Goal: Browse casually: Explore the website without a specific task or goal

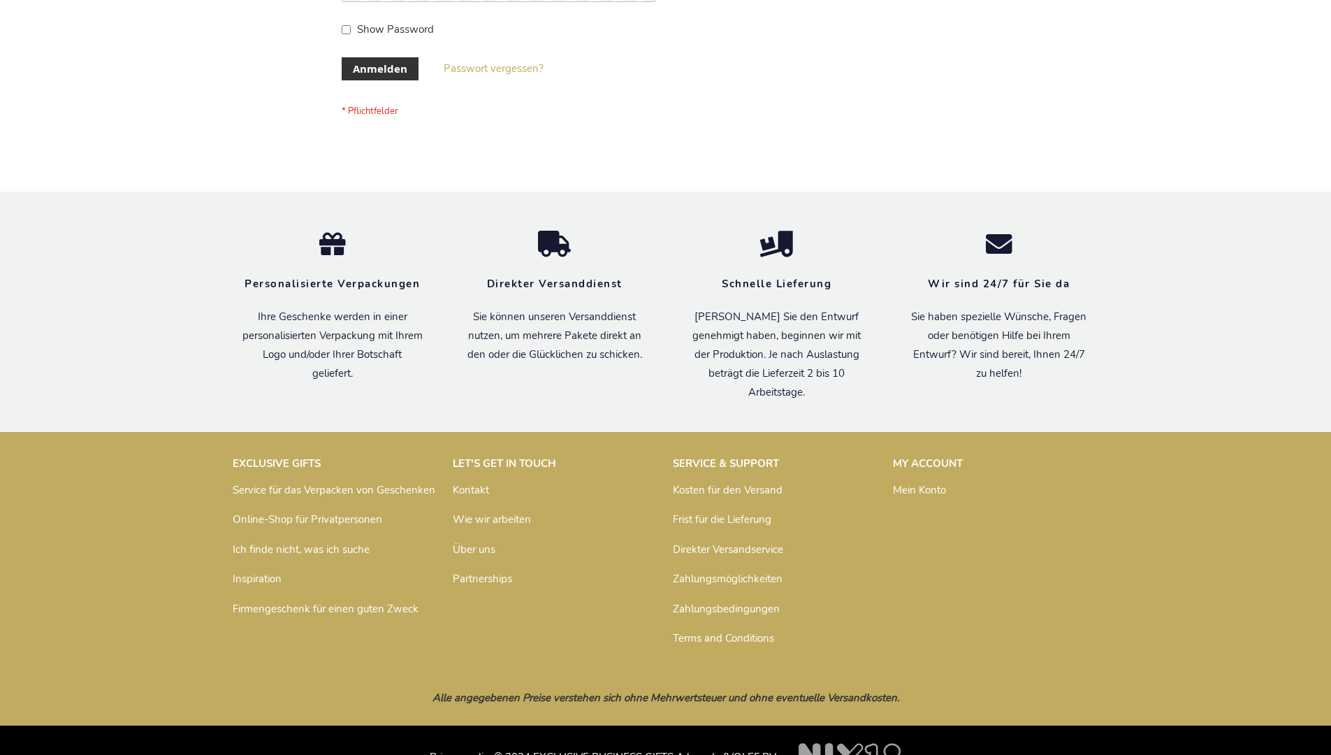
scroll to position [468, 0]
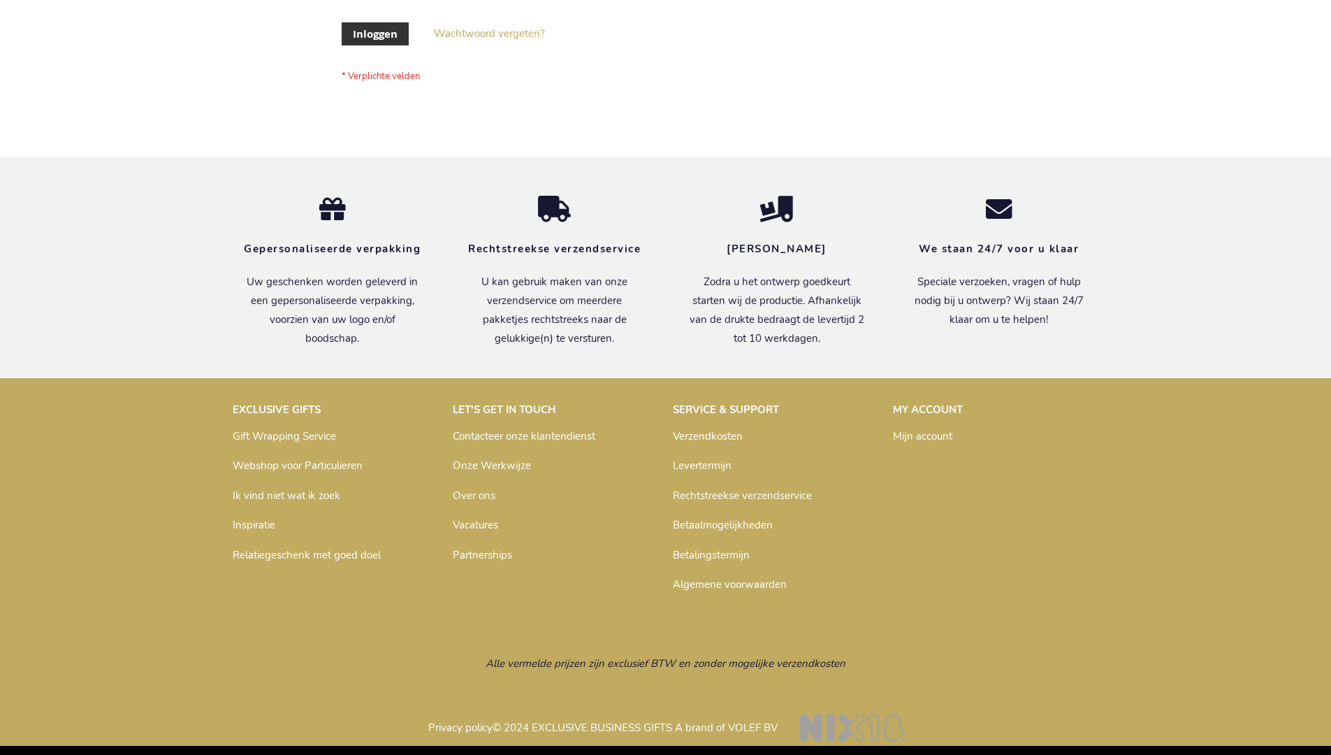
scroll to position [475, 0]
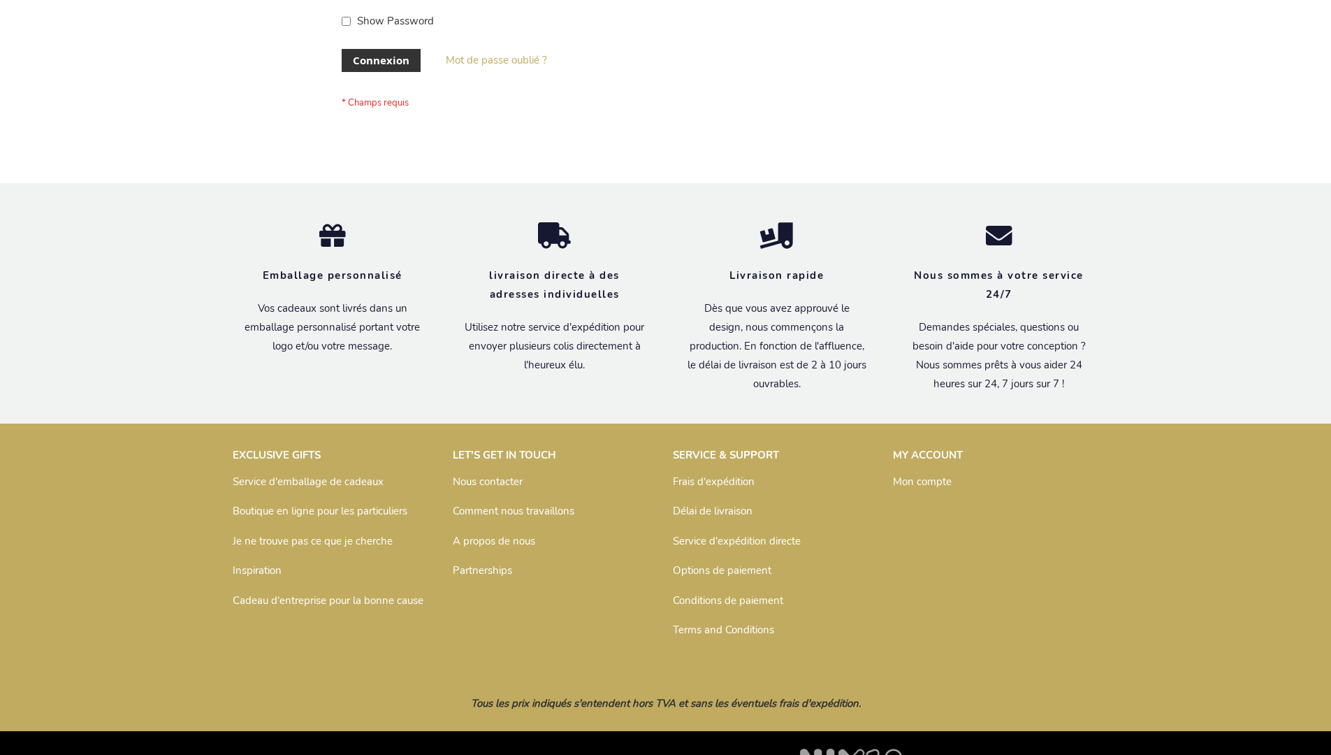
scroll to position [482, 0]
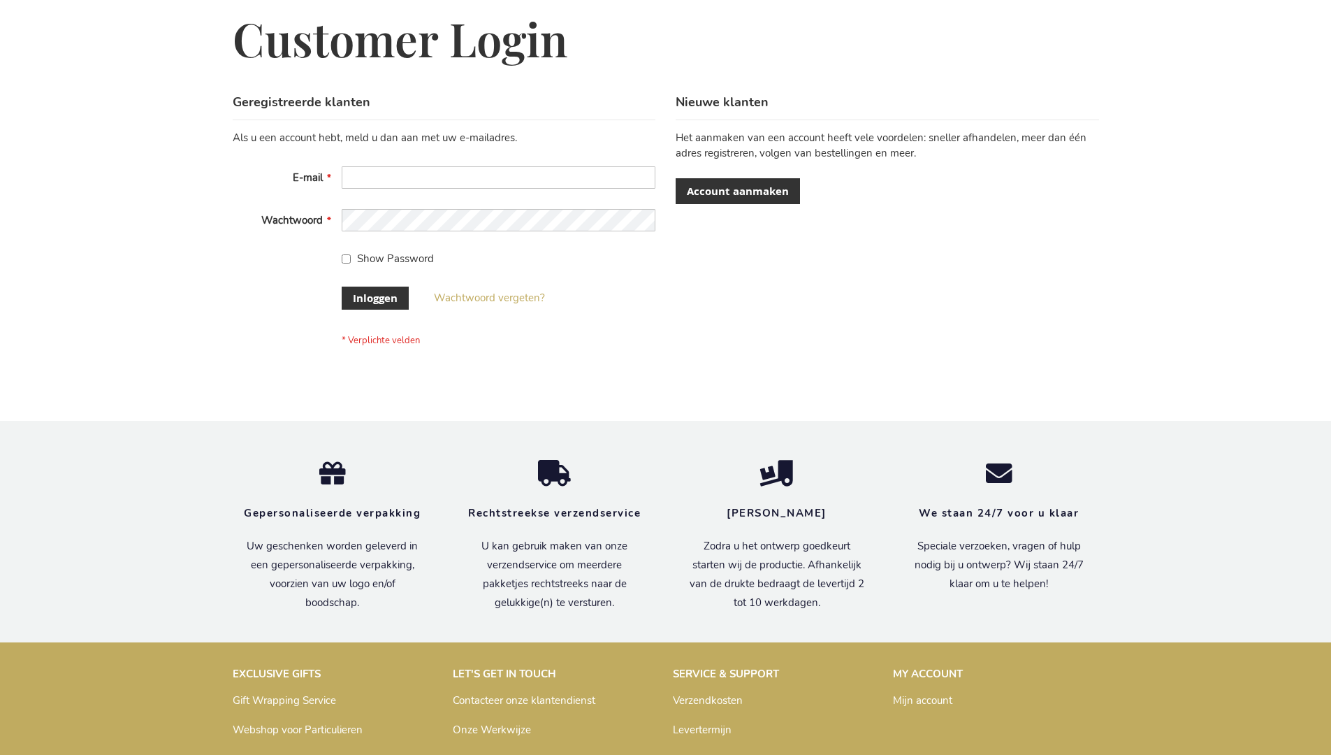
scroll to position [475, 0]
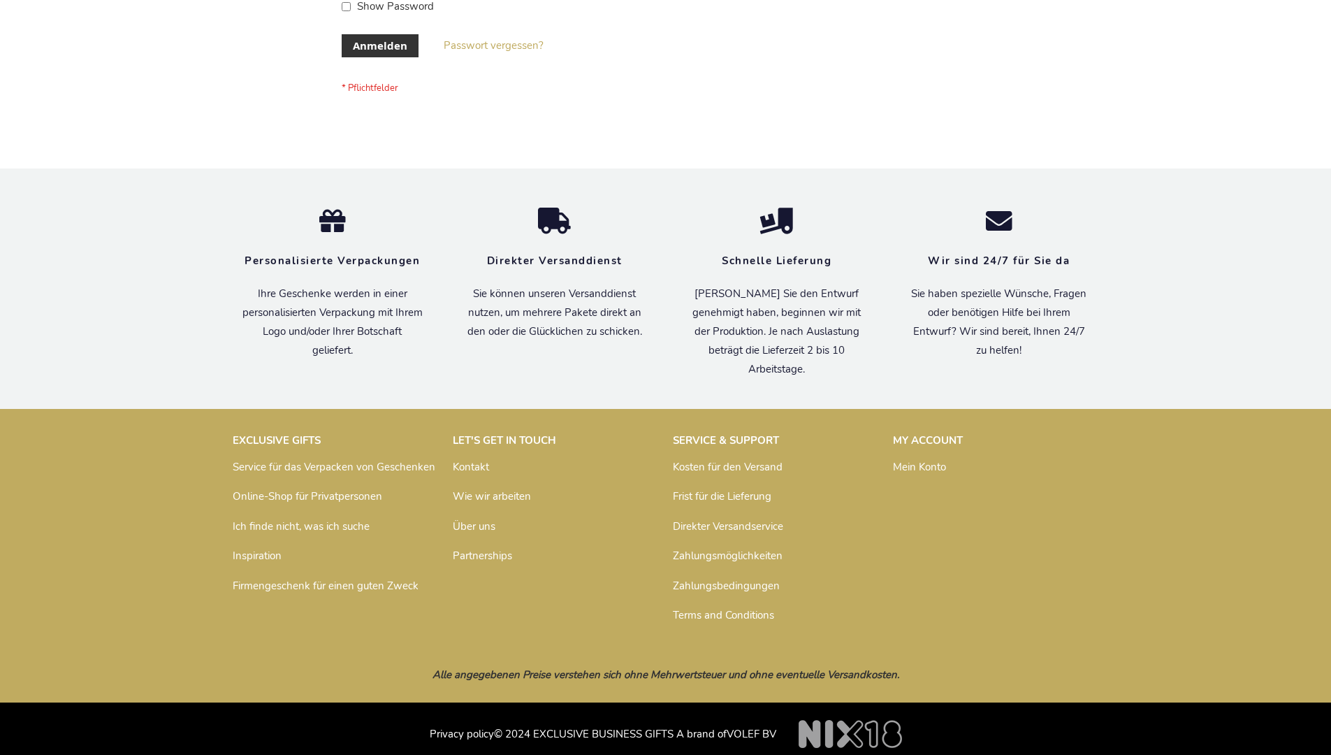
scroll to position [468, 0]
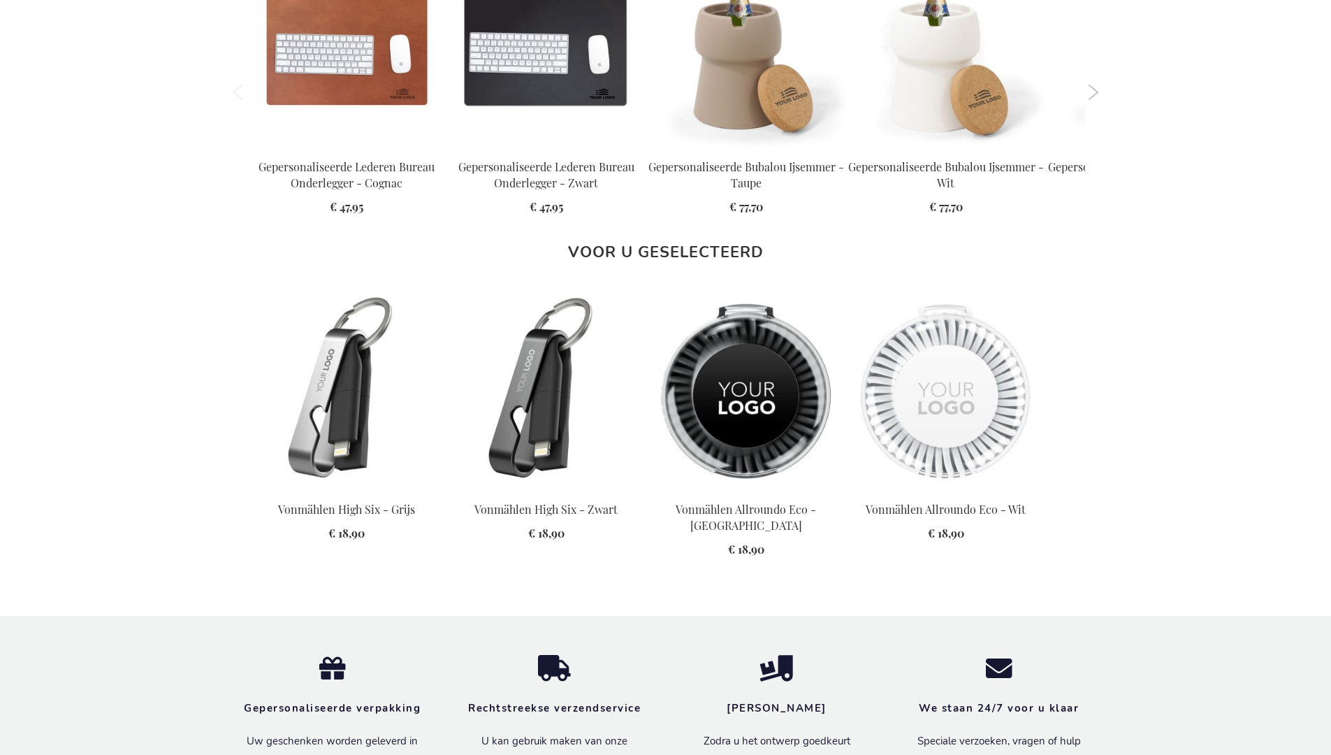
scroll to position [1936, 0]
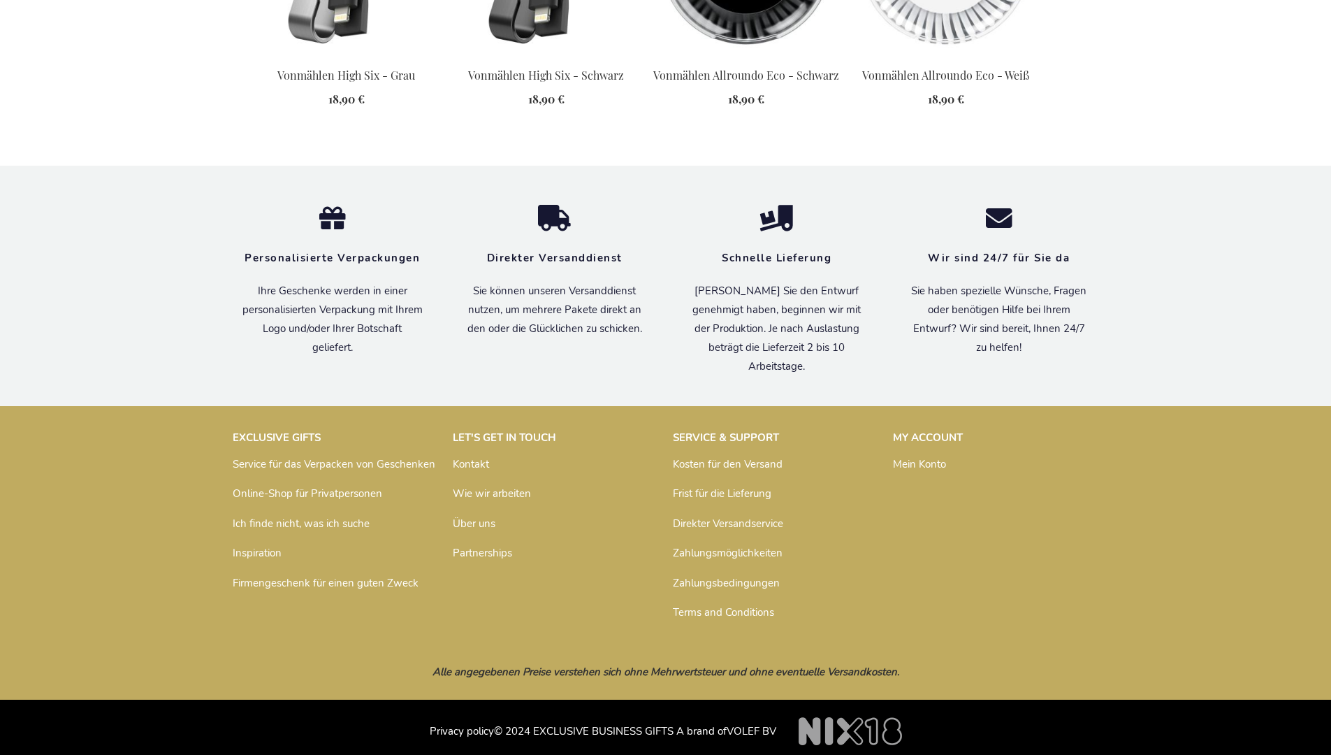
scroll to position [1930, 0]
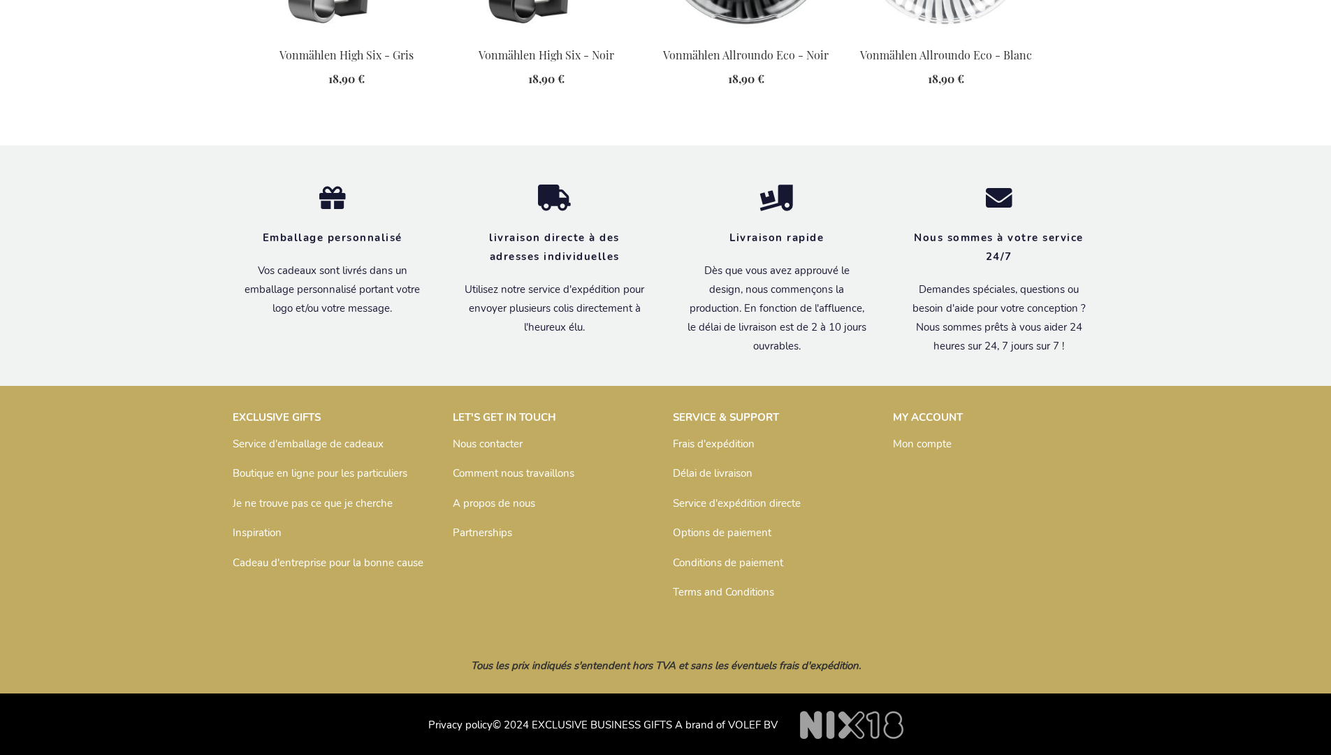
scroll to position [1944, 0]
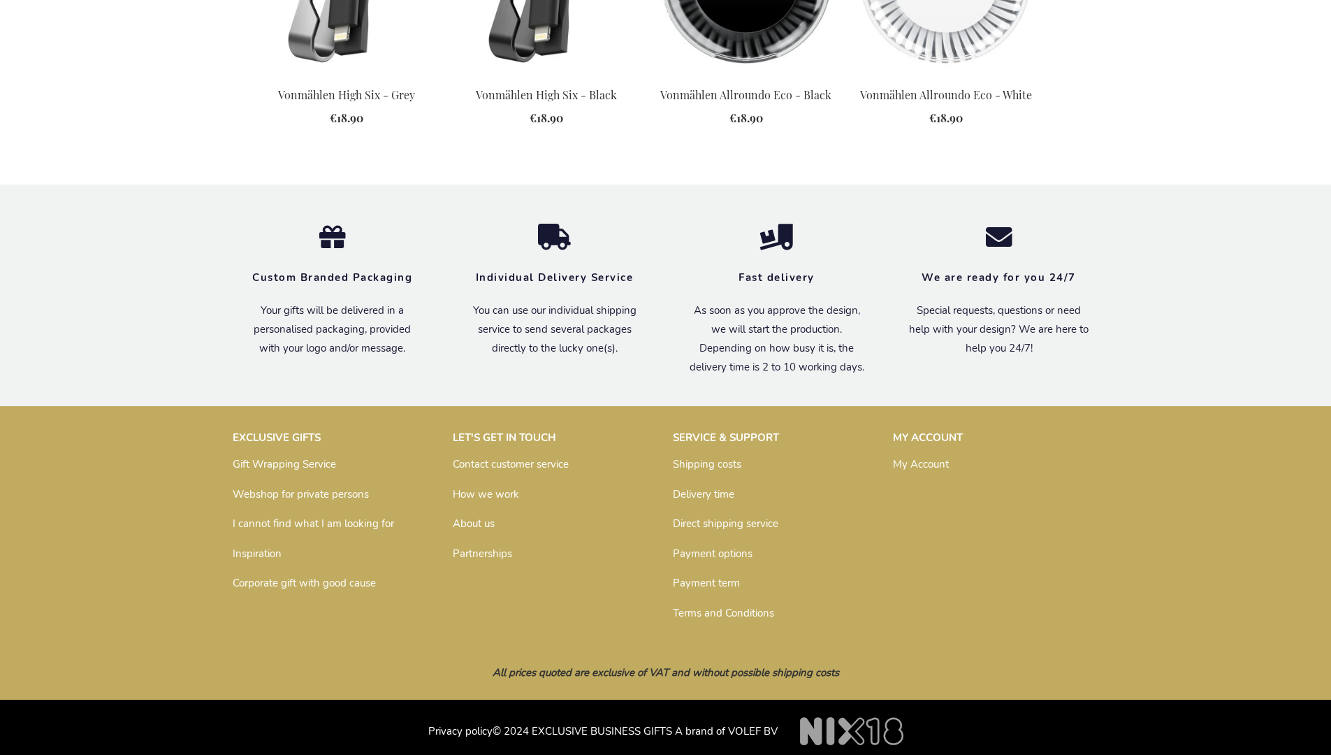
scroll to position [1895, 0]
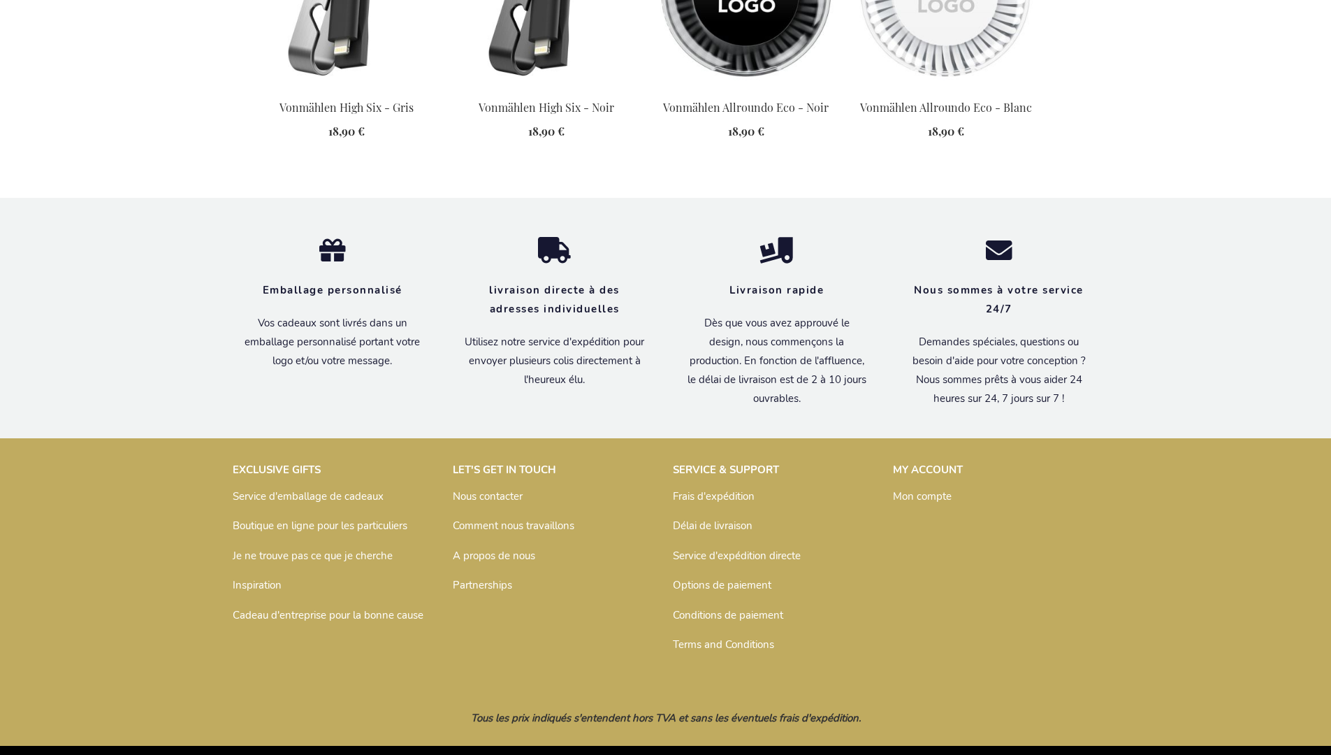
scroll to position [1944, 0]
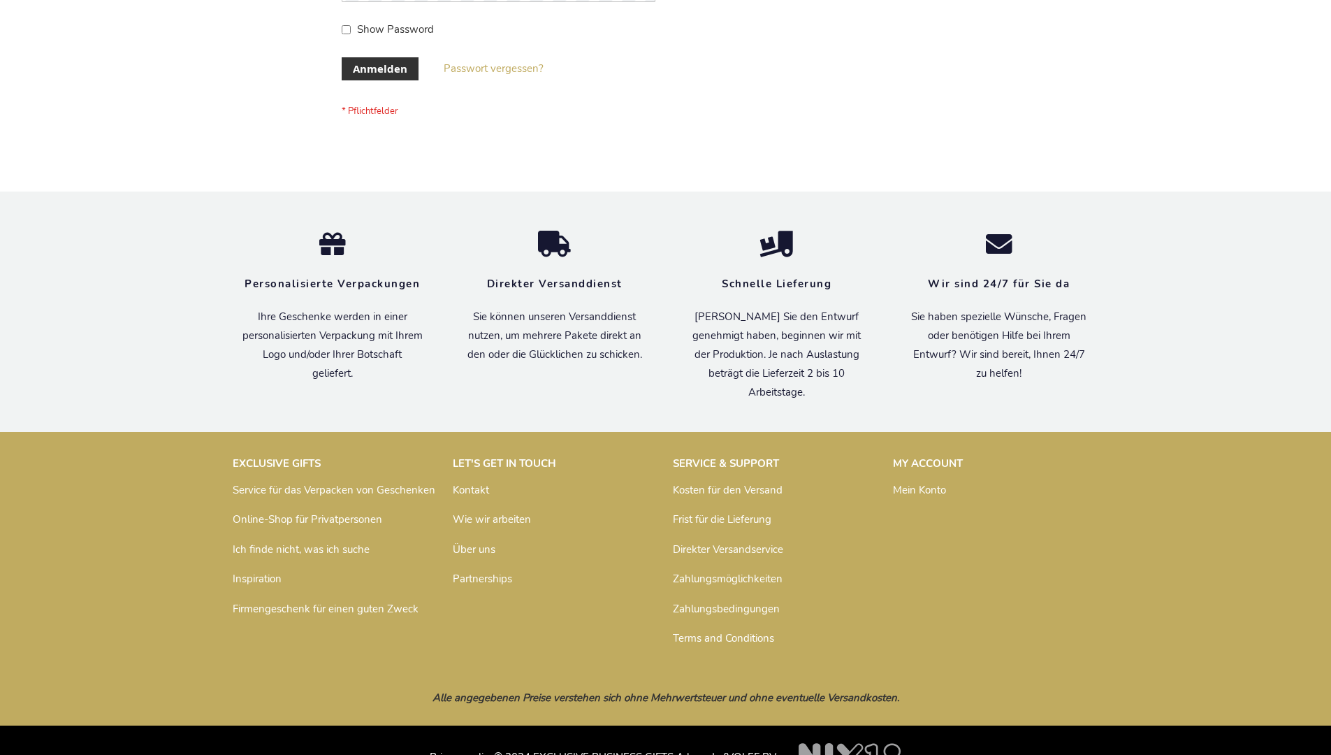
scroll to position [468, 0]
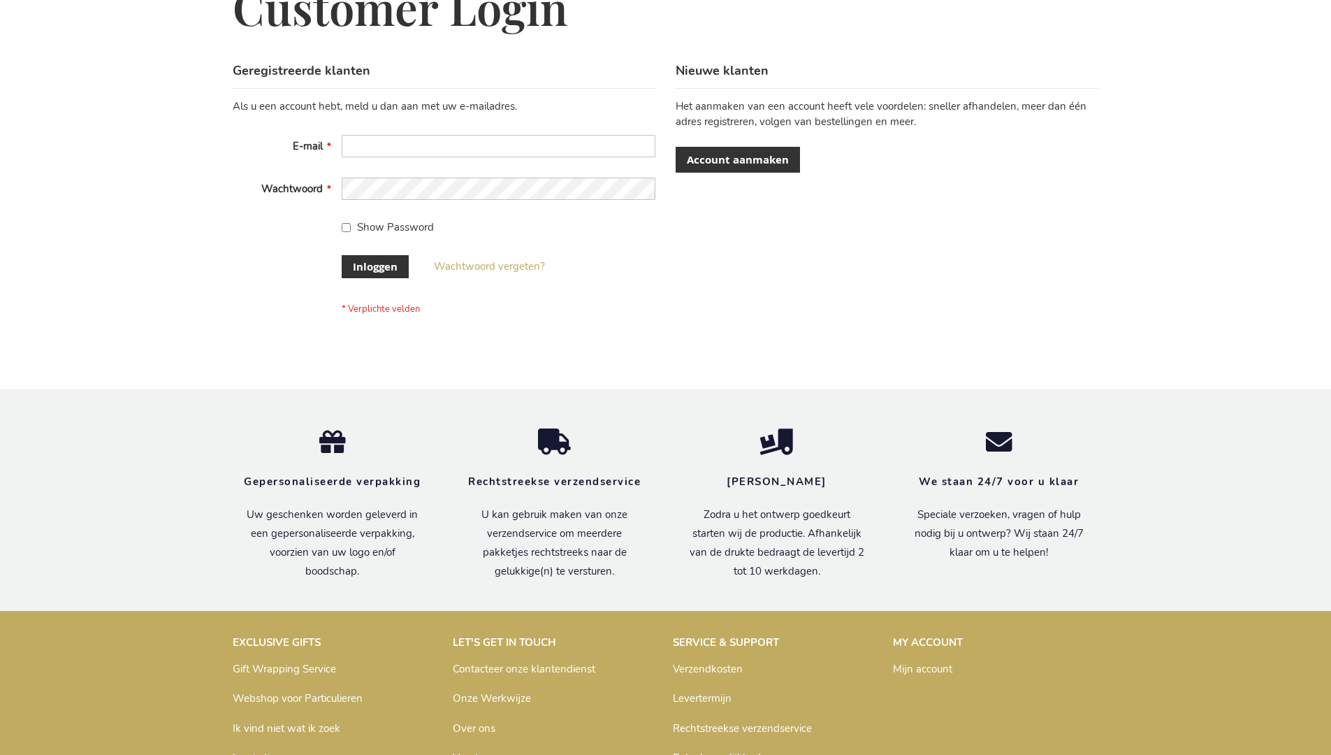
scroll to position [475, 0]
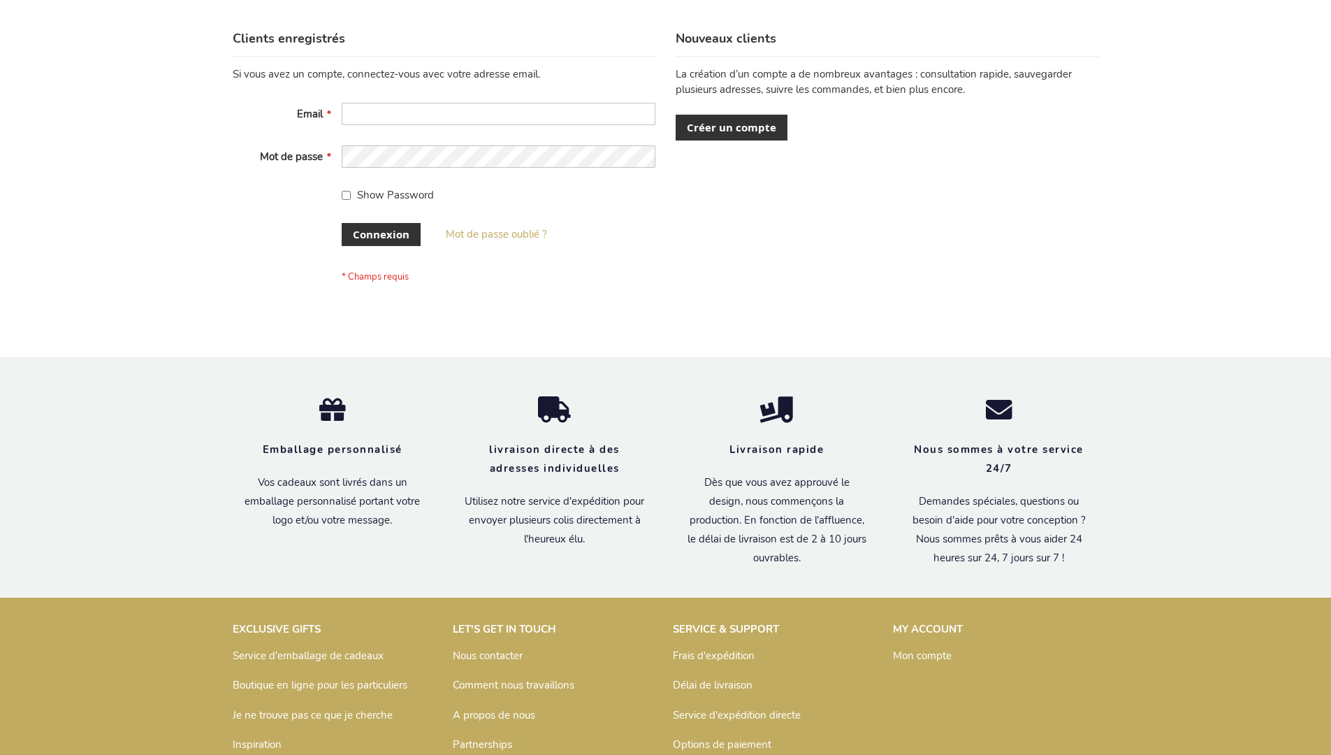
scroll to position [482, 0]
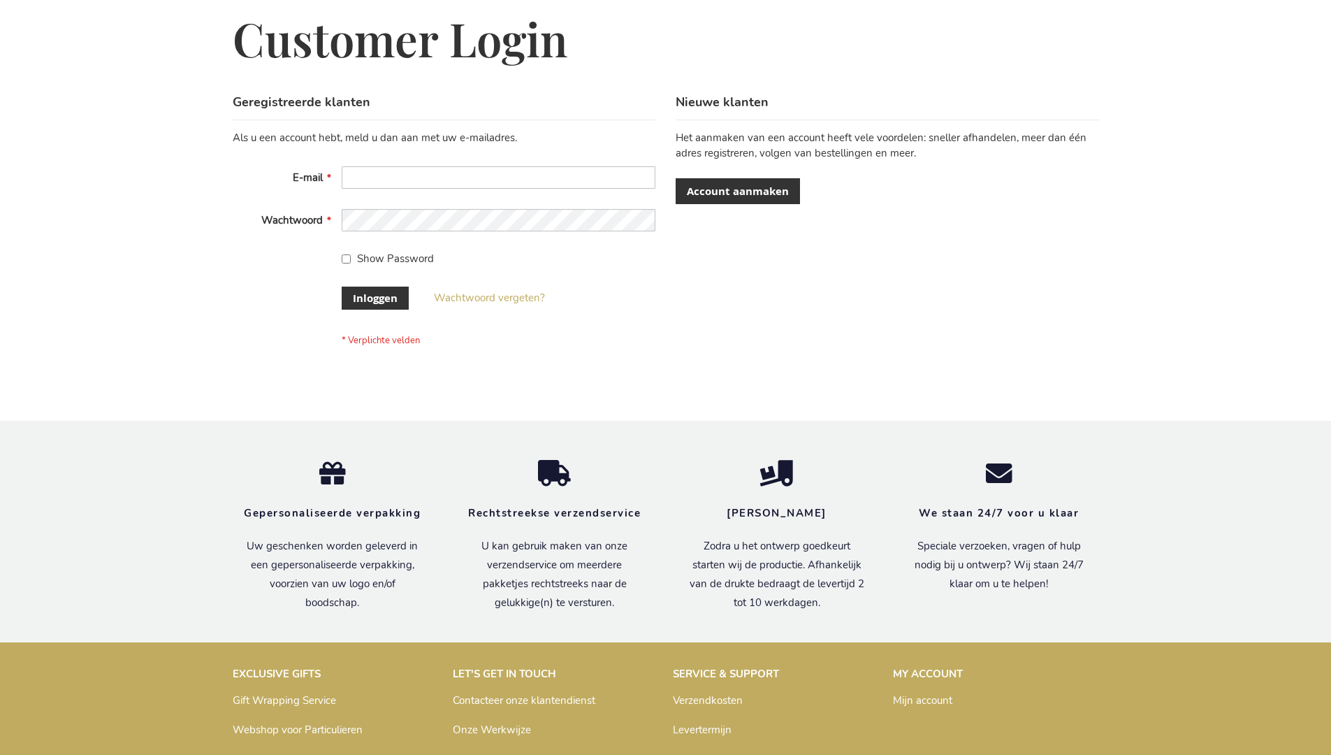
scroll to position [475, 0]
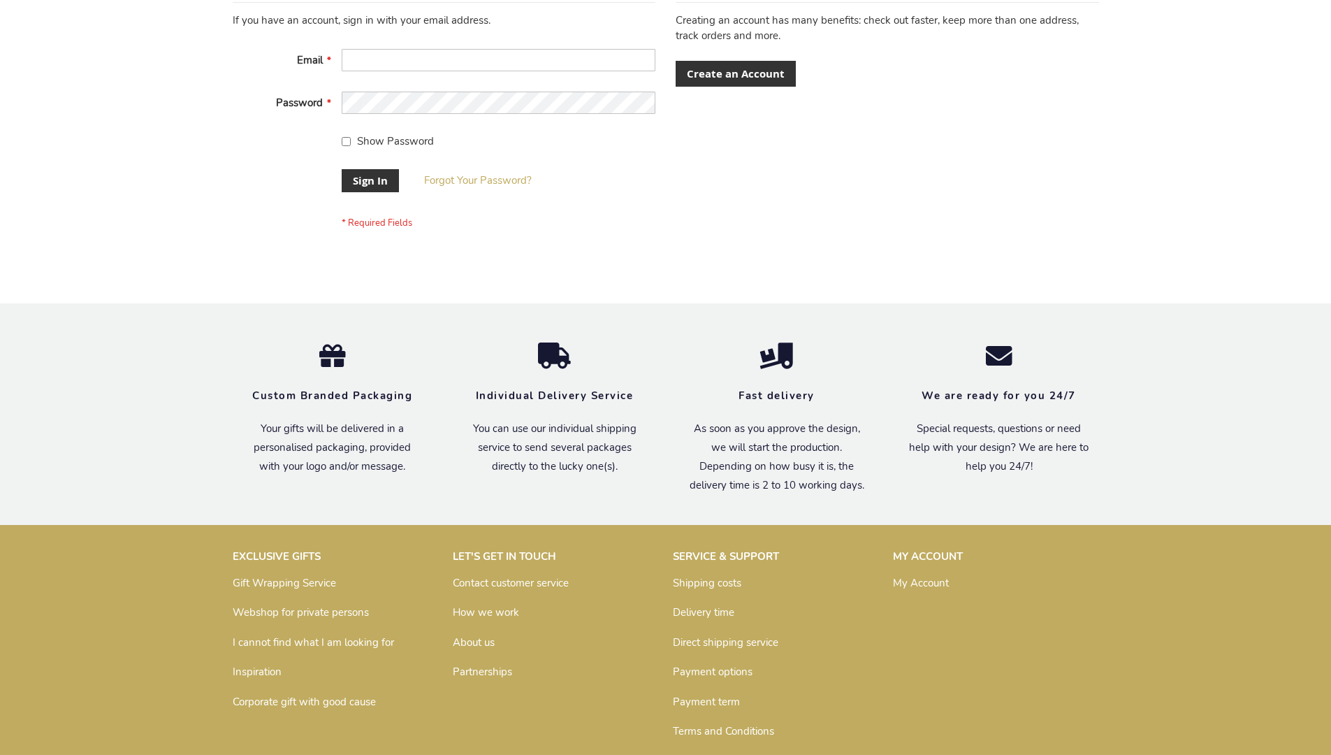
scroll to position [449, 0]
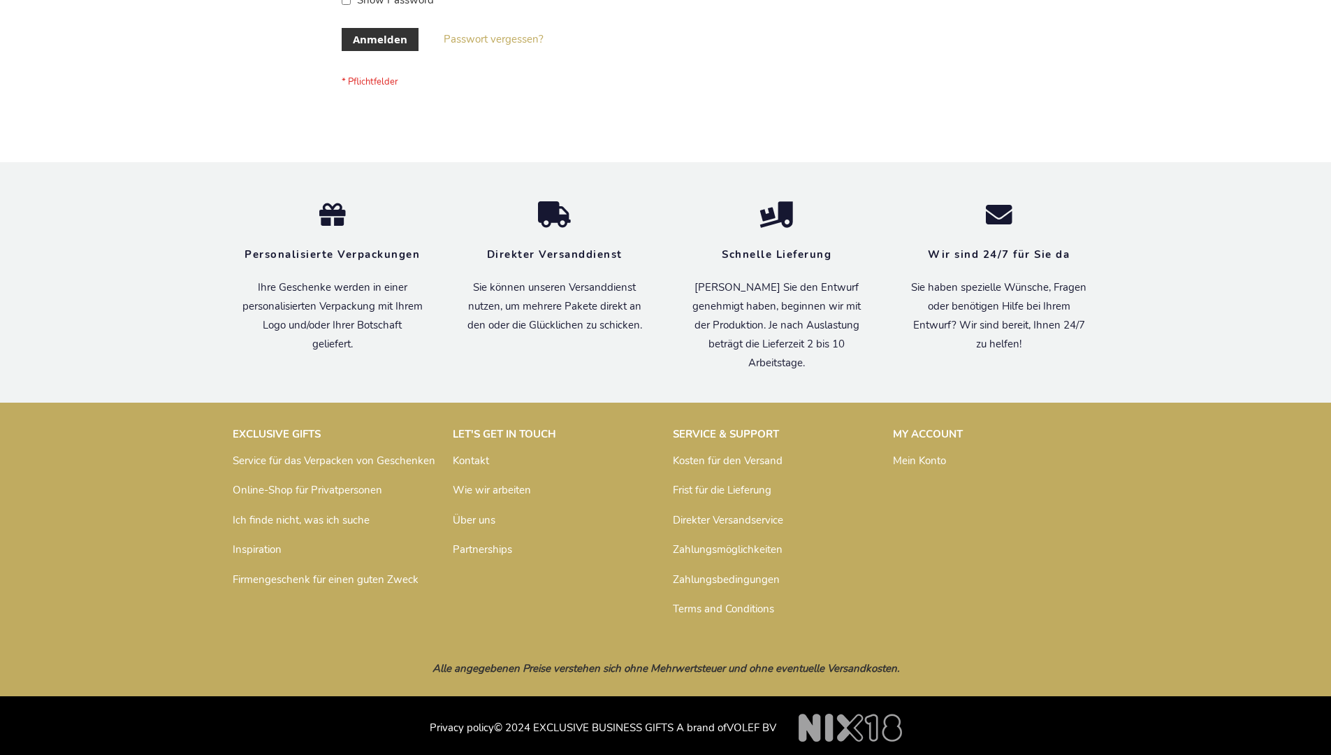
scroll to position [468, 0]
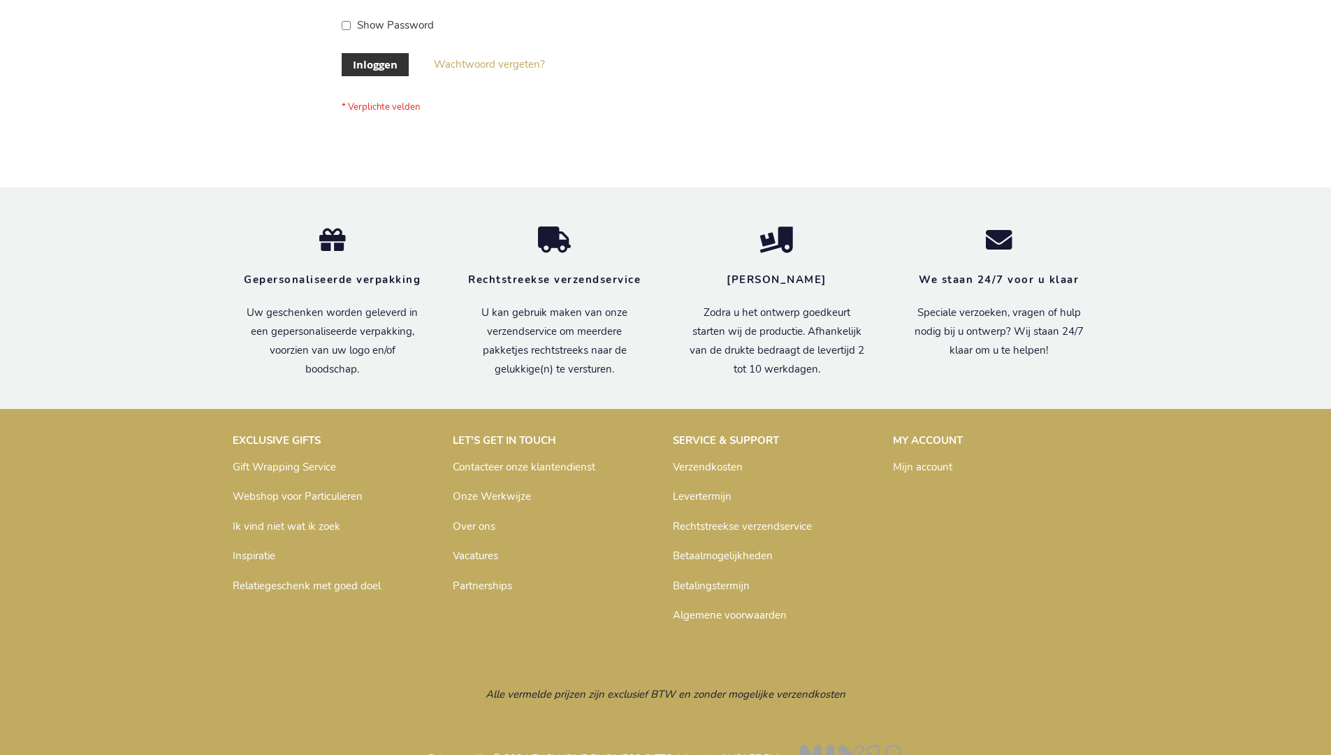
scroll to position [475, 0]
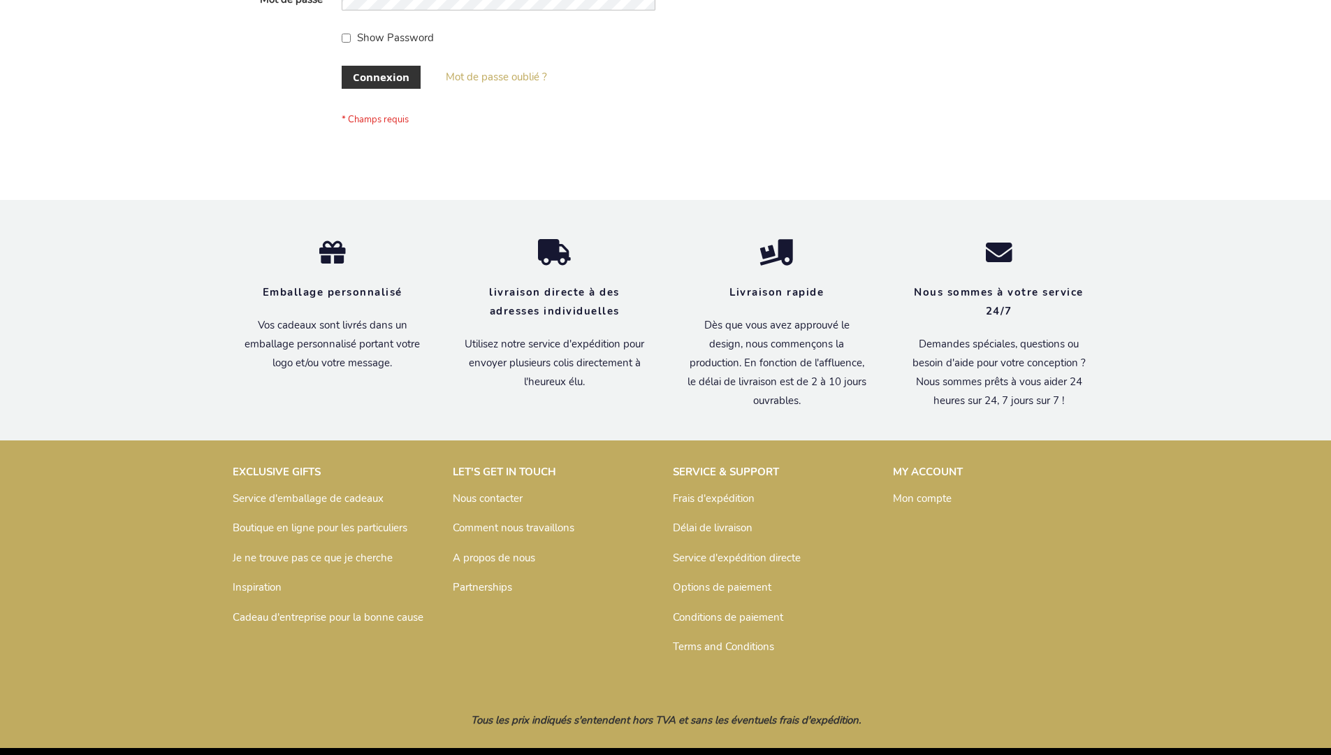
scroll to position [482, 0]
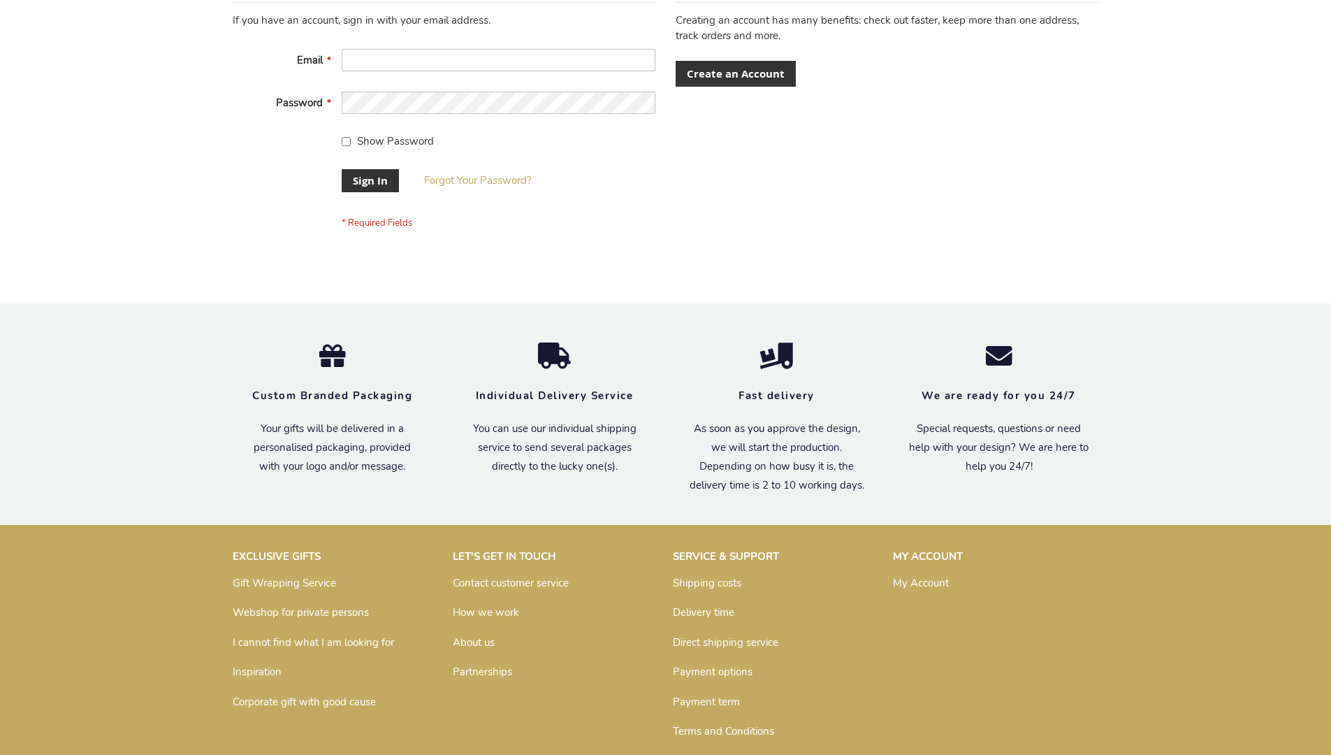
scroll to position [449, 0]
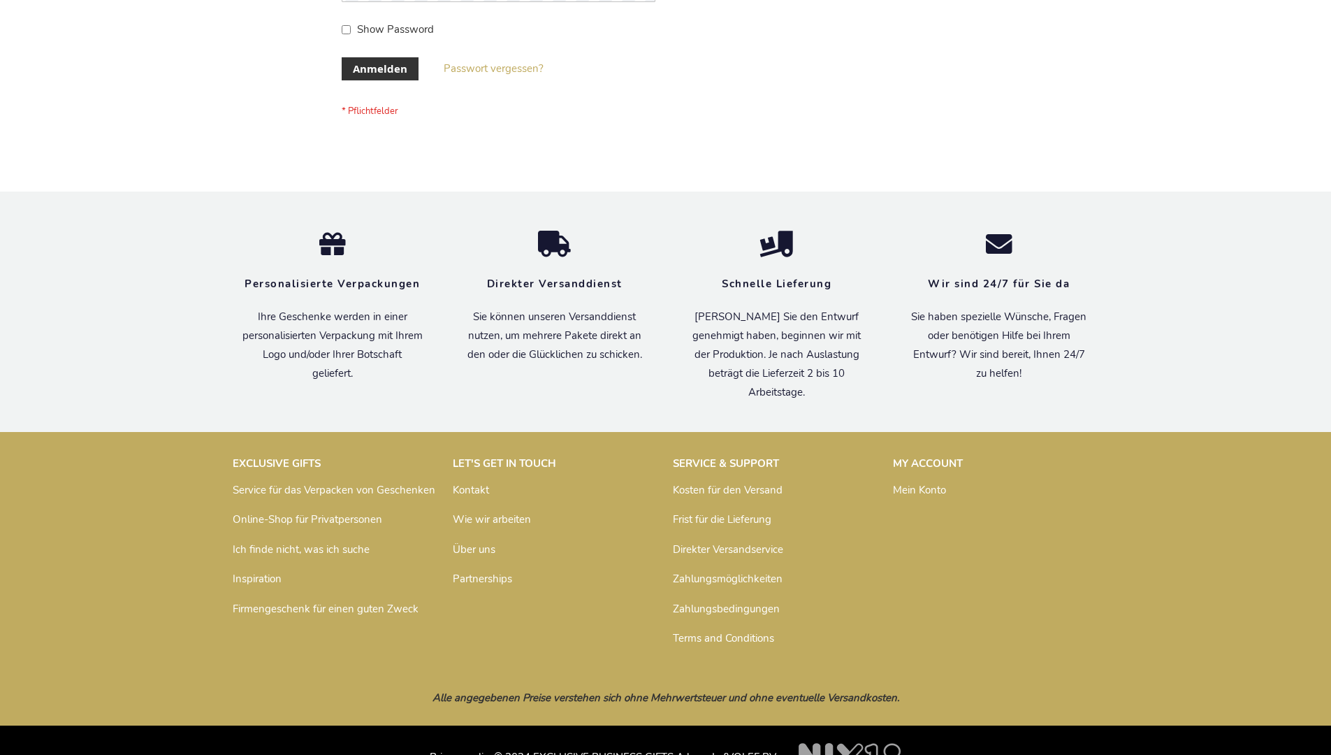
scroll to position [468, 0]
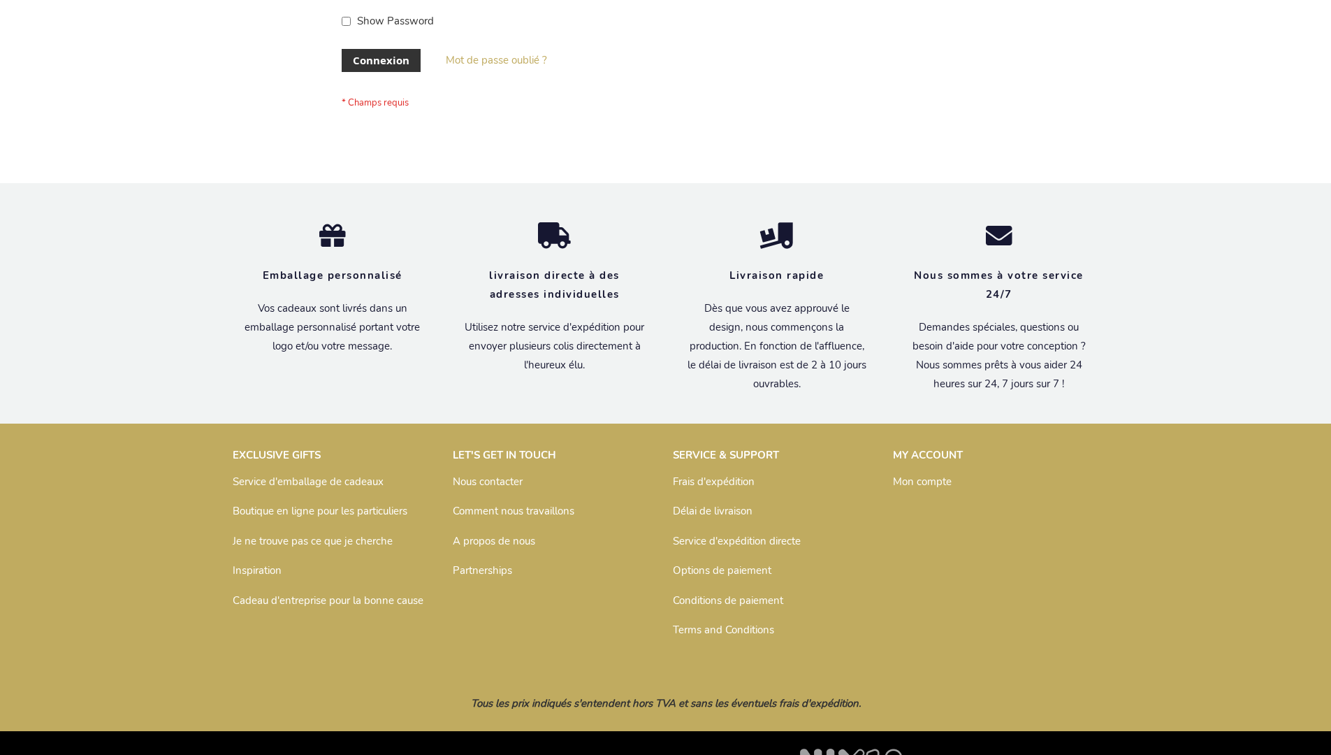
scroll to position [482, 0]
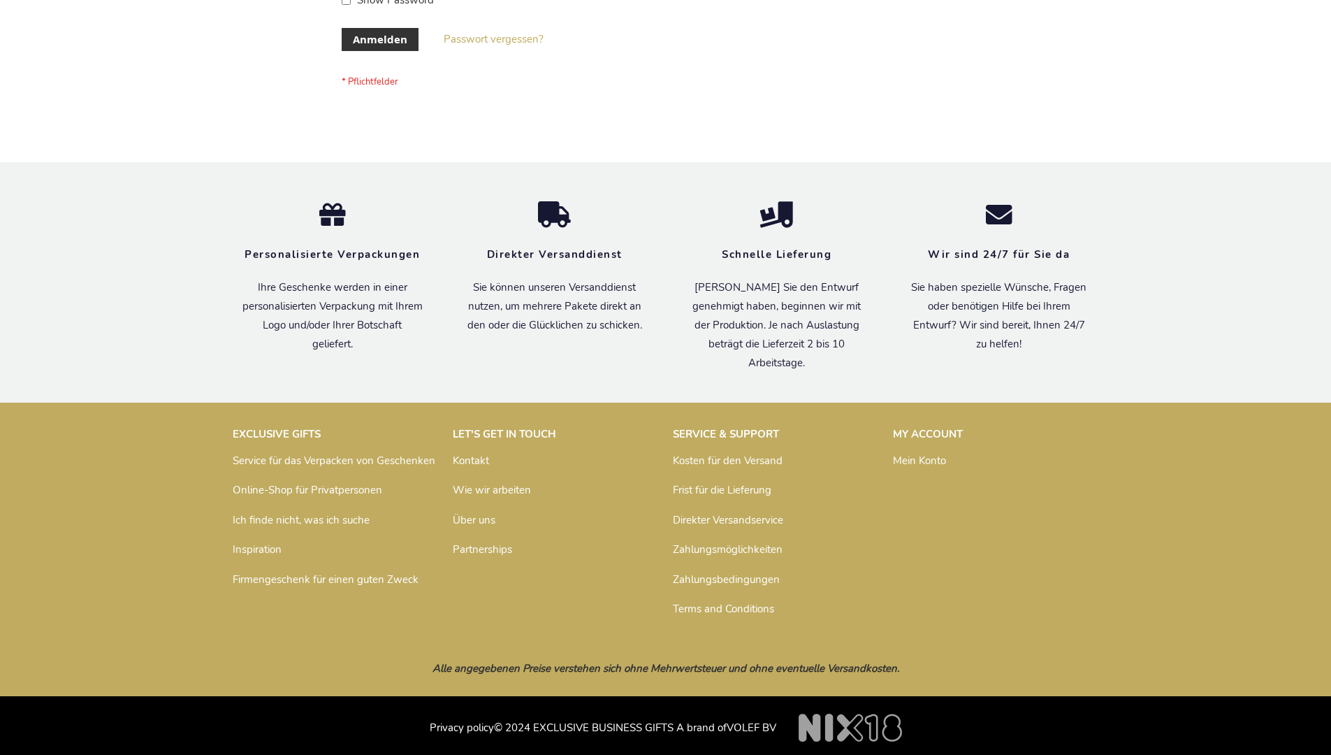
scroll to position [468, 0]
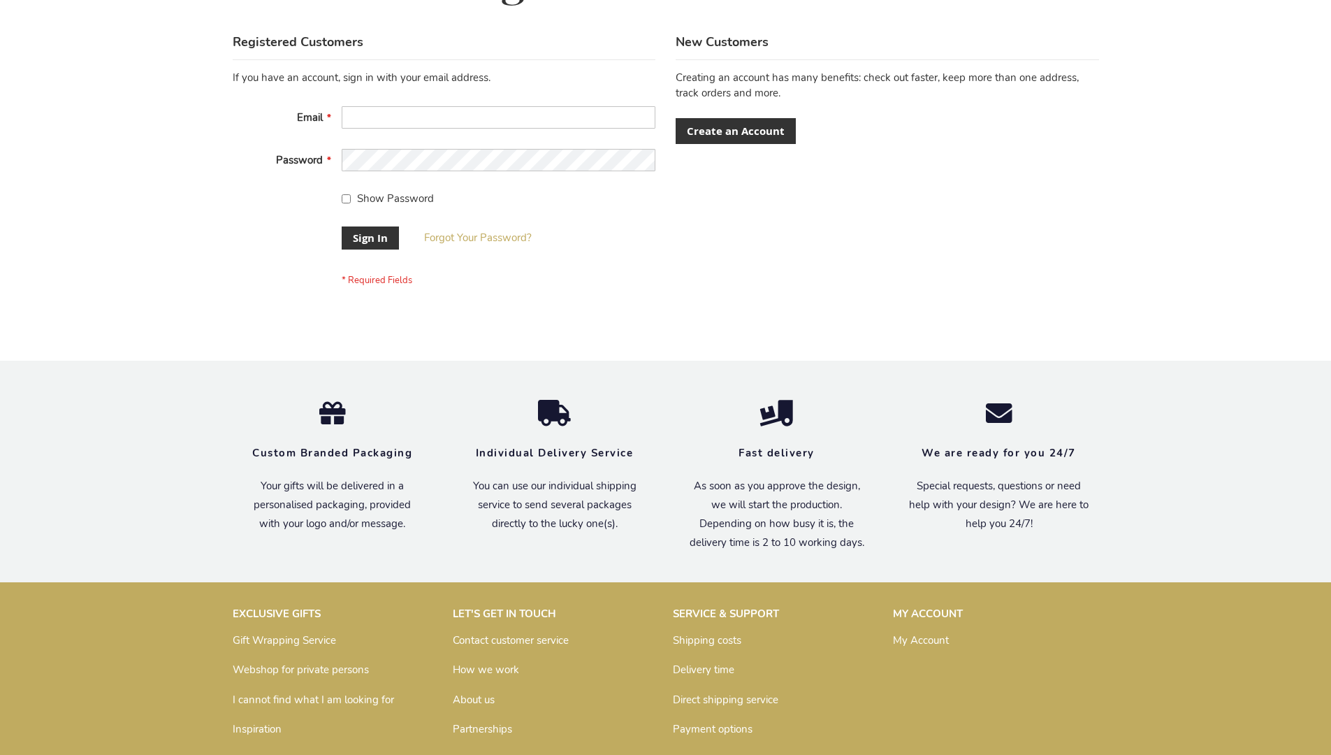
scroll to position [449, 0]
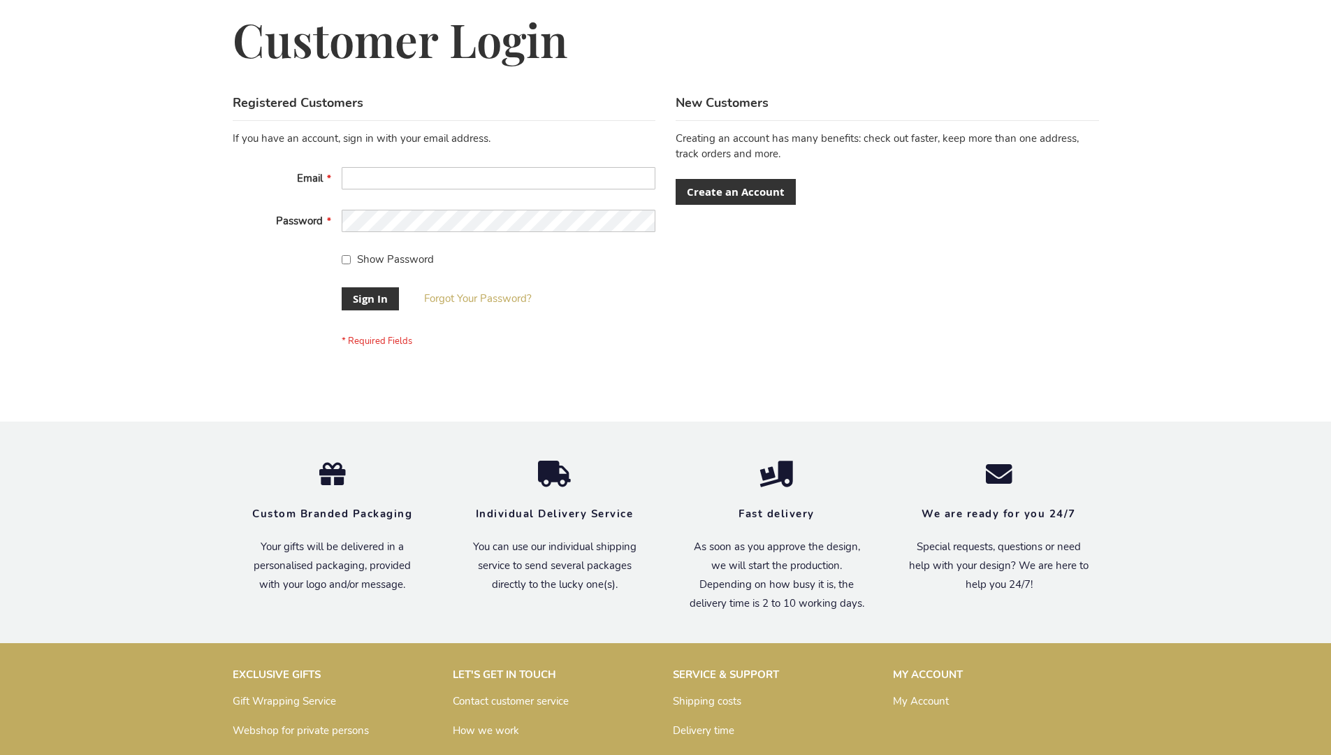
scroll to position [449, 0]
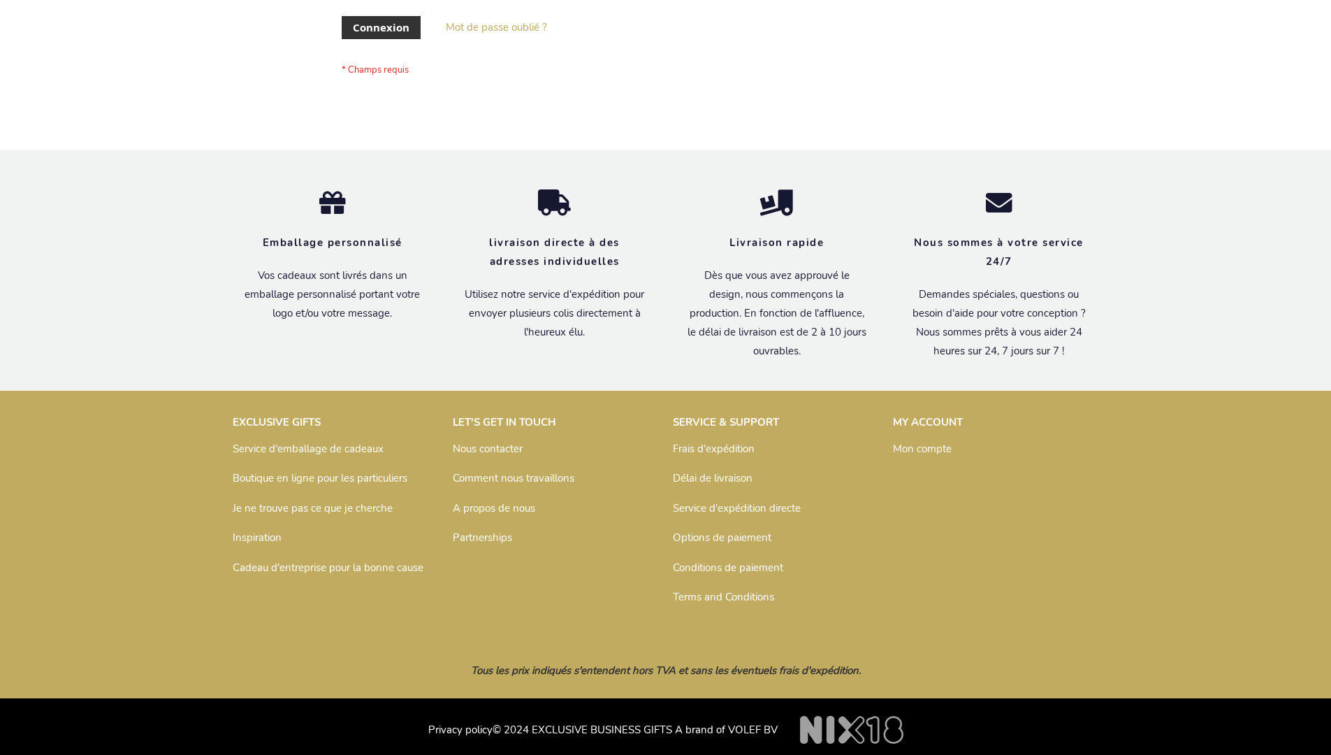
scroll to position [482, 0]
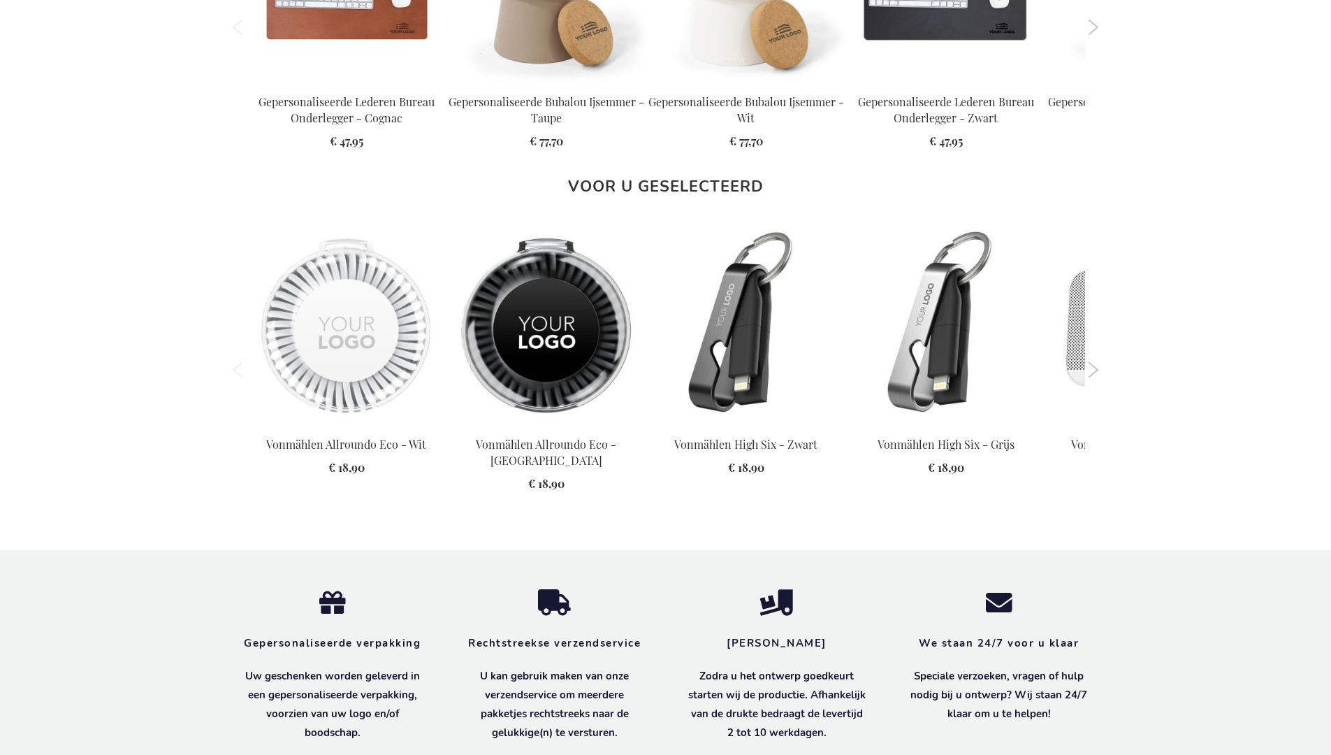
scroll to position [1920, 0]
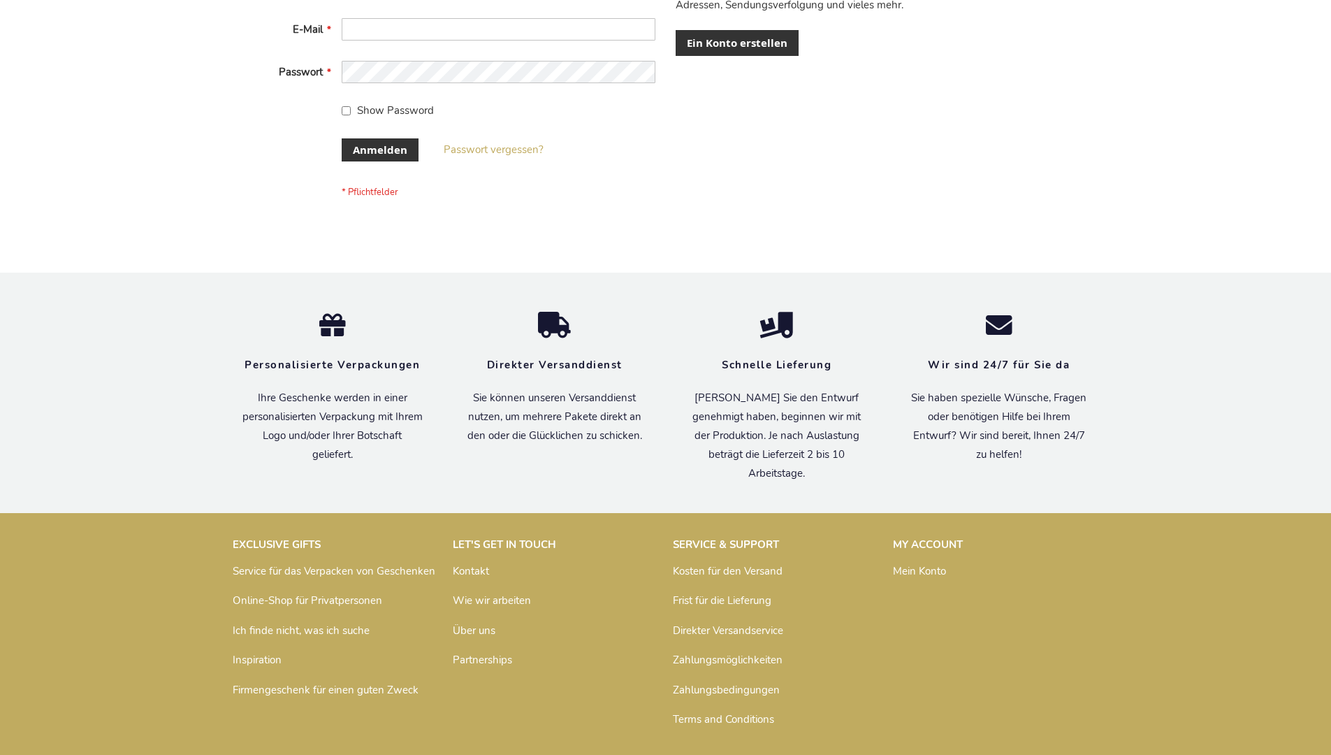
scroll to position [468, 0]
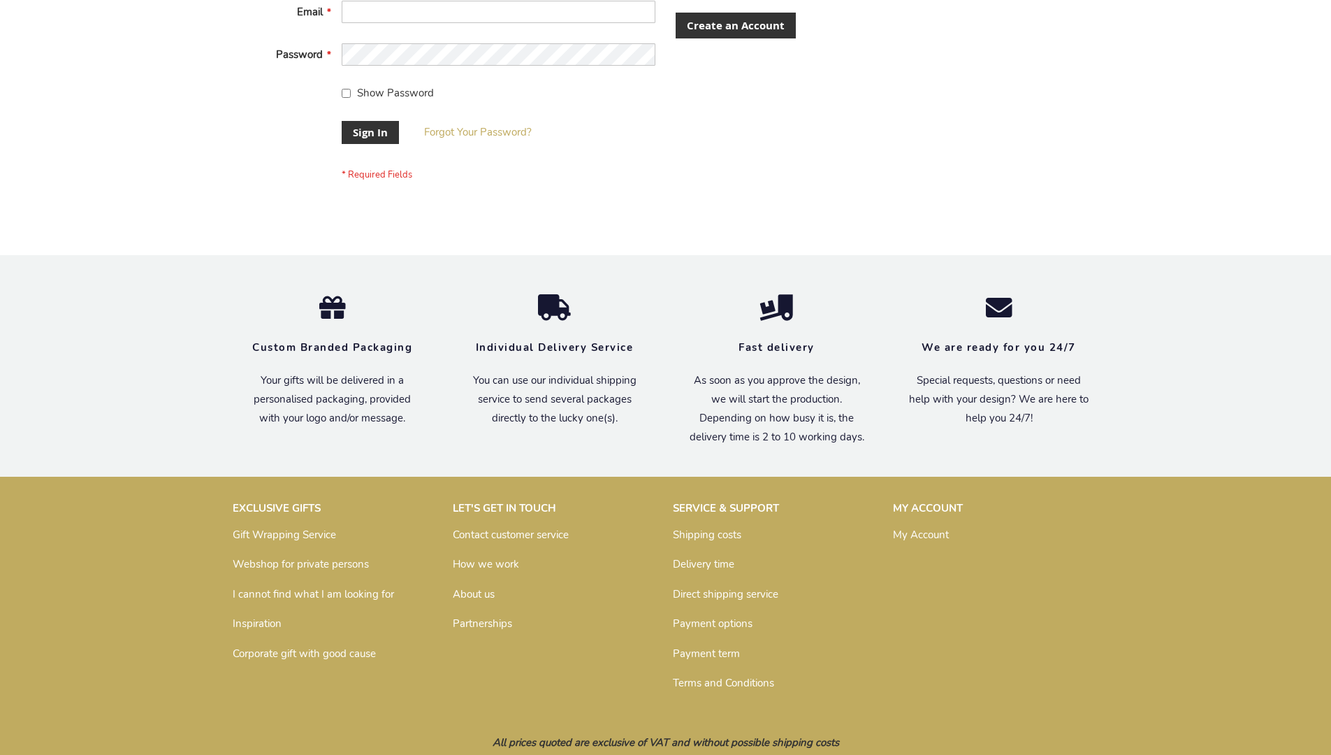
scroll to position [449, 0]
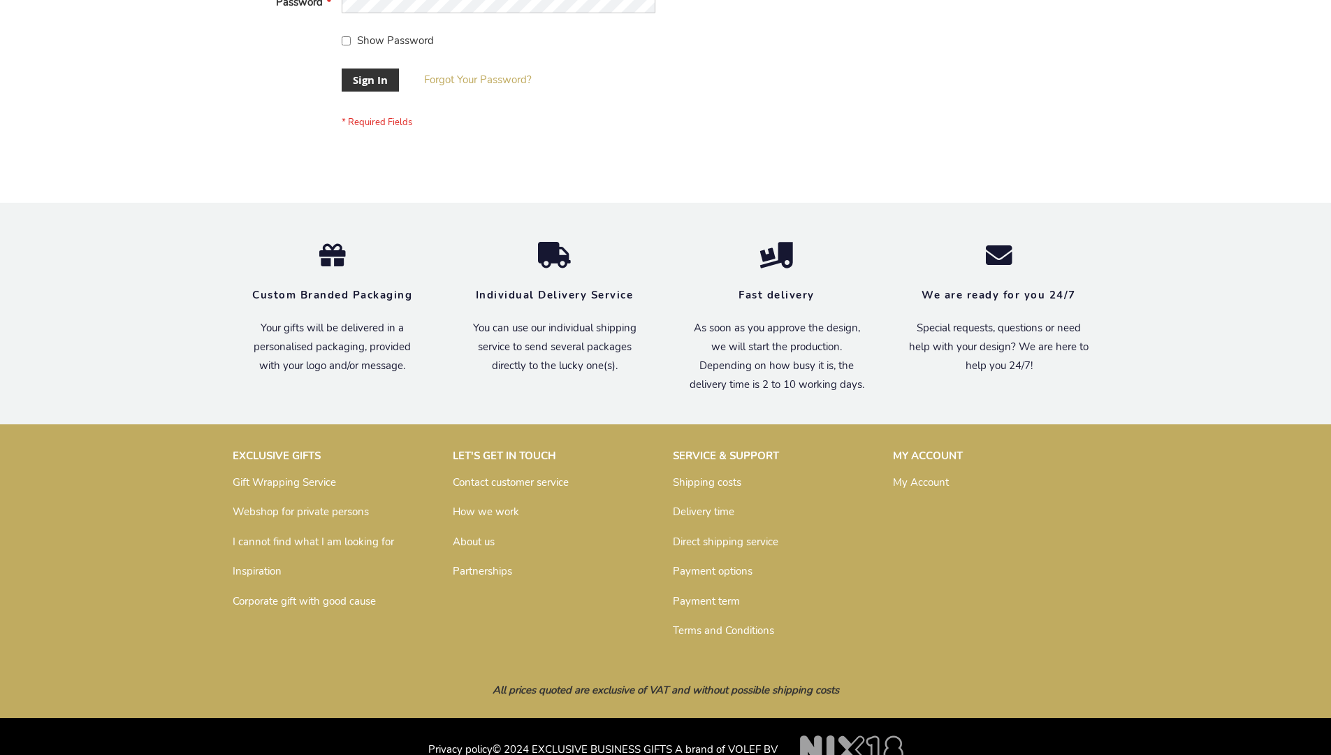
scroll to position [449, 0]
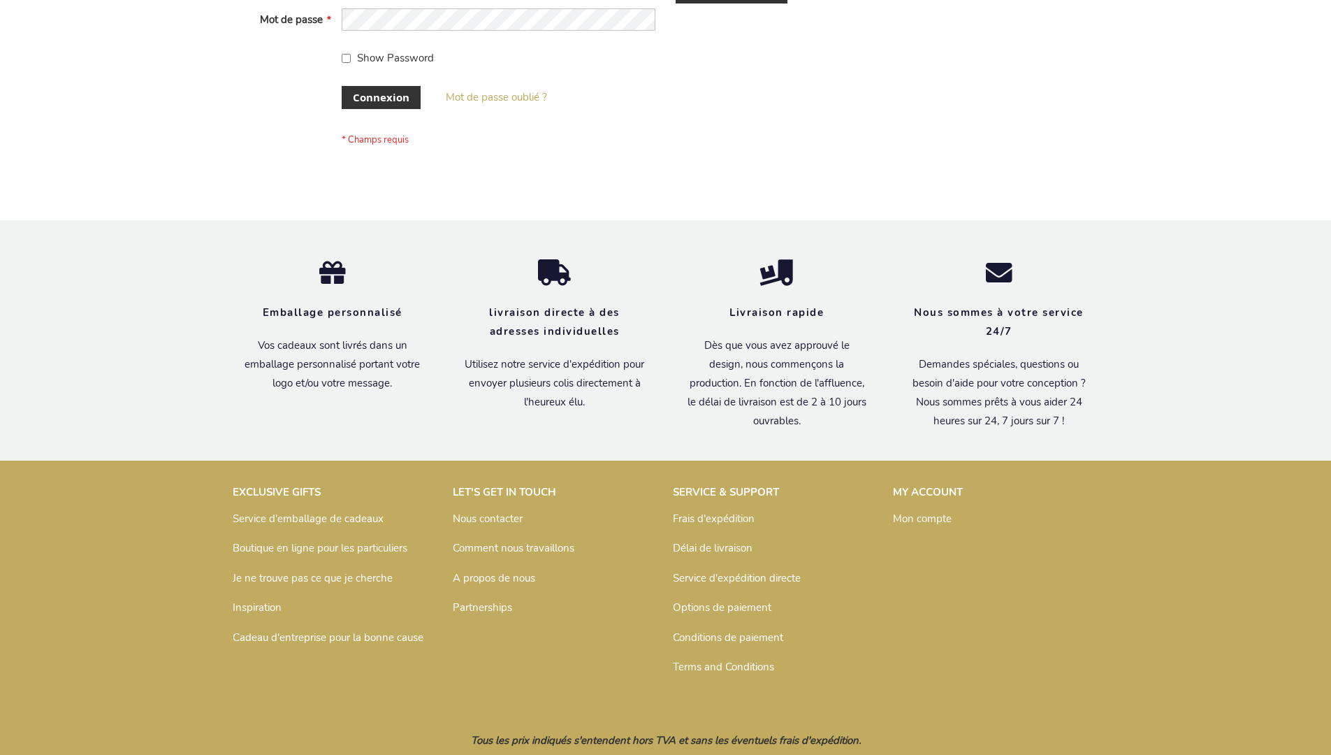
scroll to position [482, 0]
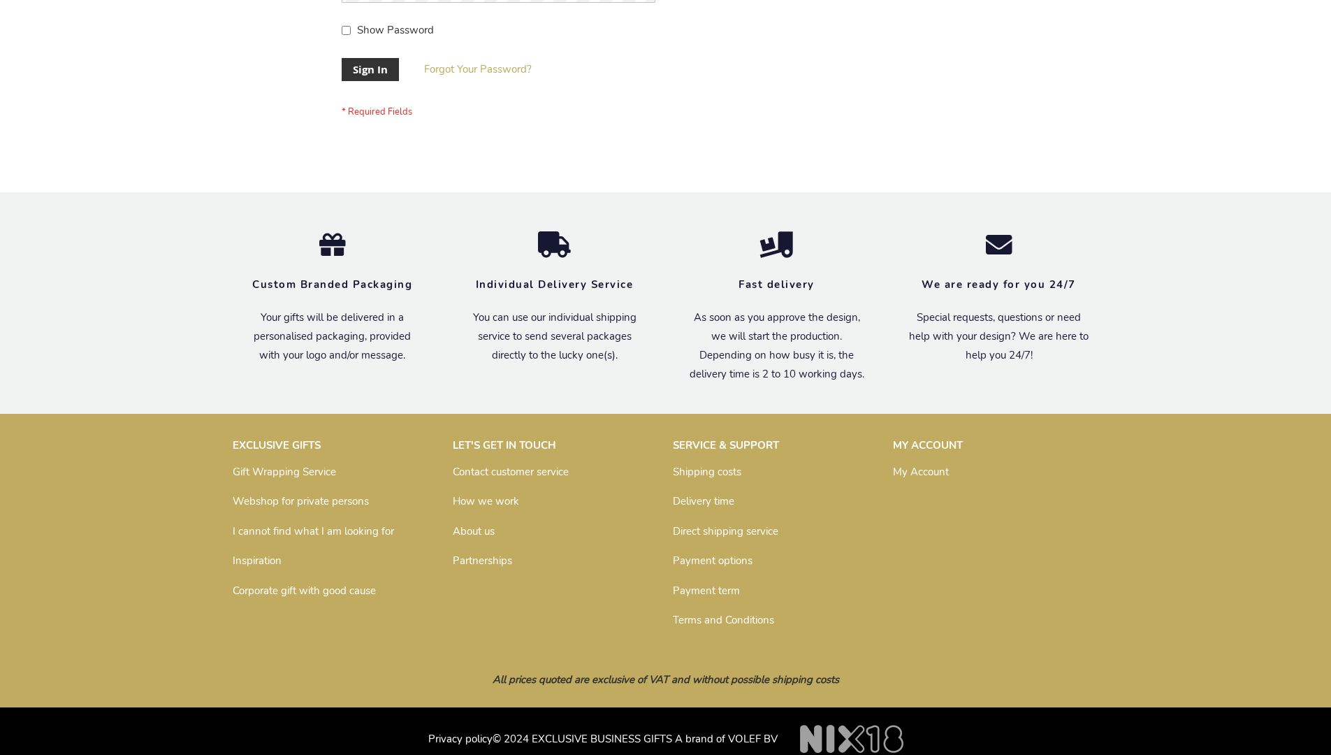
scroll to position [449, 0]
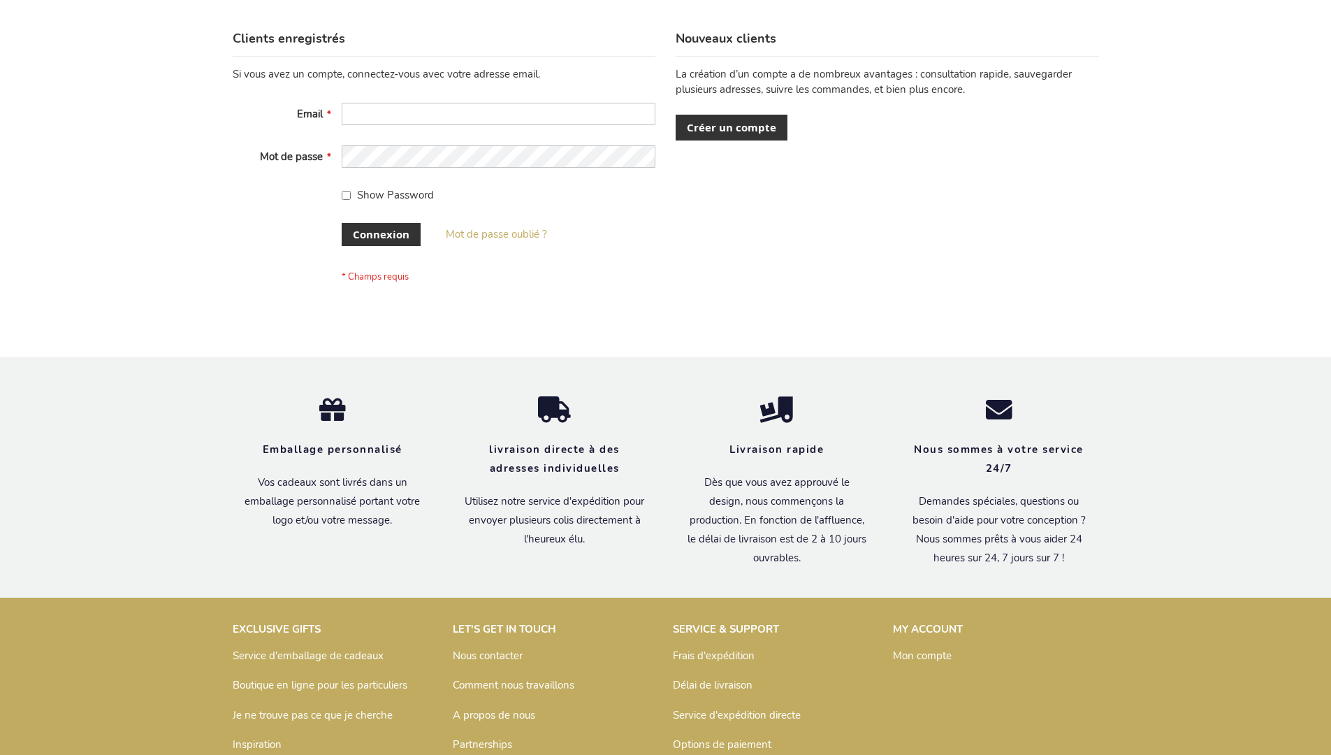
scroll to position [482, 0]
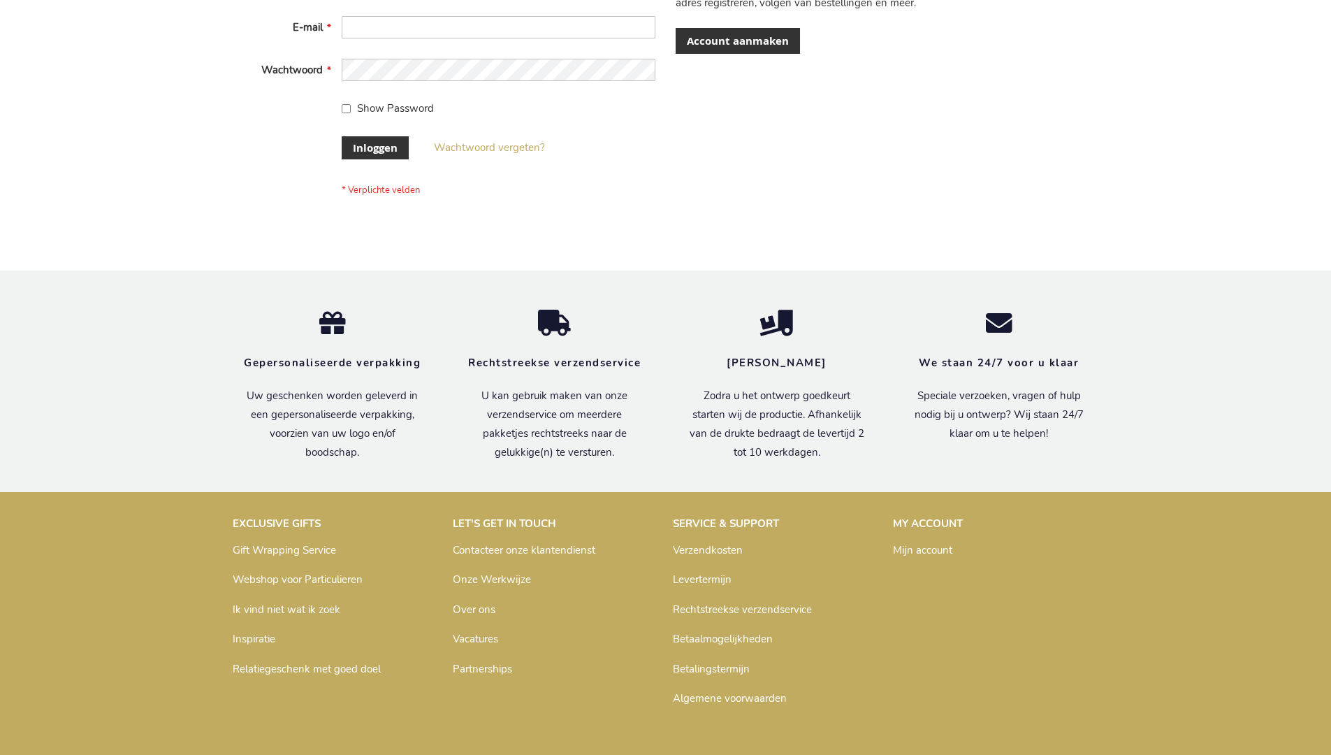
scroll to position [475, 0]
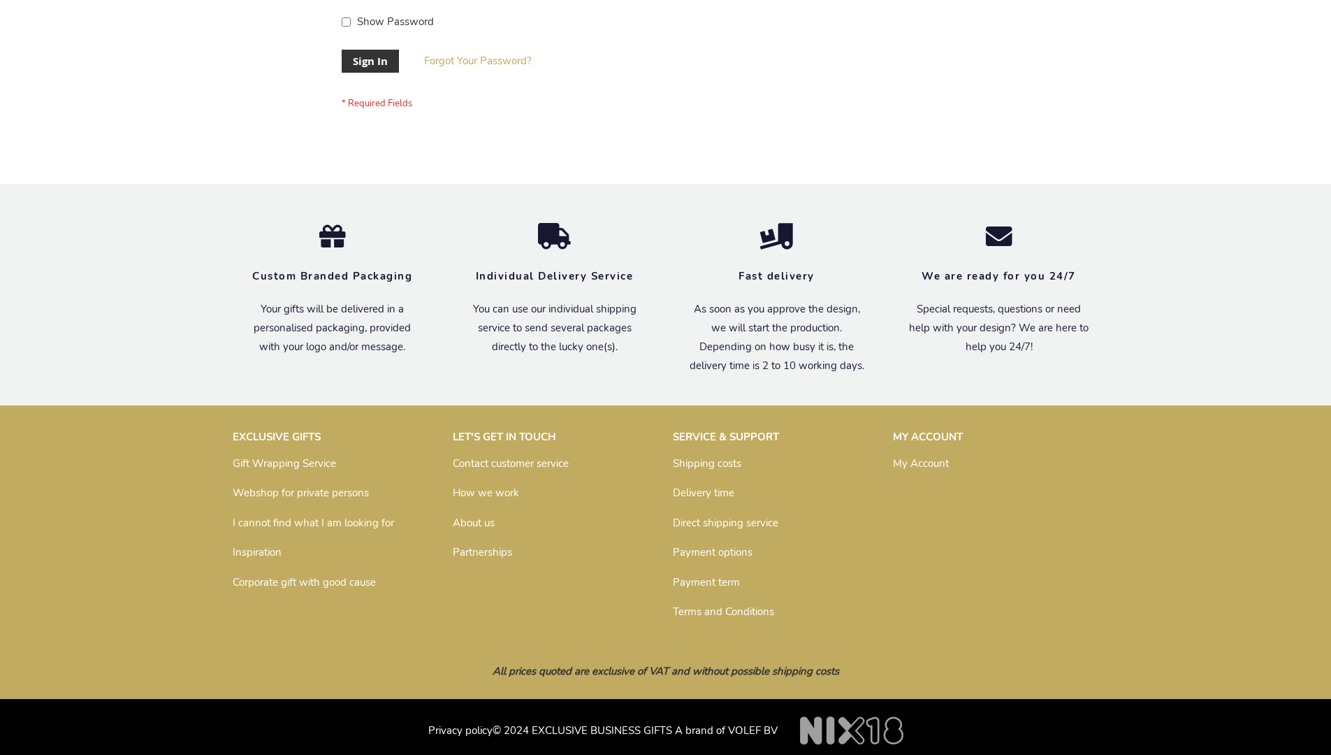
scroll to position [449, 0]
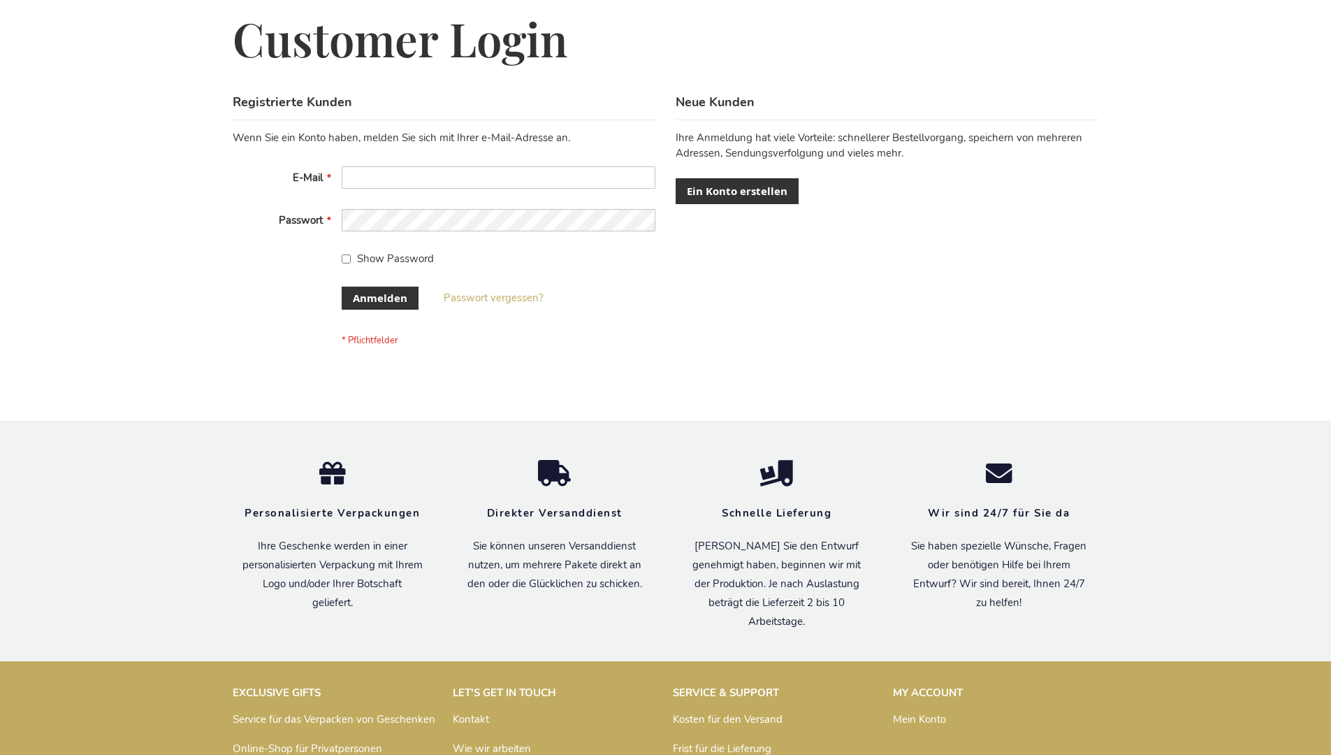
scroll to position [468, 0]
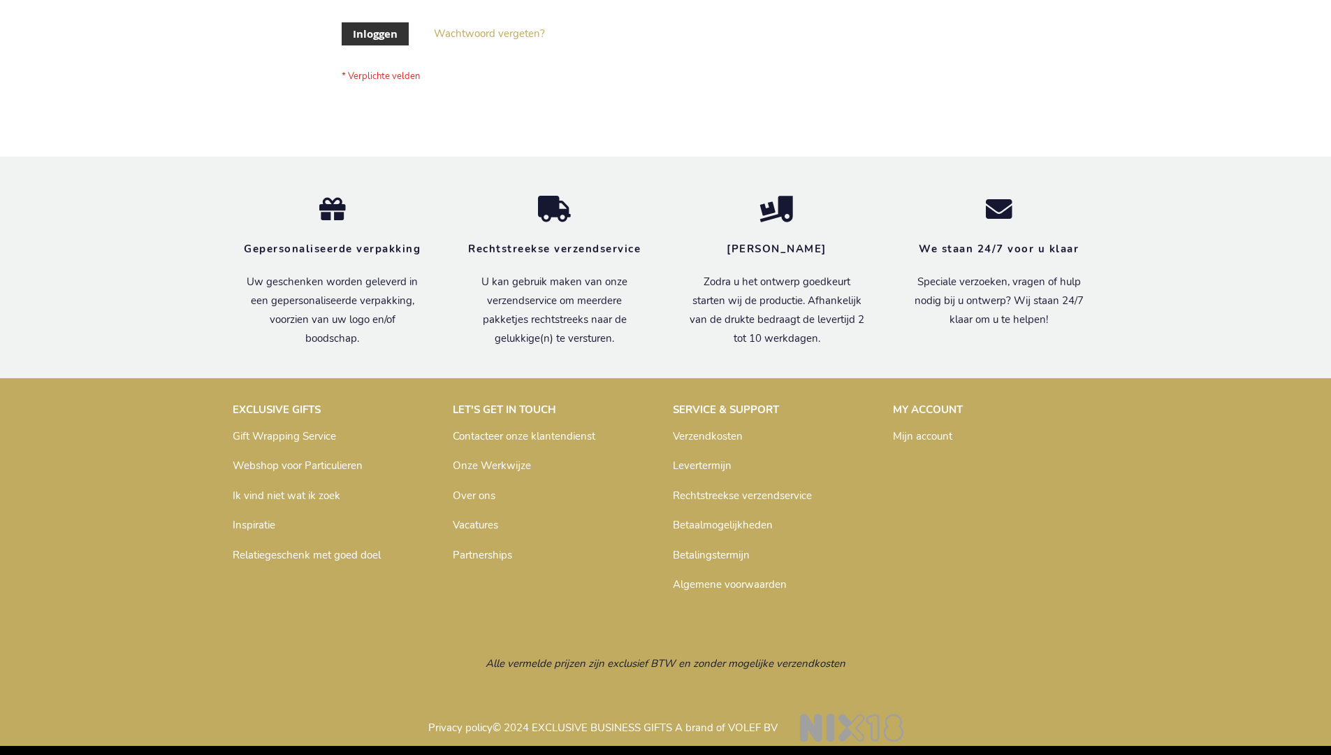
scroll to position [475, 0]
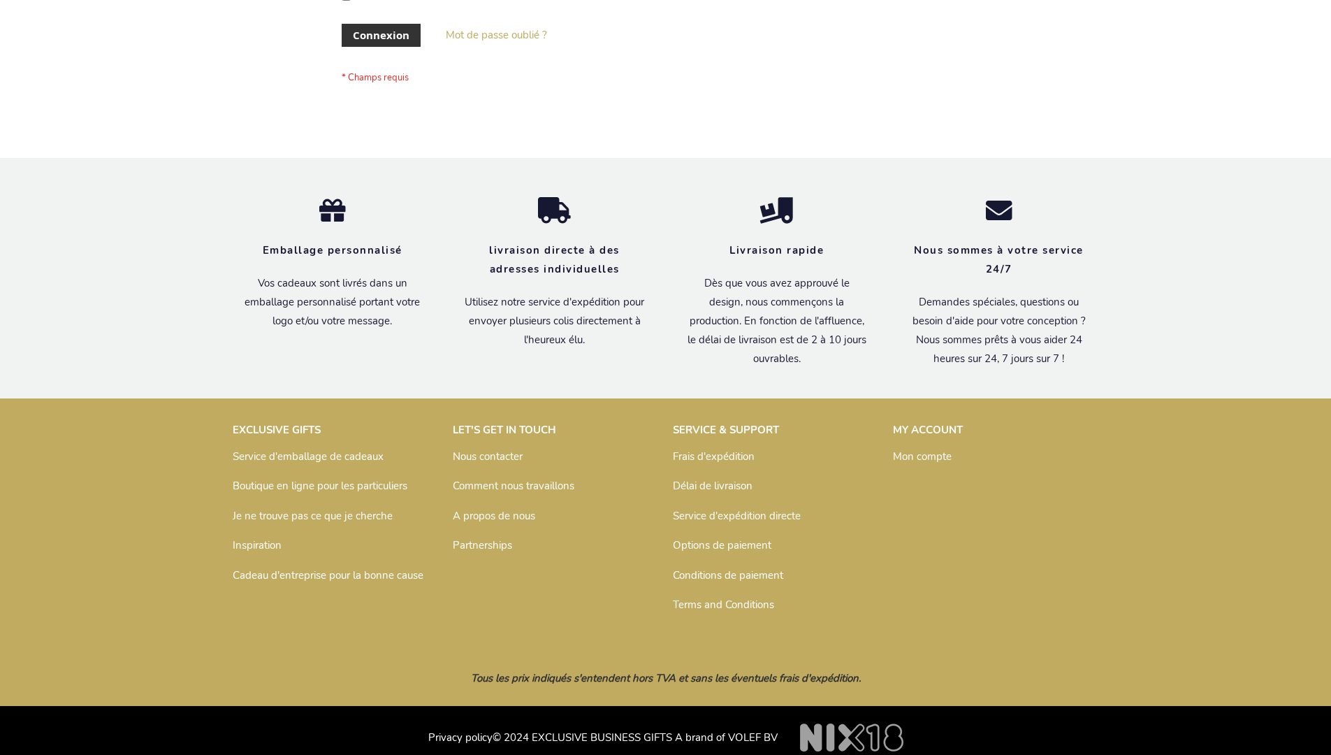
scroll to position [482, 0]
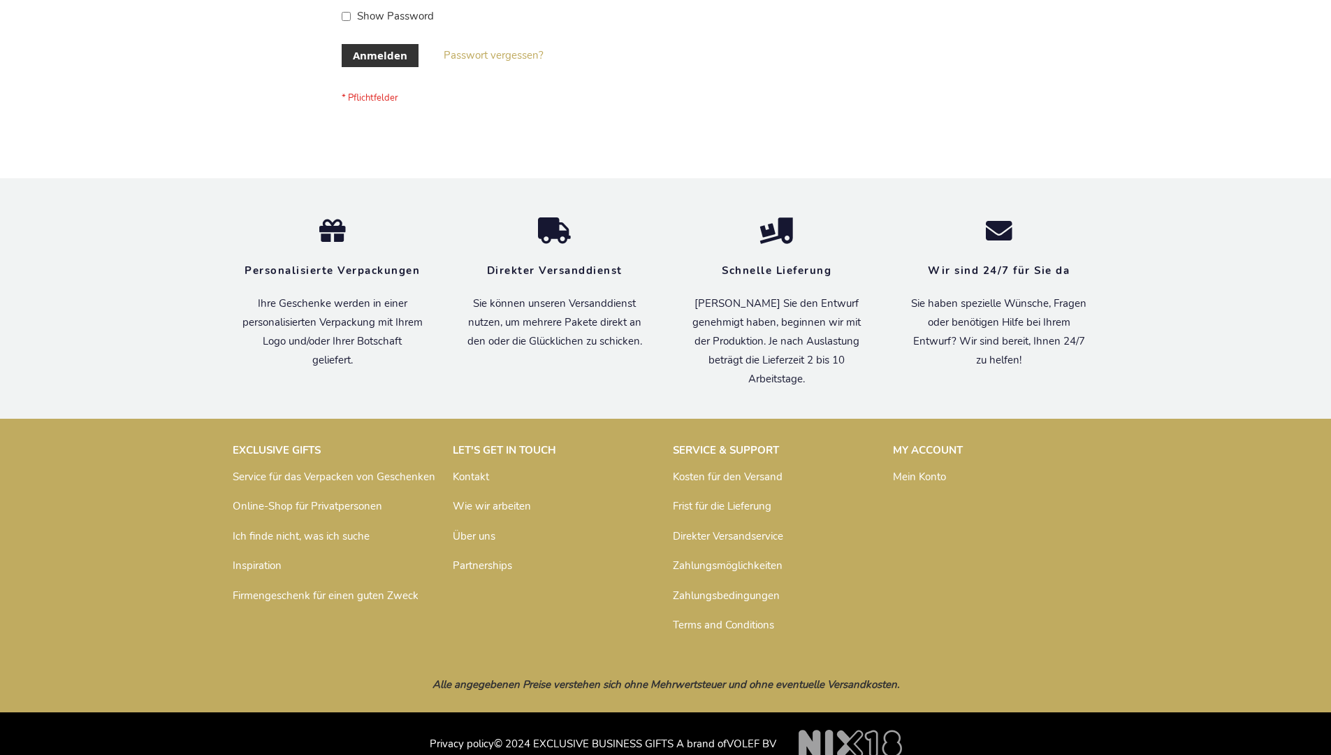
scroll to position [468, 0]
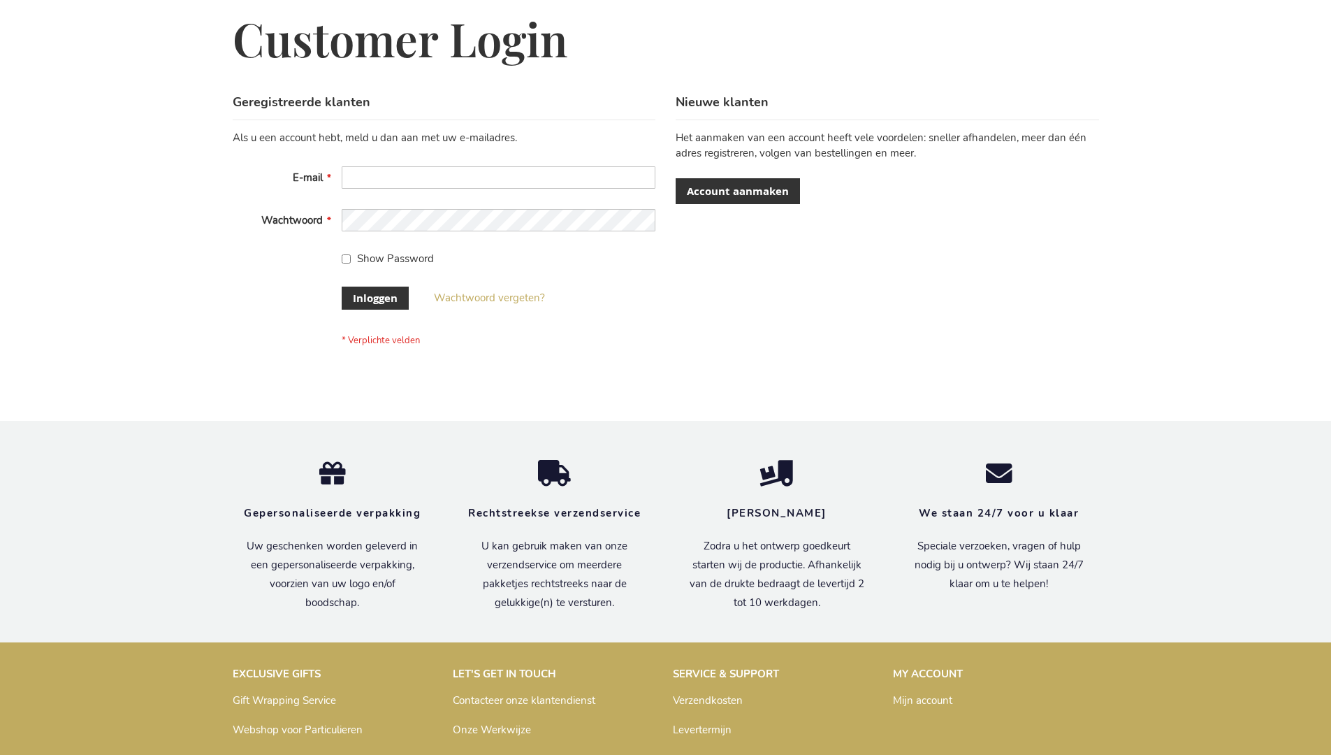
scroll to position [475, 0]
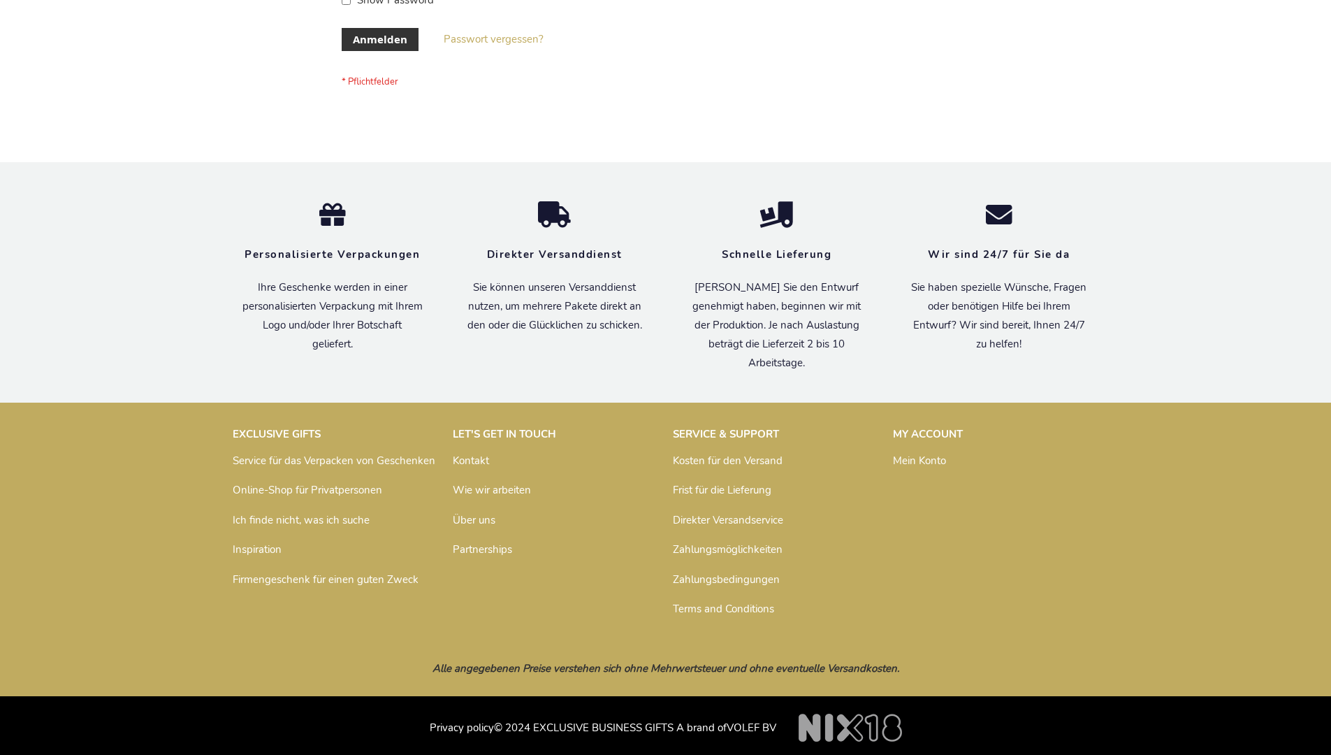
scroll to position [468, 0]
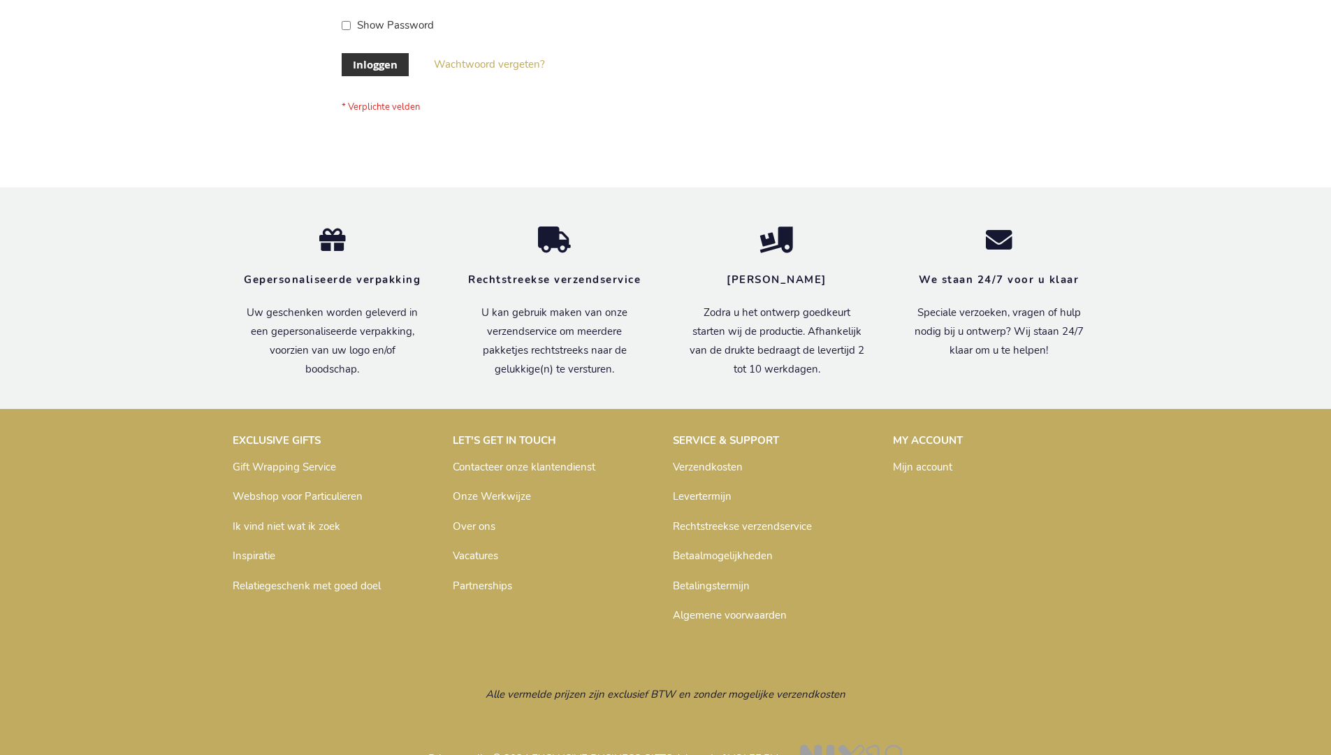
scroll to position [475, 0]
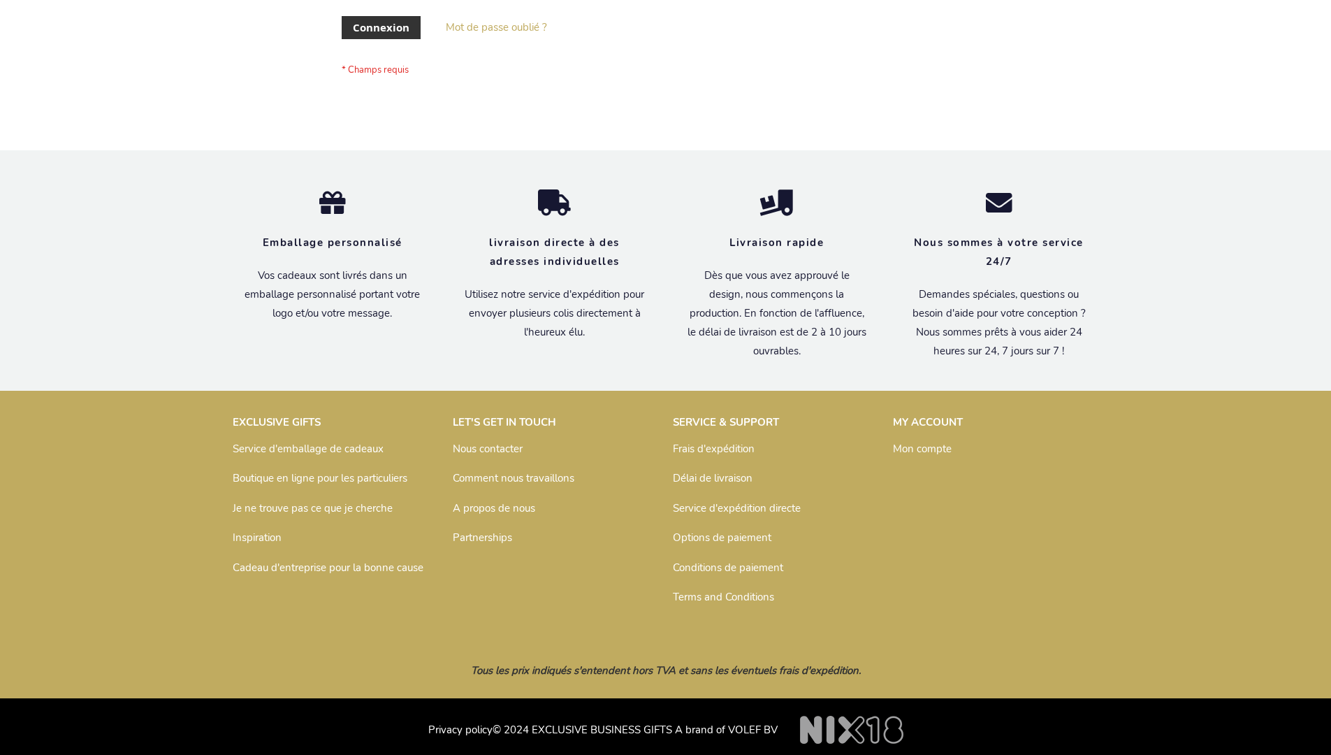
scroll to position [482, 0]
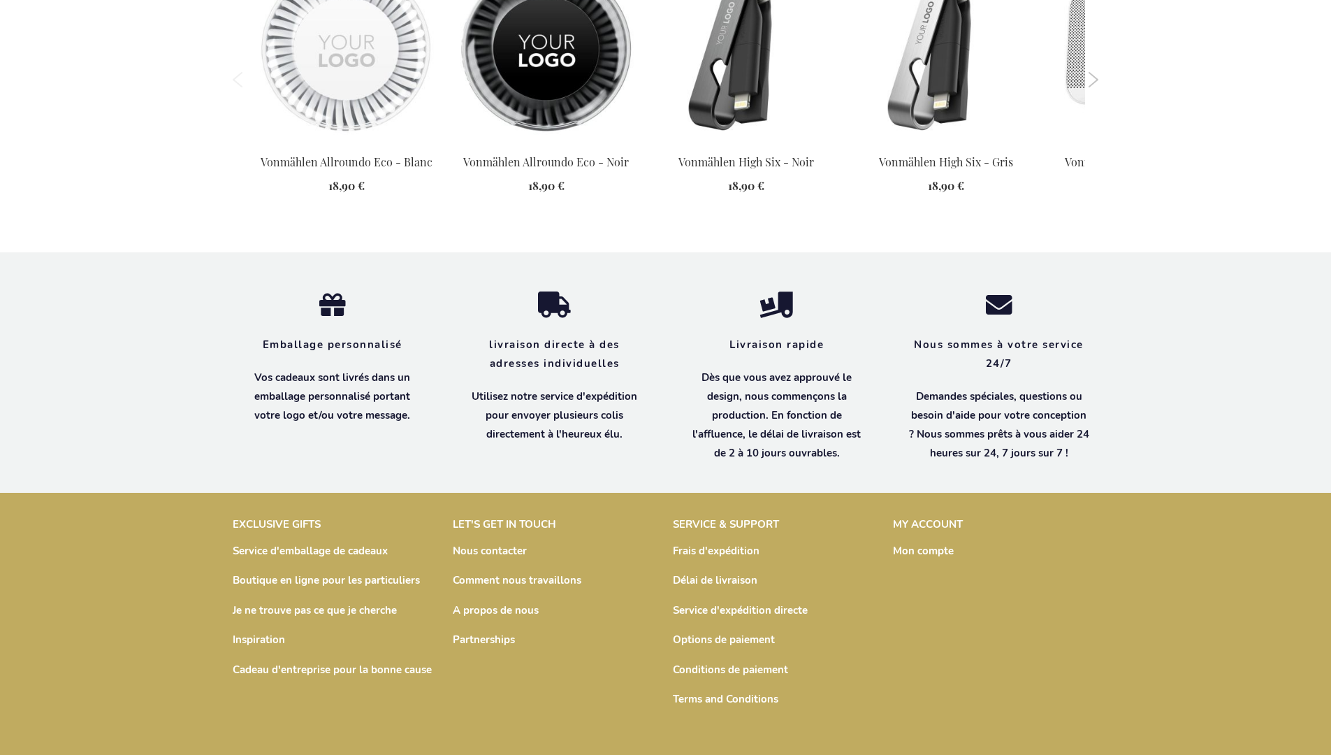
scroll to position [1944, 0]
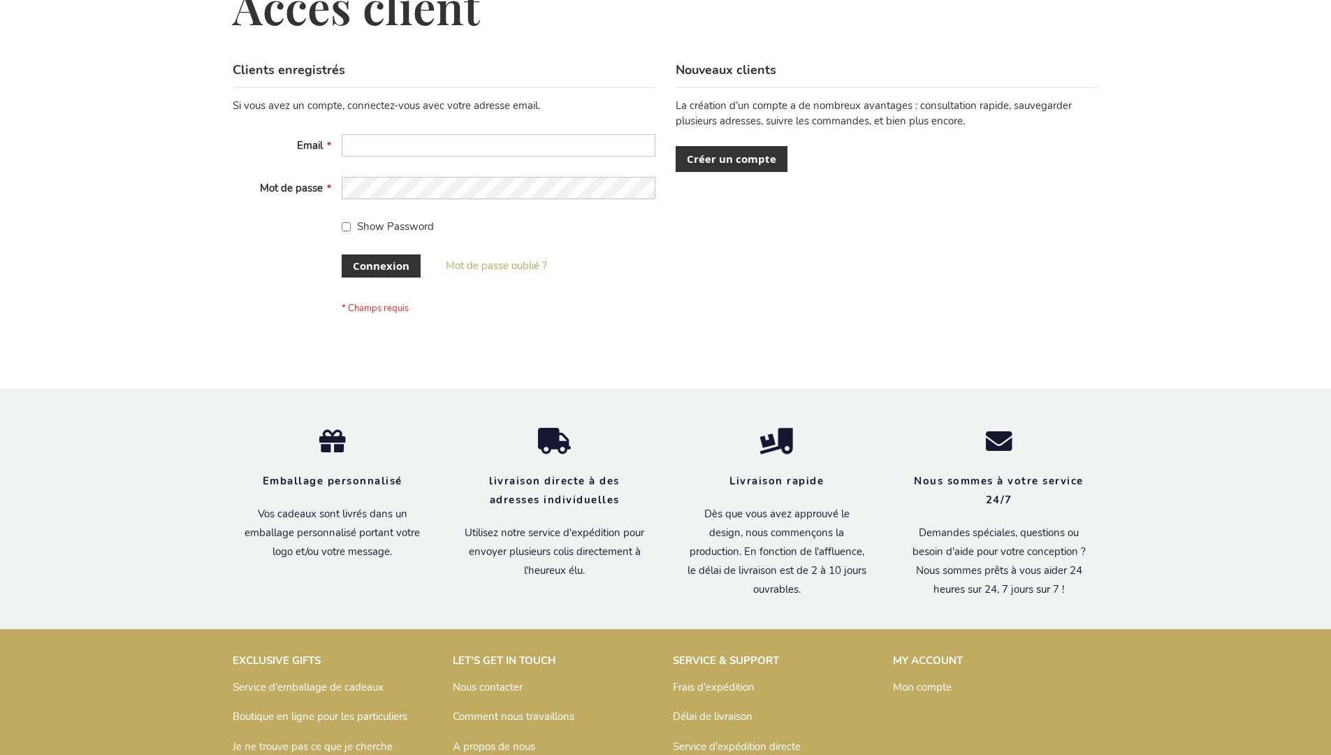
scroll to position [482, 0]
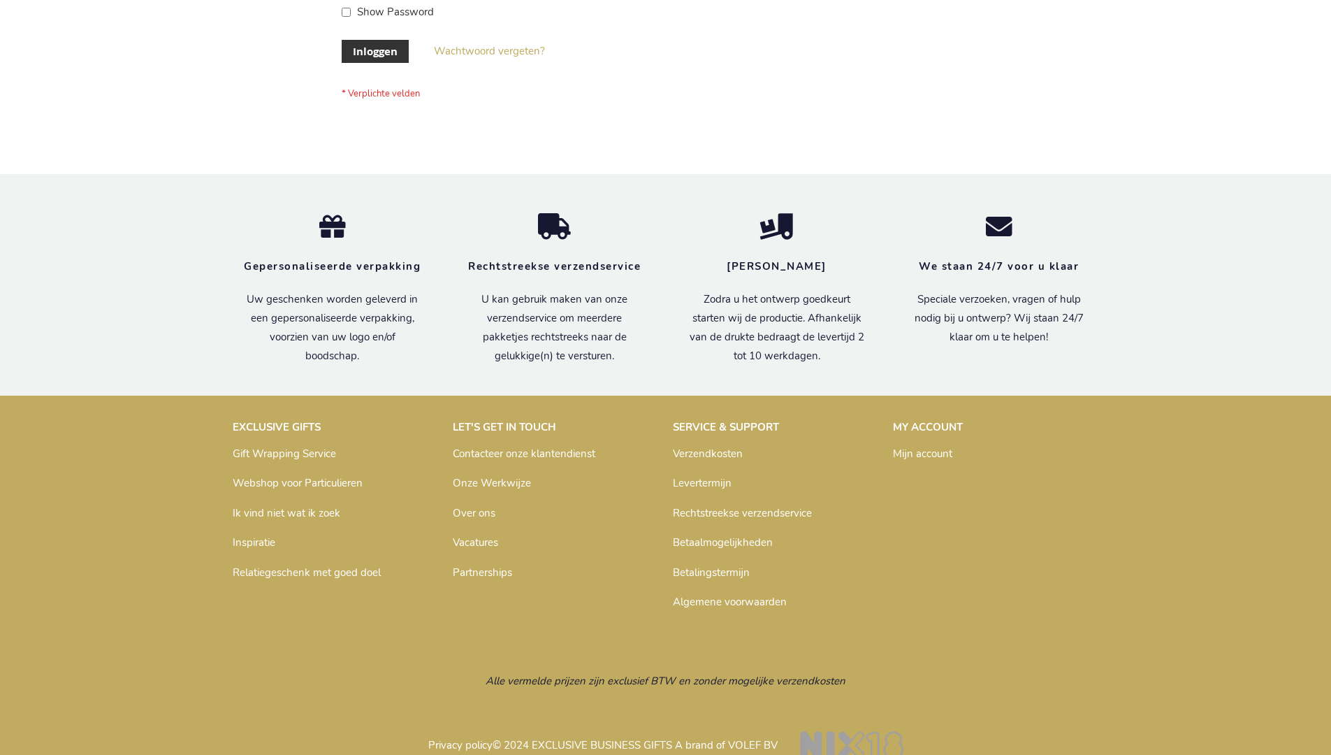
scroll to position [475, 0]
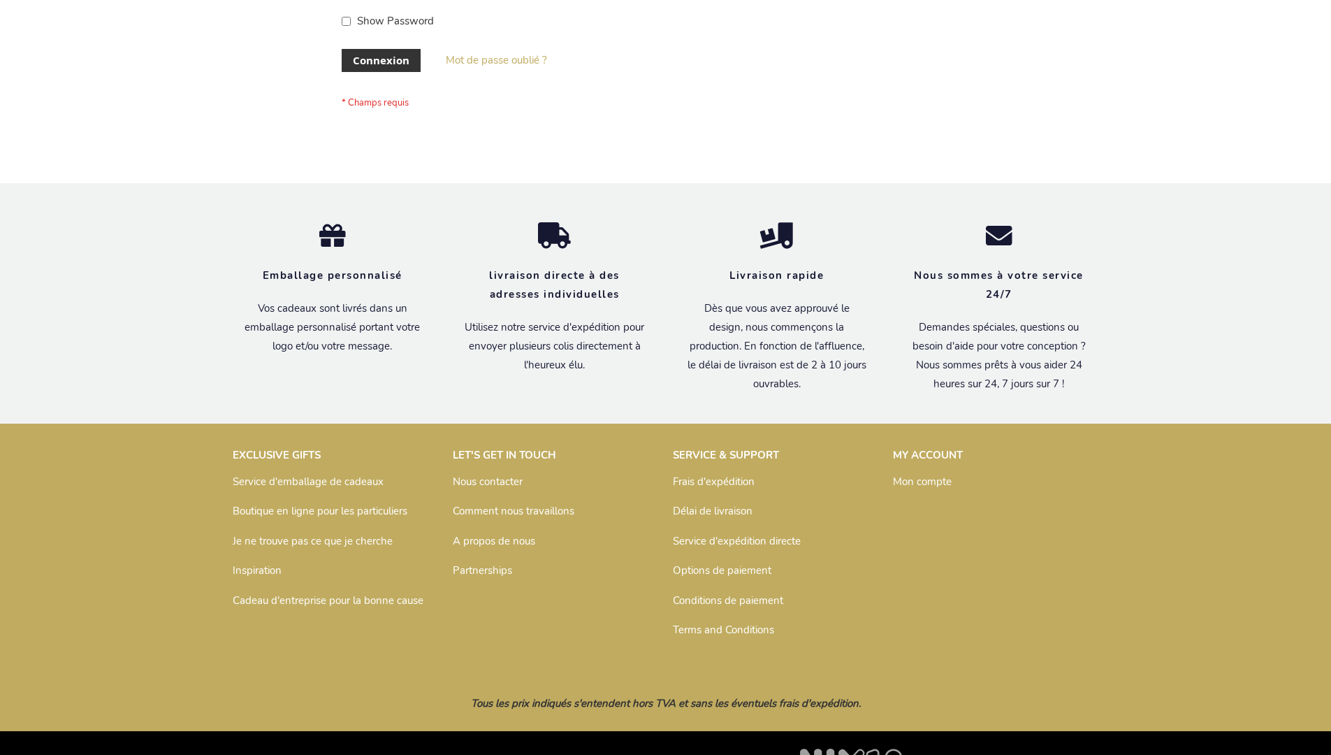
scroll to position [482, 0]
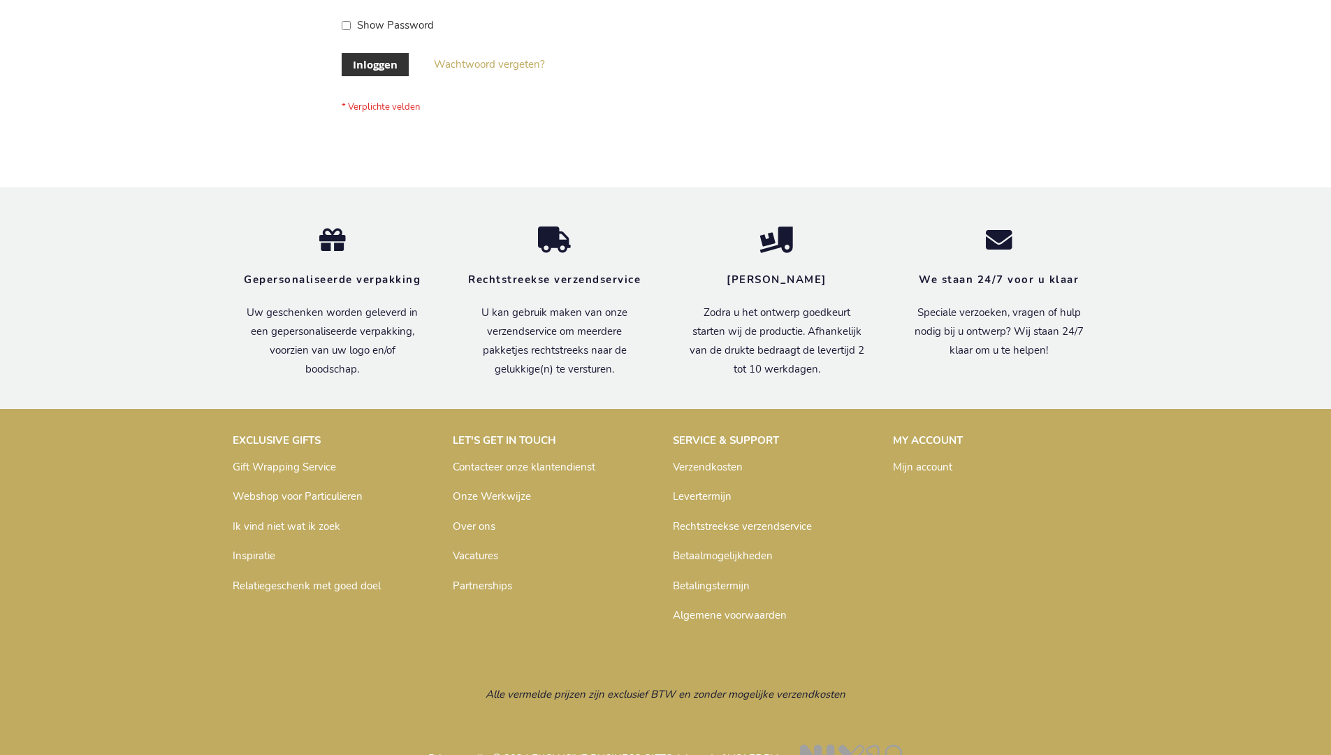
scroll to position [475, 0]
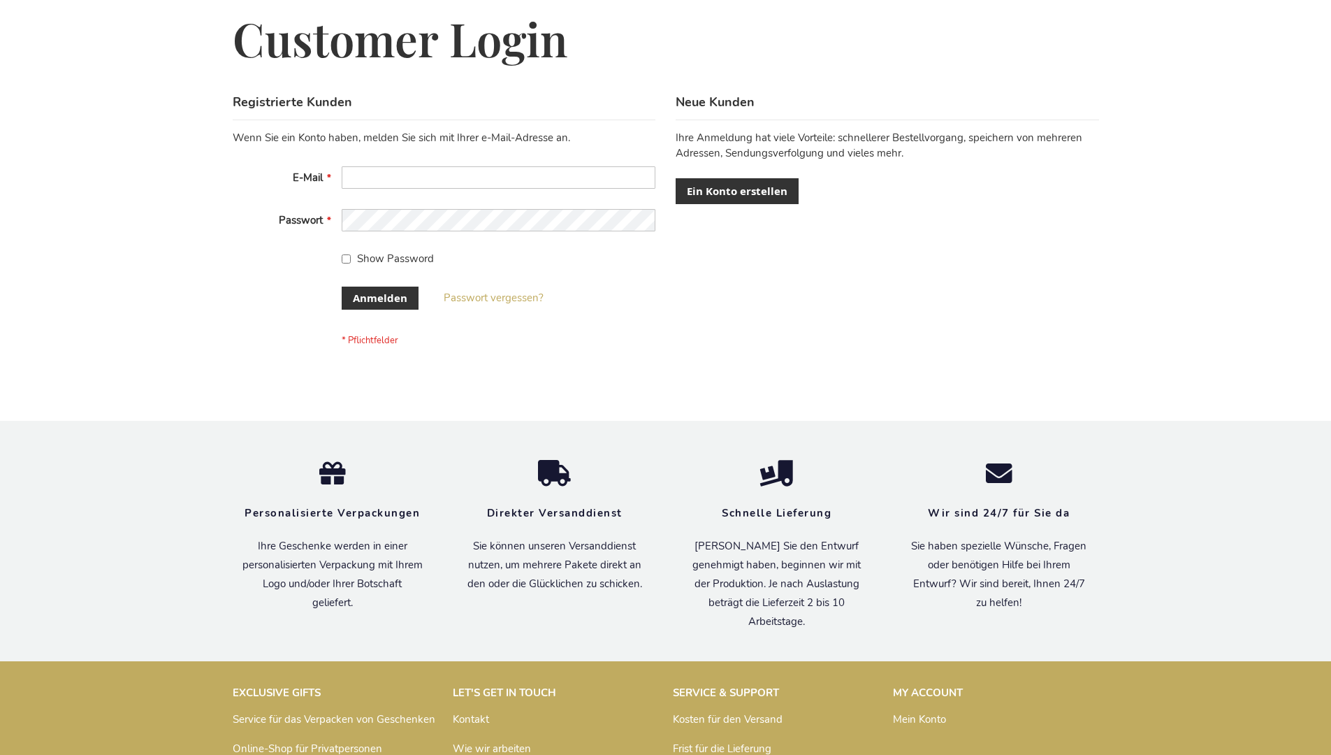
scroll to position [468, 0]
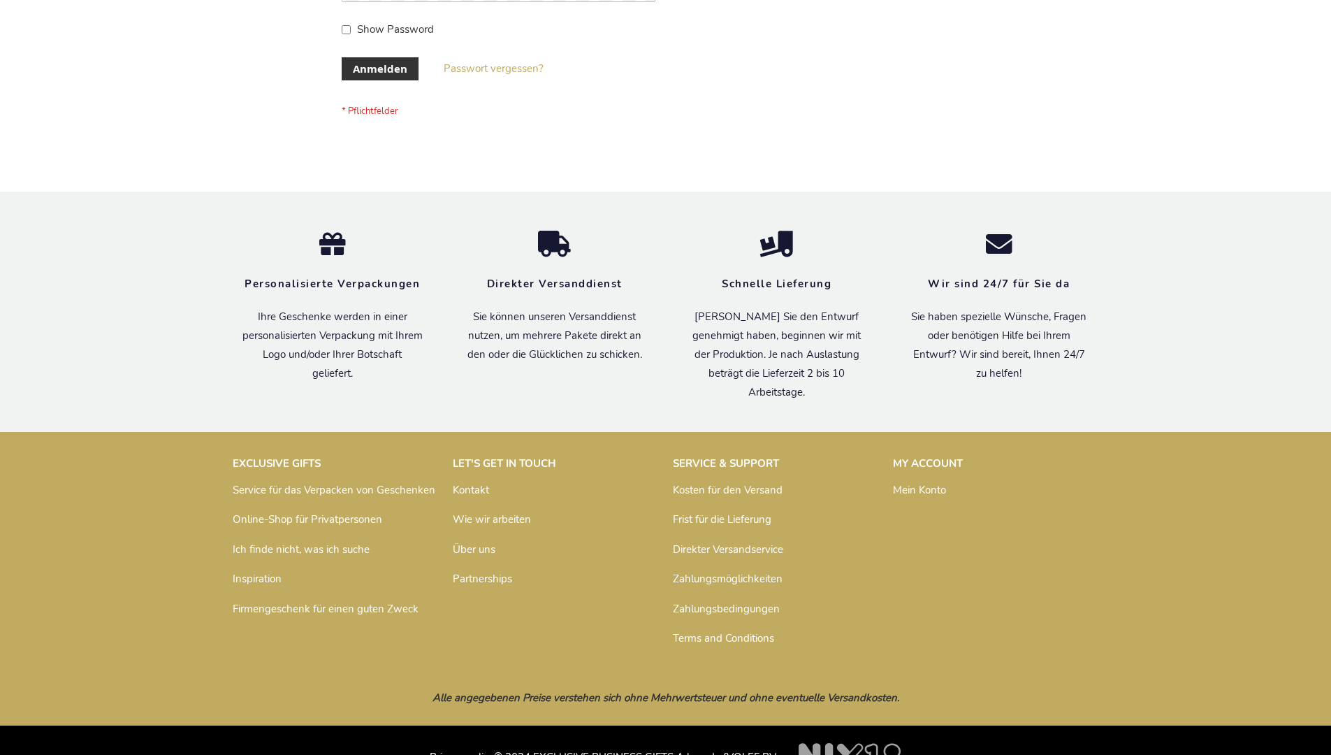
scroll to position [468, 0]
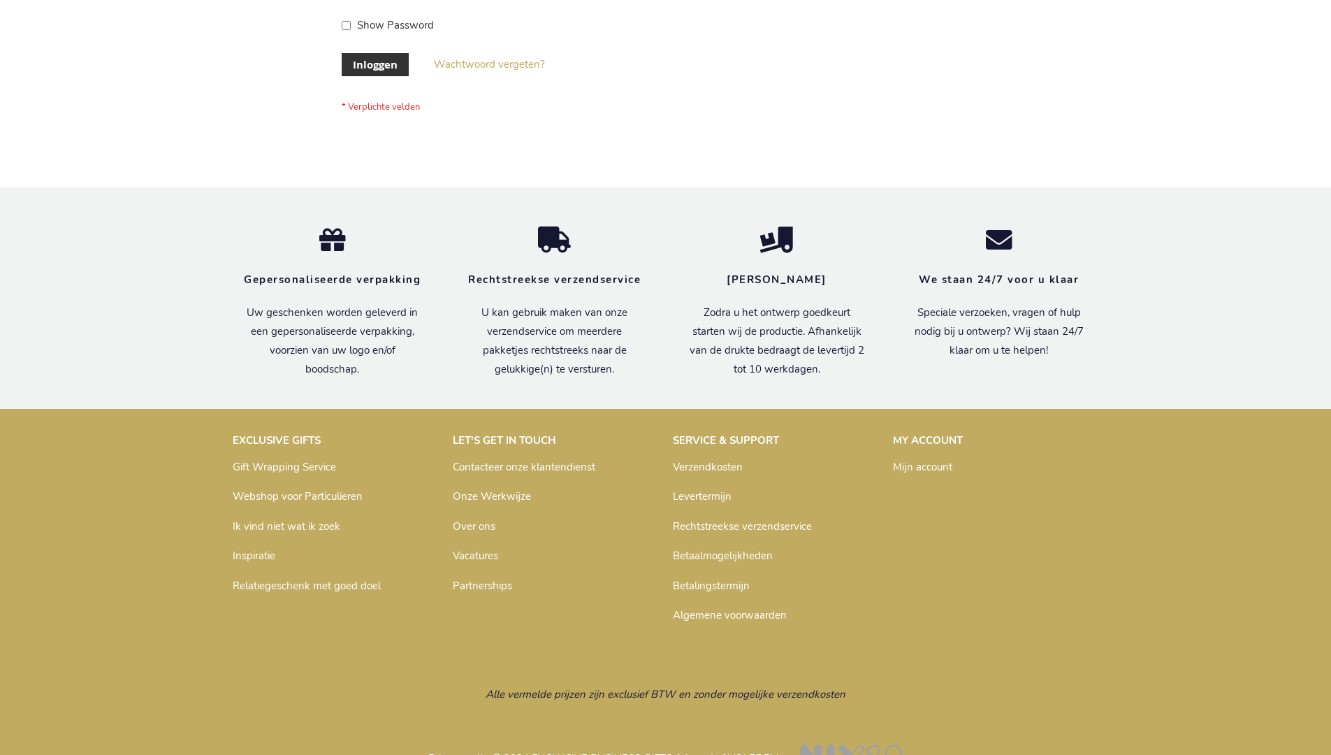
scroll to position [475, 0]
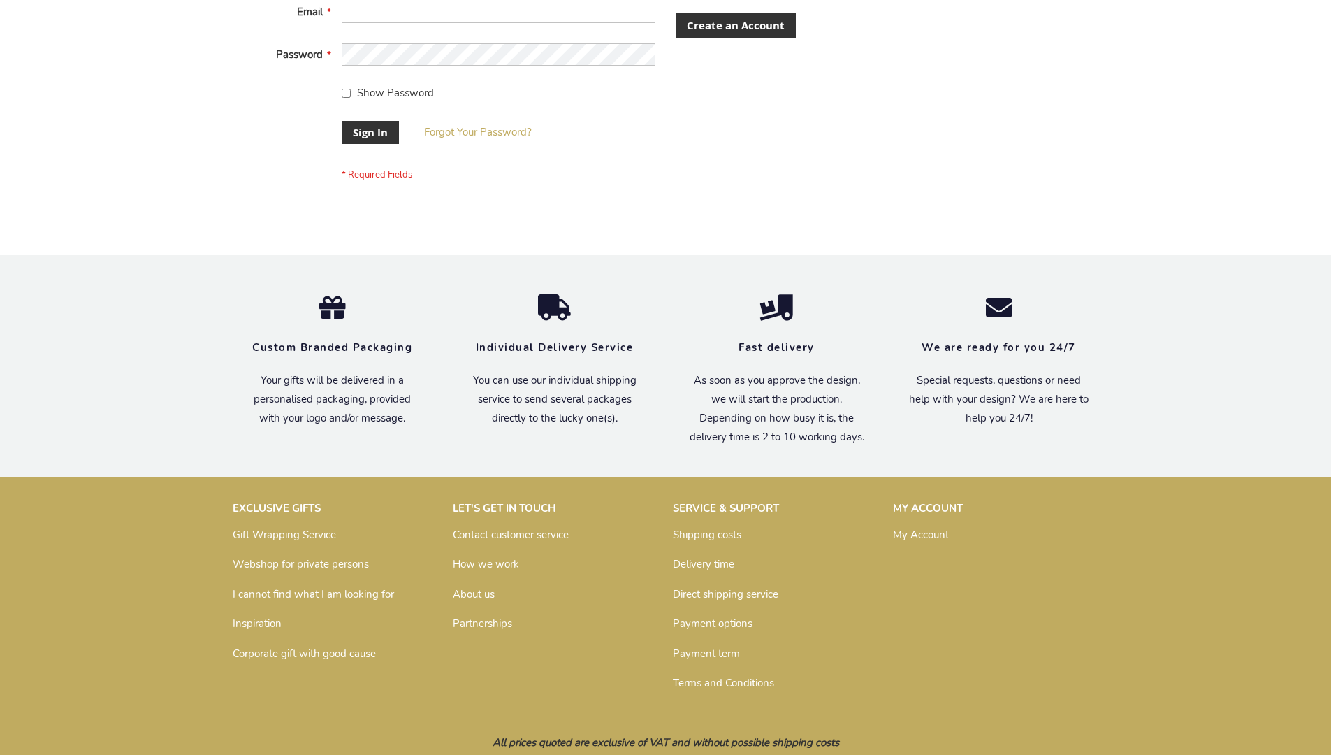
scroll to position [449, 0]
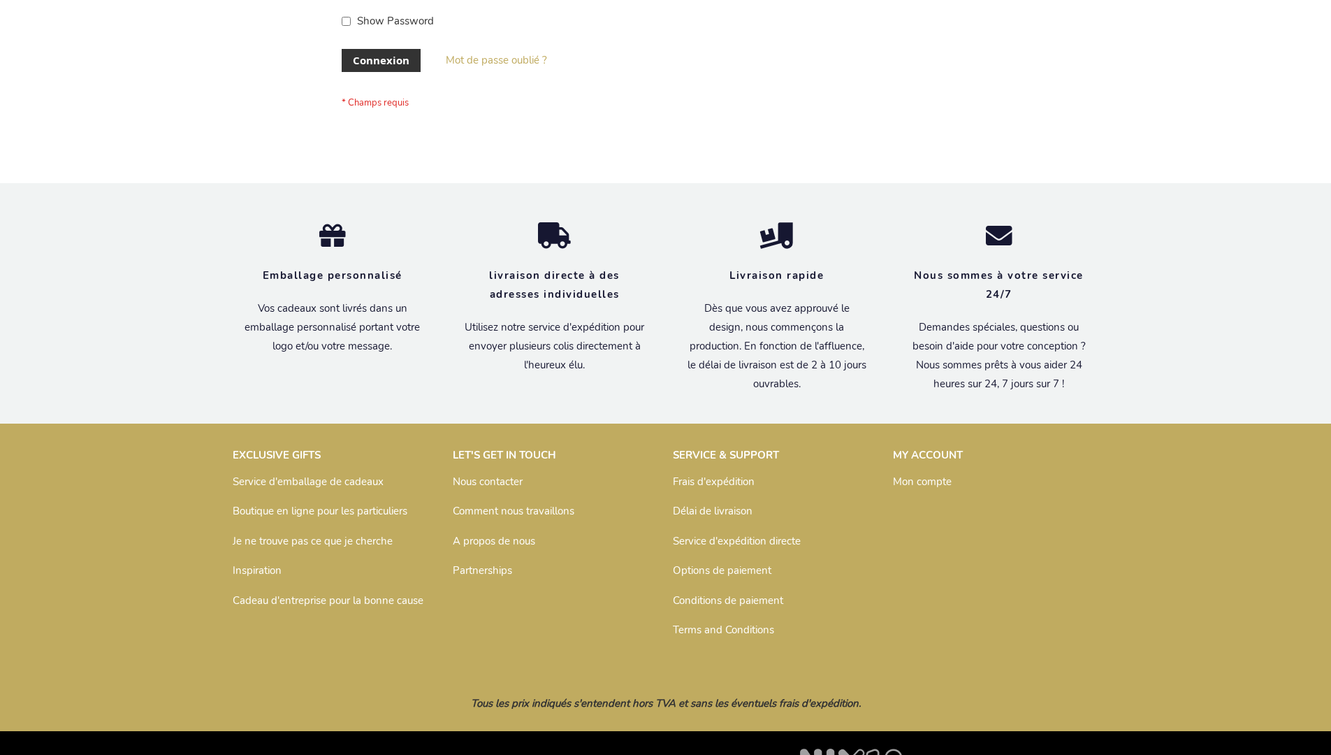
scroll to position [482, 0]
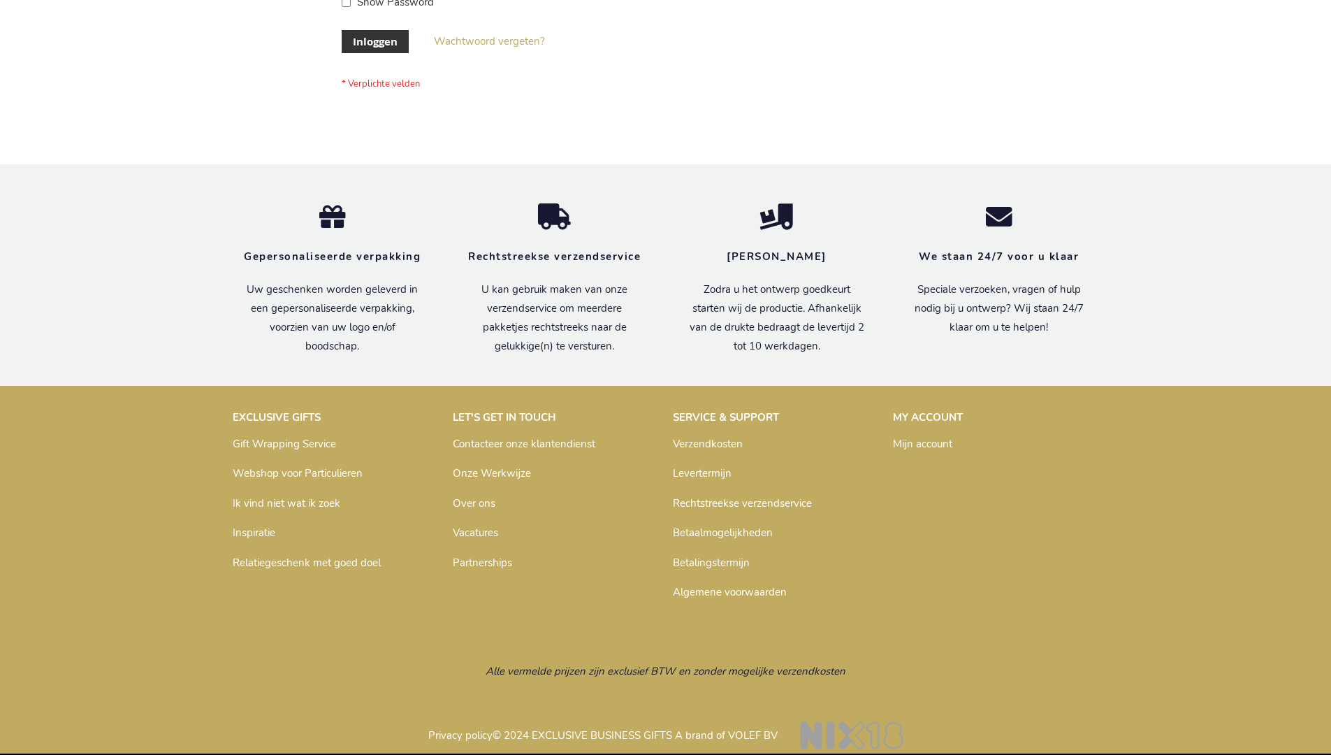
scroll to position [475, 0]
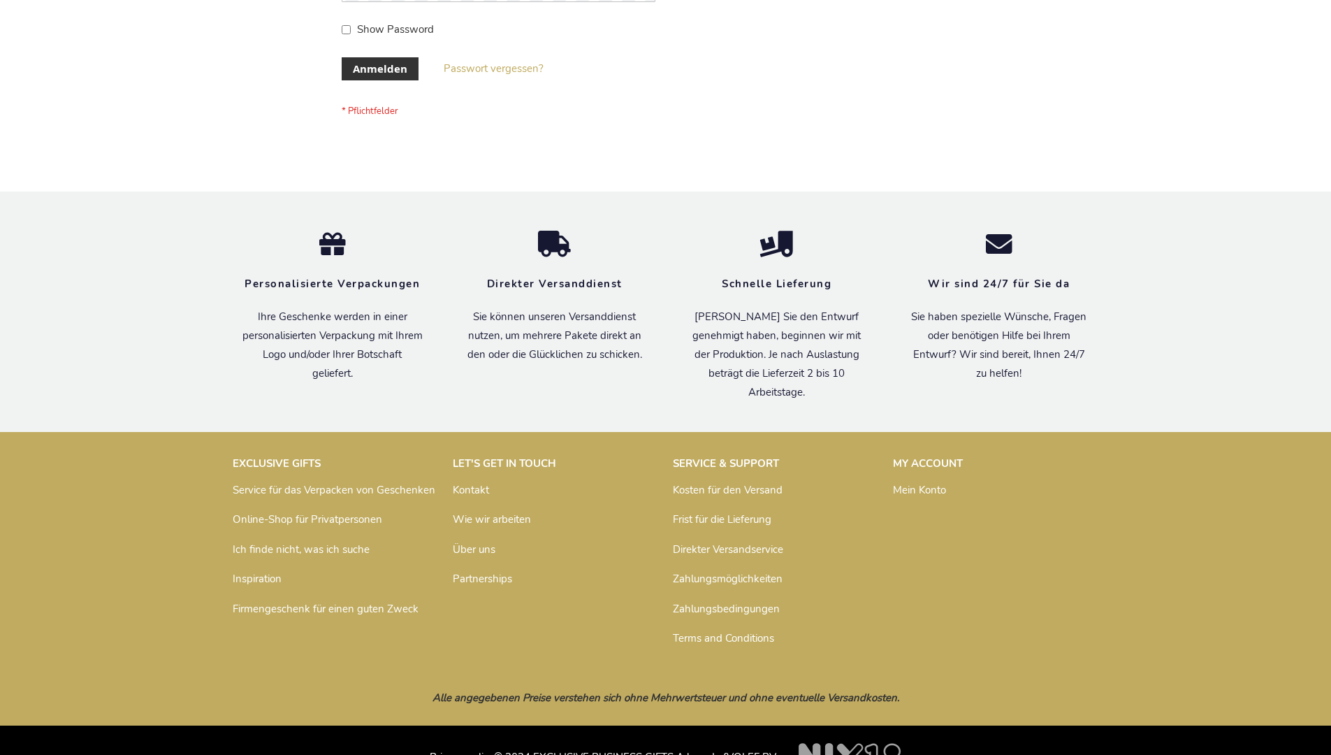
scroll to position [468, 0]
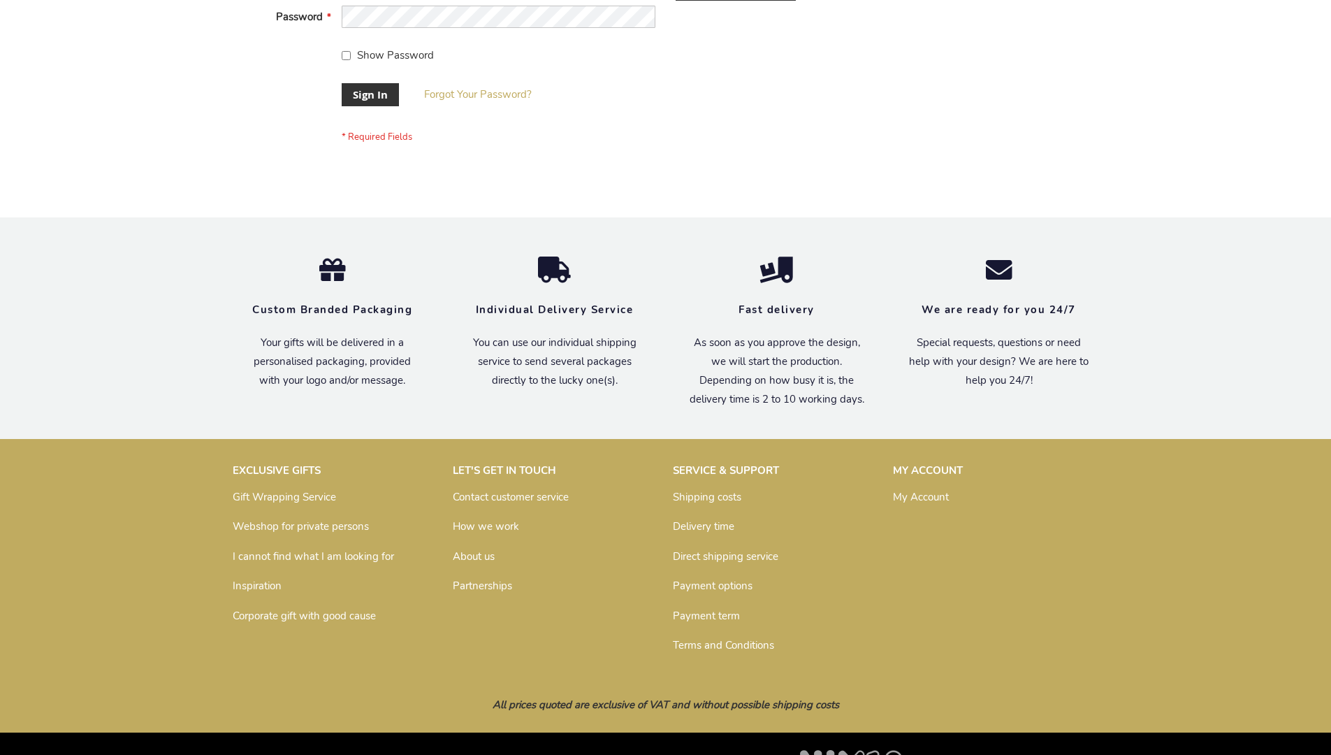
scroll to position [449, 0]
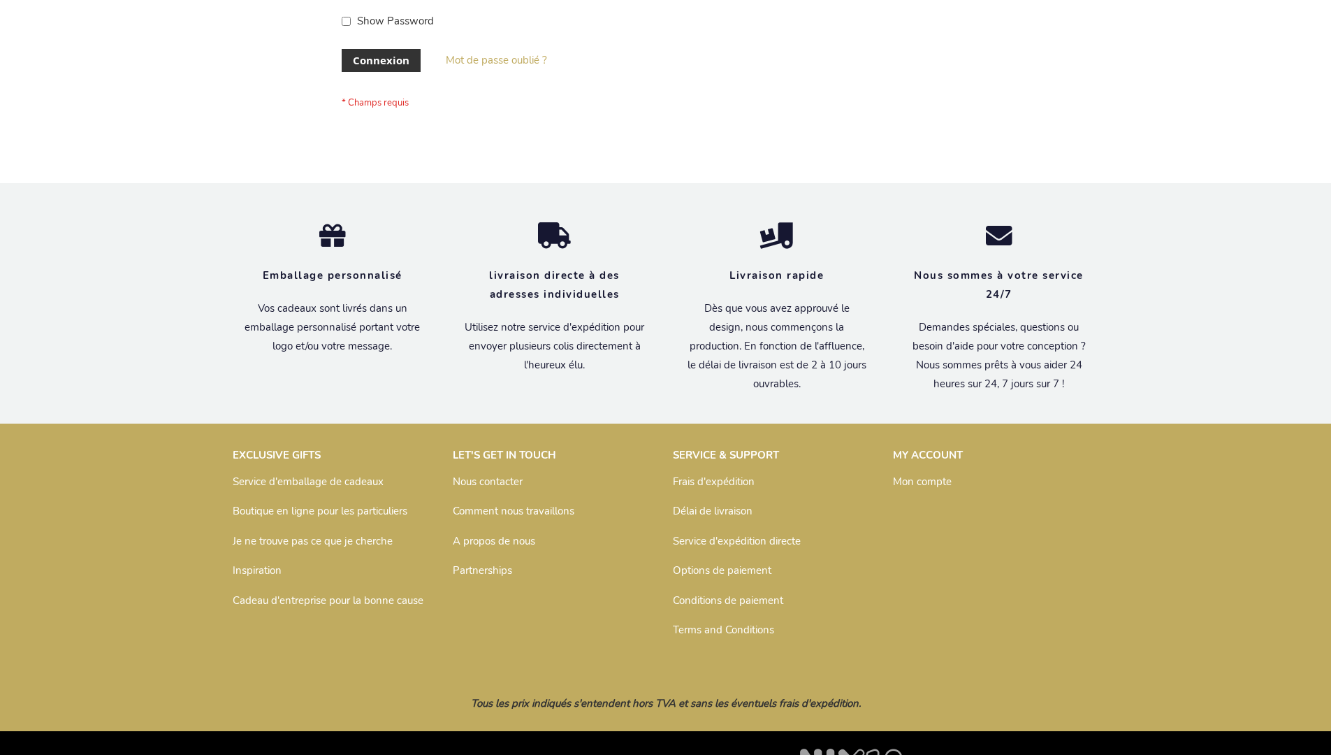
scroll to position [482, 0]
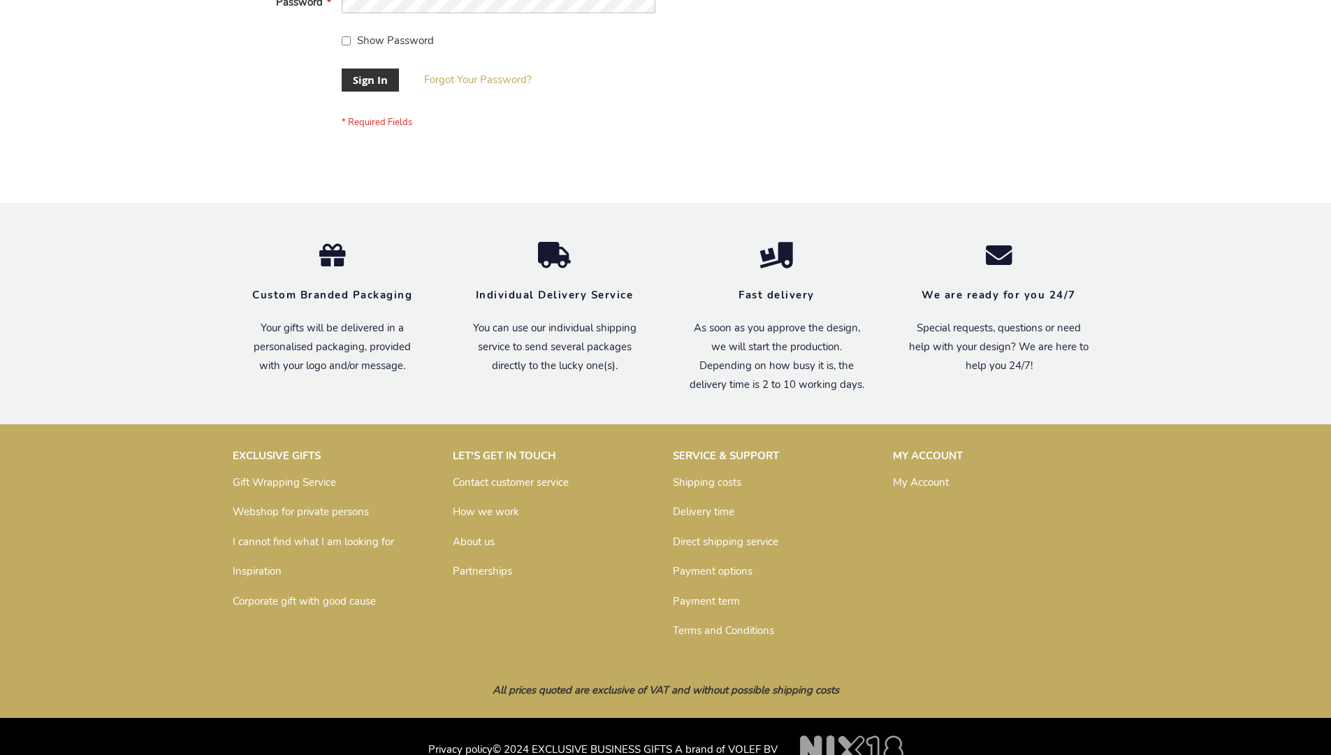
scroll to position [449, 0]
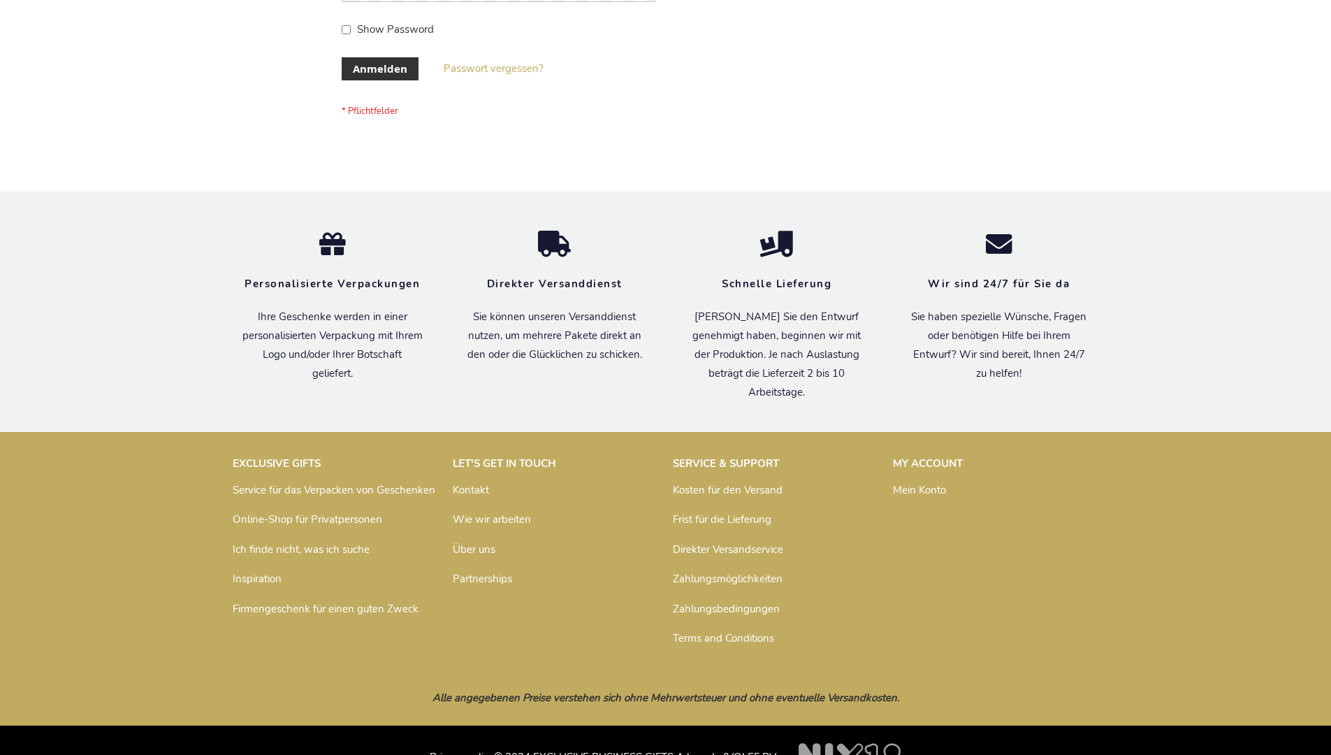
scroll to position [468, 0]
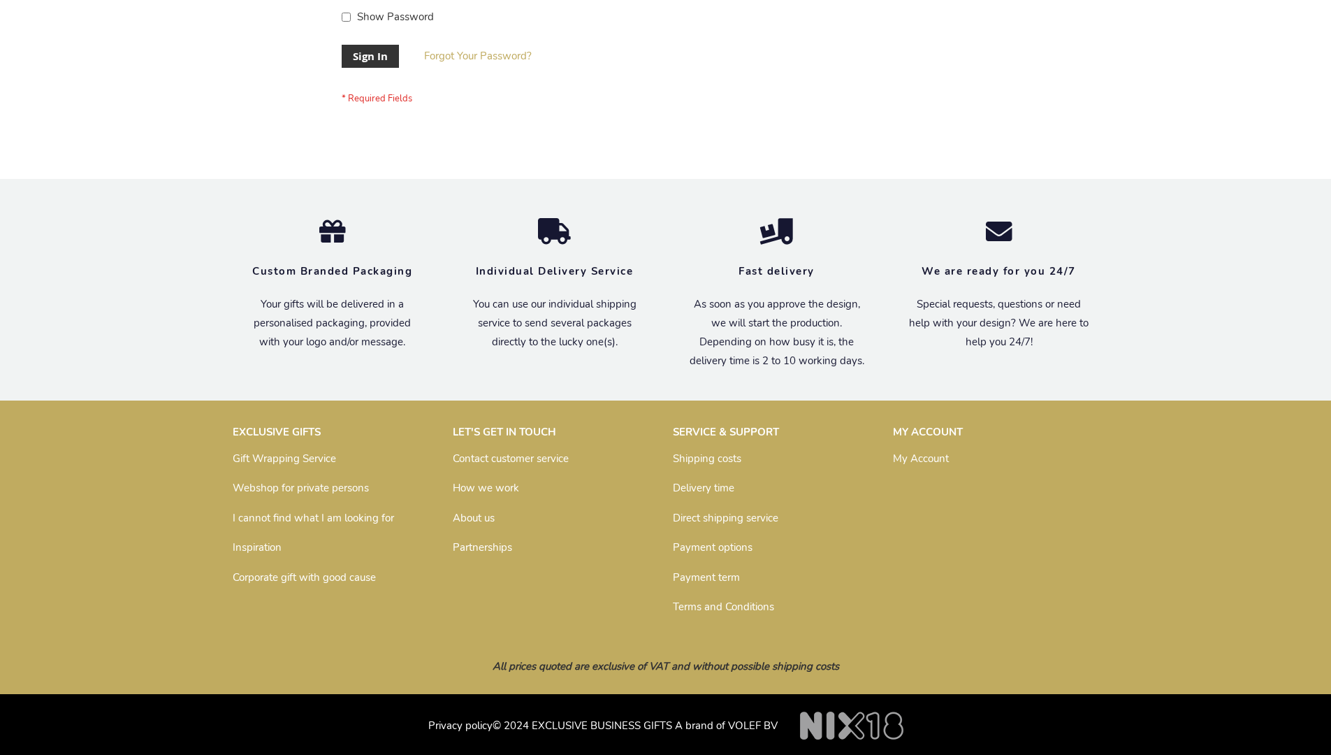
scroll to position [449, 0]
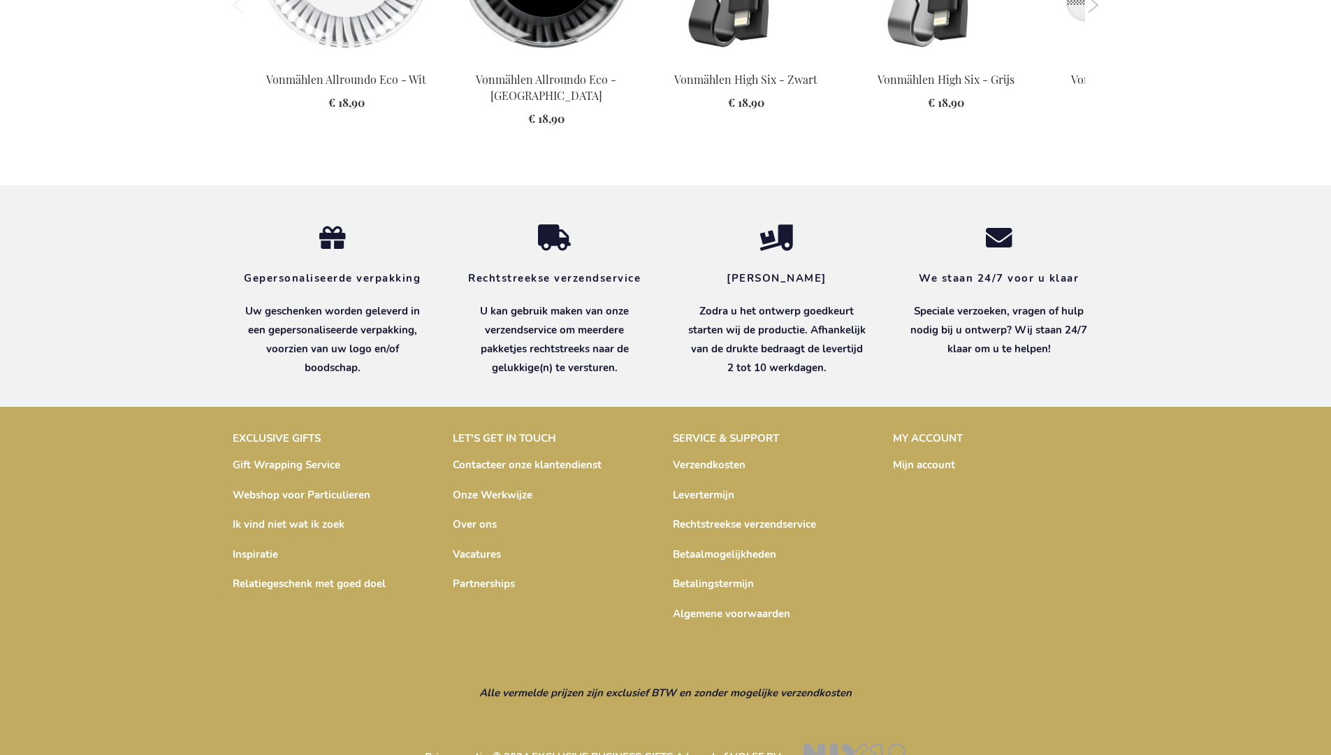
scroll to position [1920, 0]
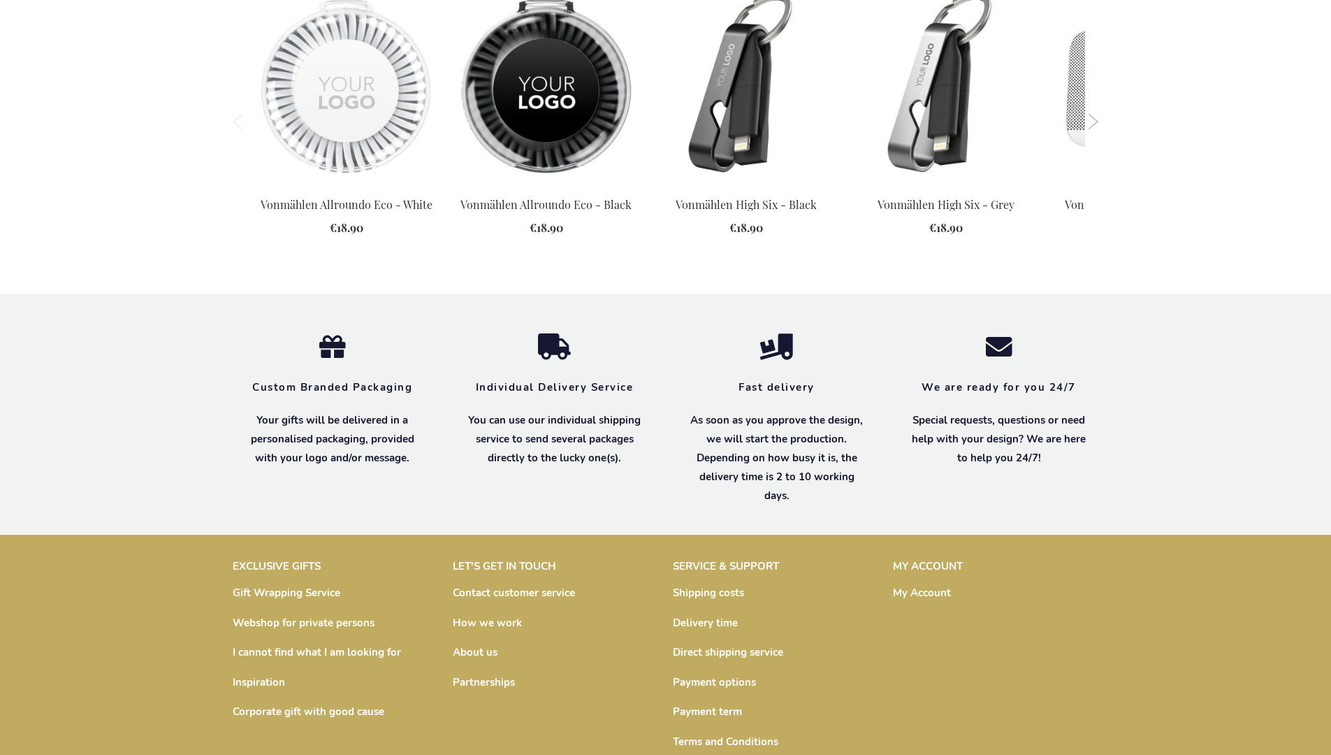
scroll to position [1914, 0]
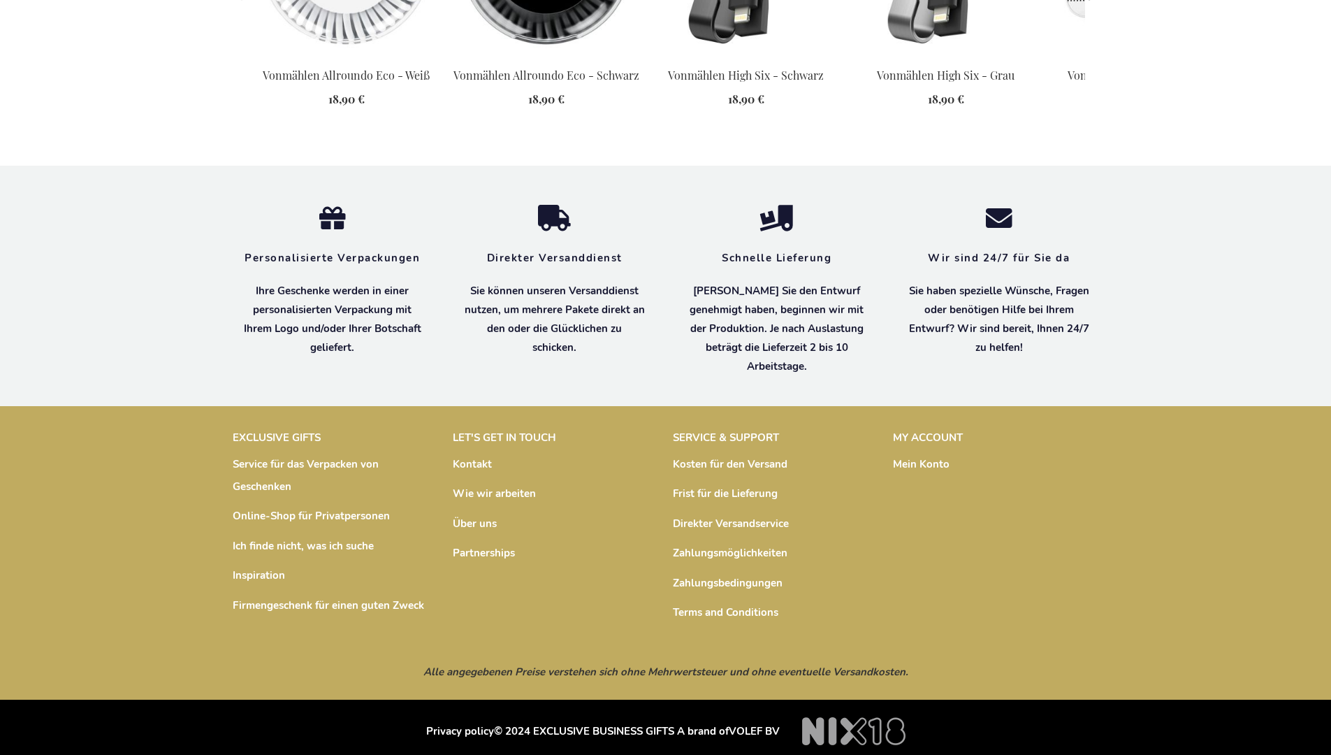
scroll to position [1930, 0]
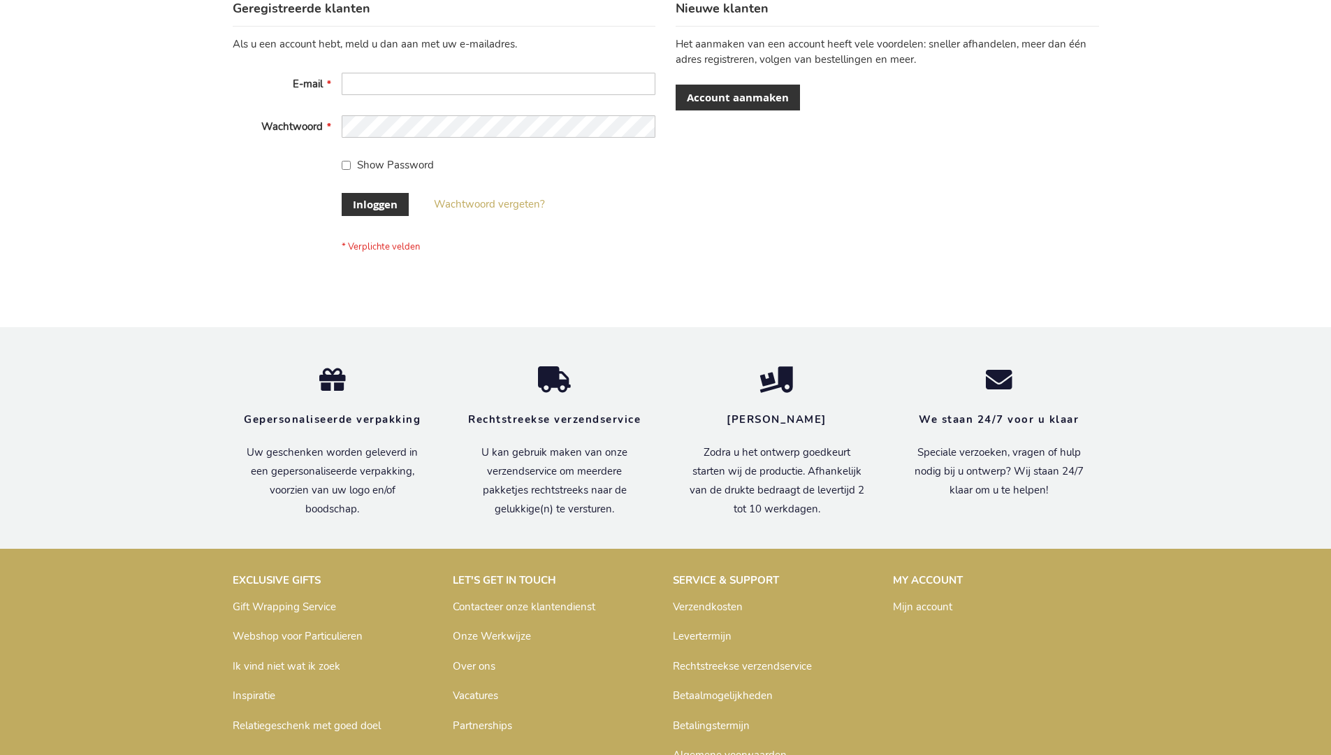
scroll to position [475, 0]
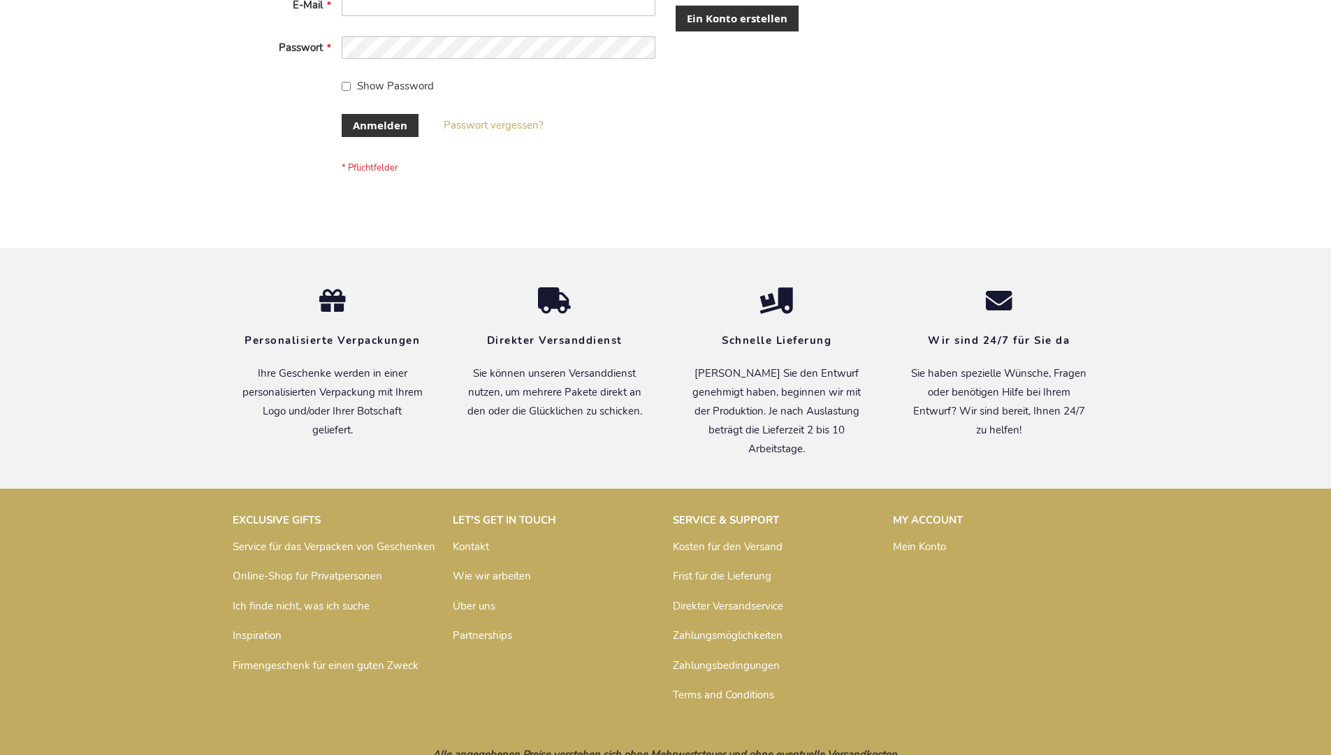
scroll to position [468, 0]
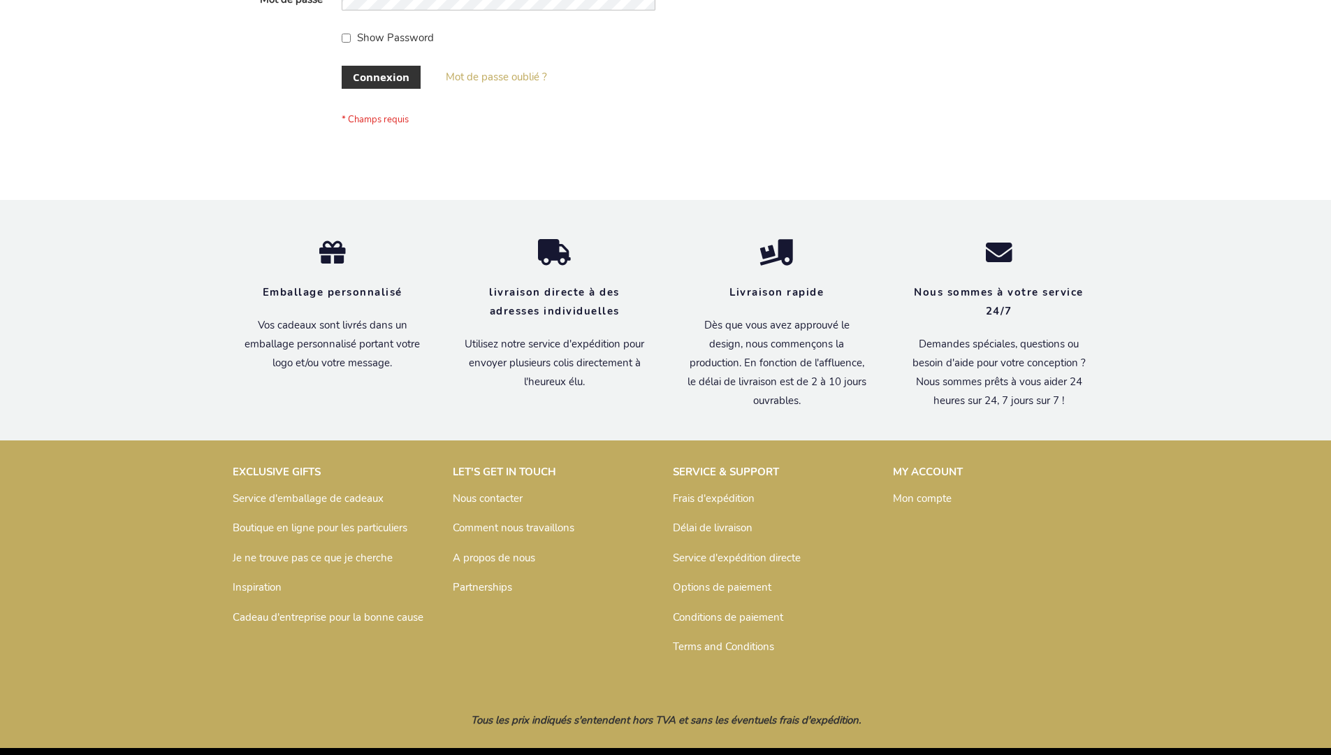
scroll to position [482, 0]
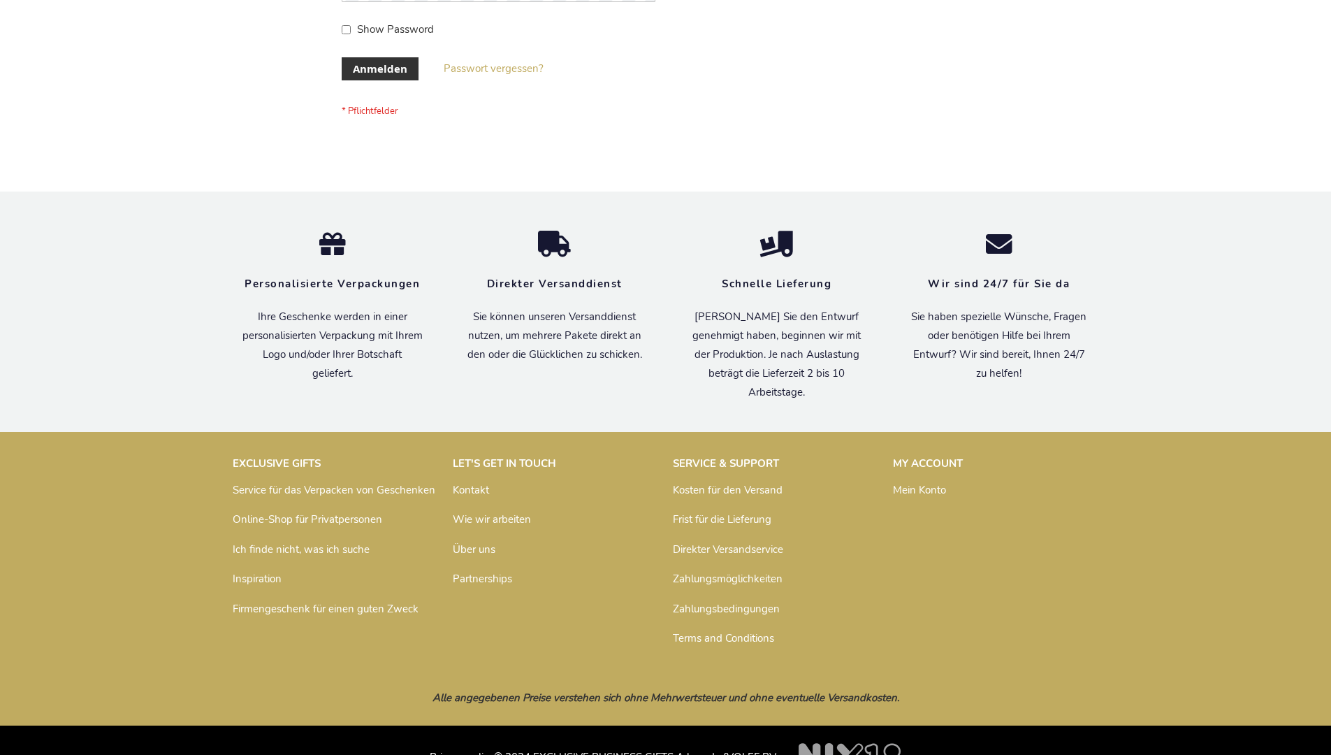
scroll to position [468, 0]
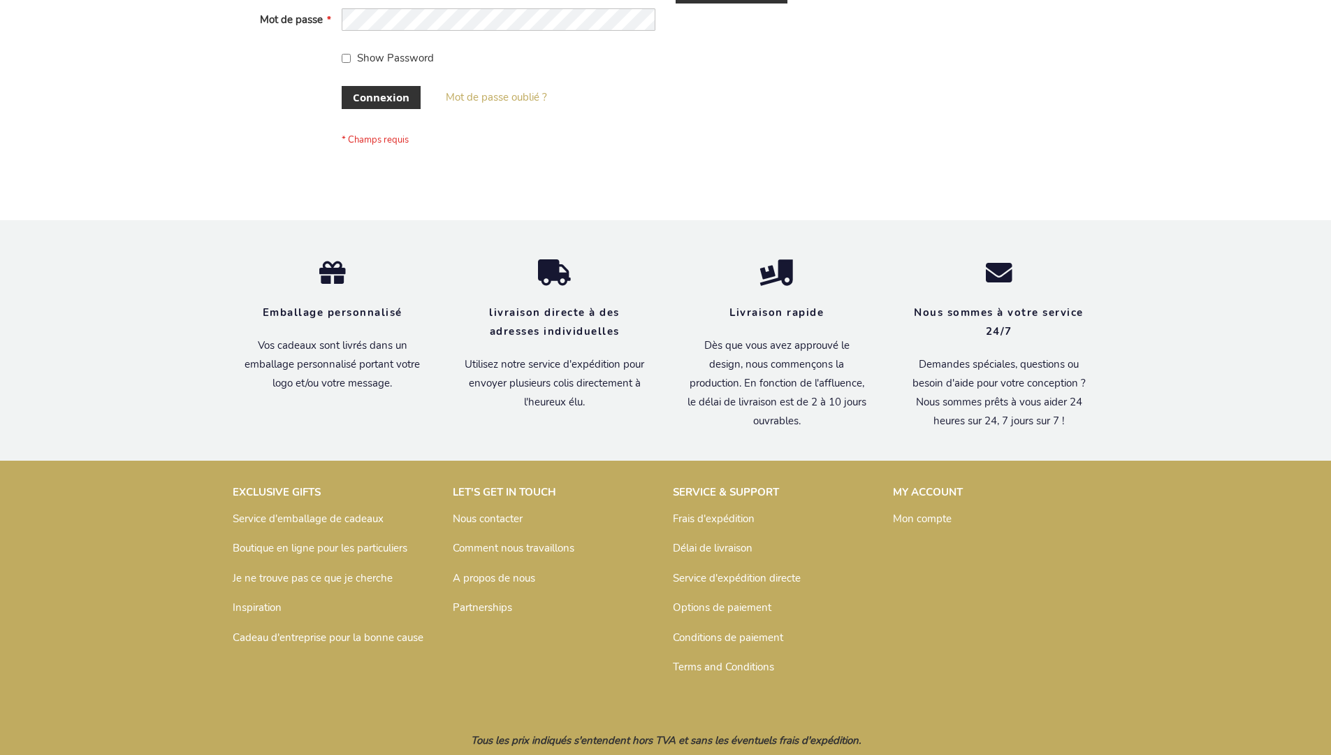
scroll to position [482, 0]
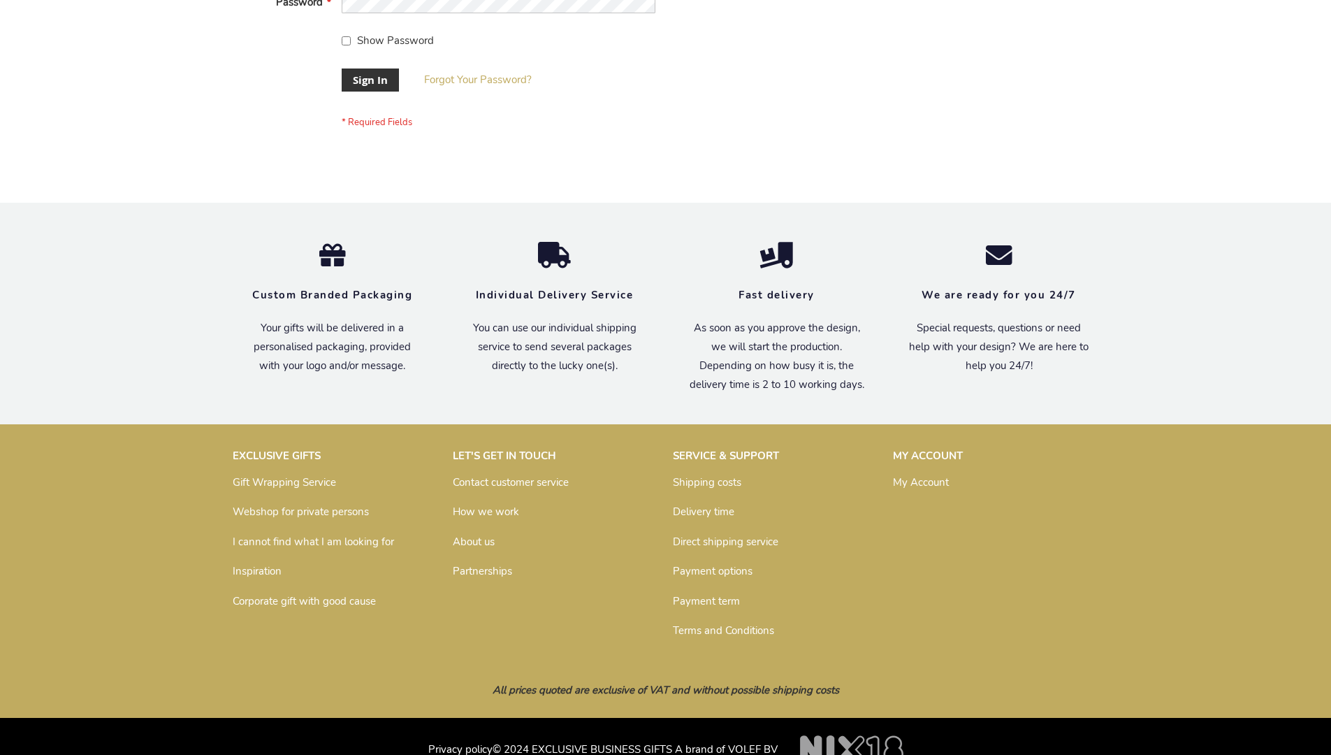
scroll to position [449, 0]
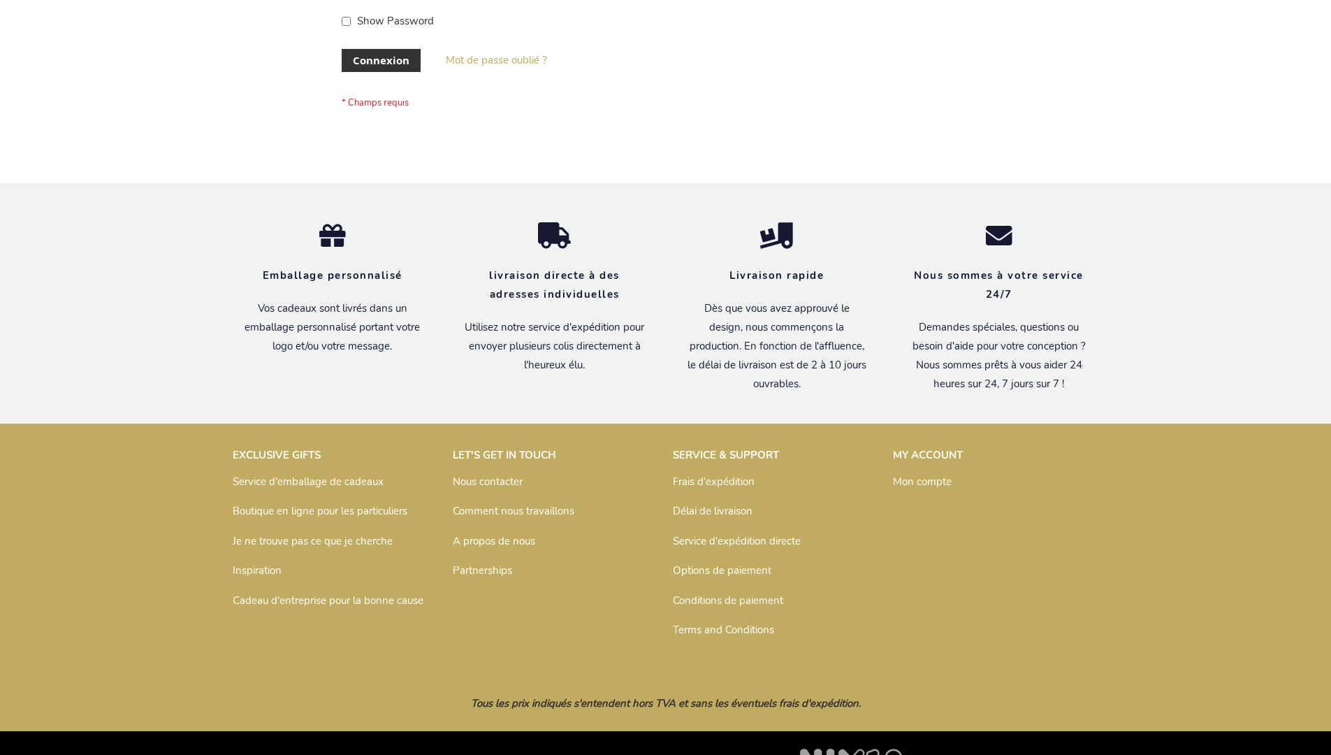
scroll to position [482, 0]
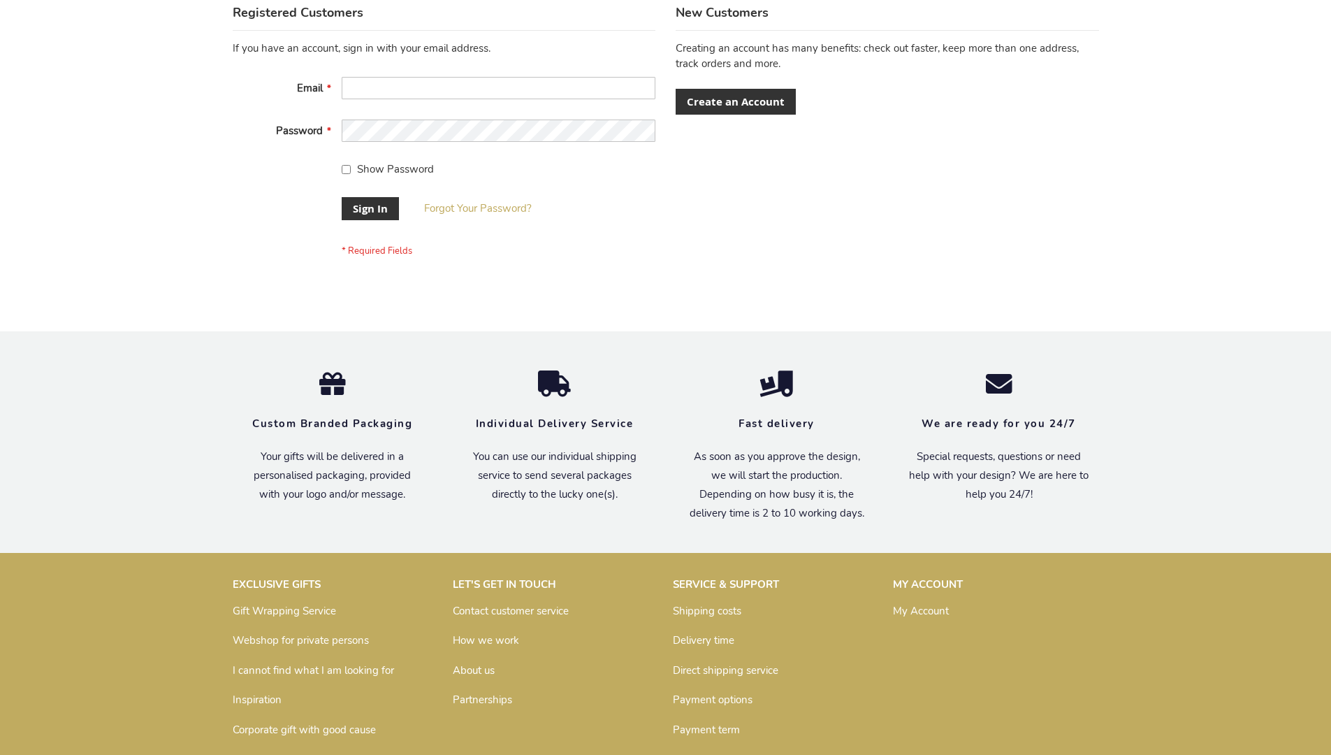
scroll to position [449, 0]
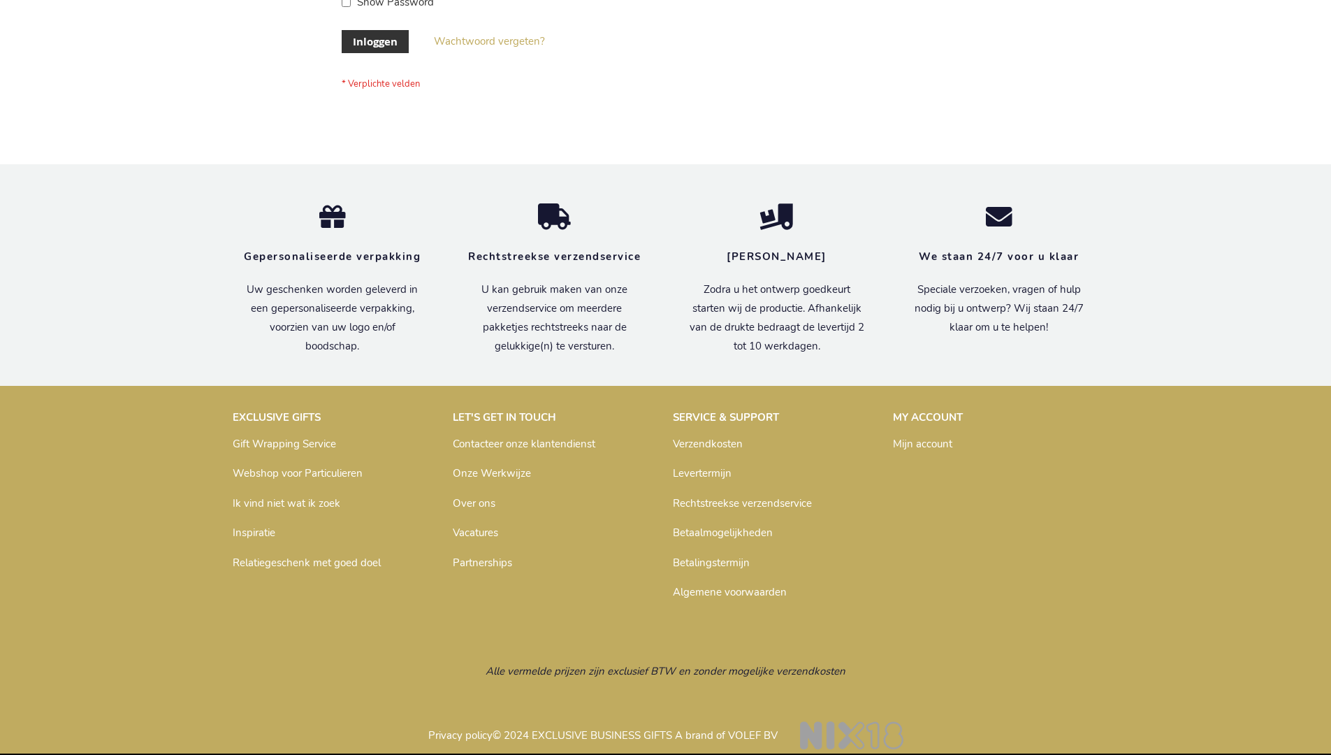
scroll to position [475, 0]
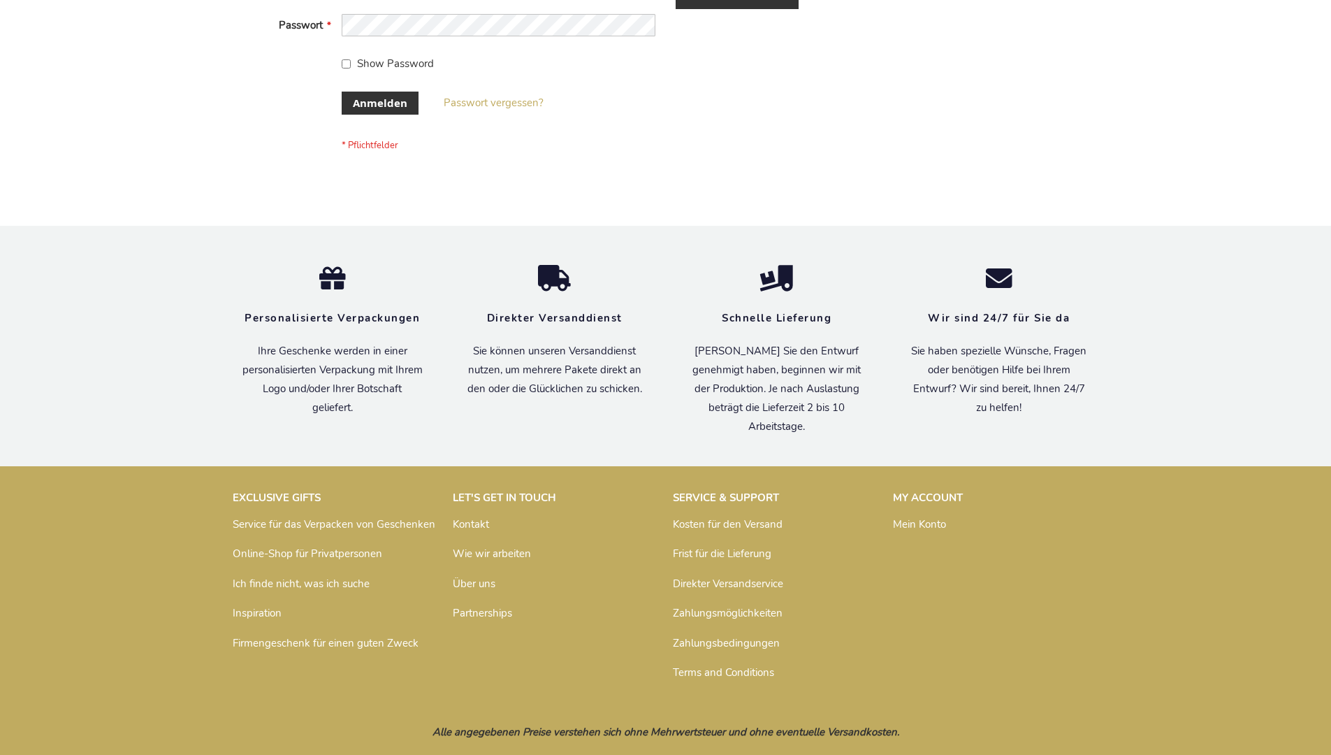
scroll to position [468, 0]
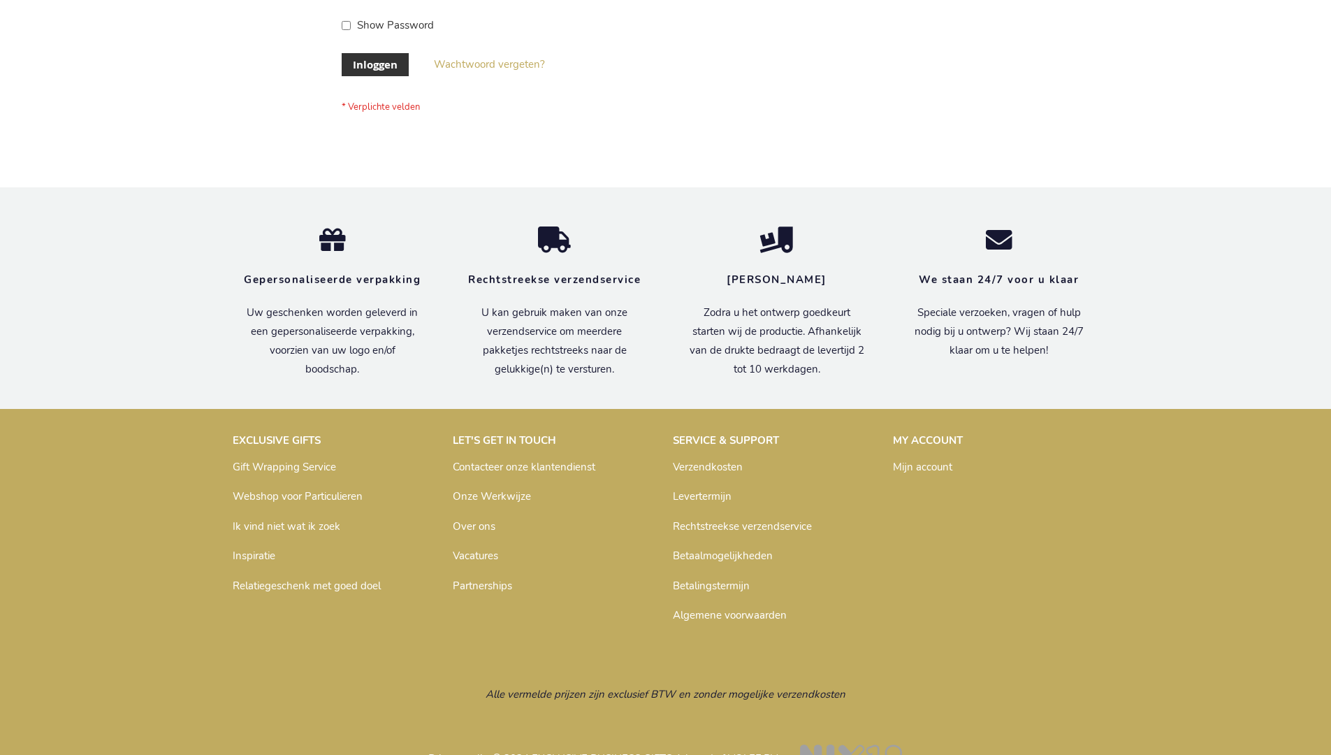
scroll to position [475, 0]
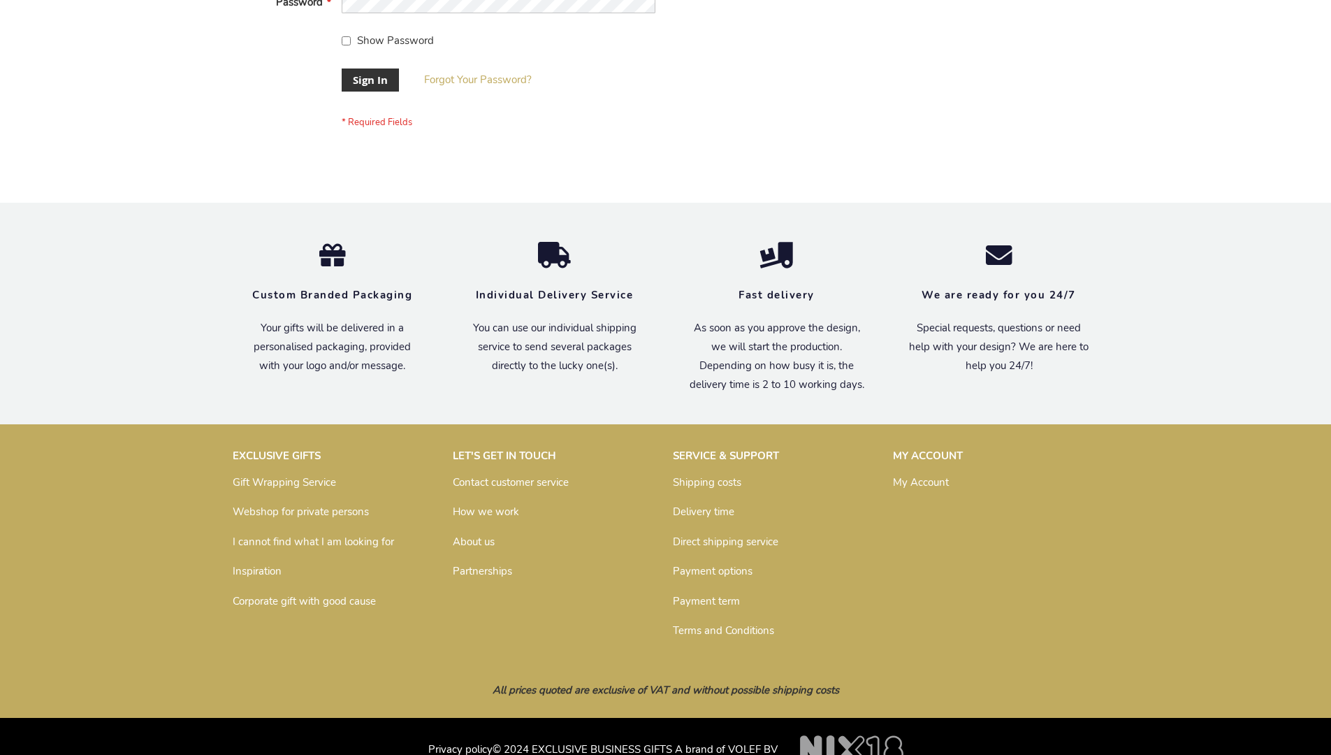
scroll to position [449, 0]
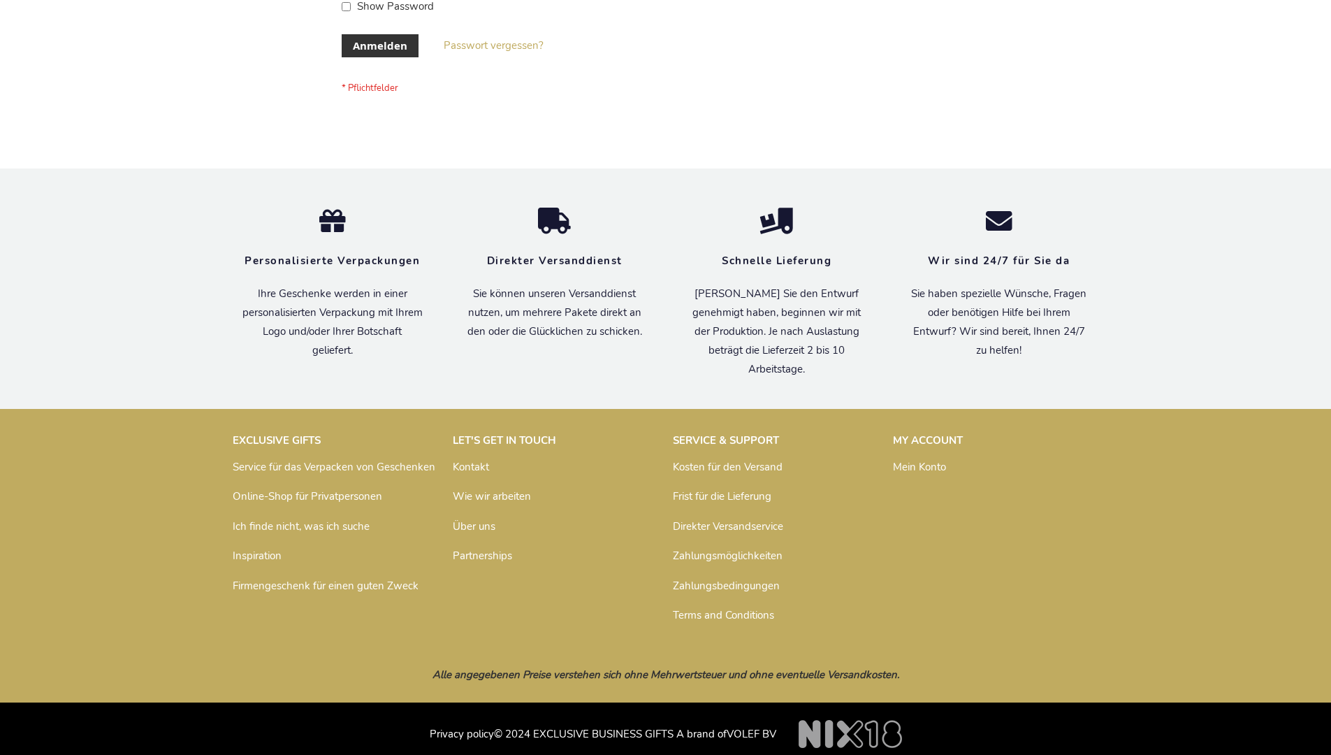
scroll to position [468, 0]
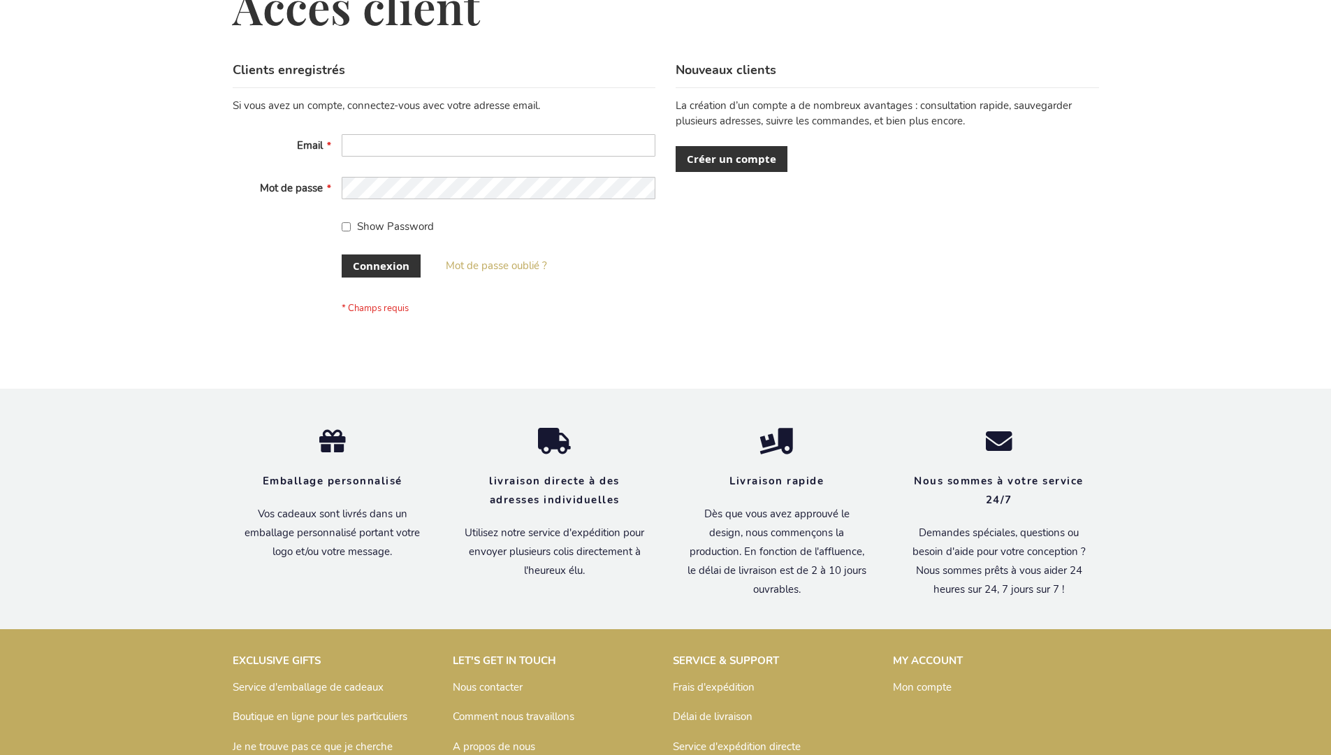
scroll to position [482, 0]
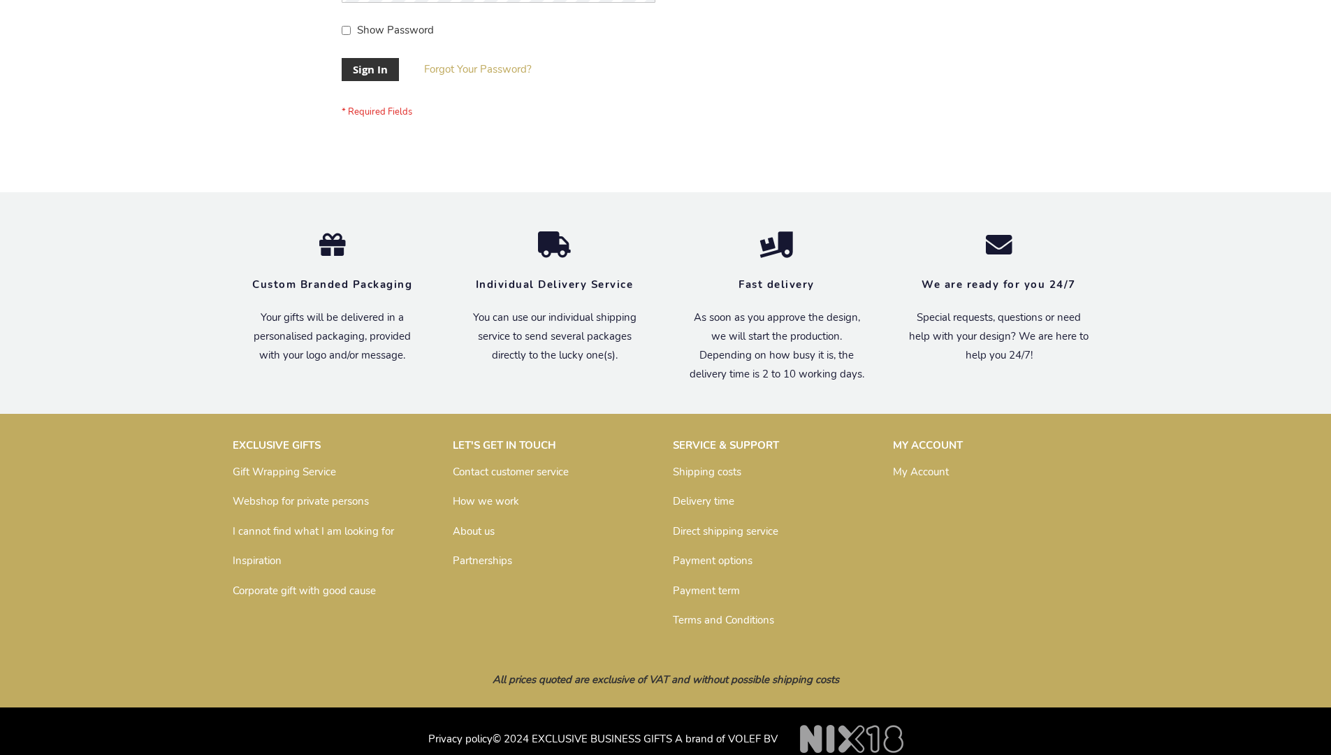
scroll to position [449, 0]
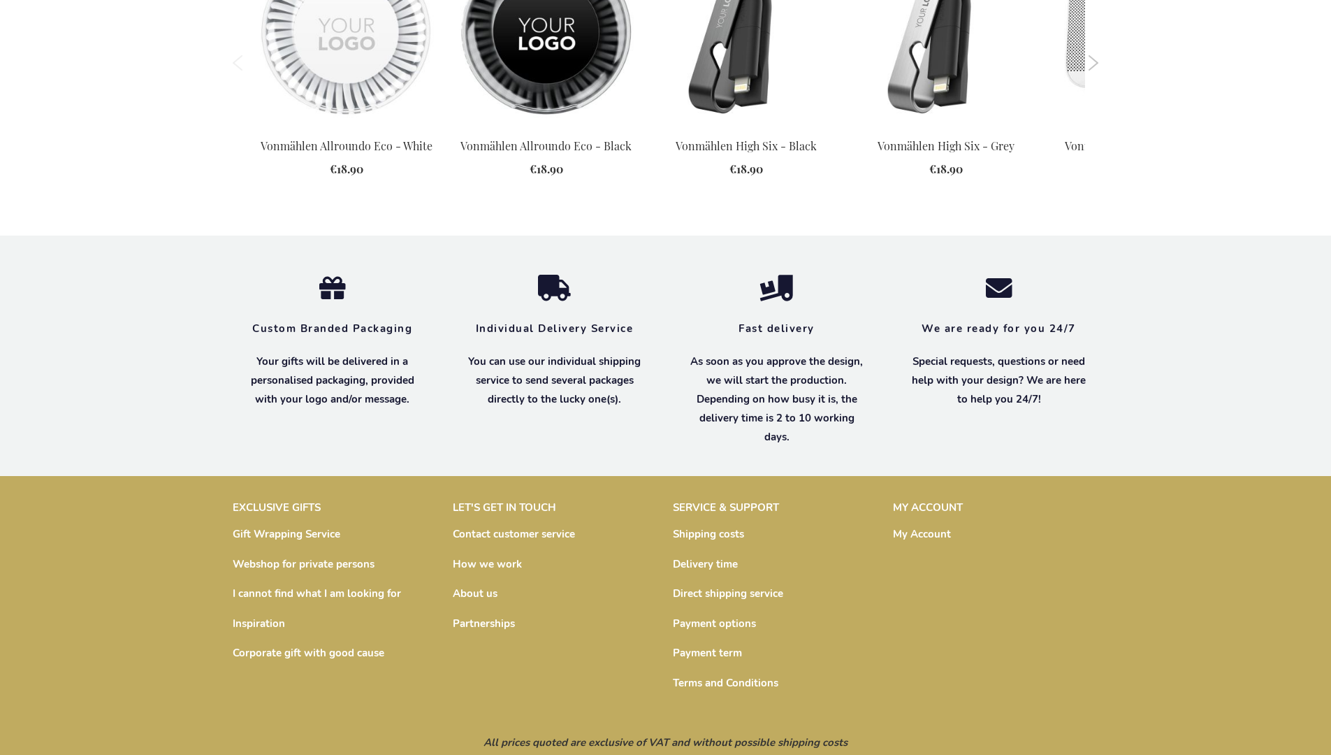
scroll to position [1914, 0]
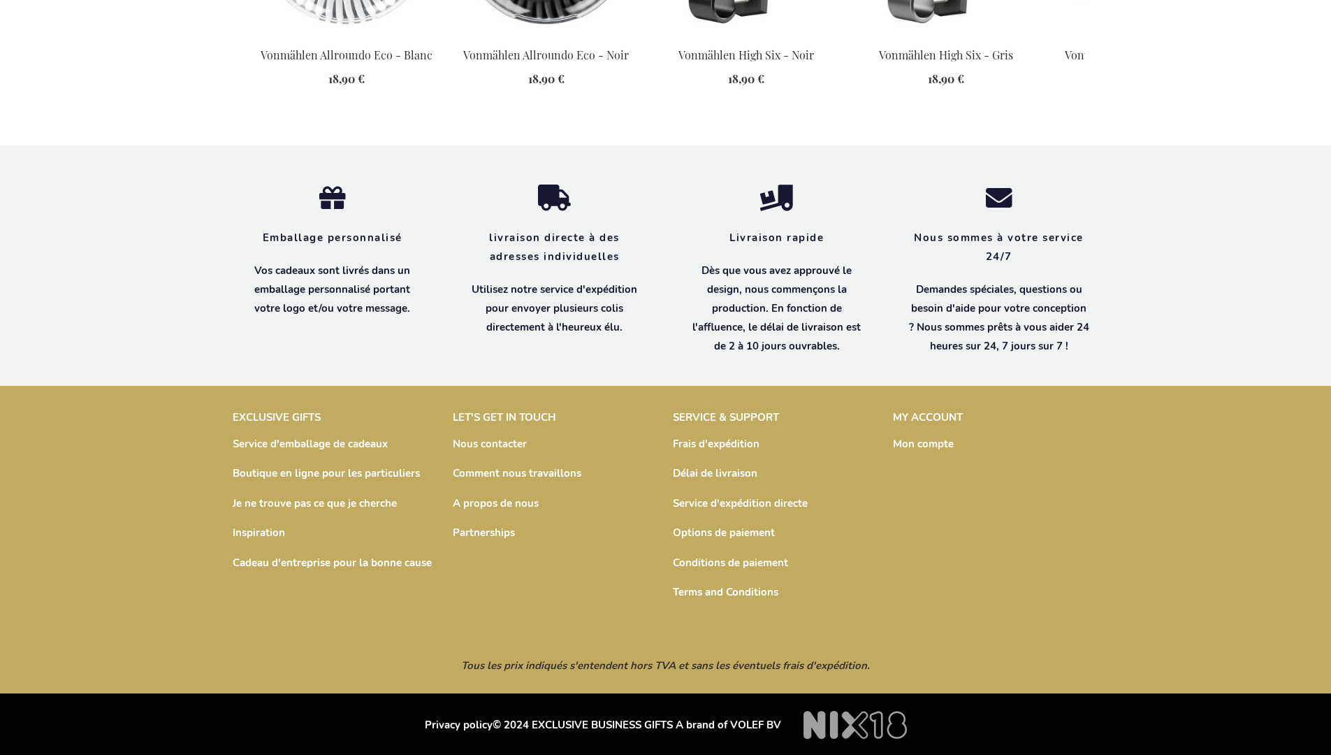
scroll to position [1944, 0]
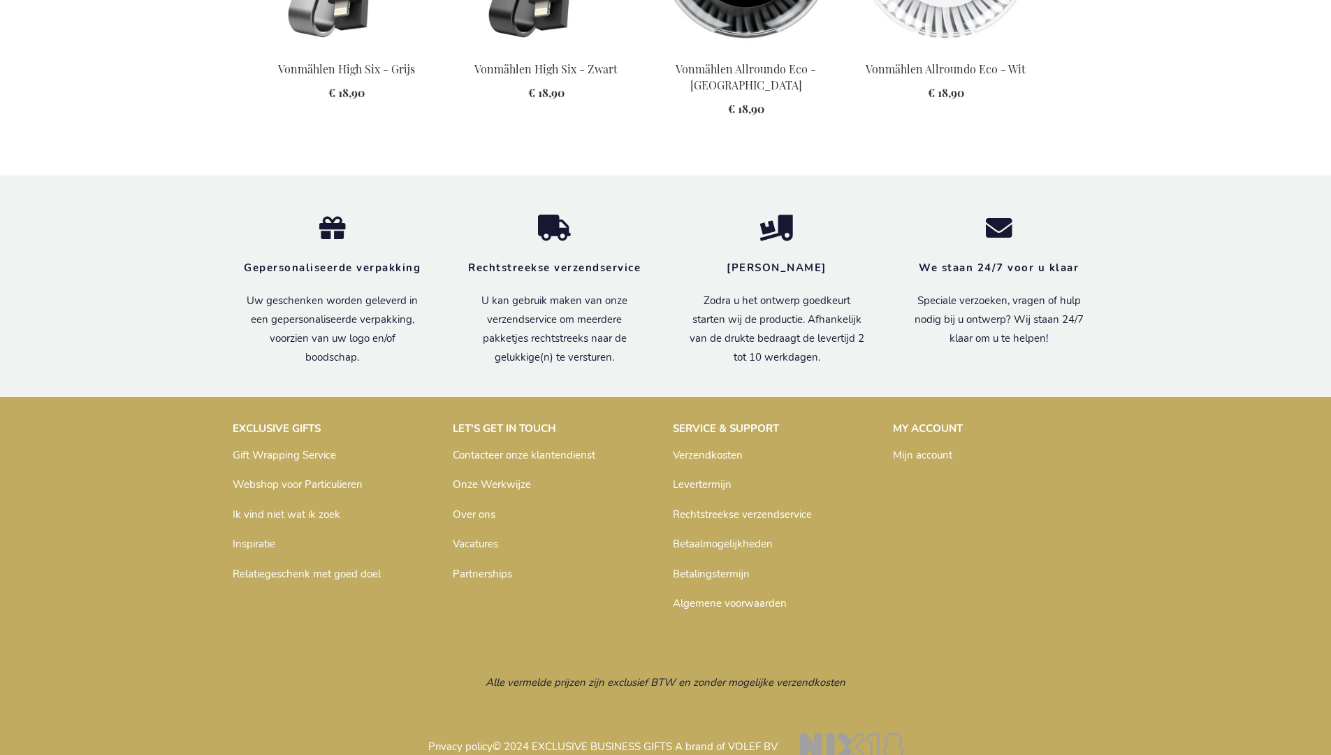
scroll to position [1936, 0]
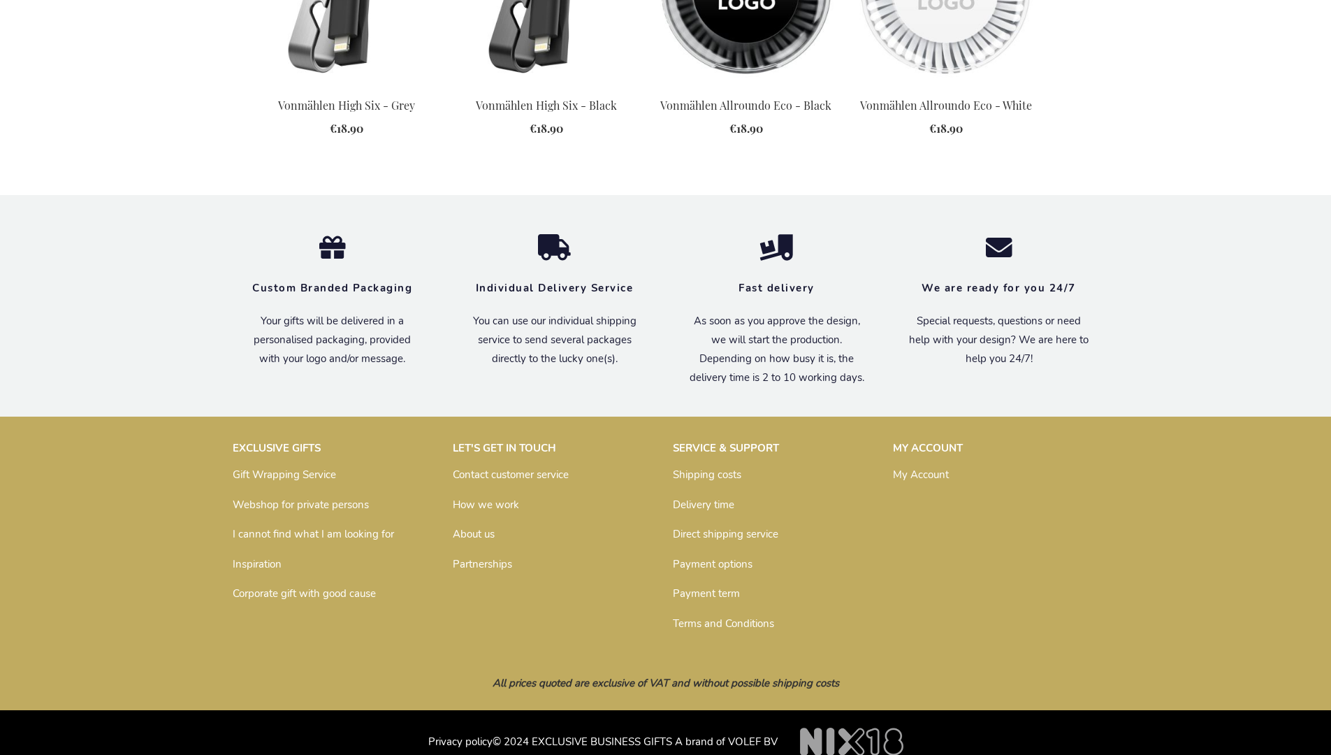
scroll to position [1895, 0]
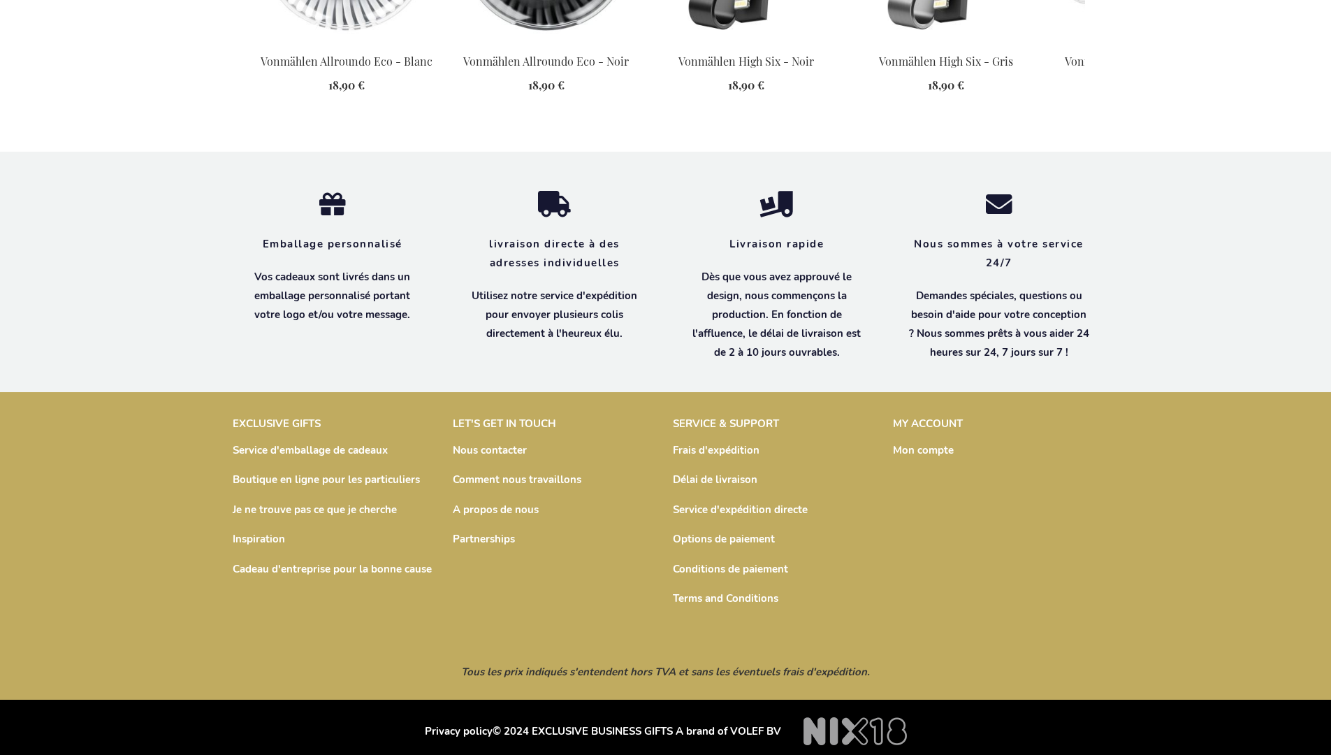
scroll to position [1944, 0]
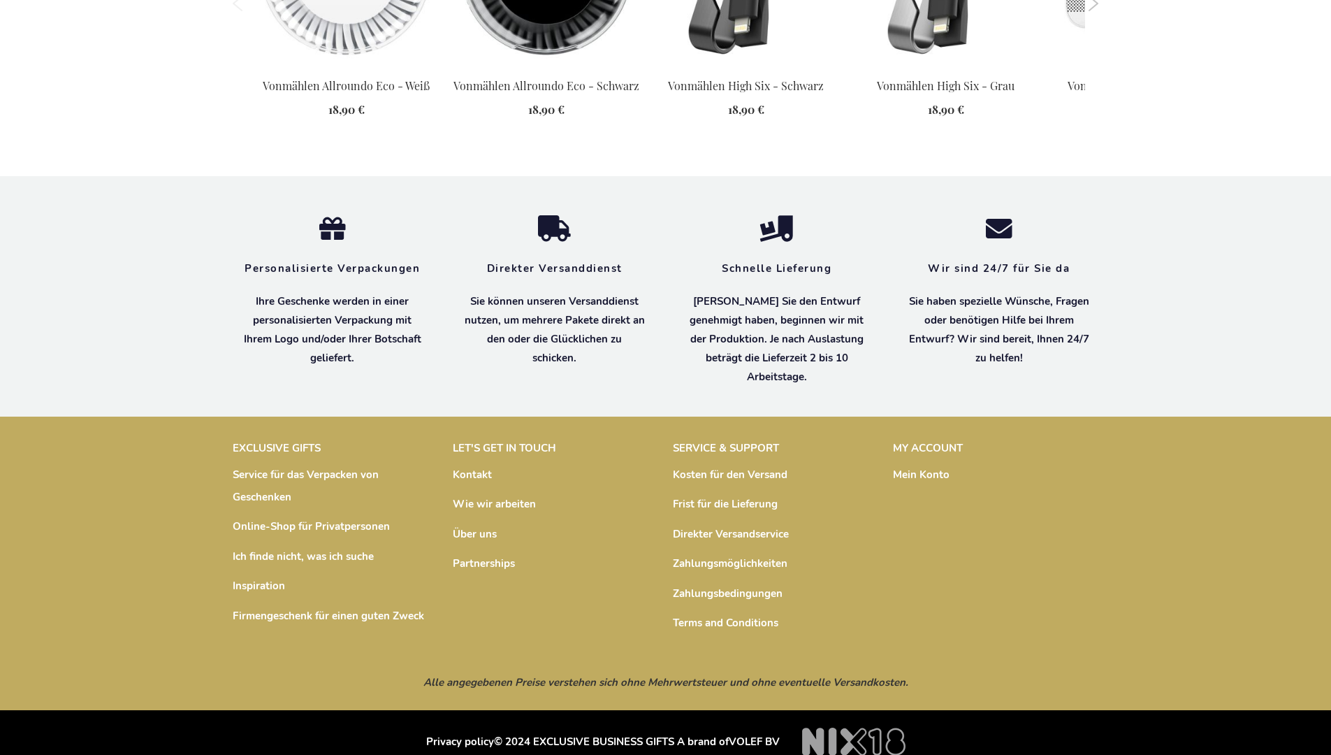
scroll to position [1930, 0]
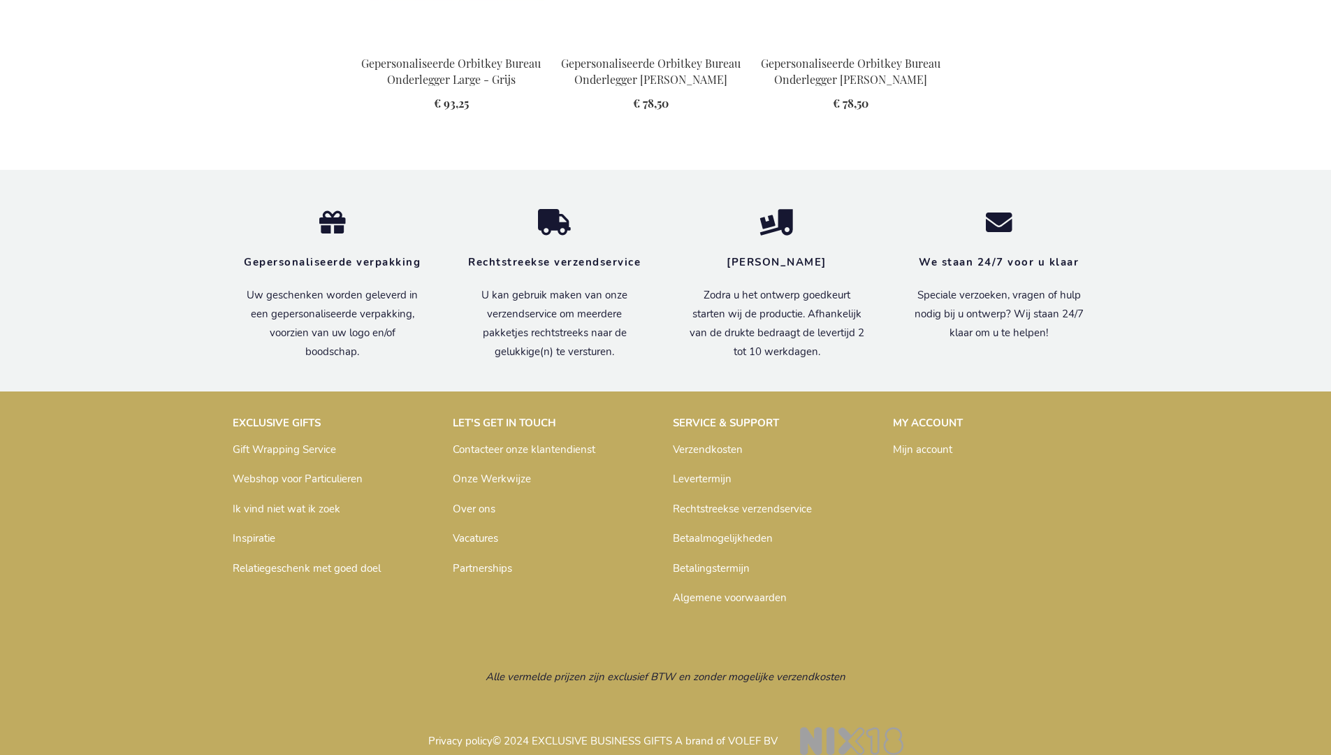
scroll to position [1874, 0]
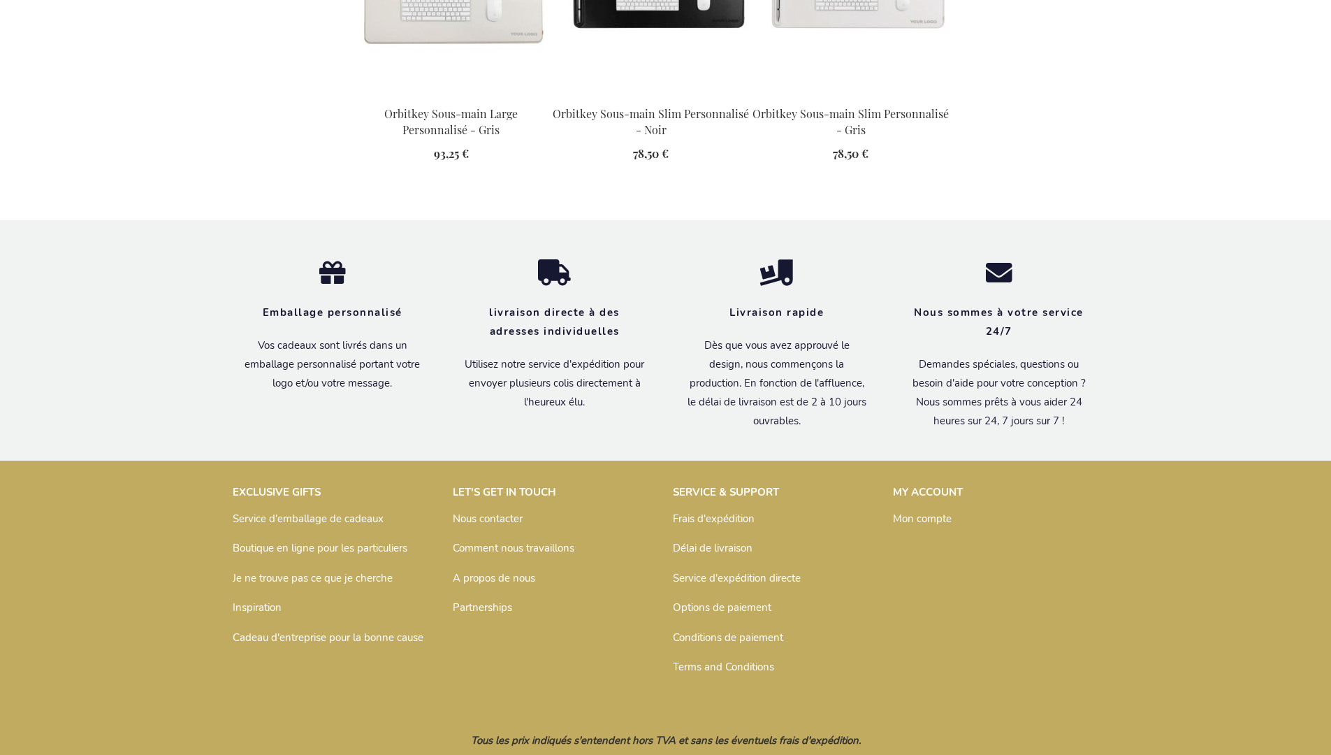
scroll to position [1881, 0]
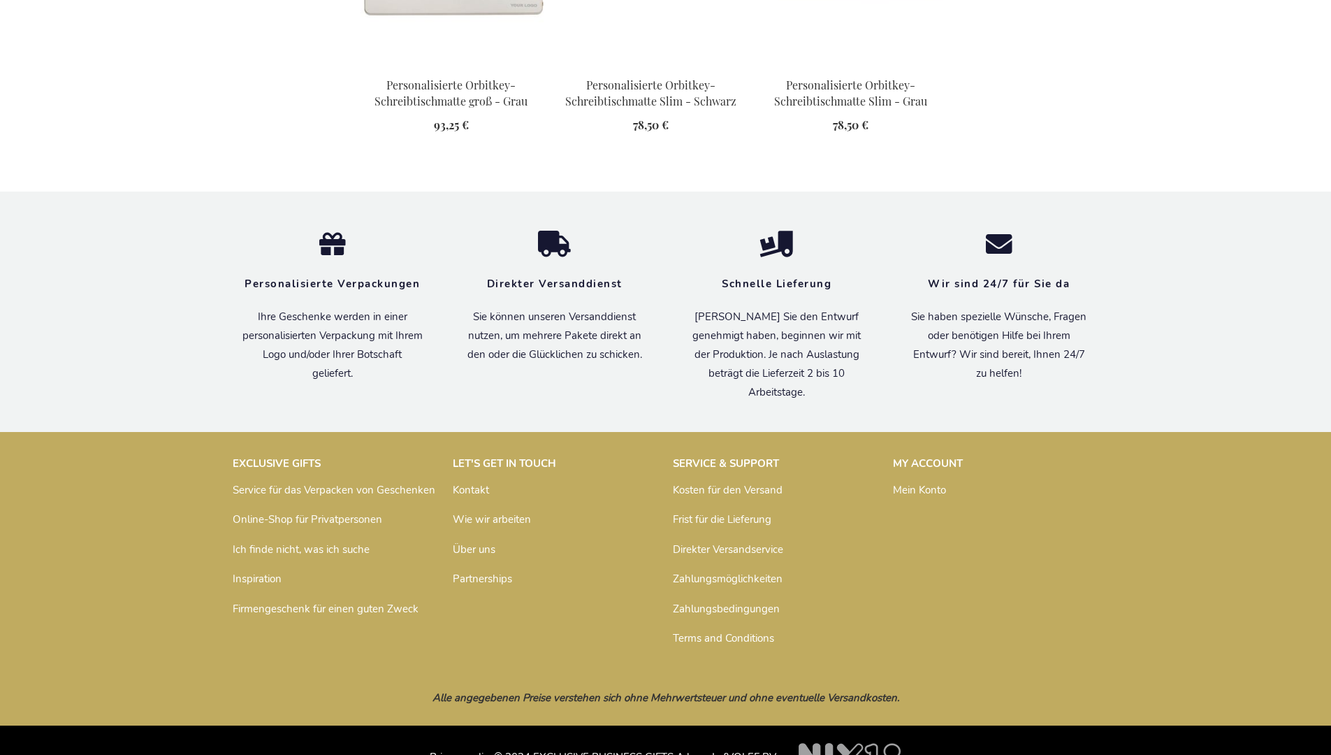
scroll to position [1926, 0]
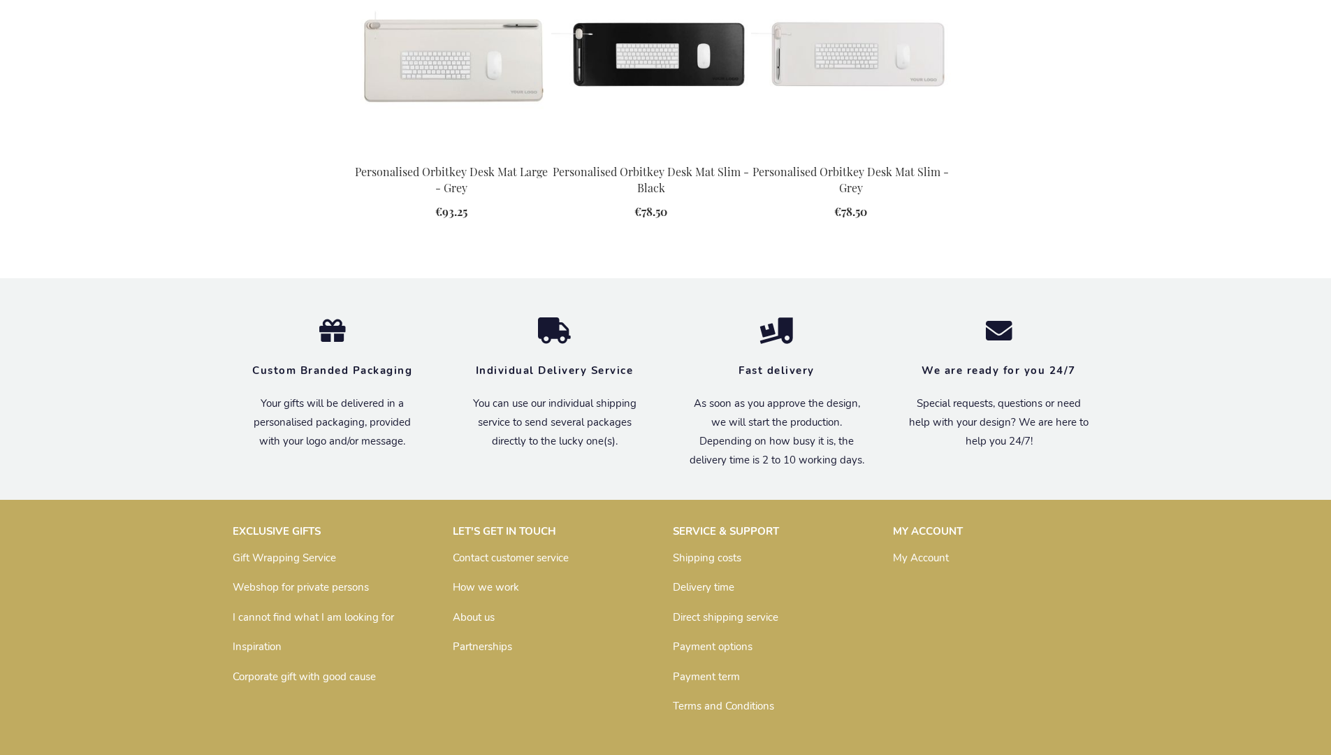
scroll to position [1817, 0]
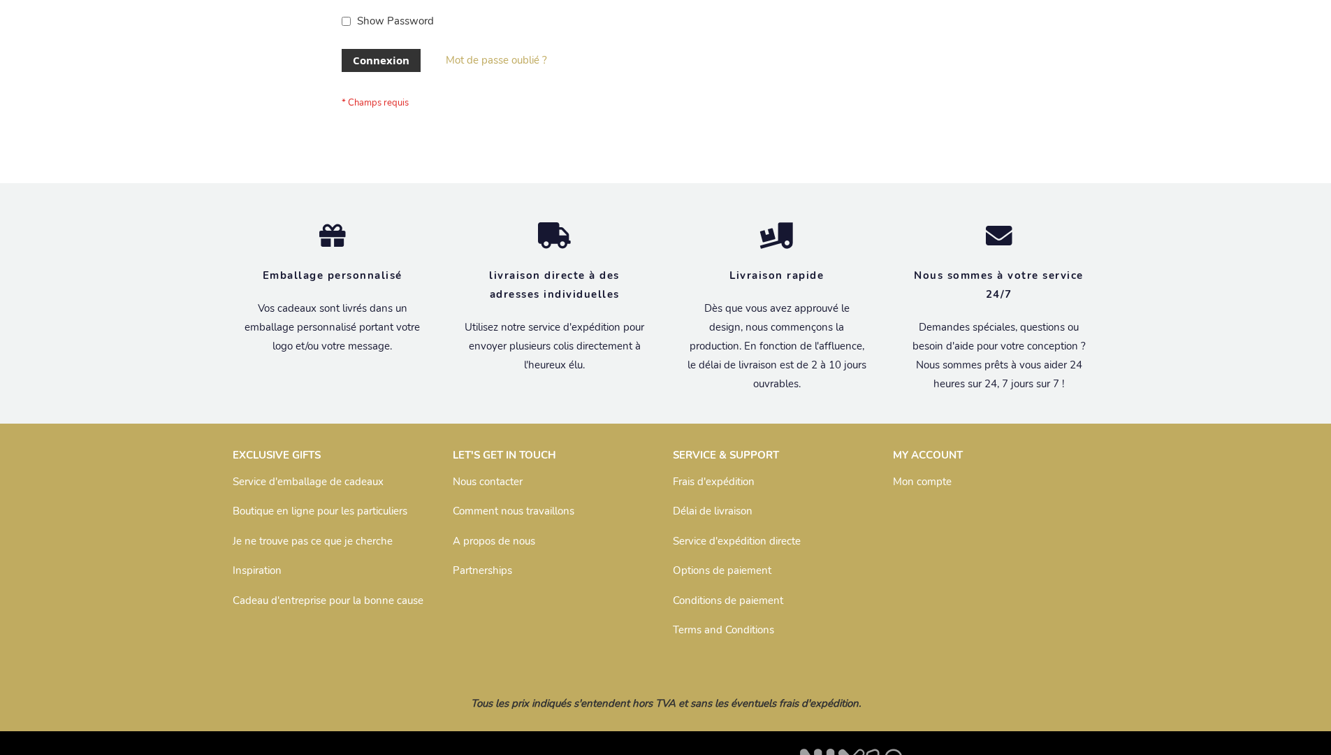
scroll to position [482, 0]
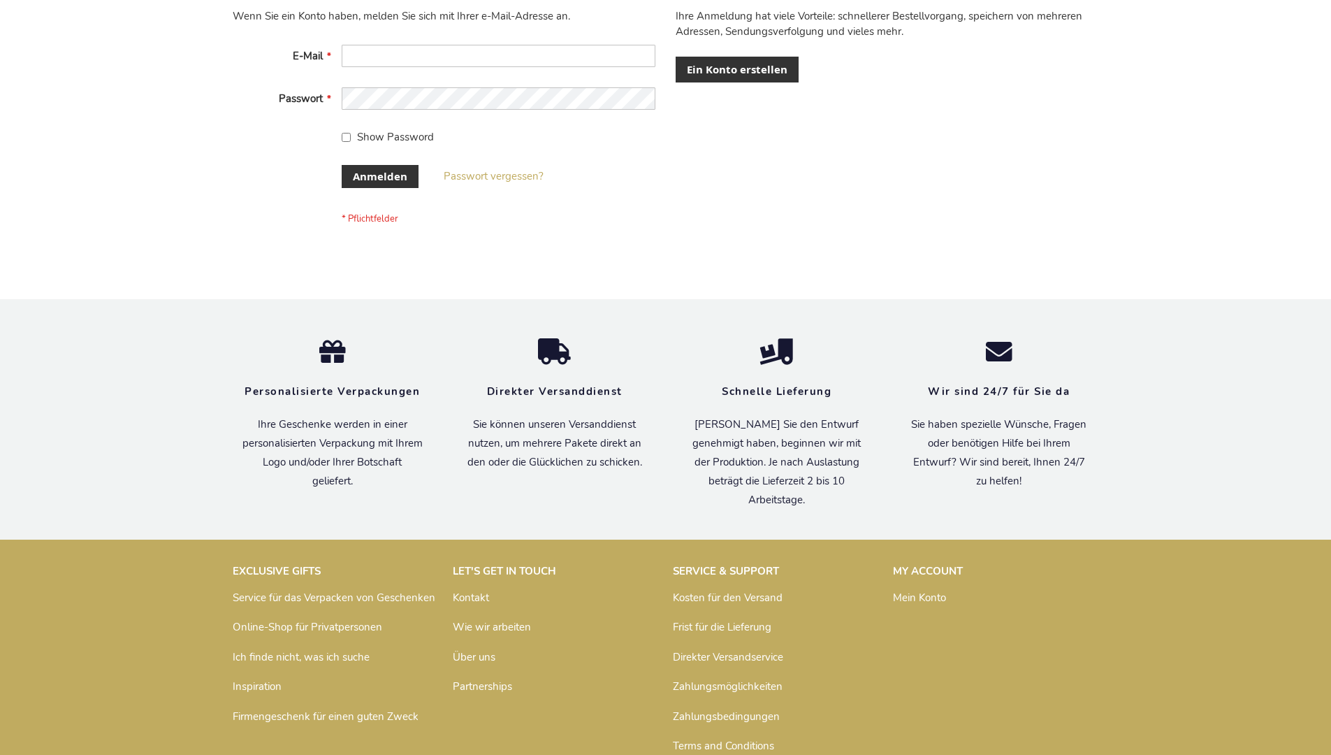
scroll to position [468, 0]
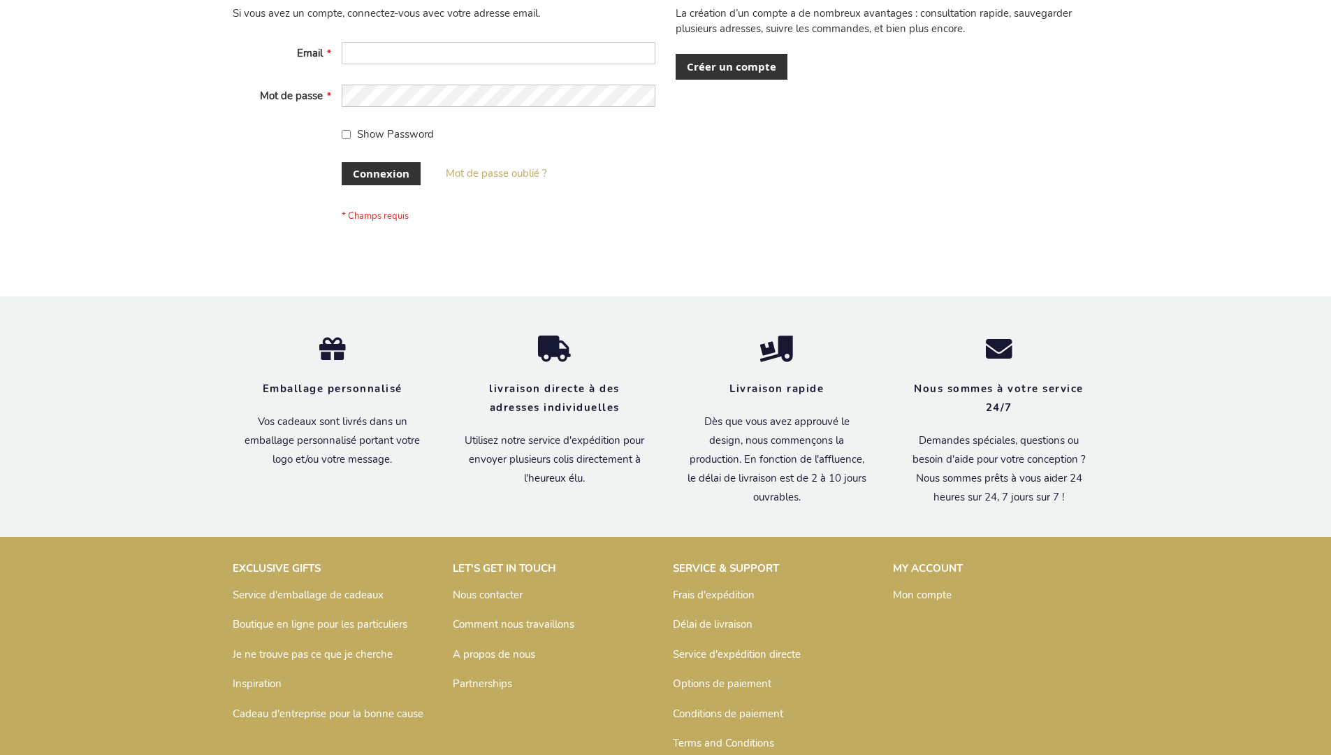
scroll to position [482, 0]
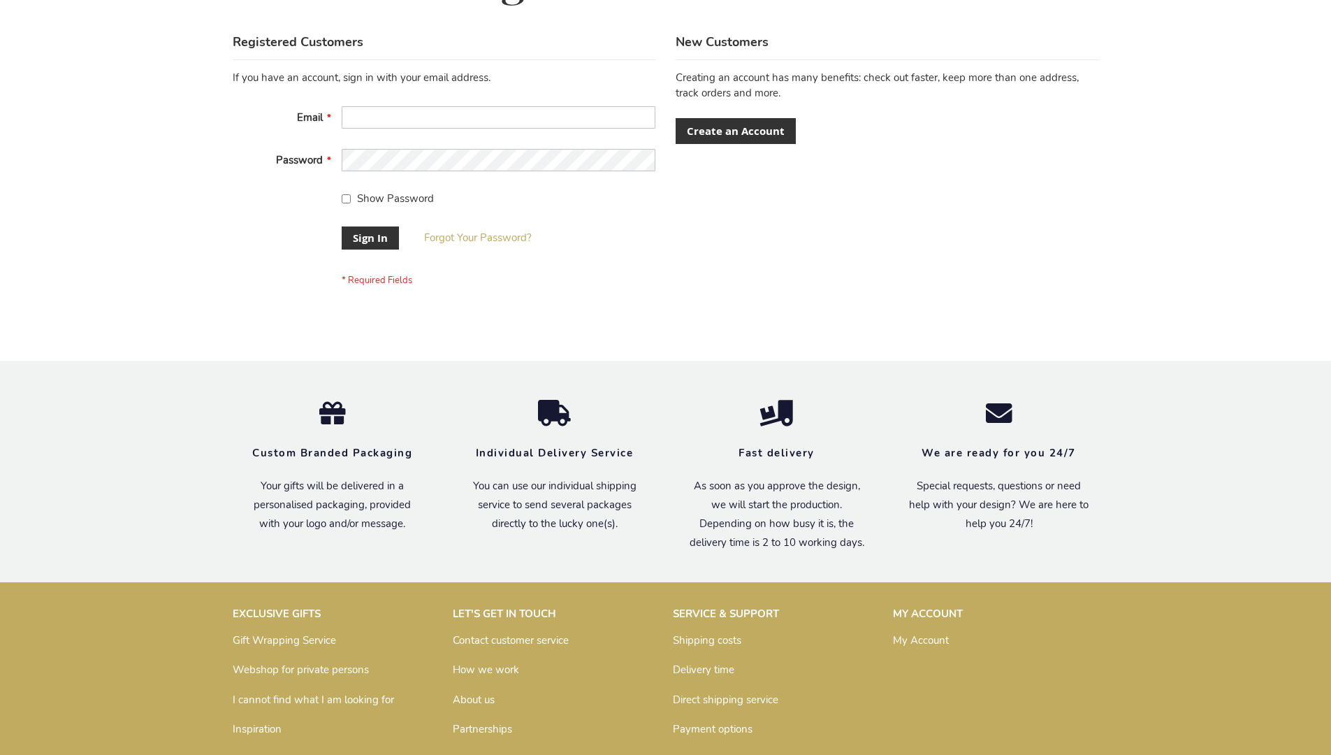
scroll to position [449, 0]
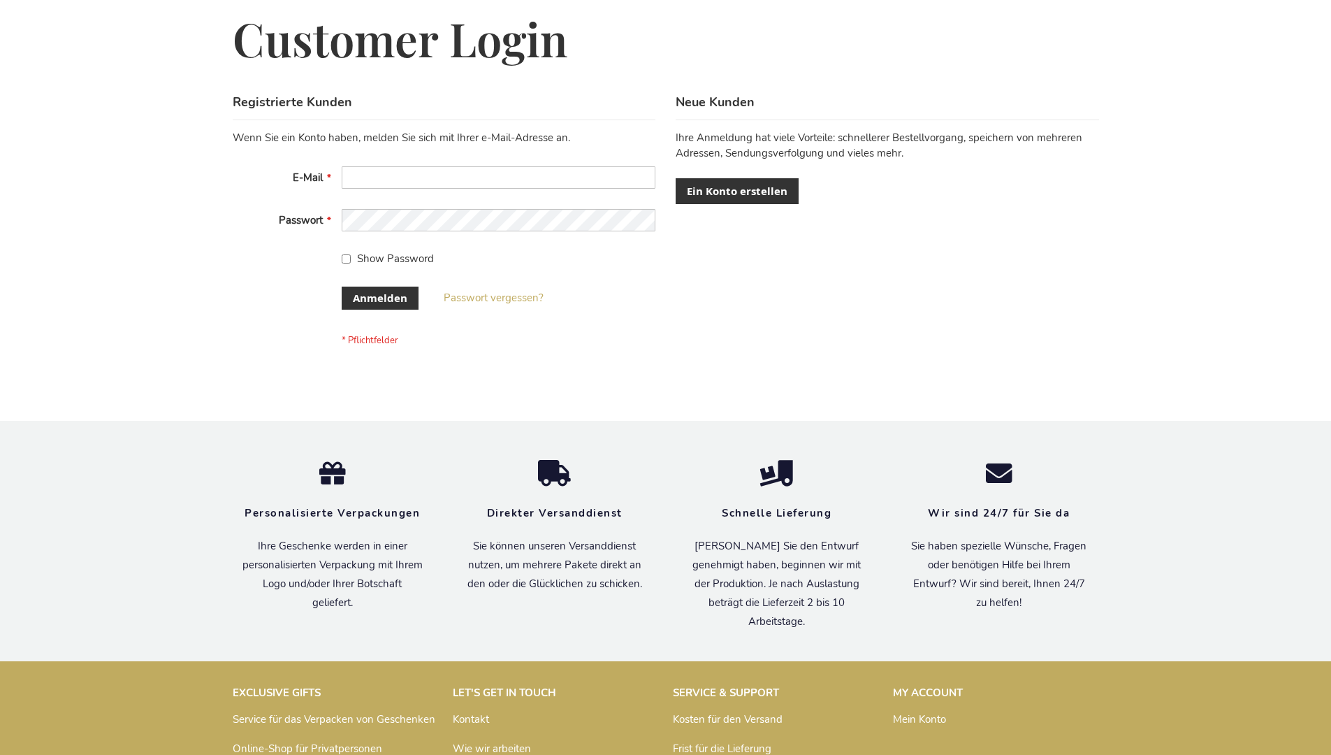
scroll to position [468, 0]
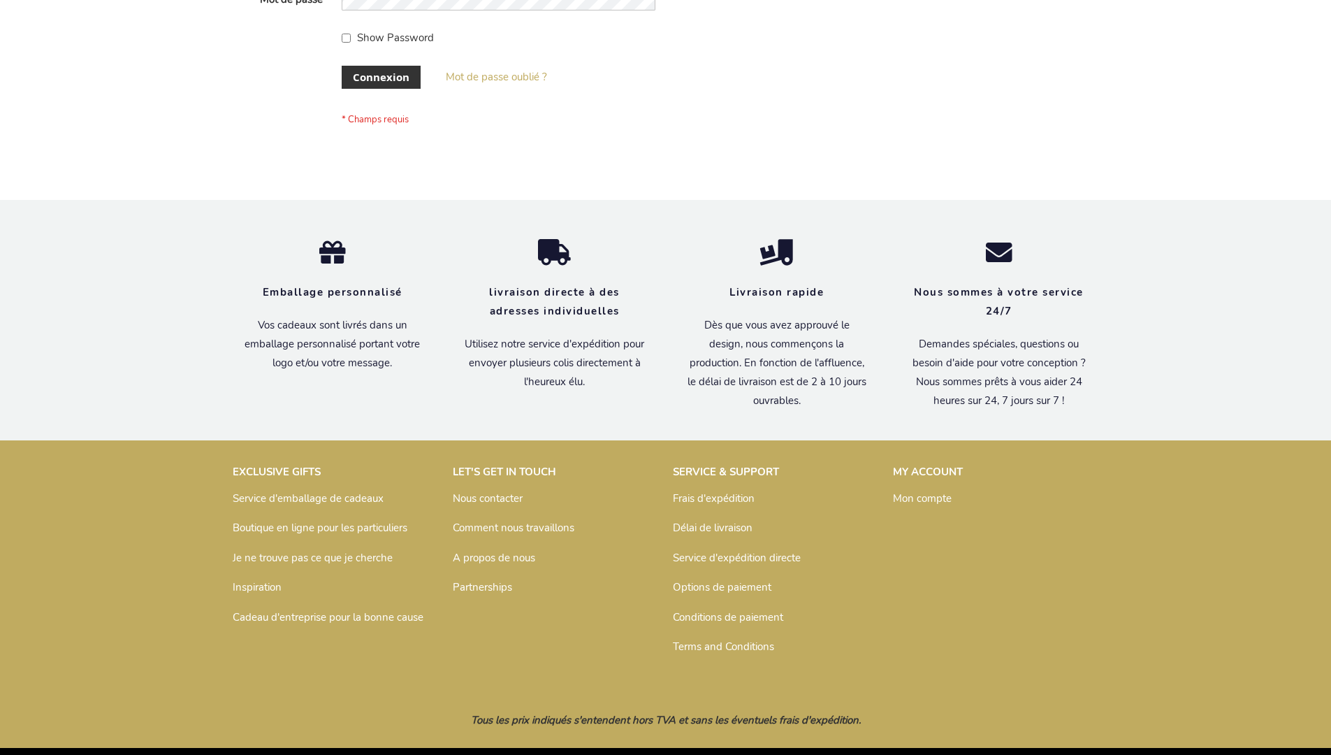
scroll to position [482, 0]
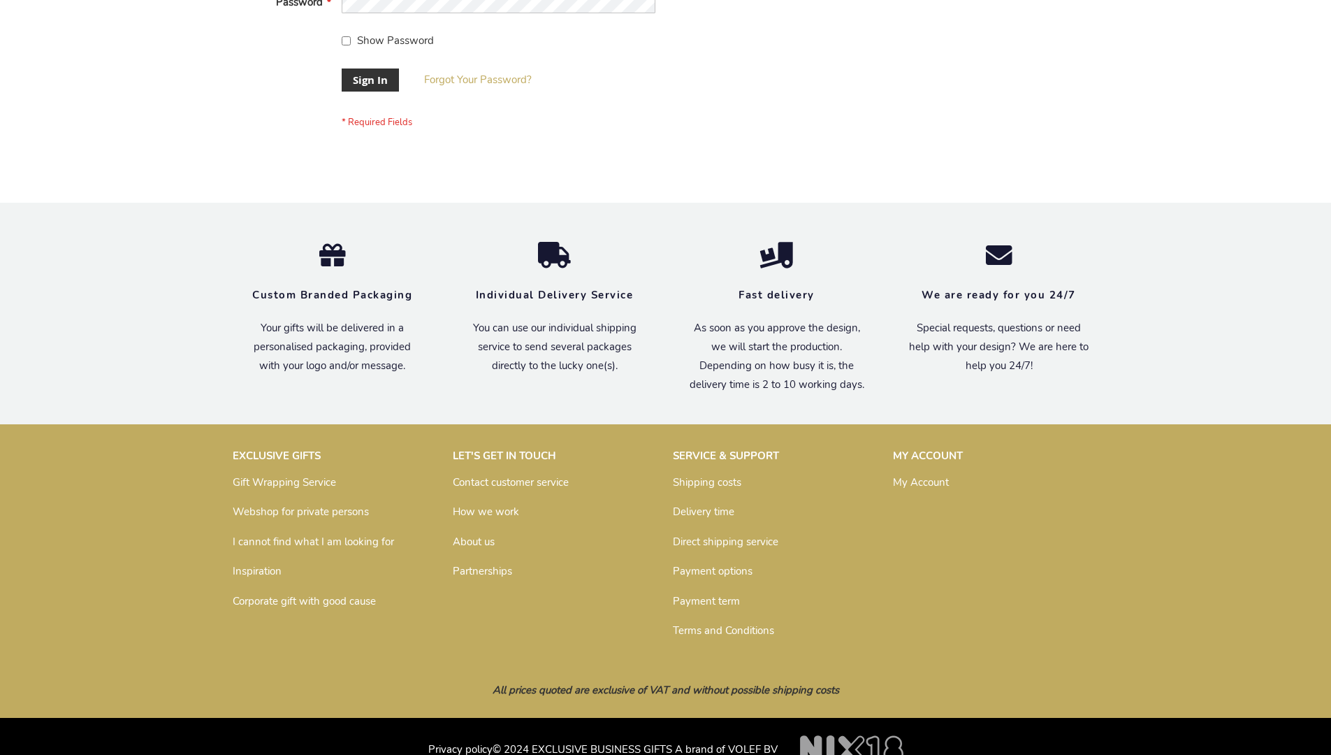
scroll to position [449, 0]
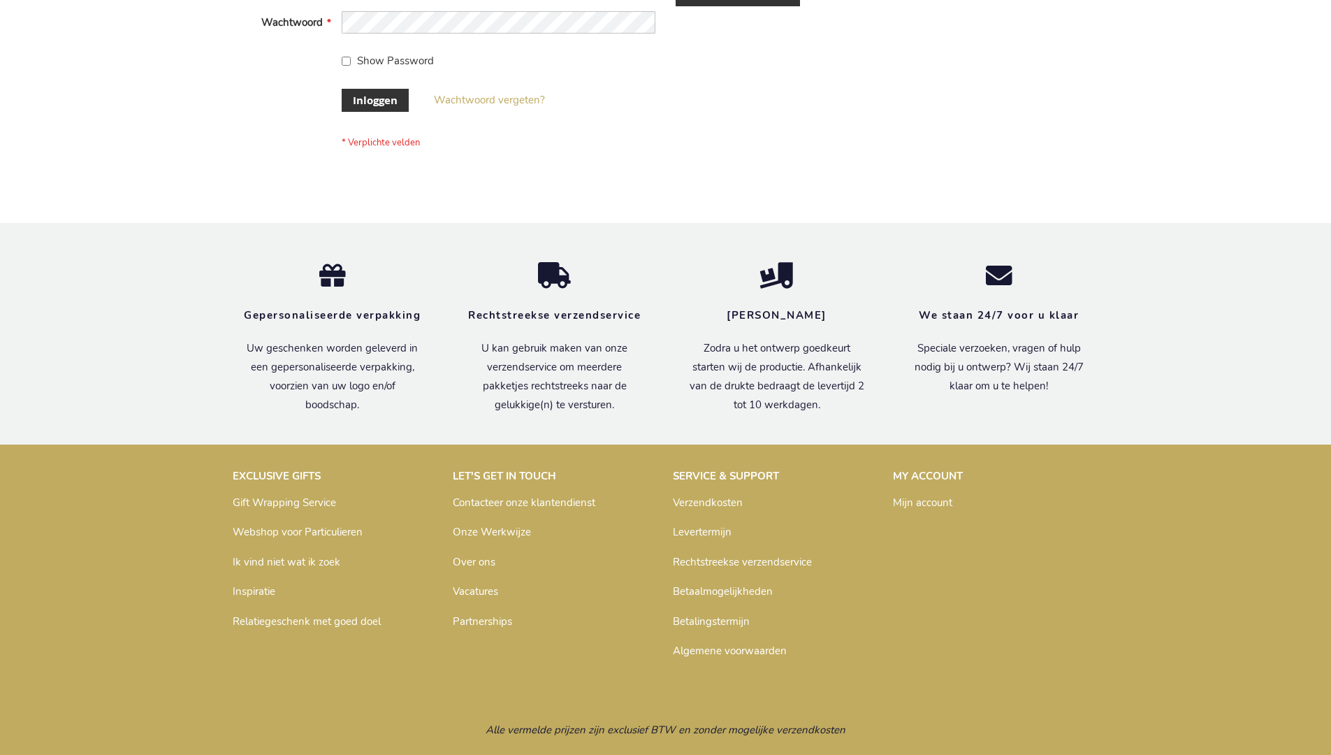
scroll to position [475, 0]
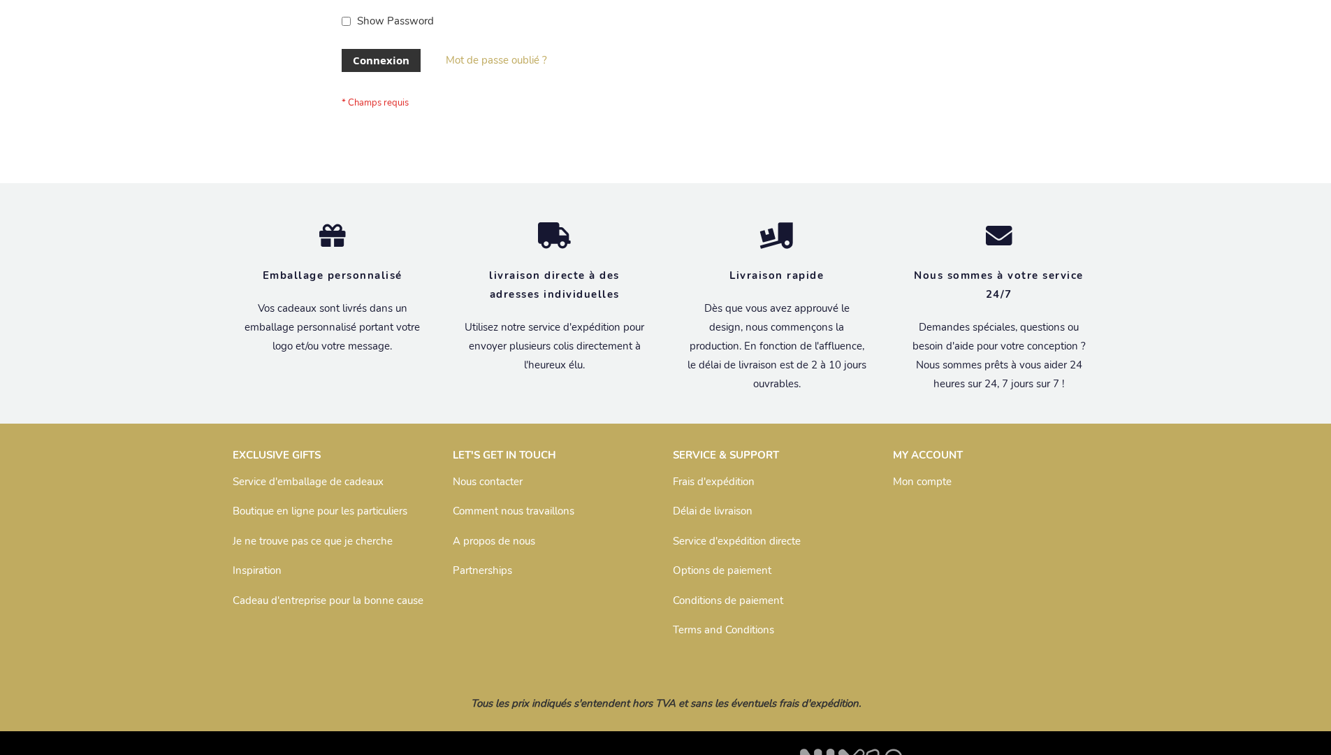
scroll to position [482, 0]
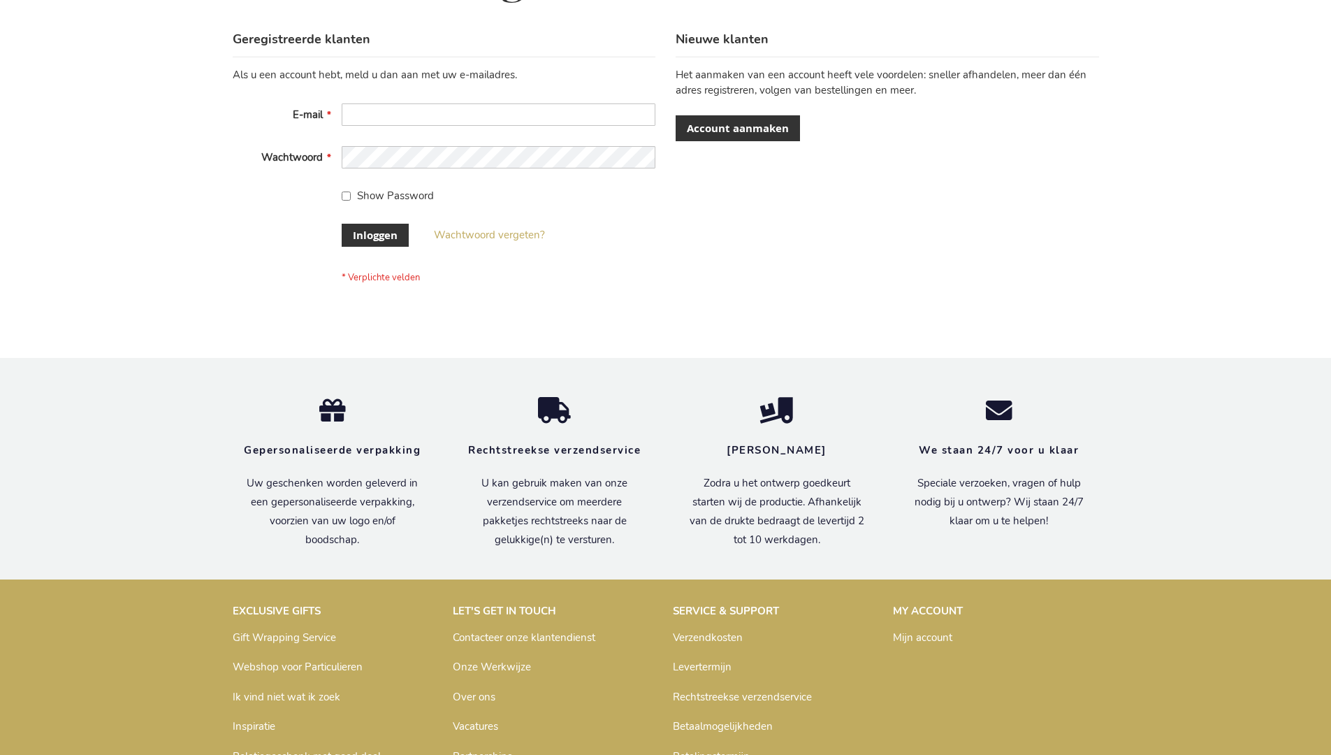
scroll to position [475, 0]
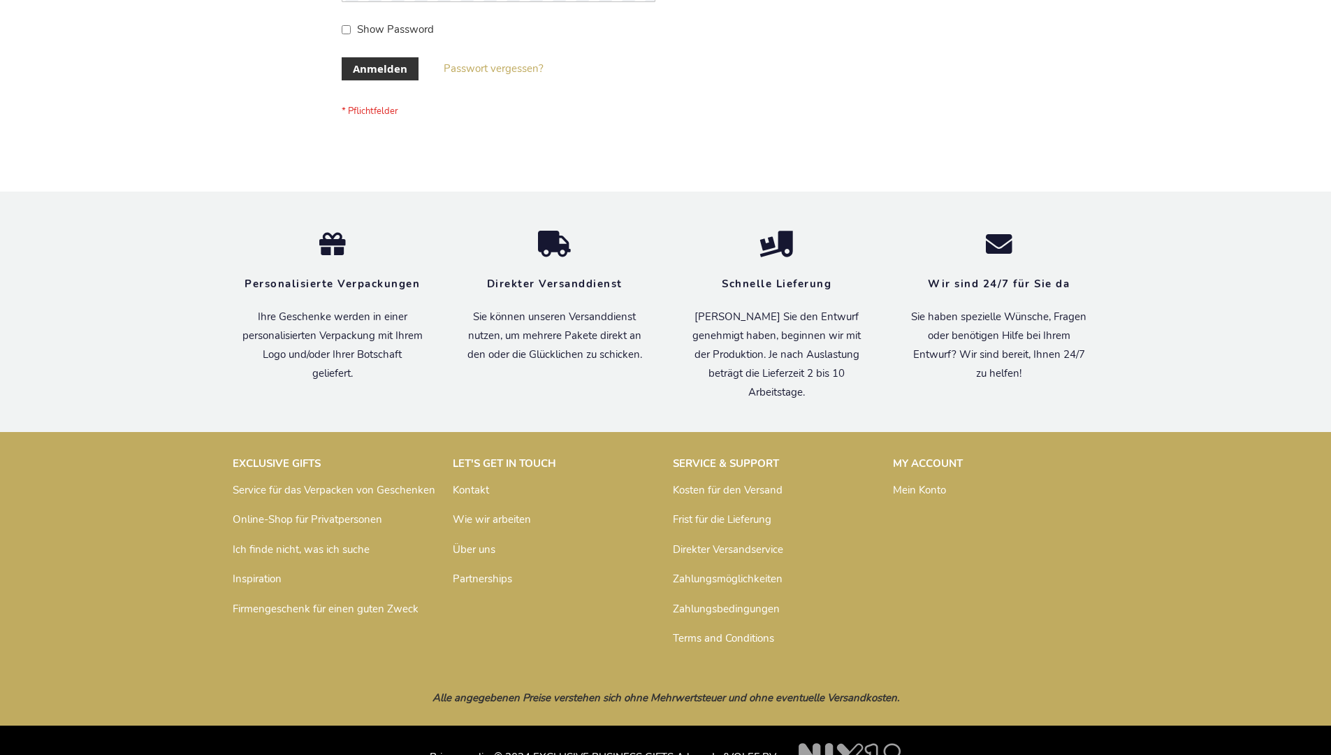
scroll to position [468, 0]
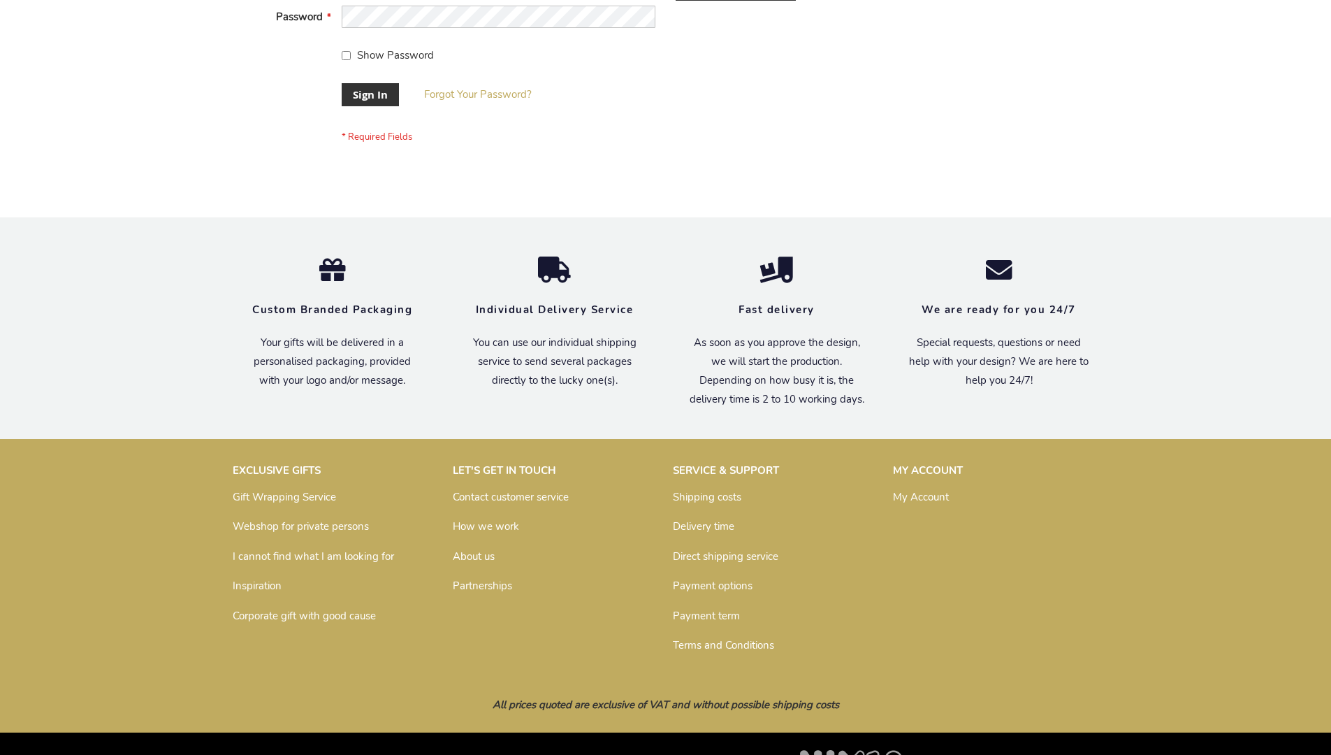
scroll to position [449, 0]
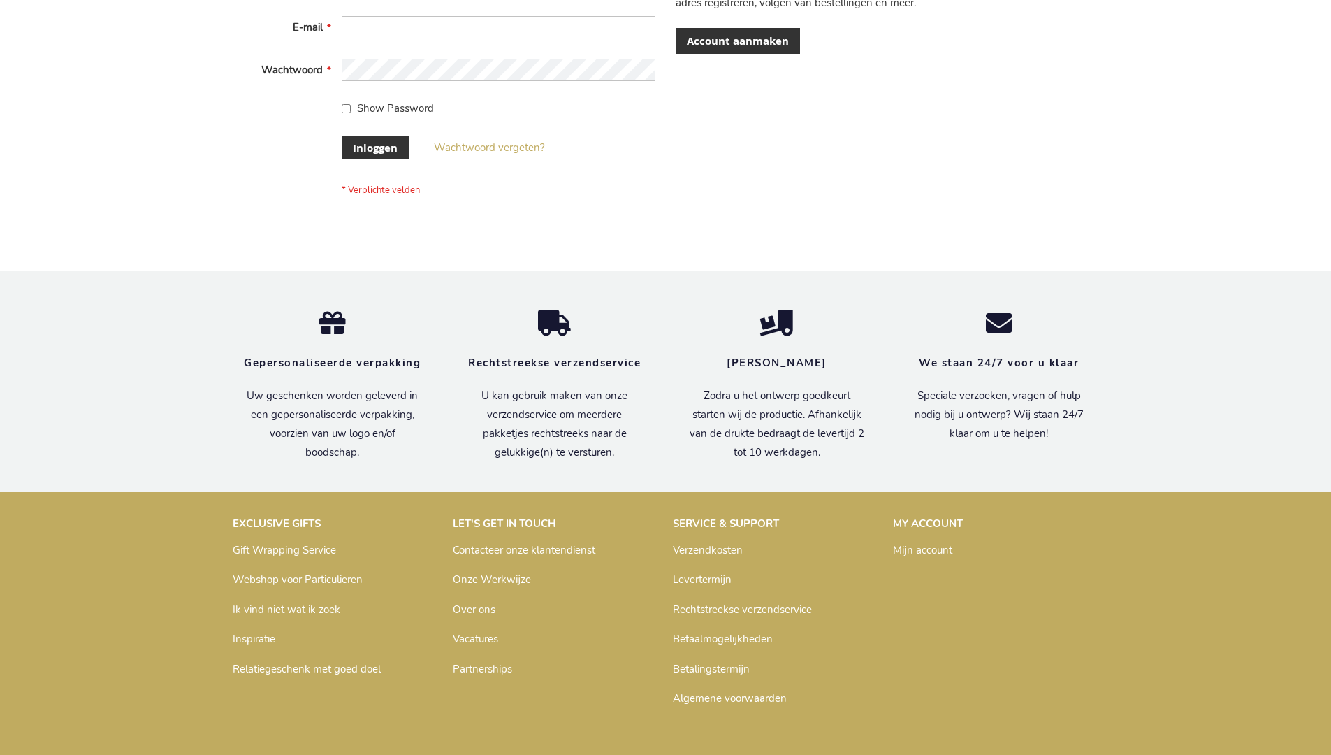
scroll to position [475, 0]
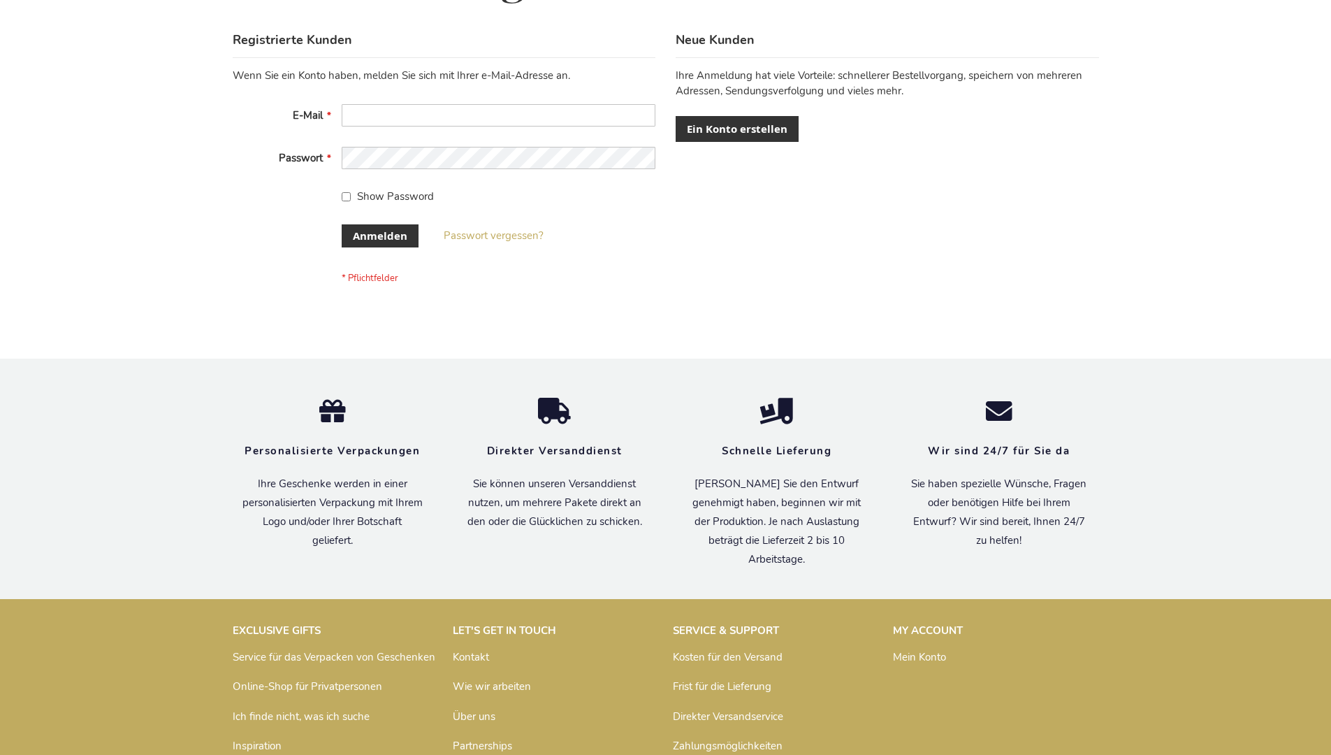
scroll to position [468, 0]
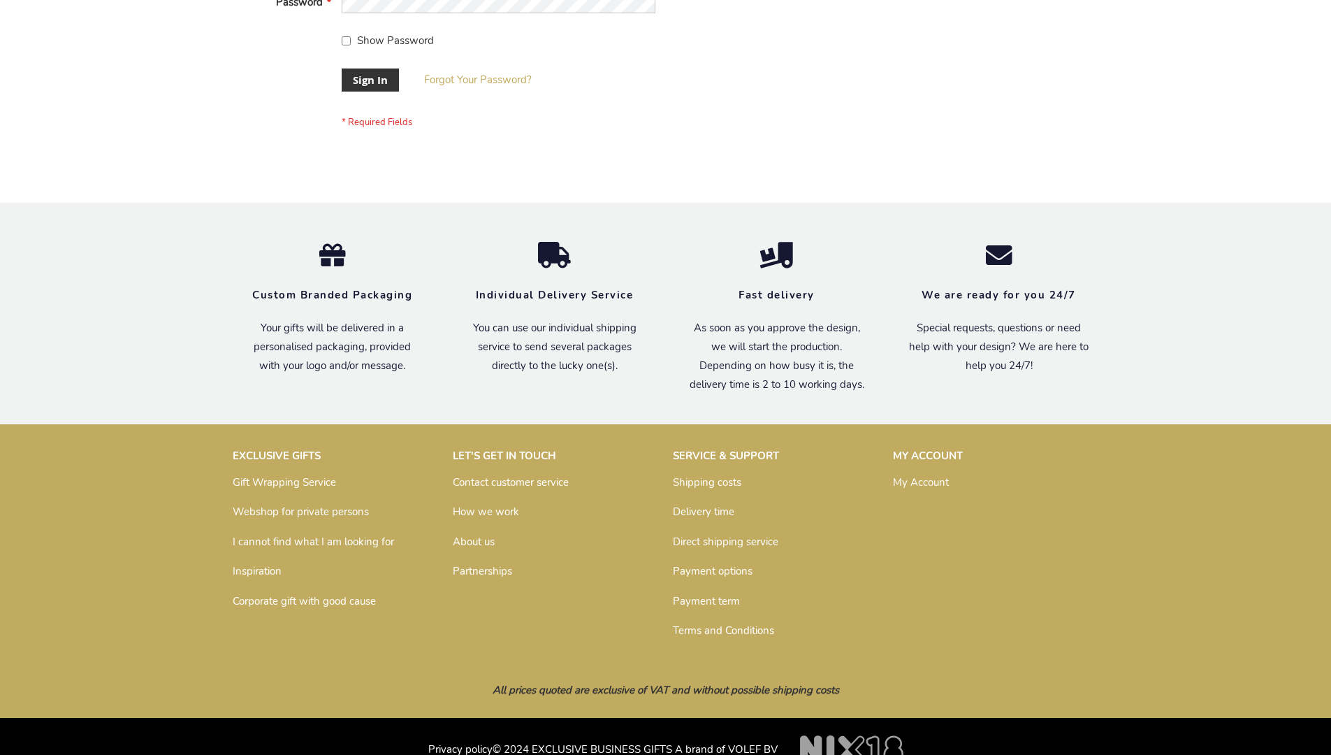
scroll to position [449, 0]
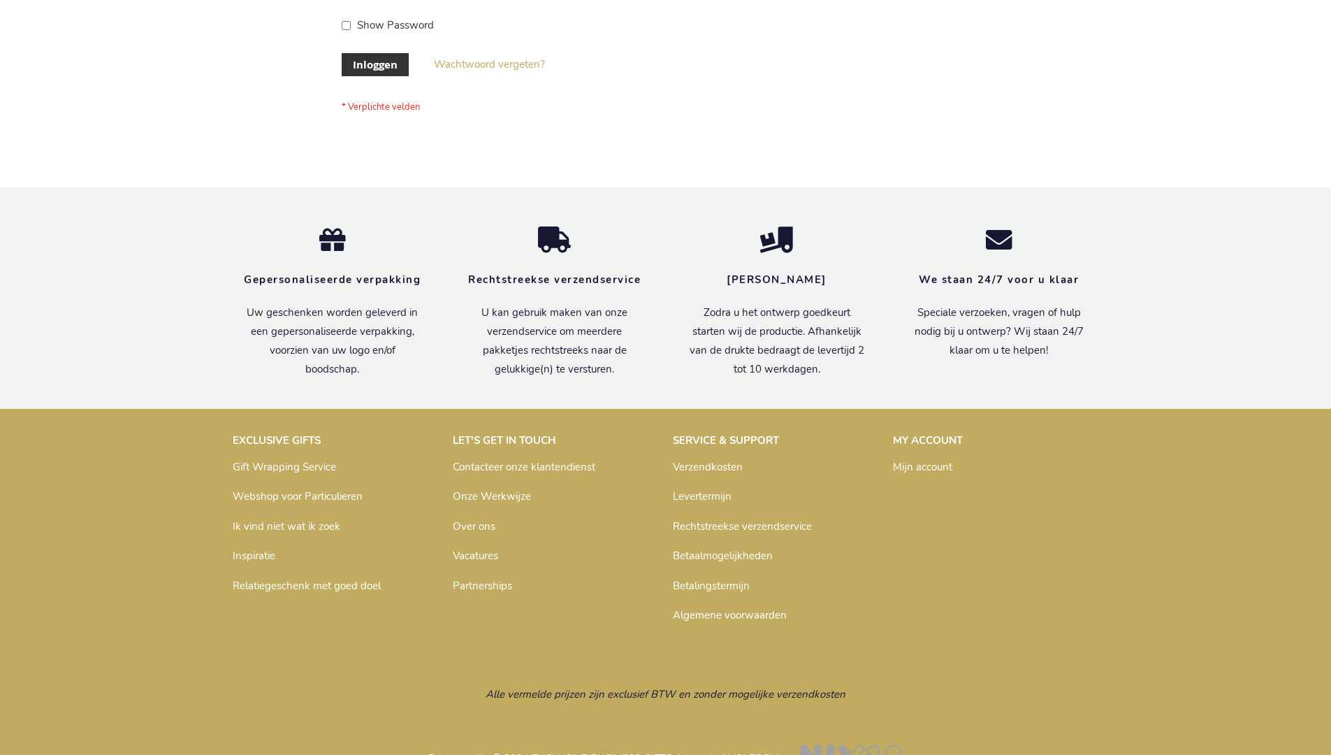
scroll to position [475, 0]
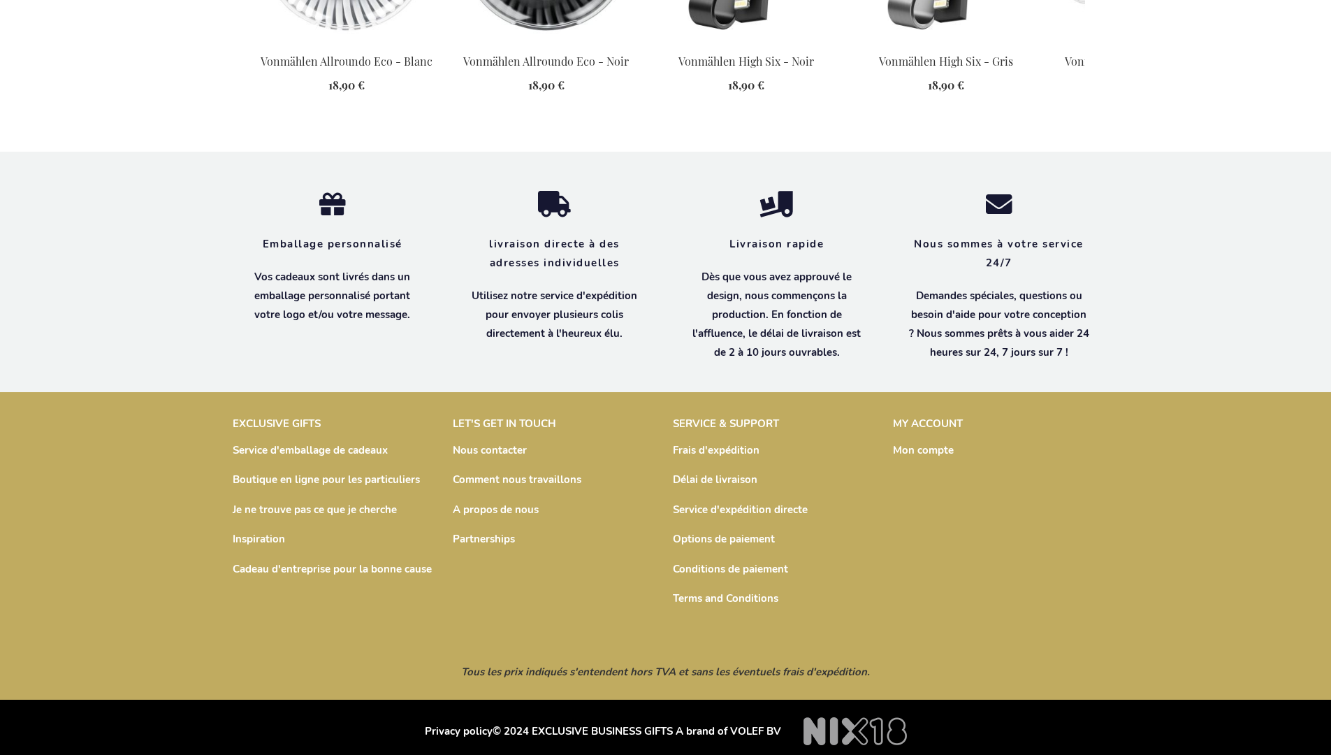
scroll to position [1944, 0]
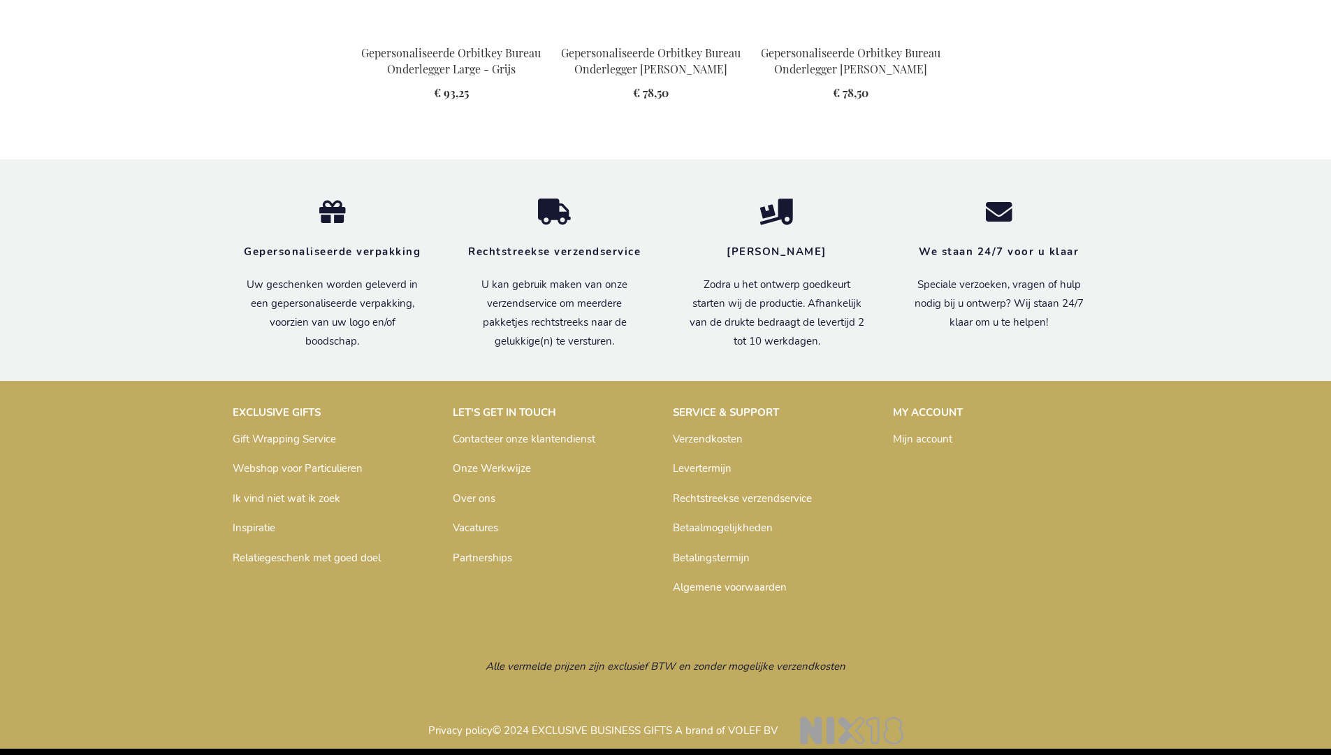
scroll to position [1874, 0]
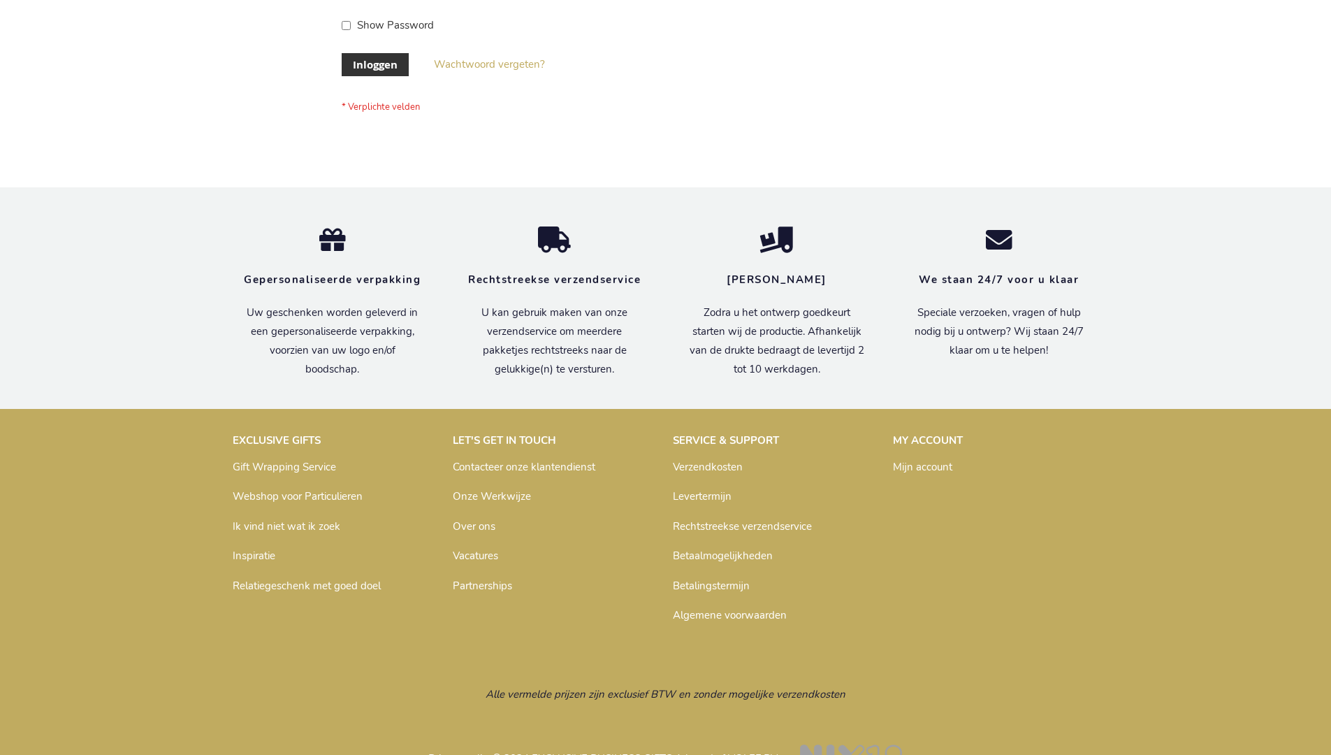
scroll to position [475, 0]
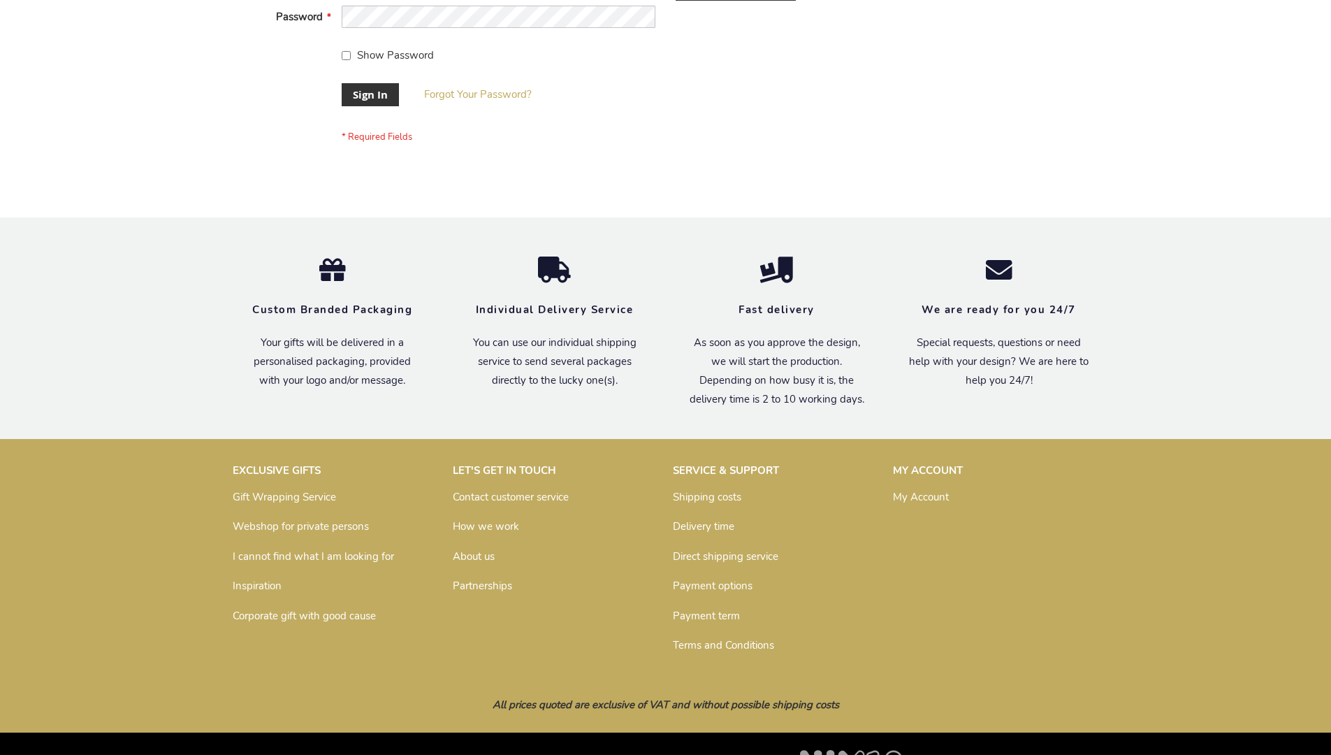
scroll to position [449, 0]
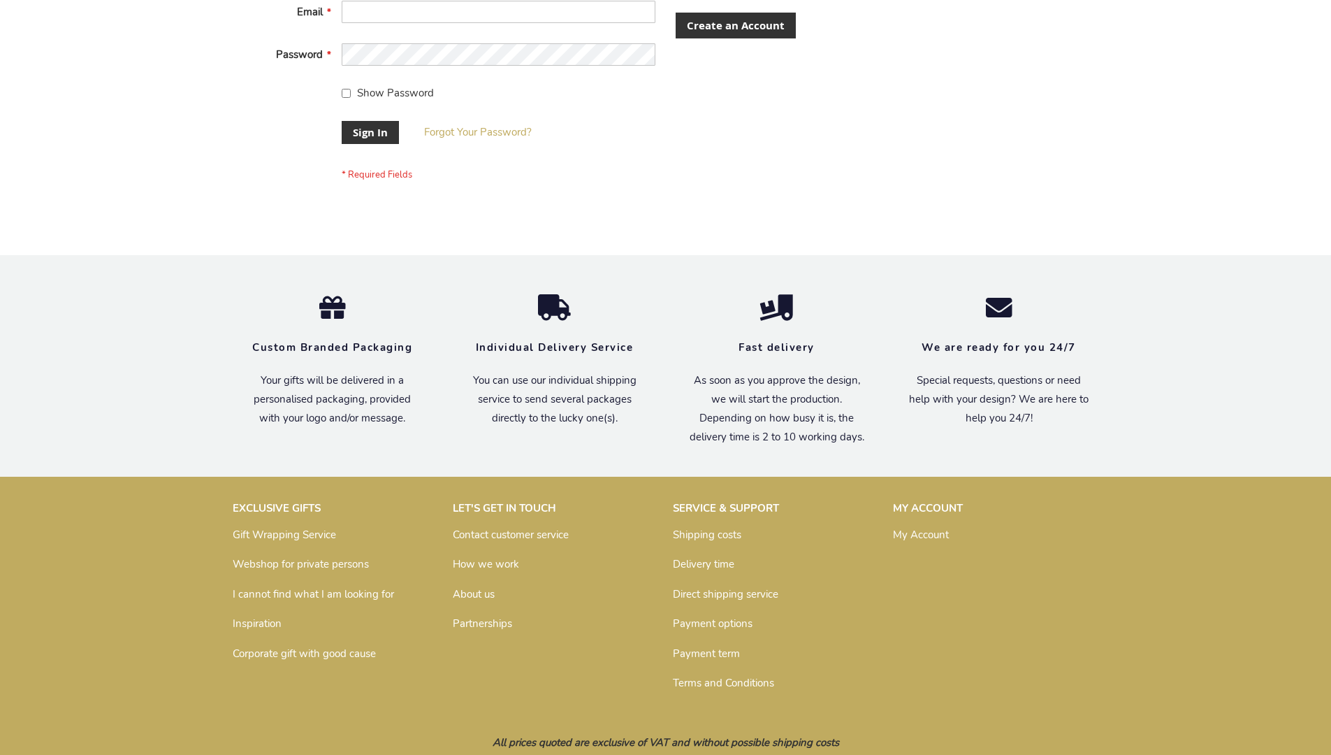
scroll to position [449, 0]
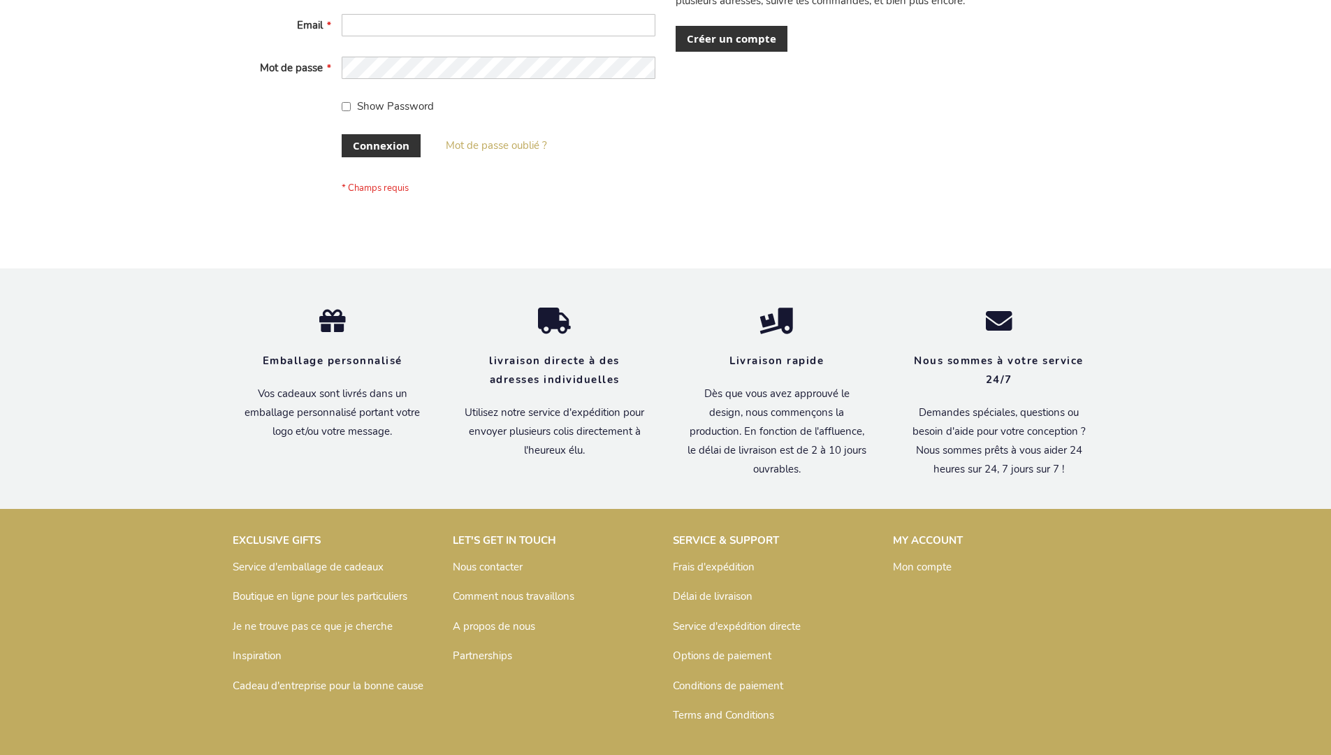
scroll to position [482, 0]
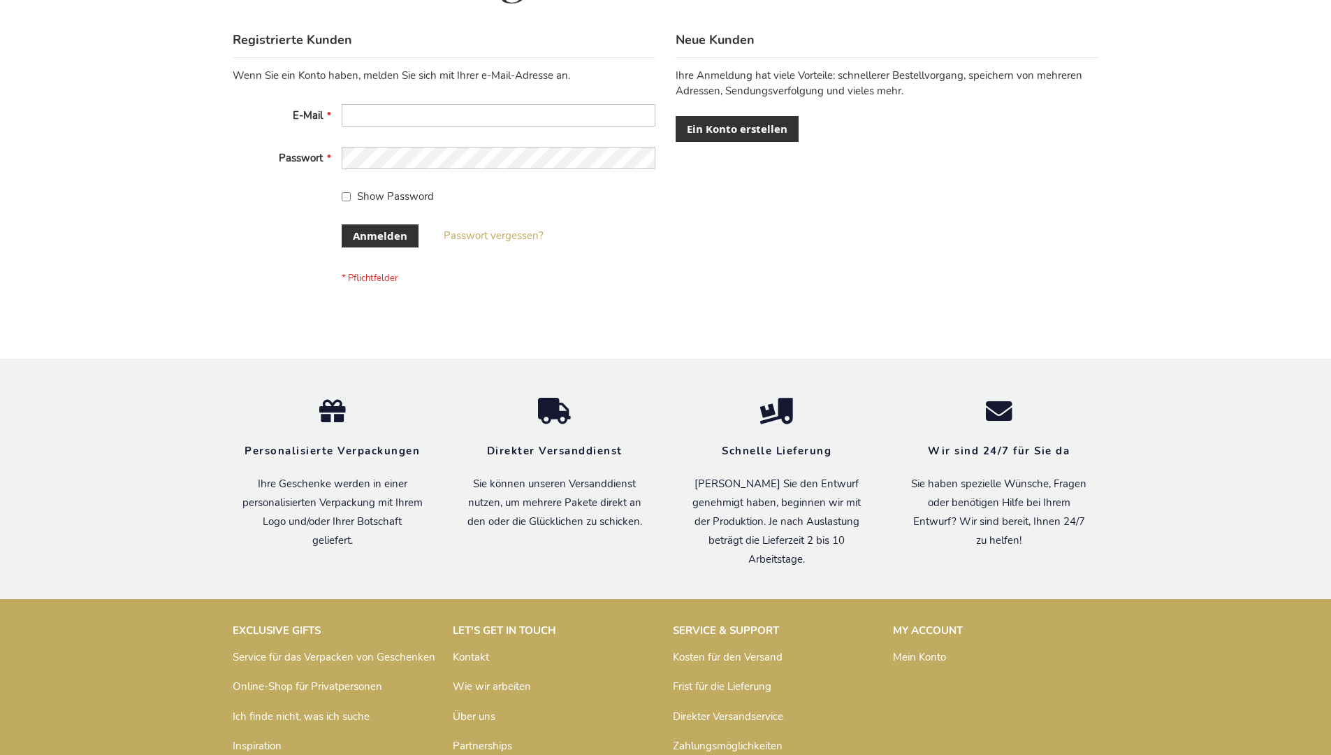
scroll to position [468, 0]
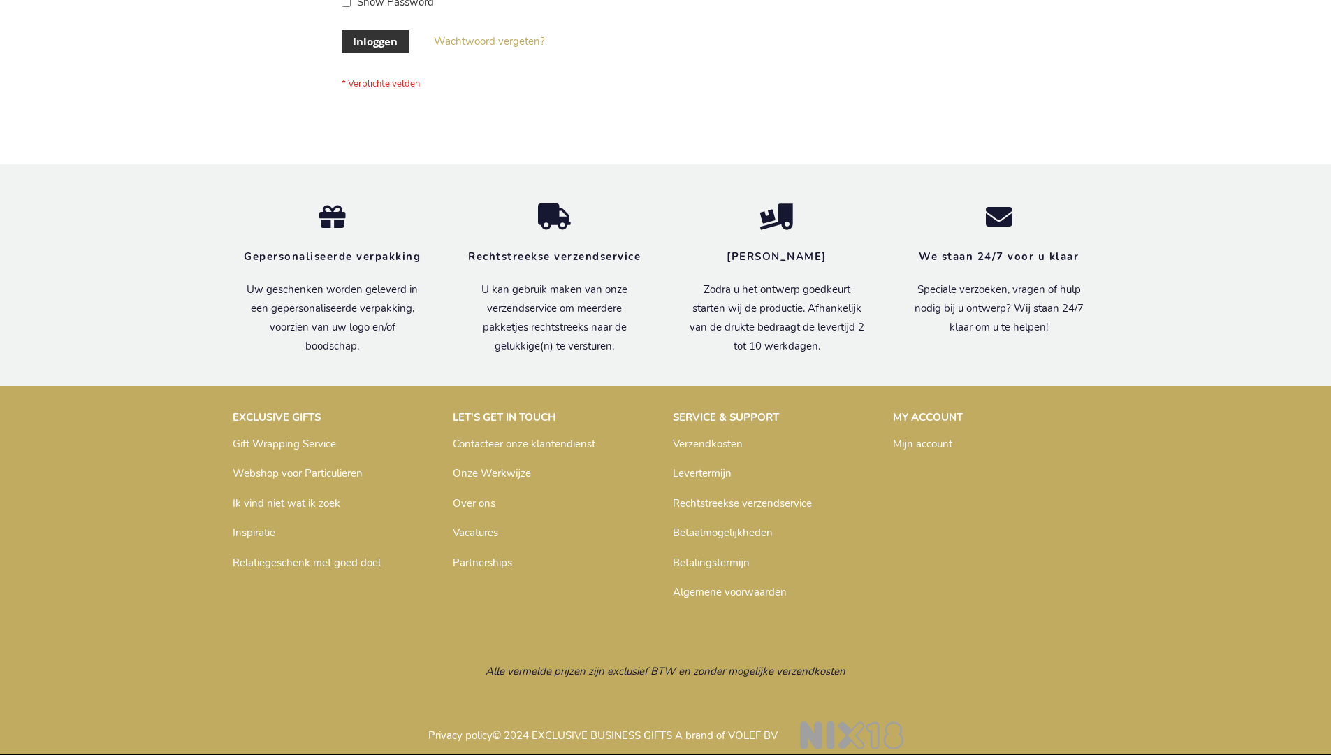
scroll to position [475, 0]
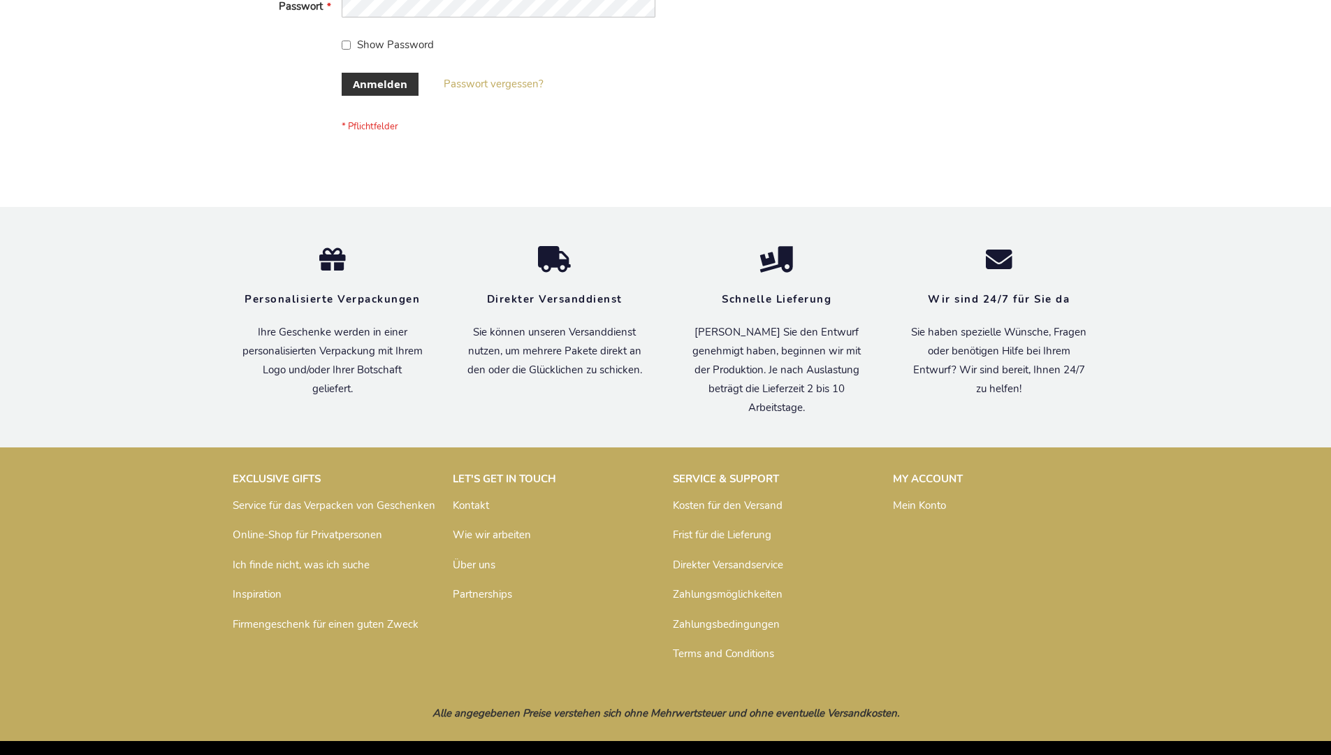
scroll to position [468, 0]
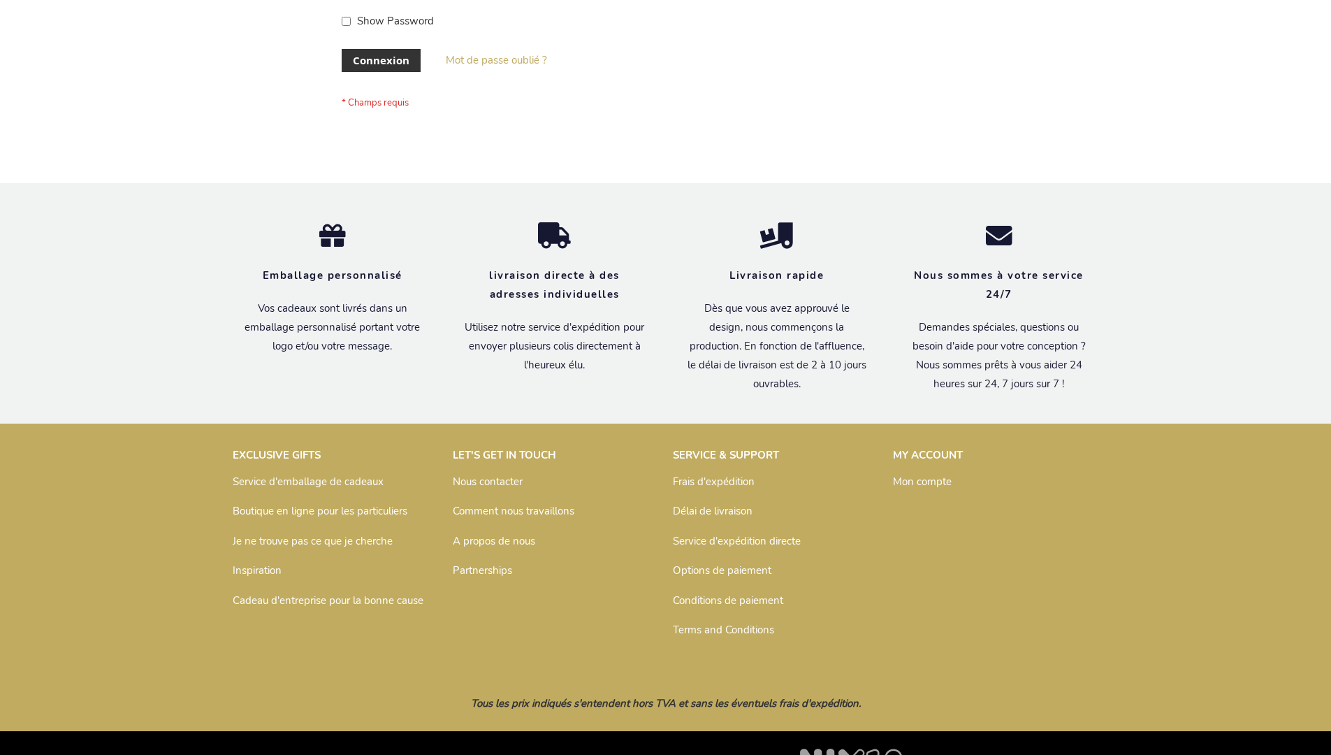
scroll to position [482, 0]
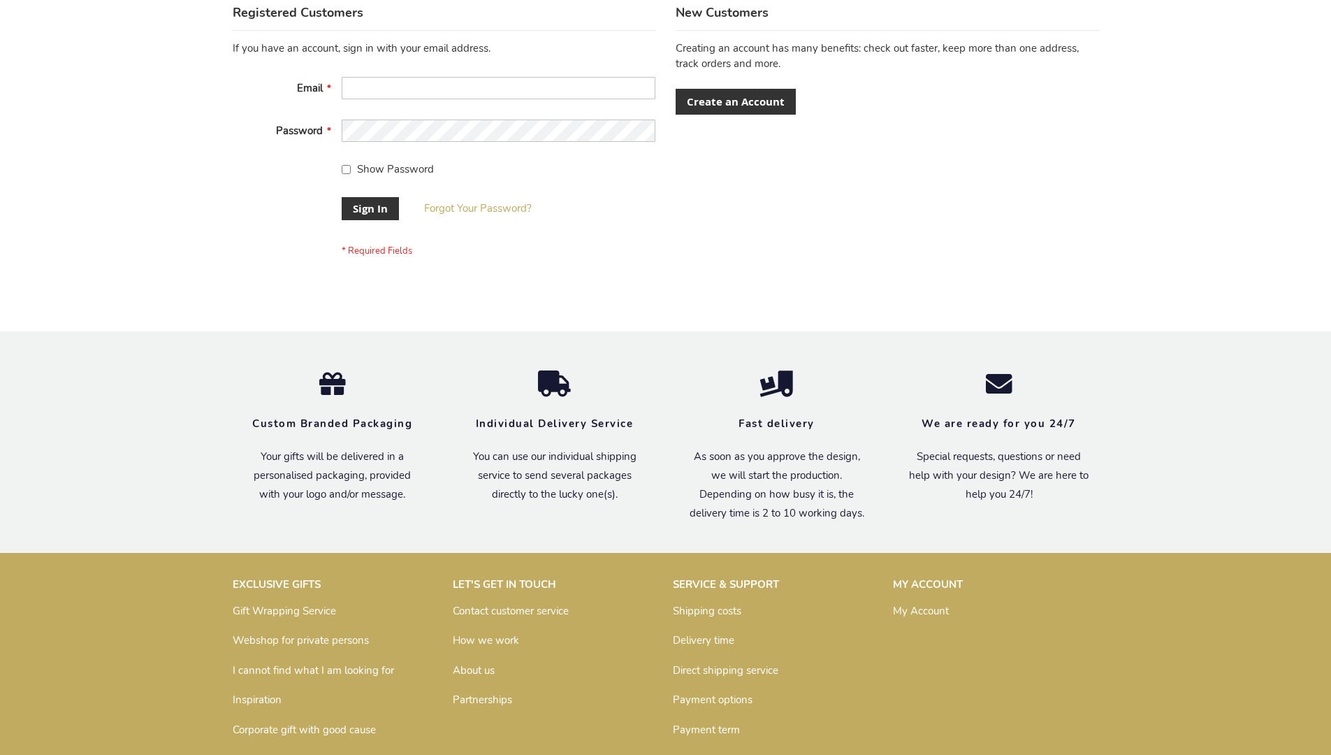
scroll to position [449, 0]
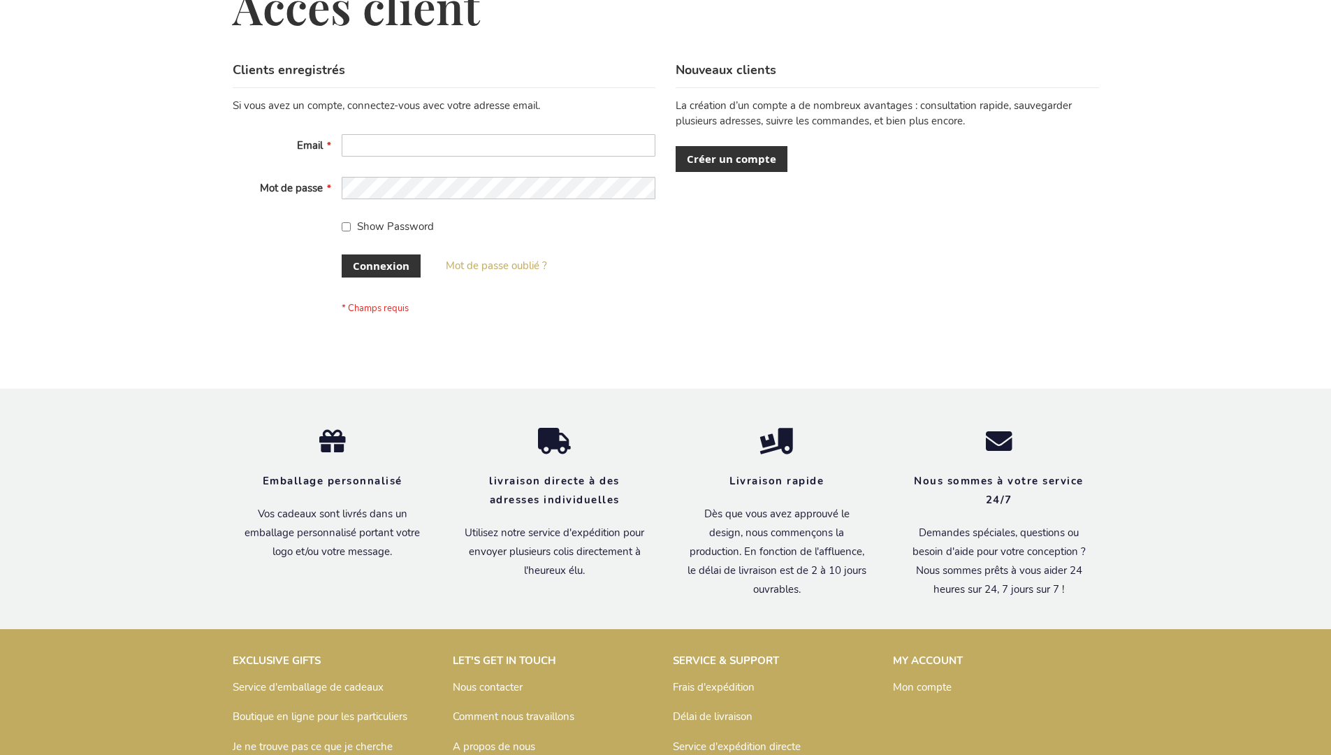
scroll to position [482, 0]
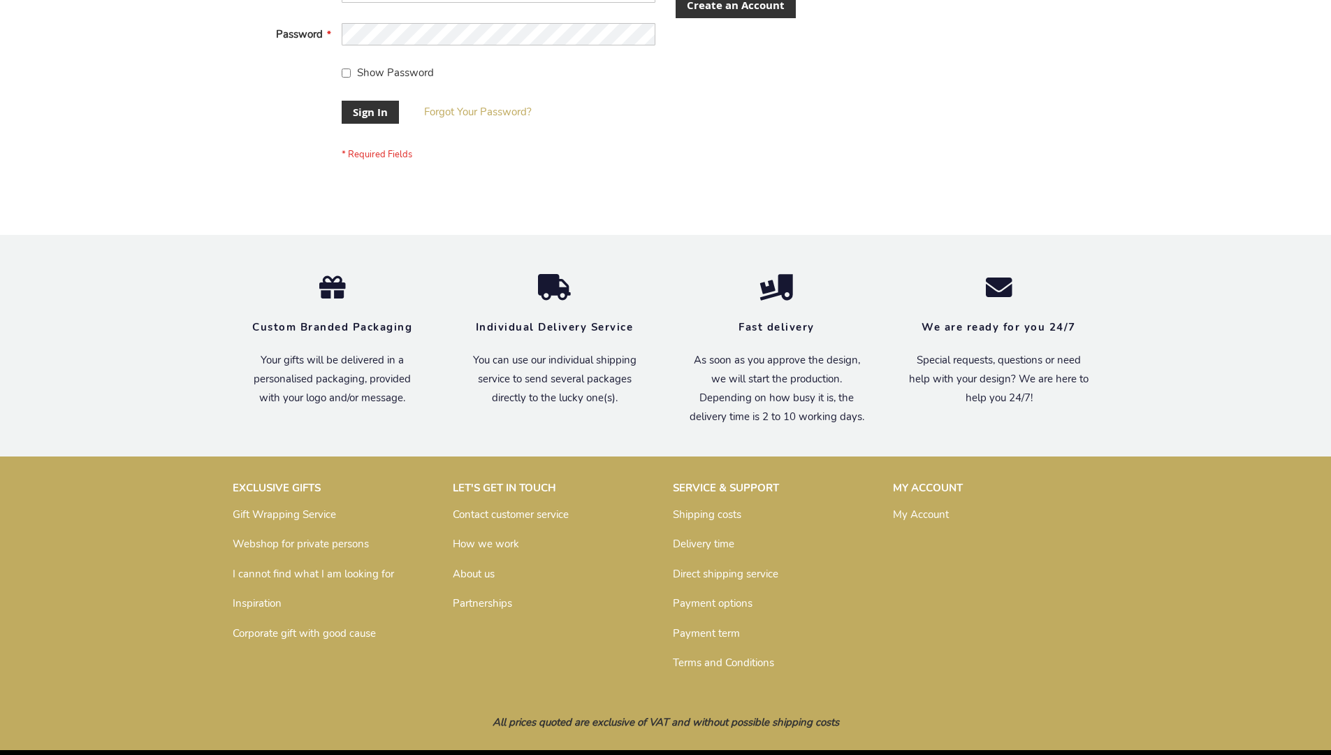
scroll to position [449, 0]
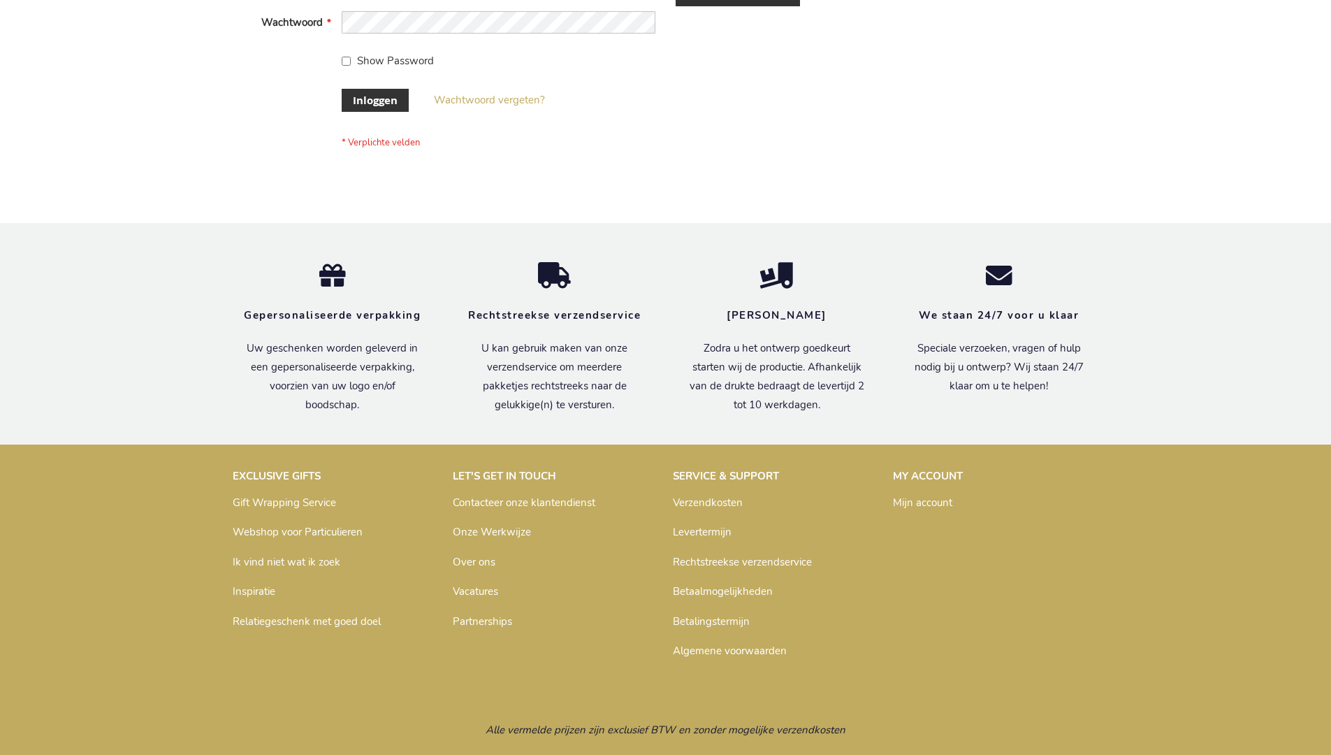
scroll to position [475, 0]
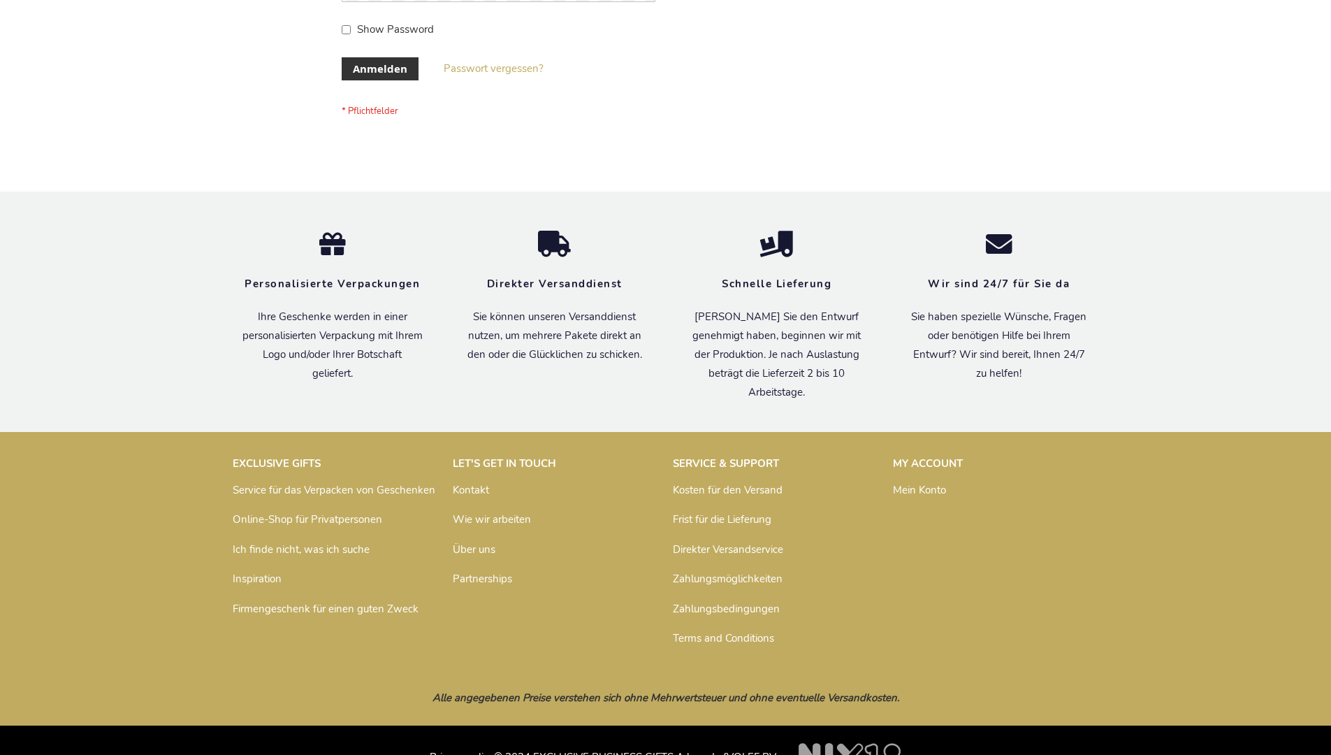
scroll to position [468, 0]
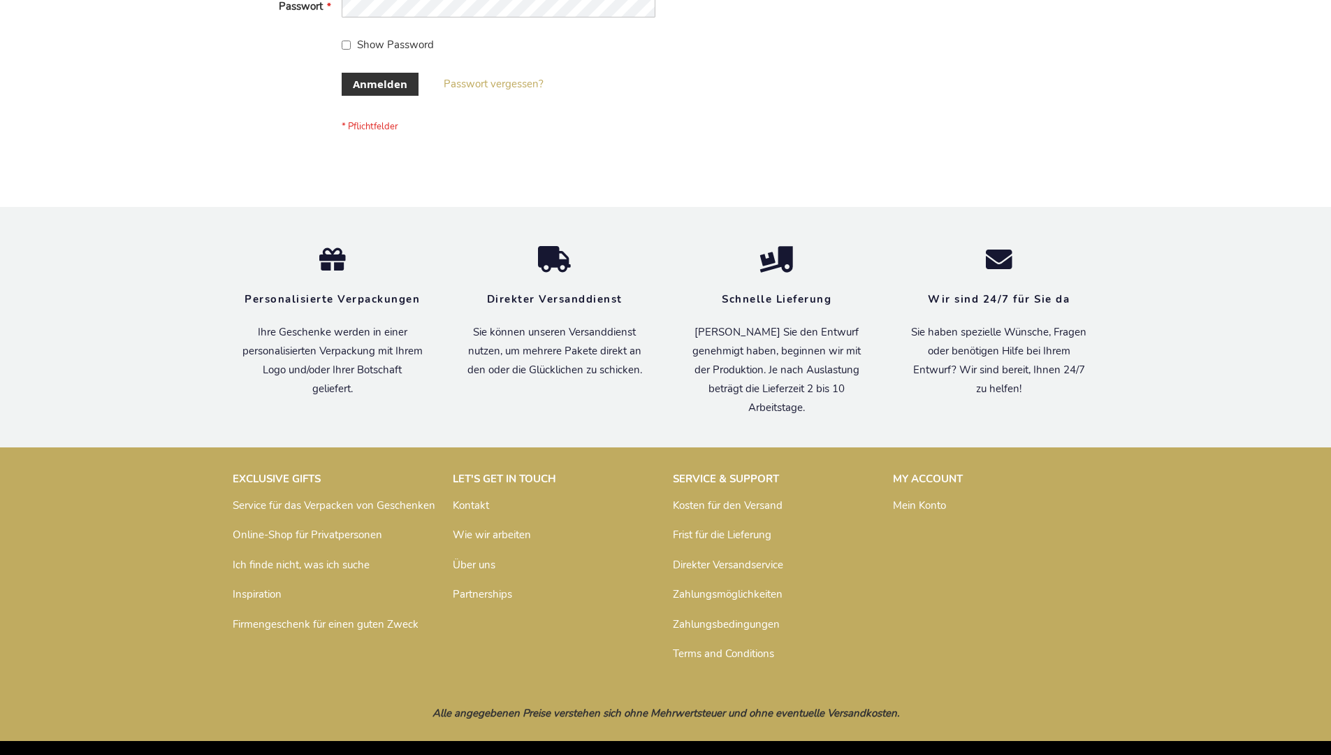
scroll to position [468, 0]
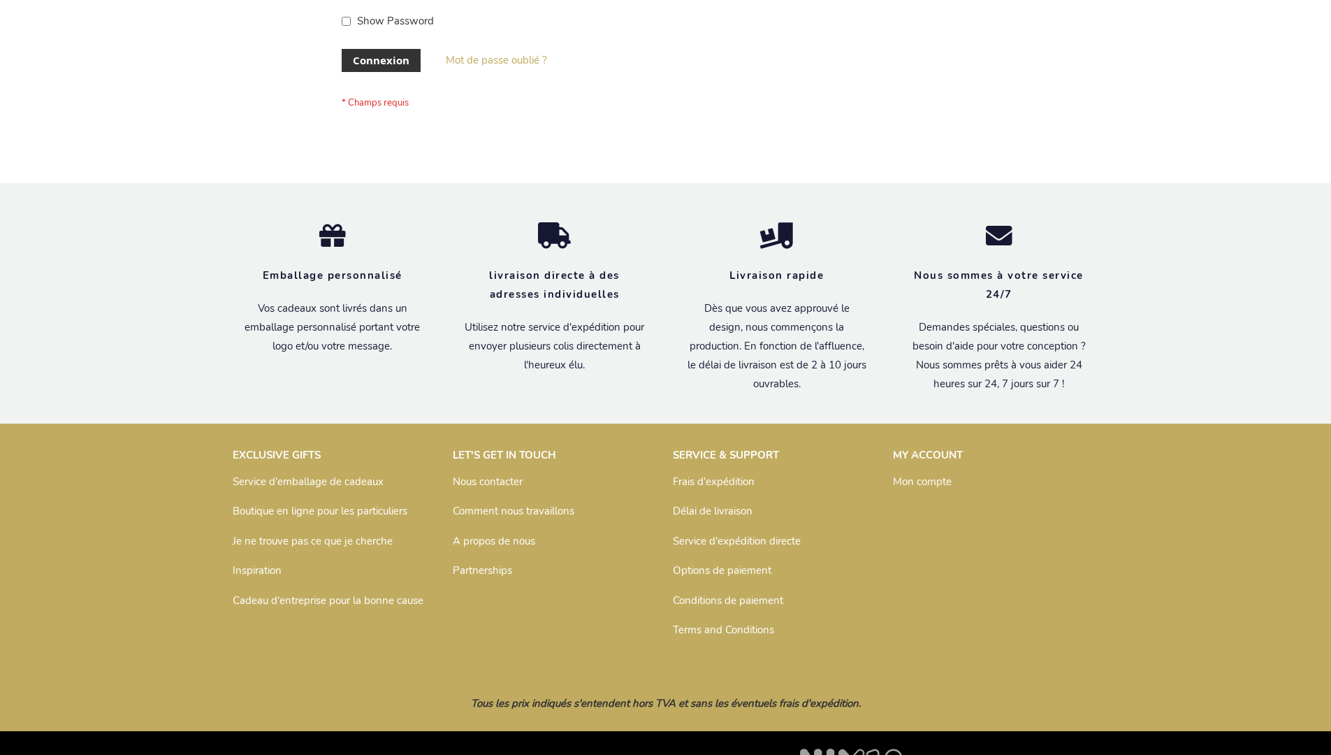
scroll to position [482, 0]
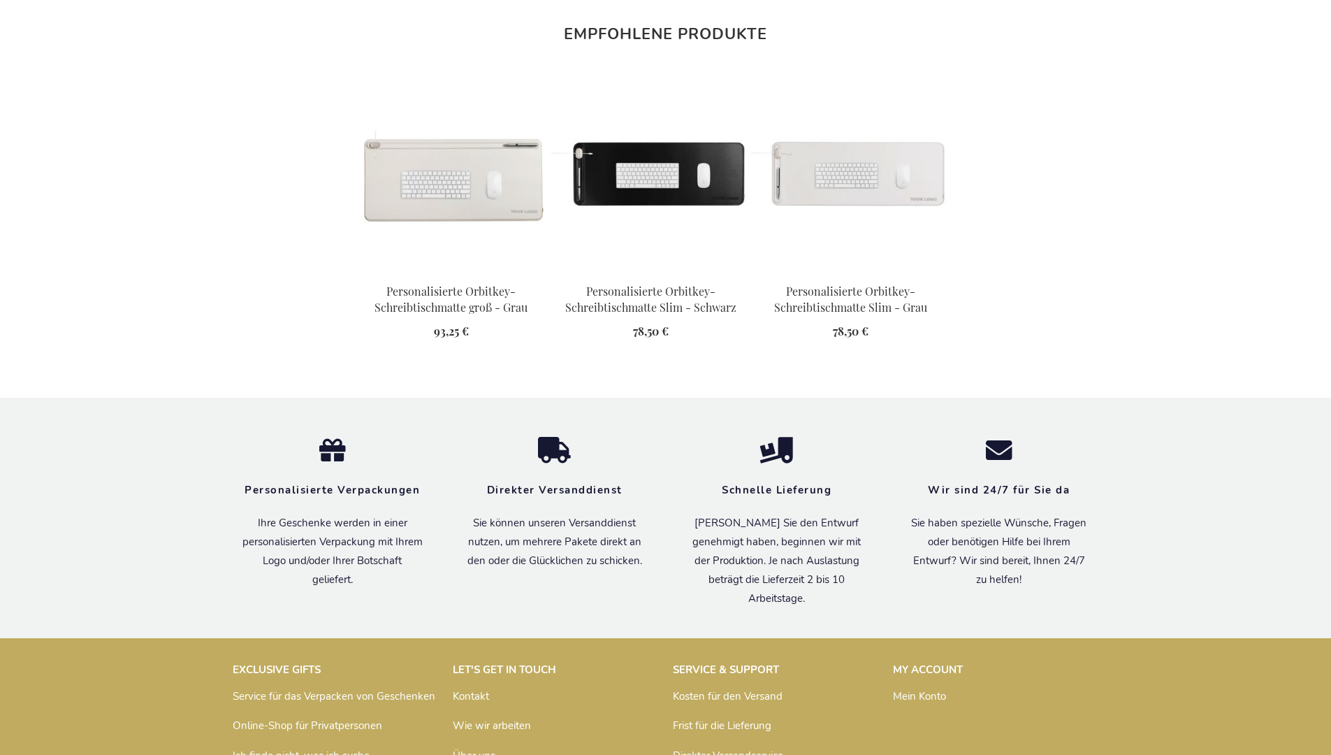
scroll to position [1926, 0]
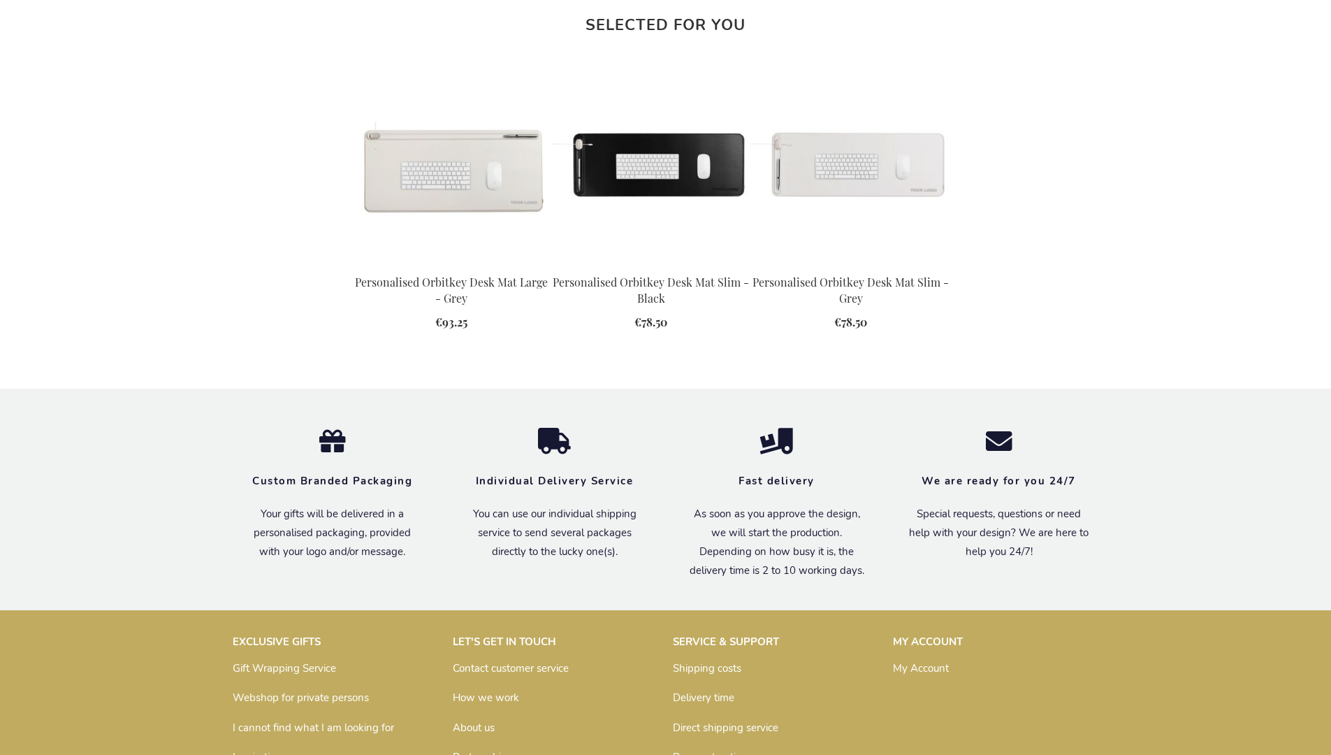
scroll to position [1817, 0]
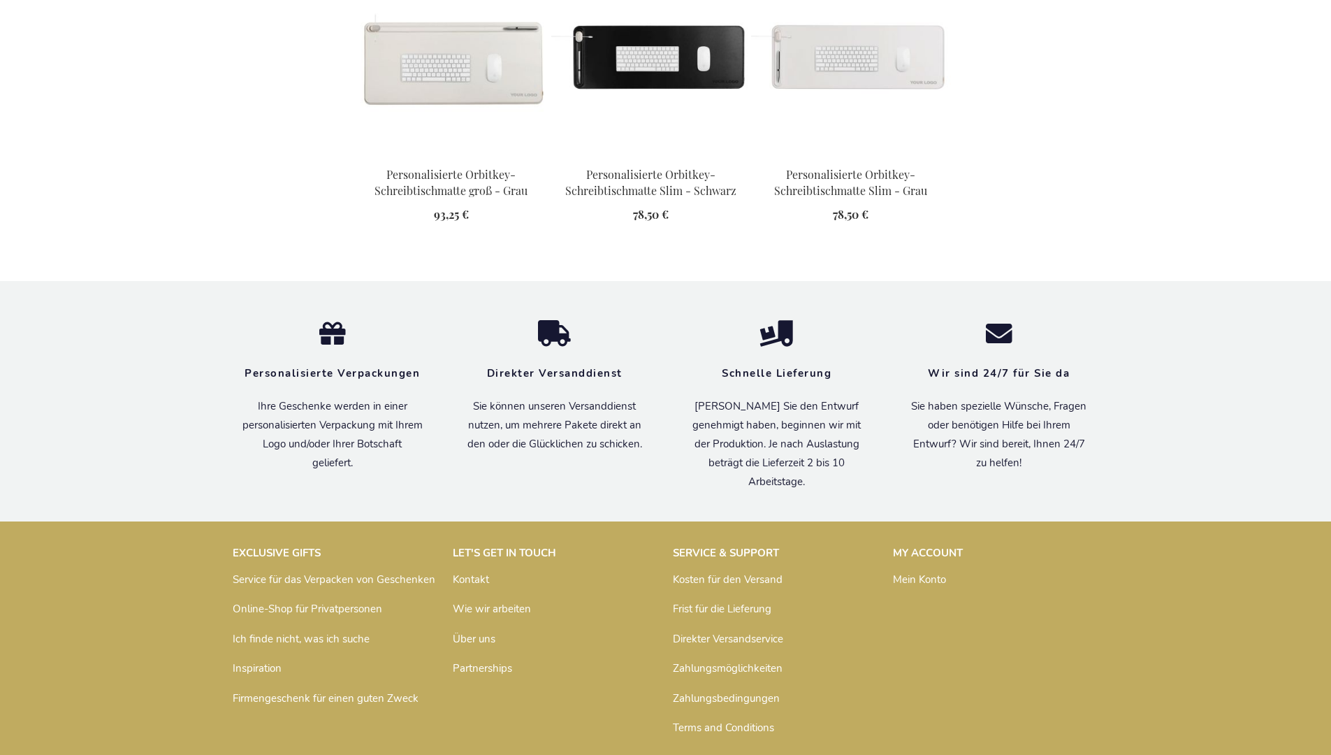
scroll to position [1926, 0]
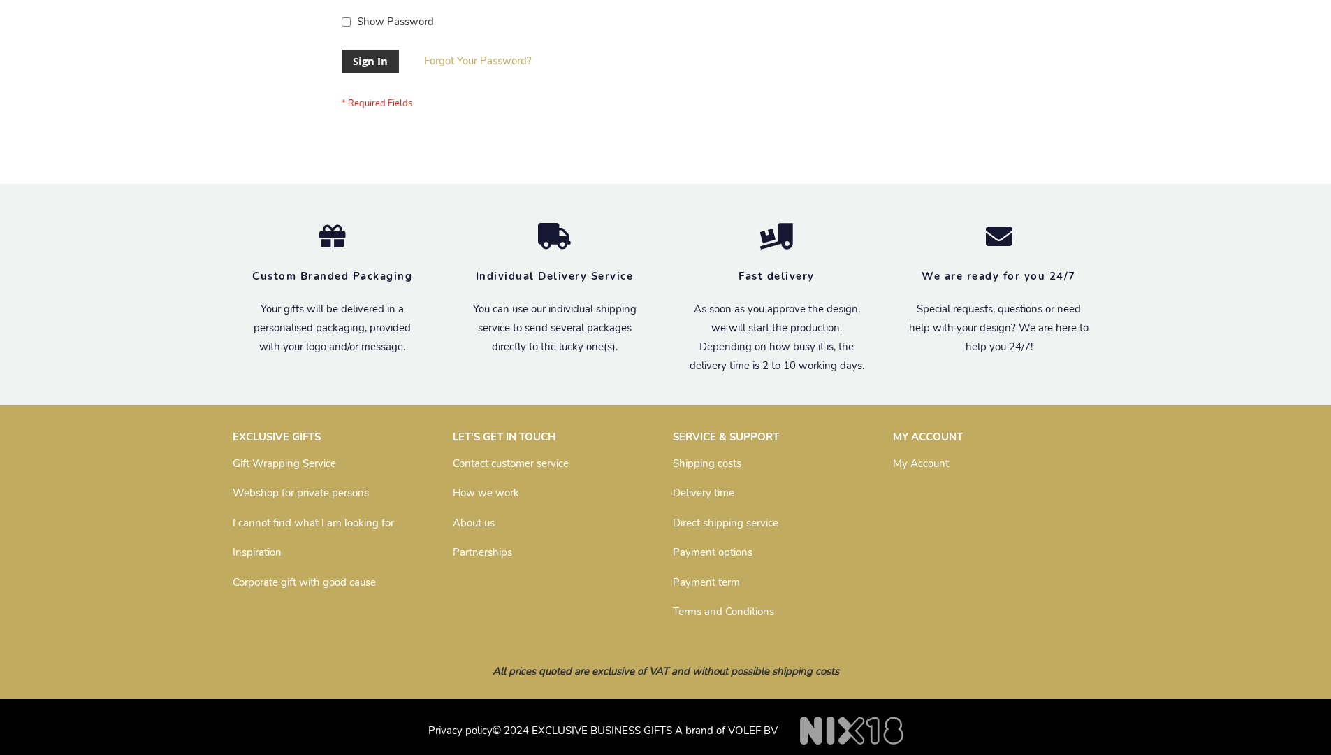
scroll to position [449, 0]
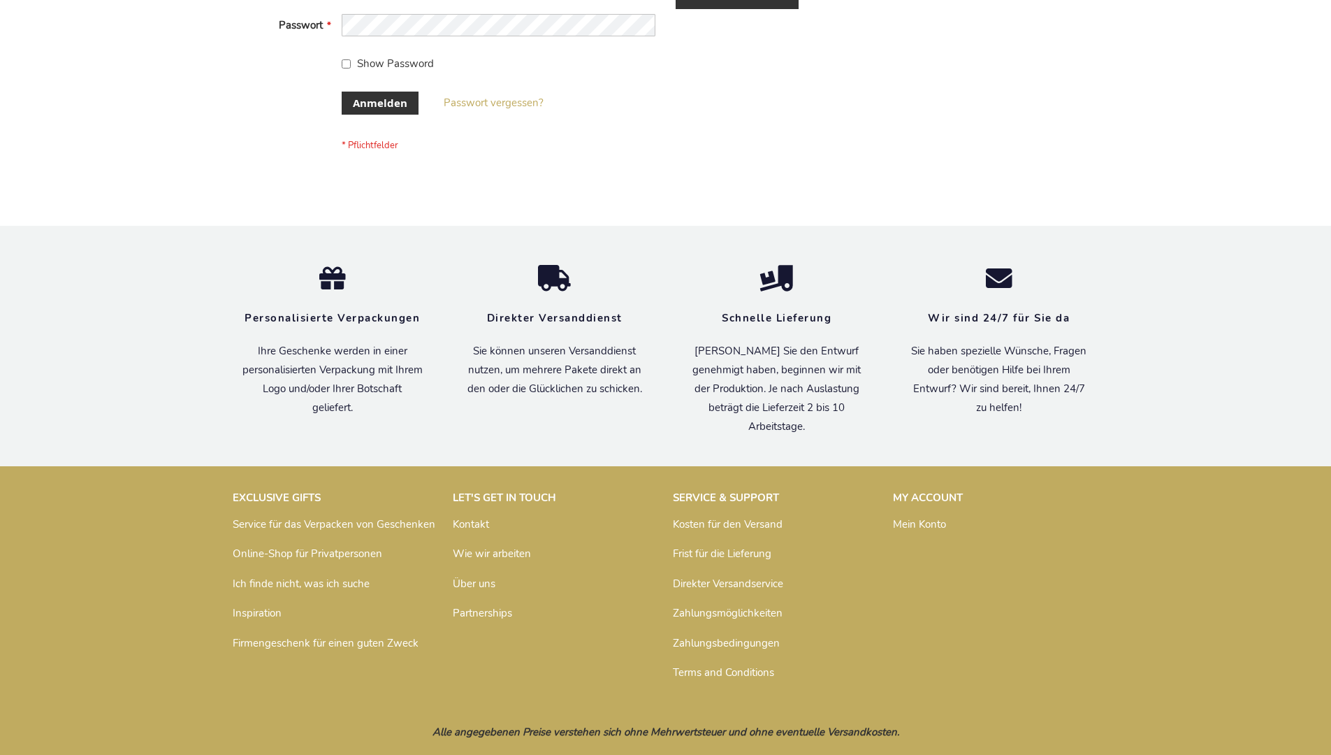
scroll to position [468, 0]
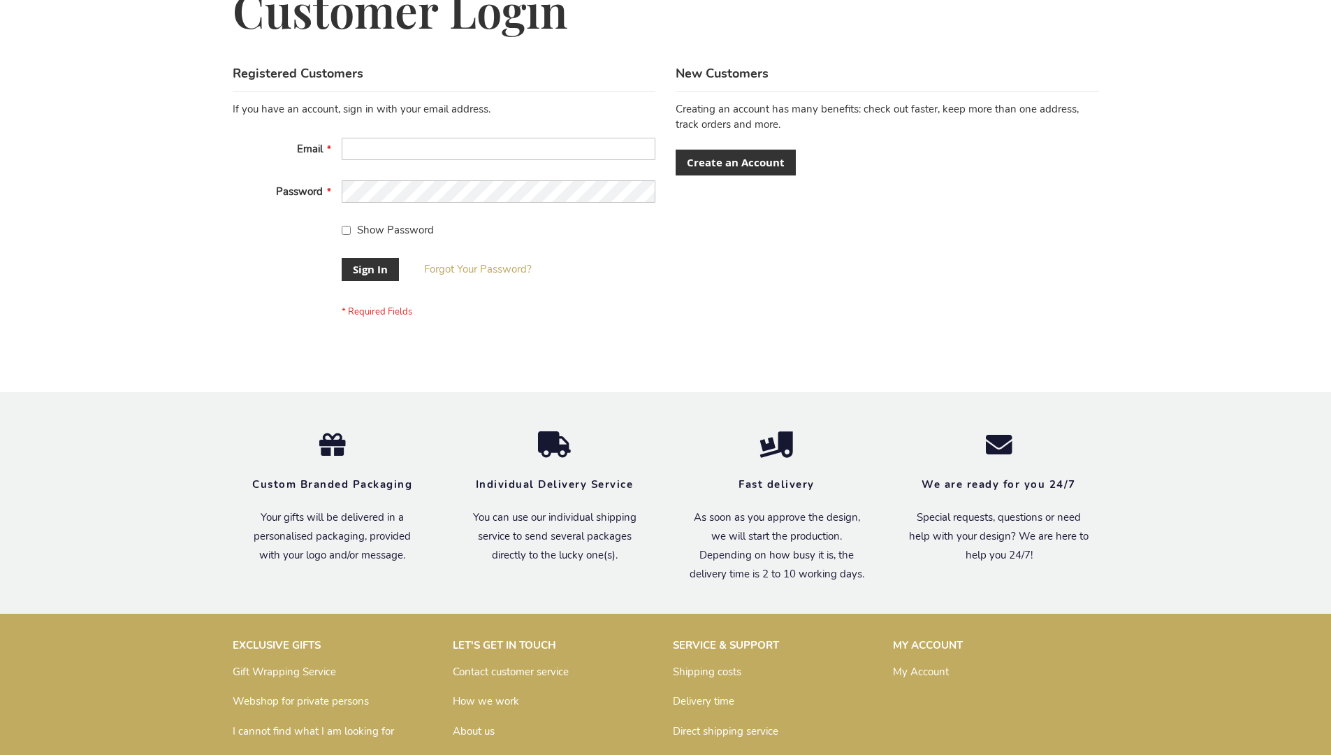
scroll to position [438, 0]
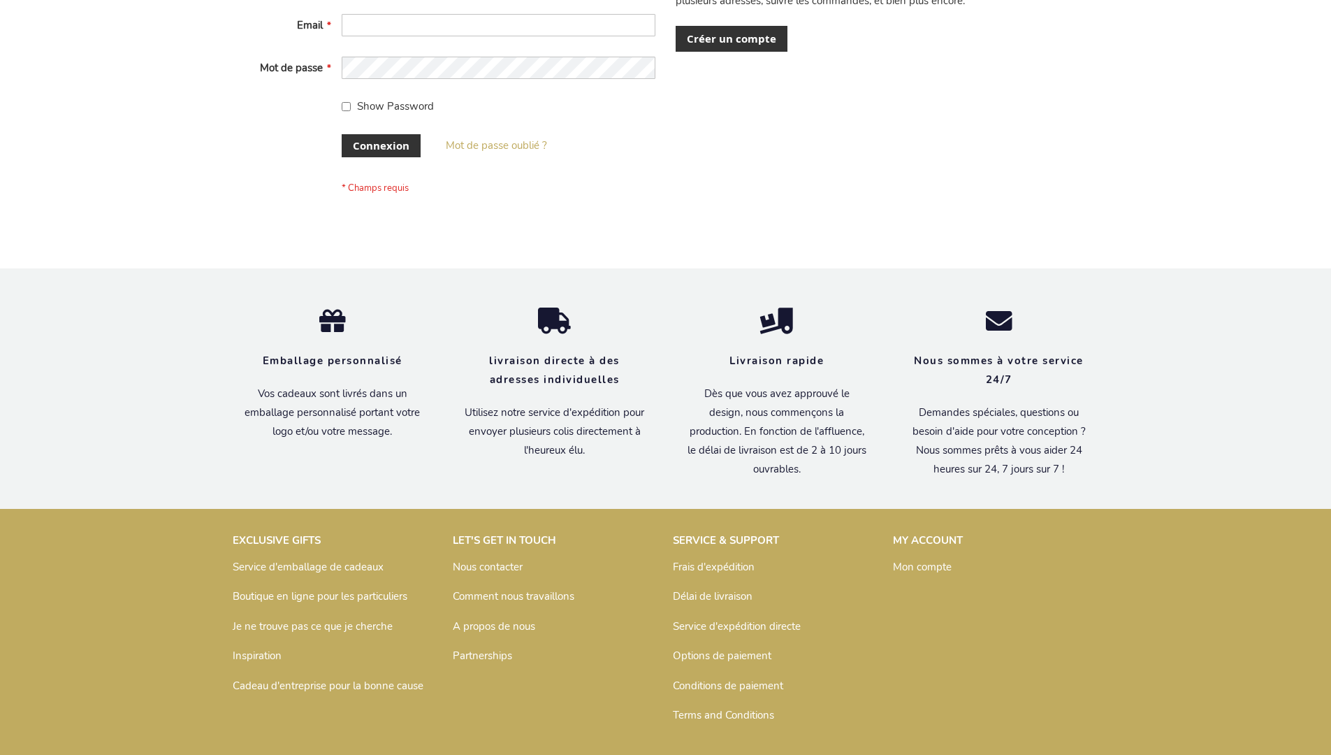
scroll to position [482, 0]
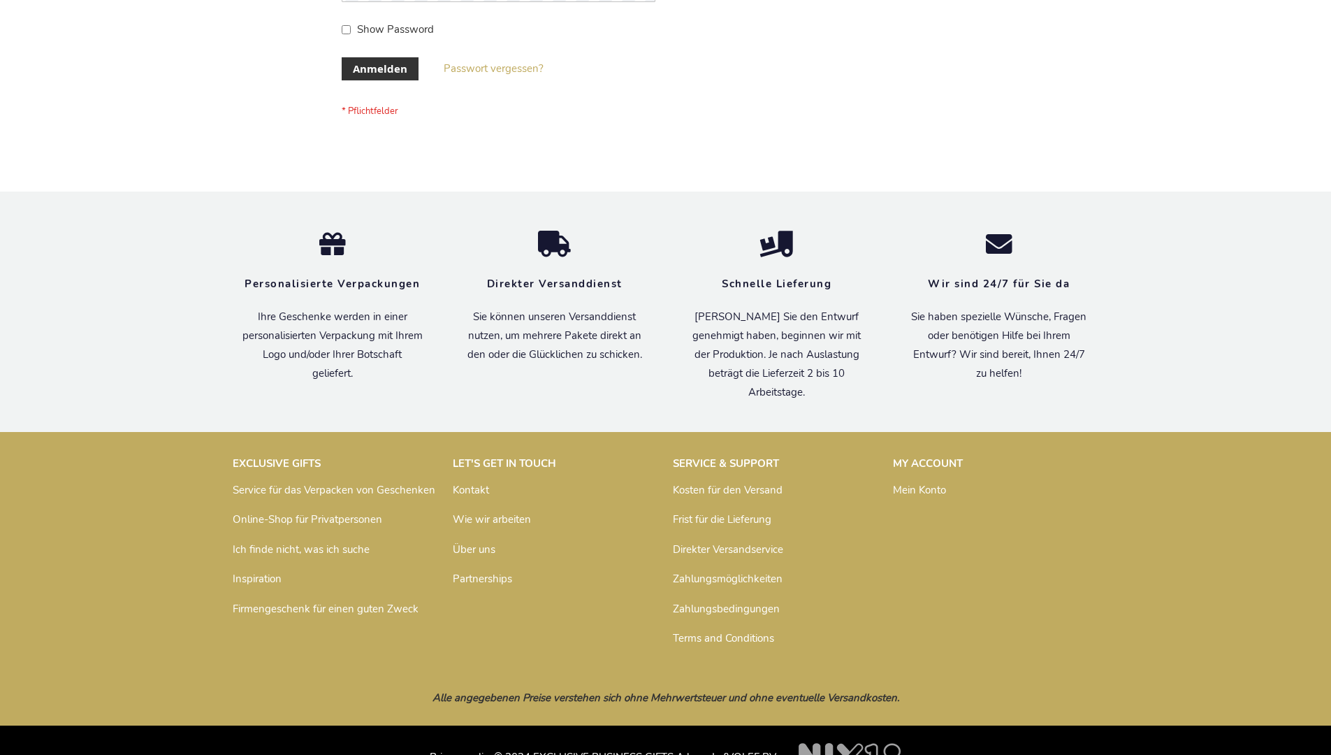
scroll to position [468, 0]
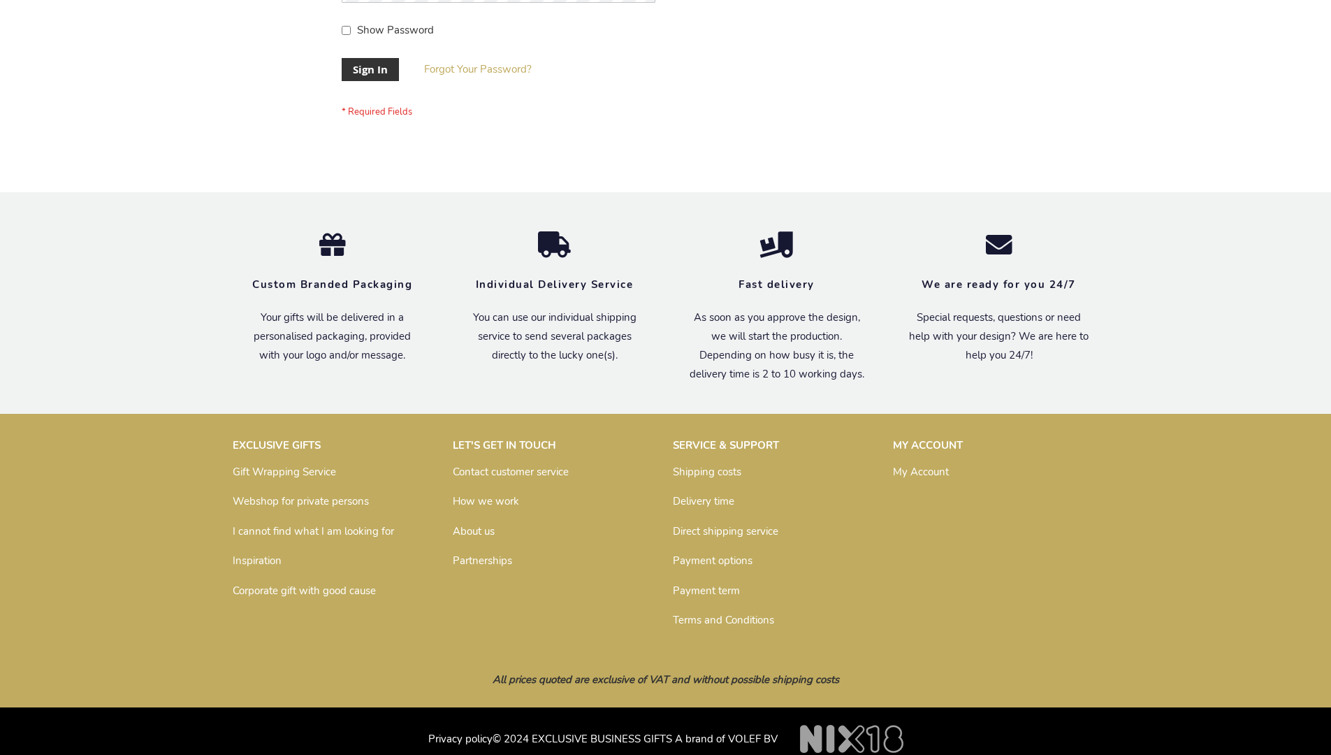
scroll to position [449, 0]
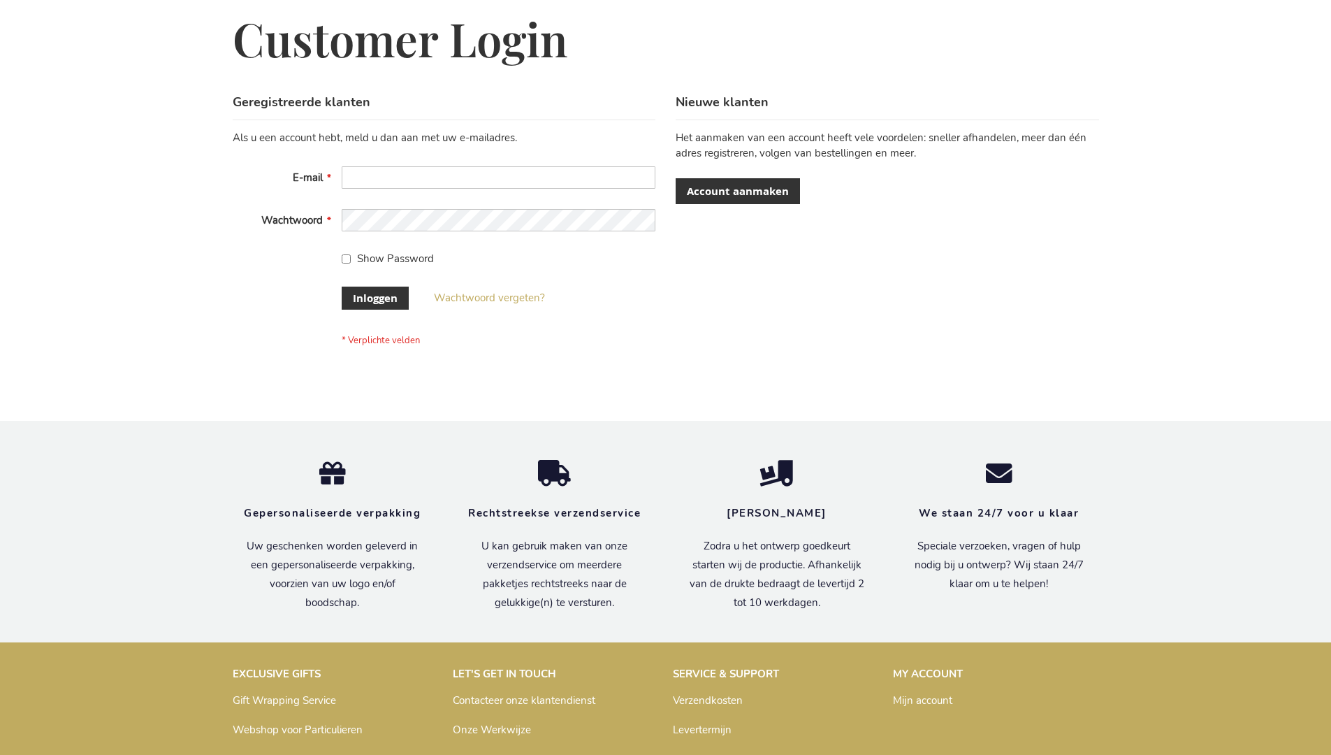
scroll to position [475, 0]
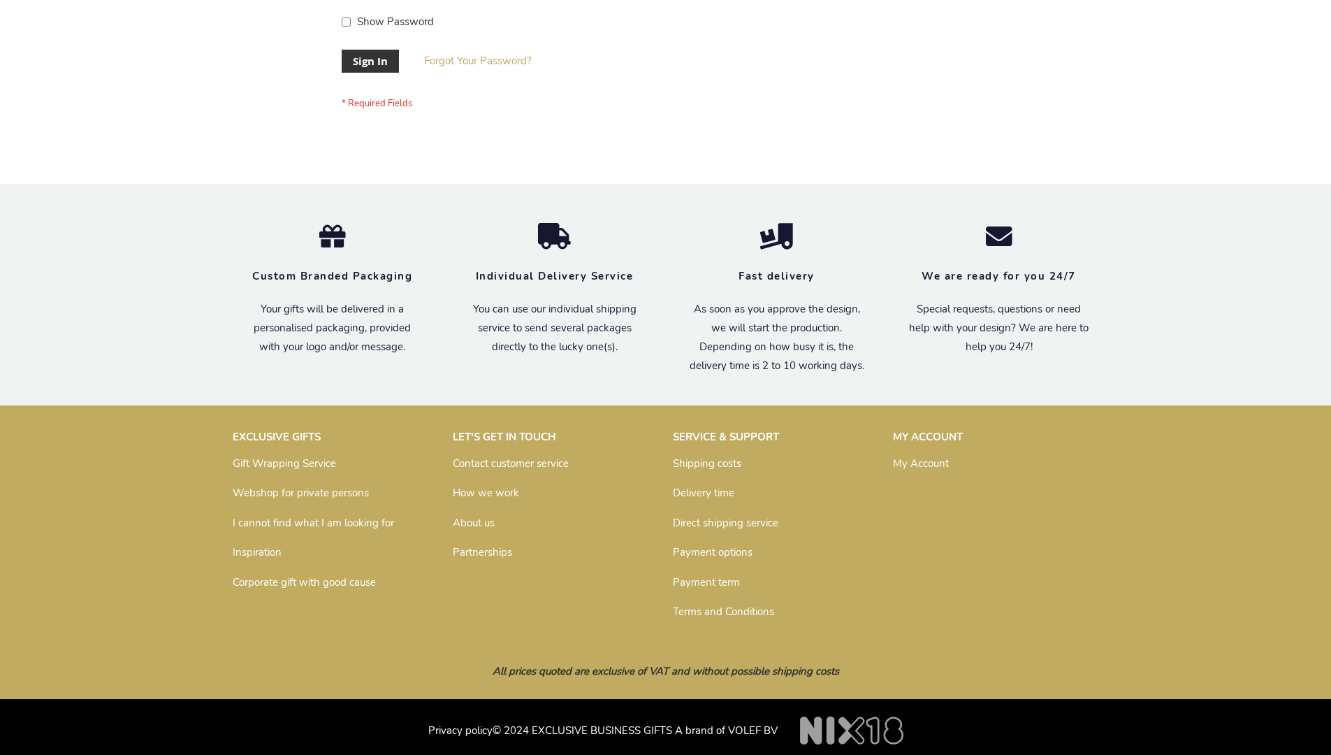
scroll to position [449, 0]
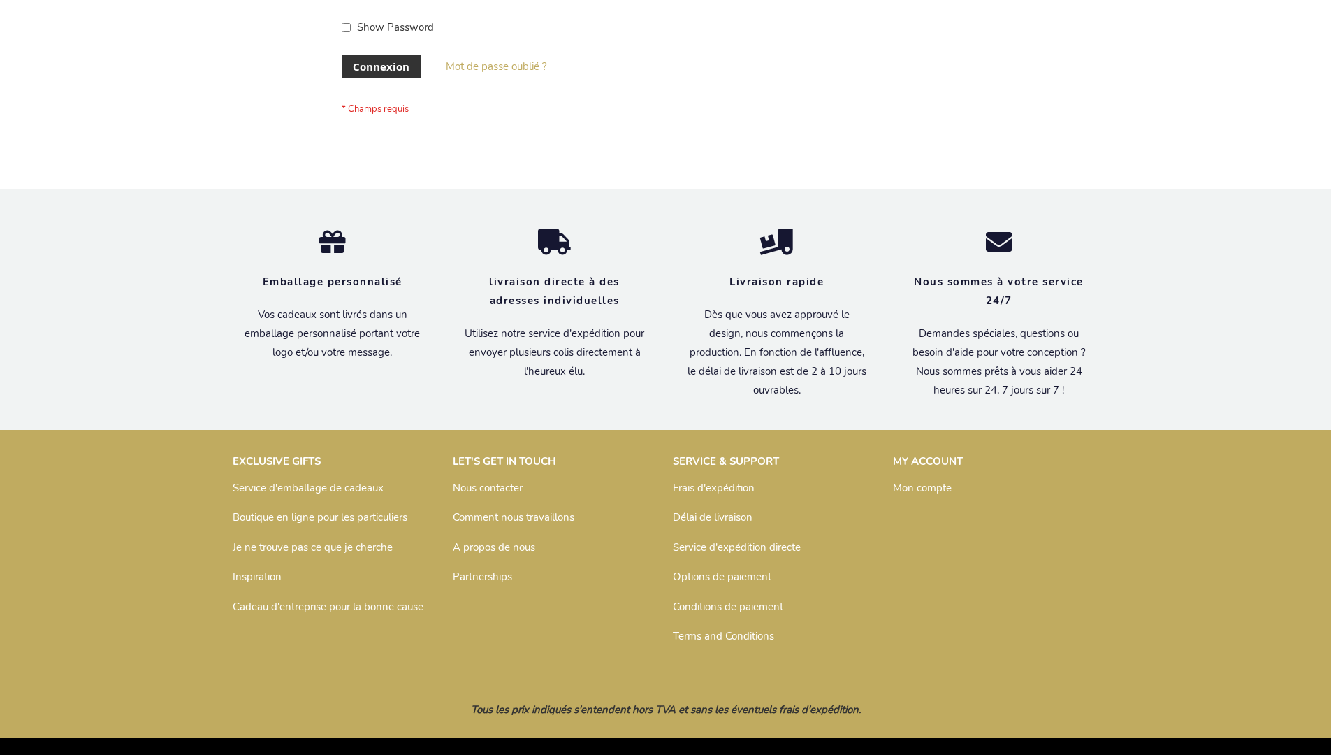
scroll to position [471, 0]
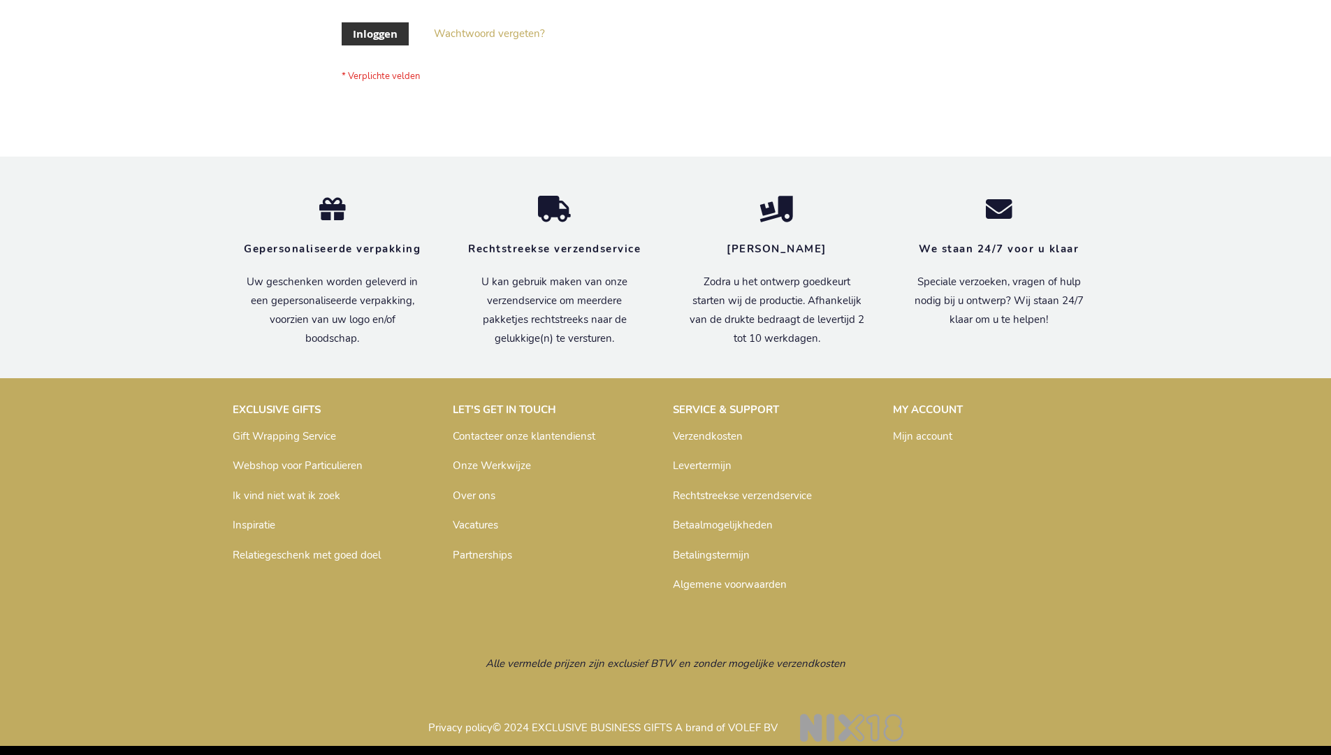
scroll to position [475, 0]
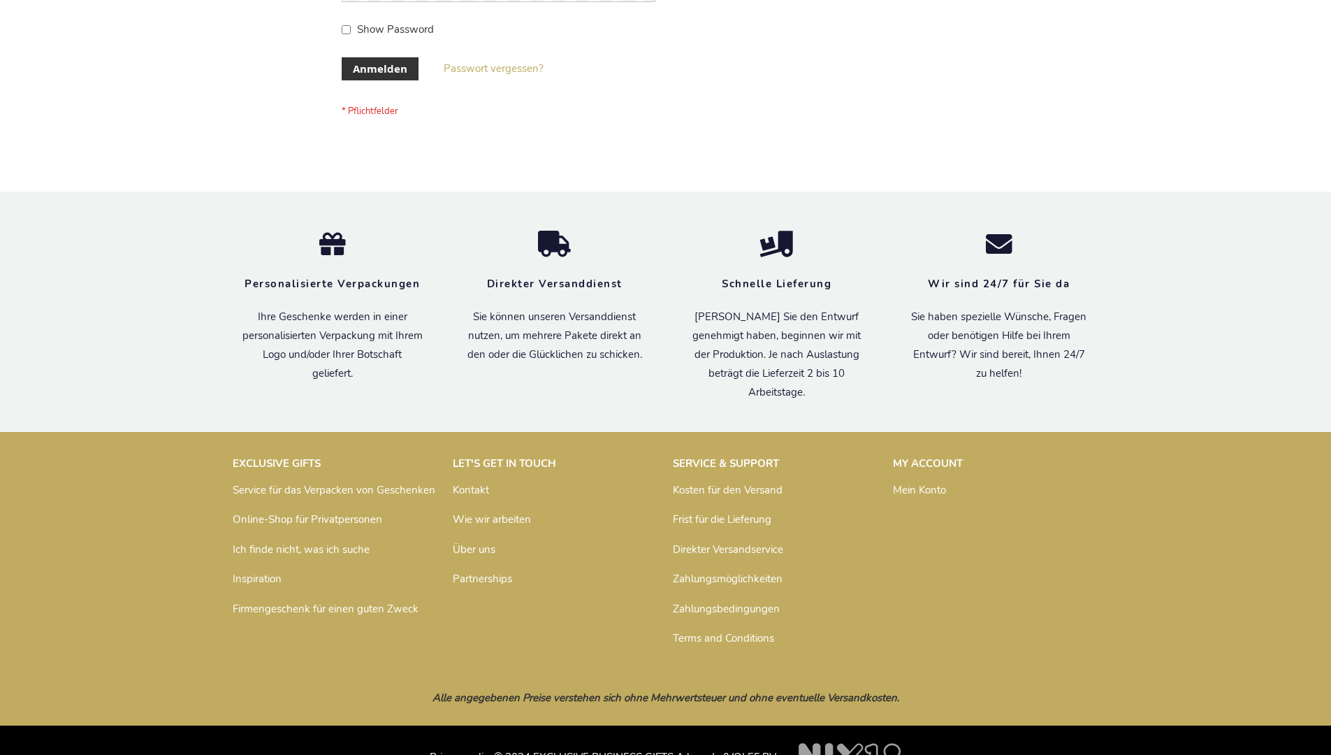
scroll to position [468, 0]
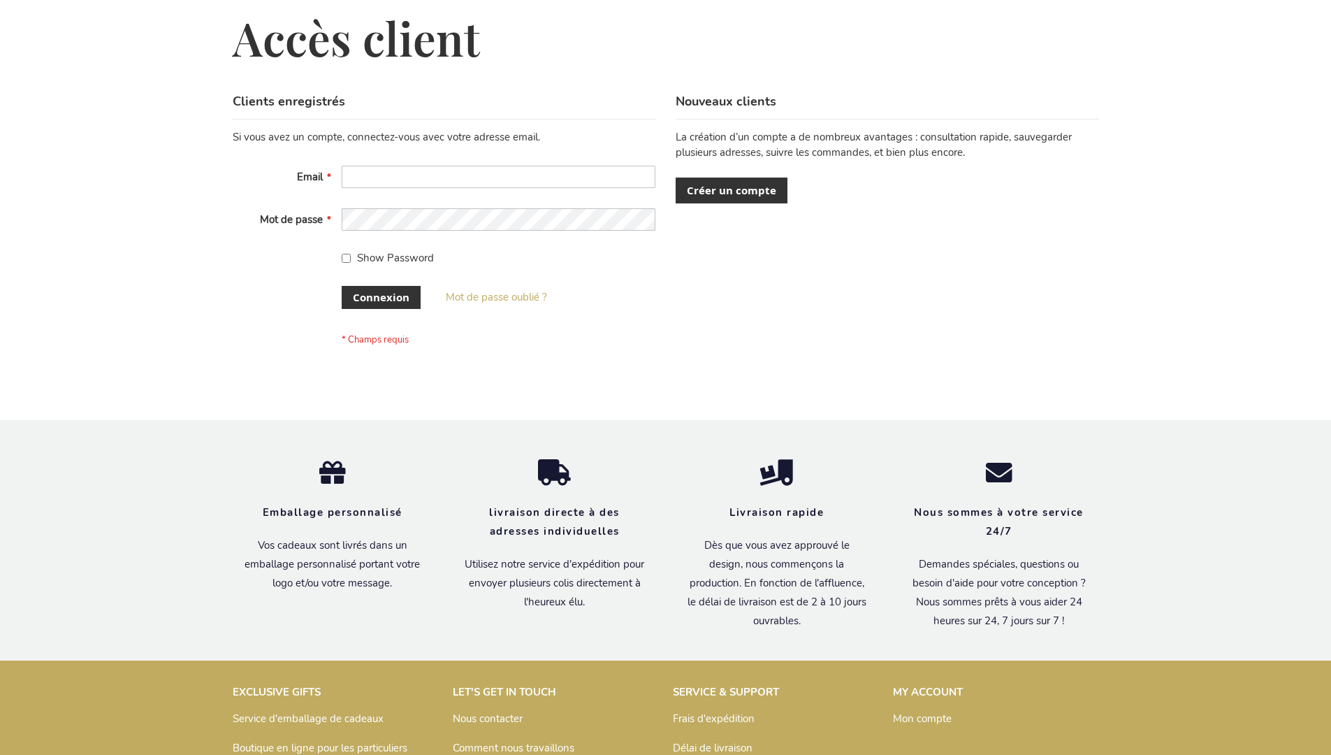
scroll to position [482, 0]
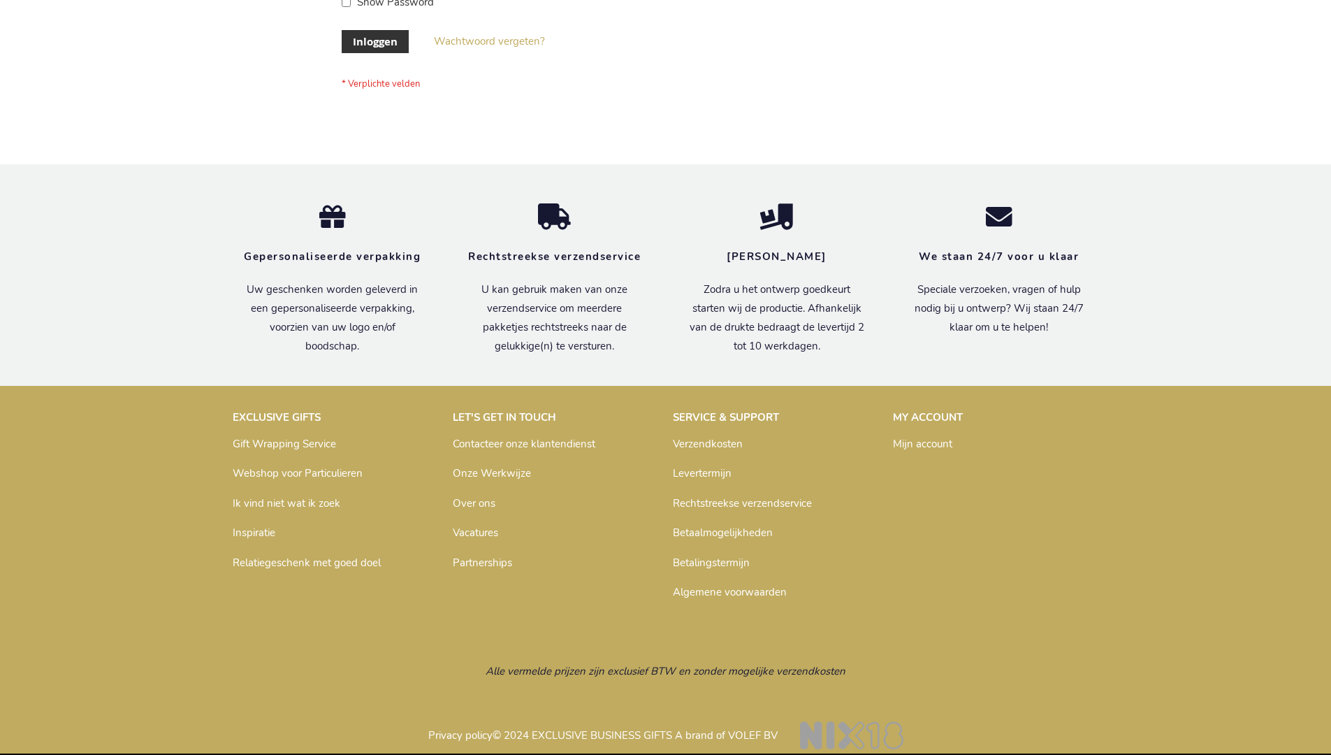
scroll to position [475, 0]
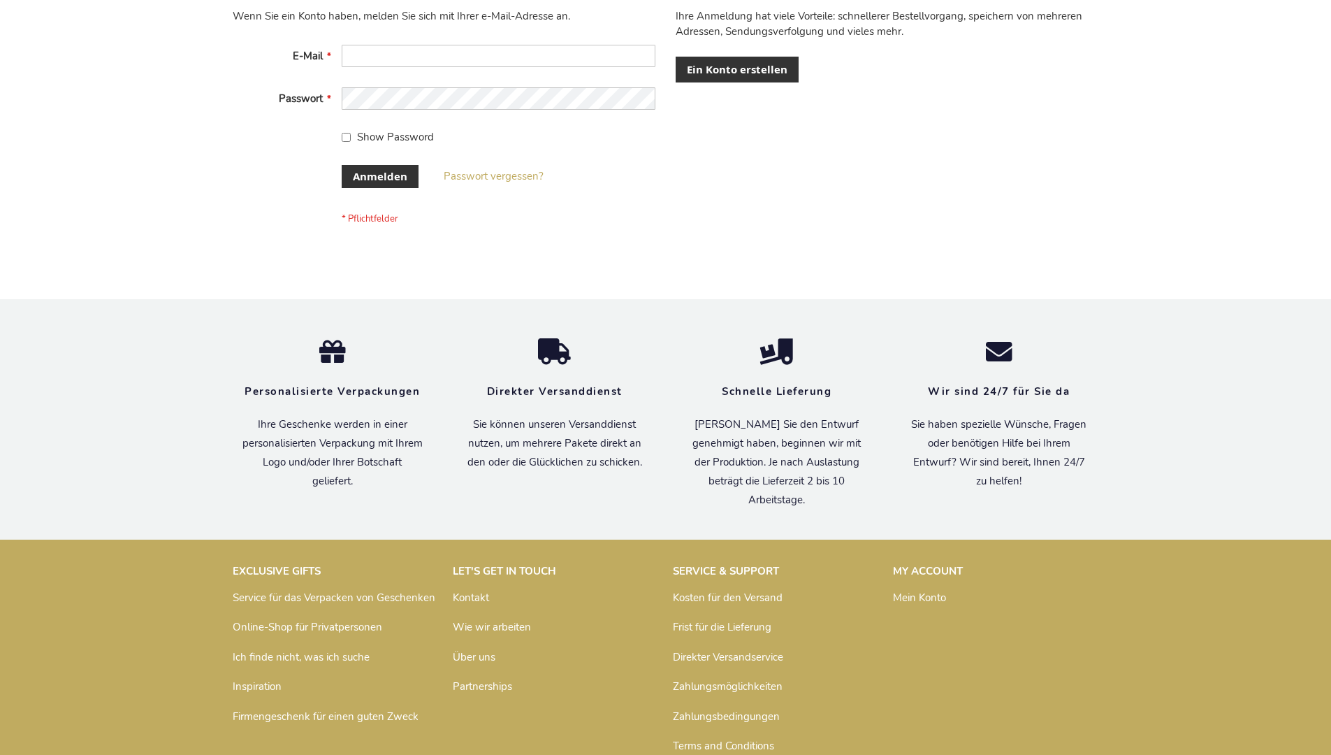
scroll to position [468, 0]
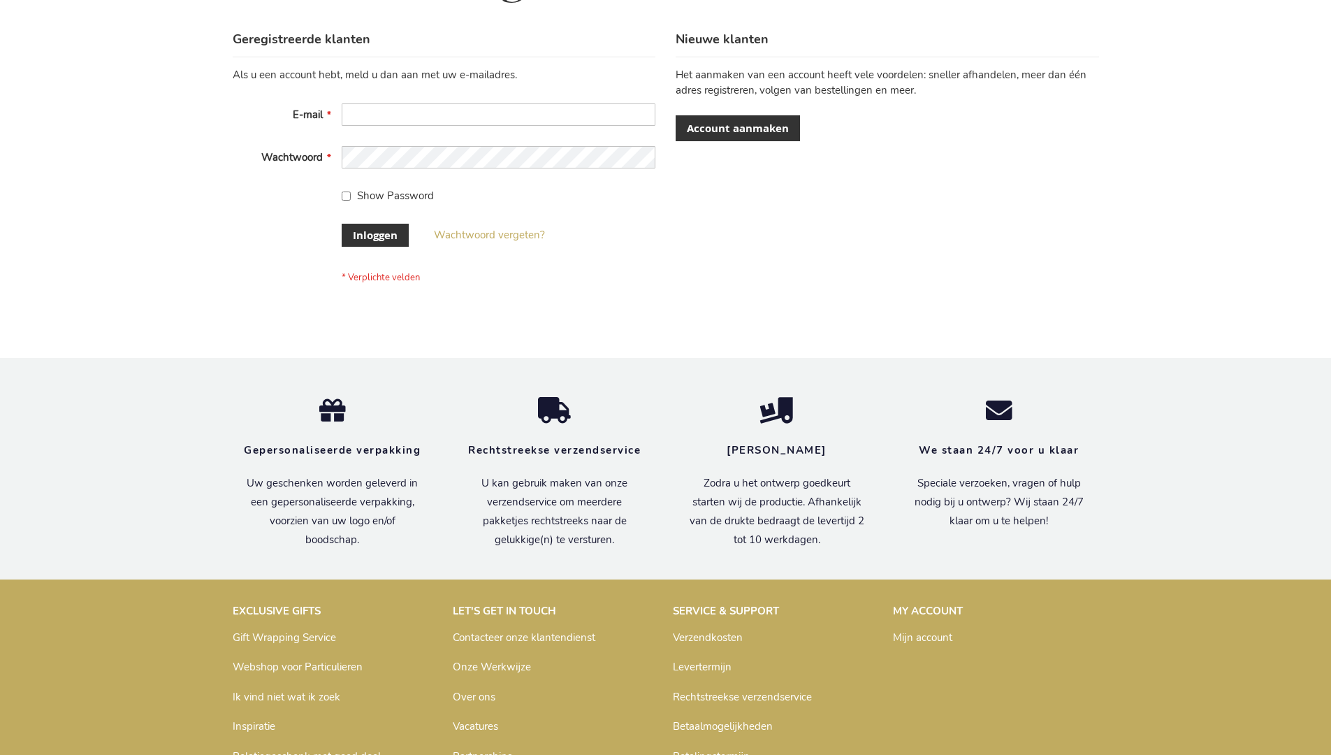
scroll to position [475, 0]
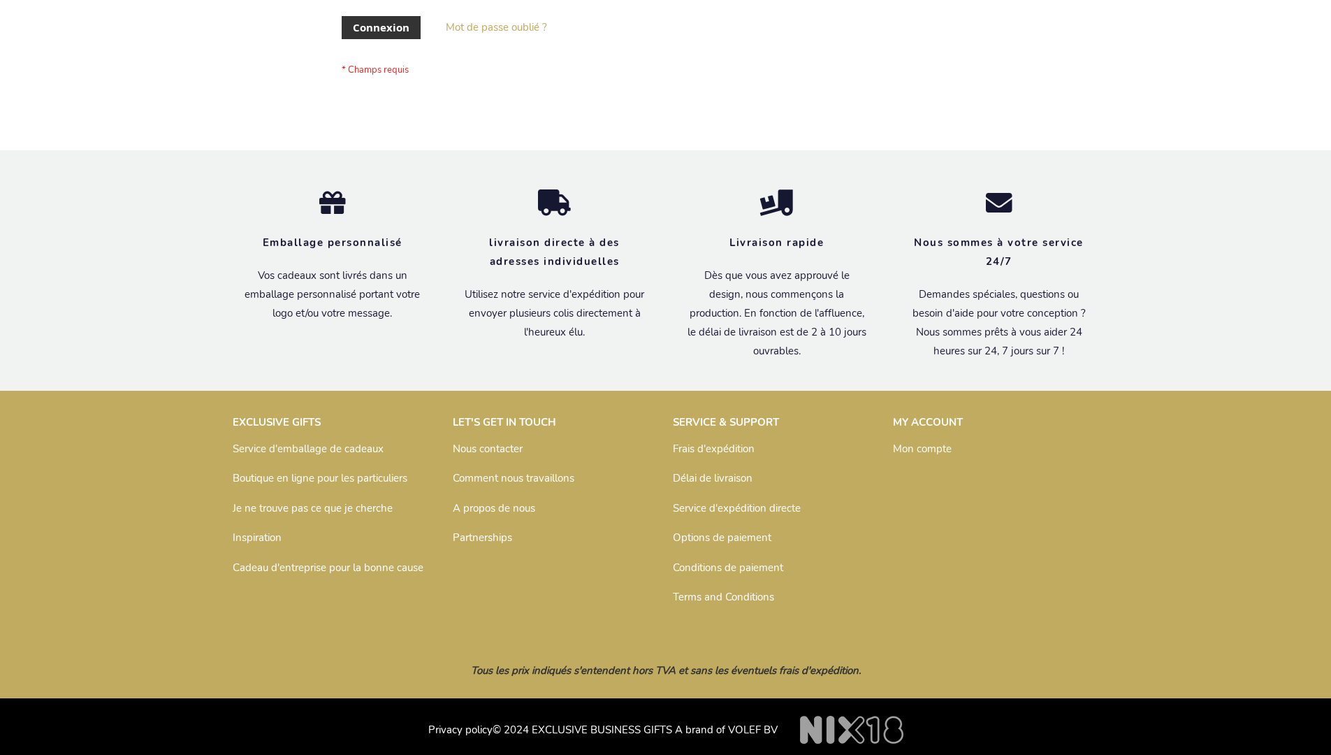
scroll to position [482, 0]
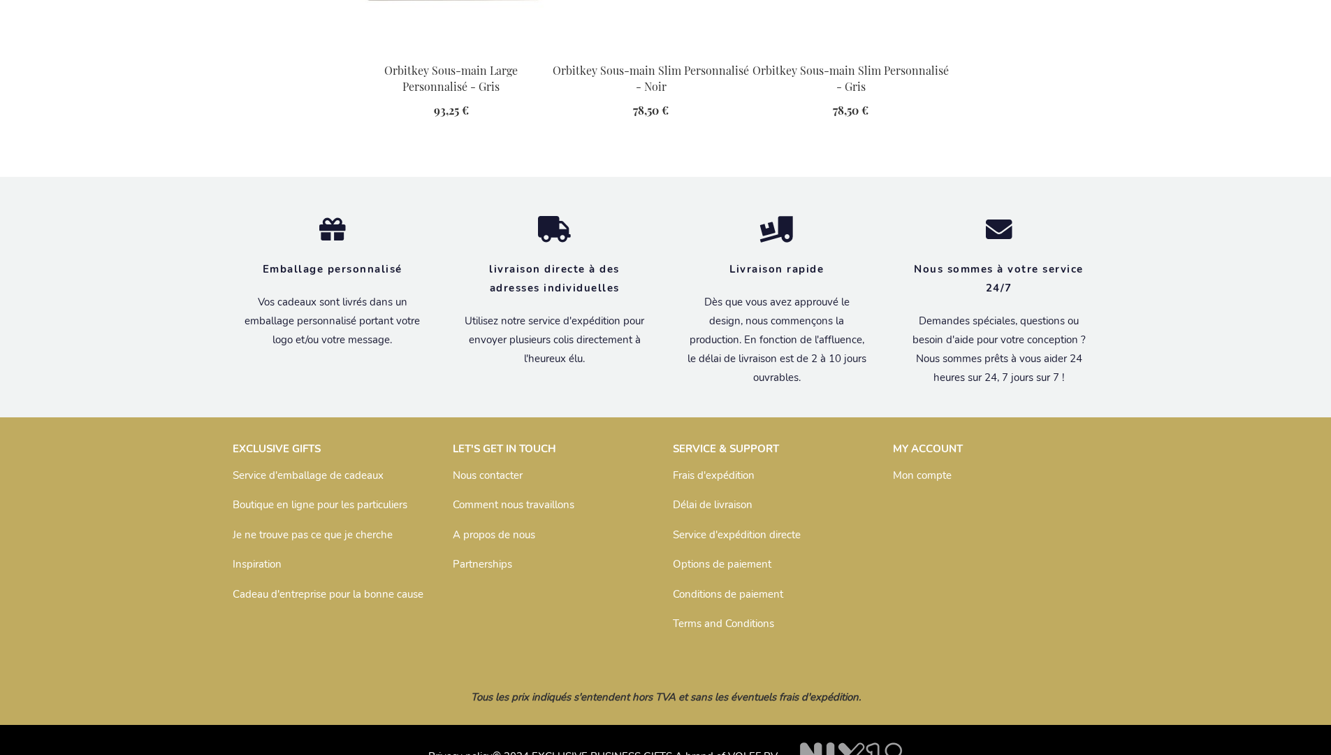
scroll to position [1881, 0]
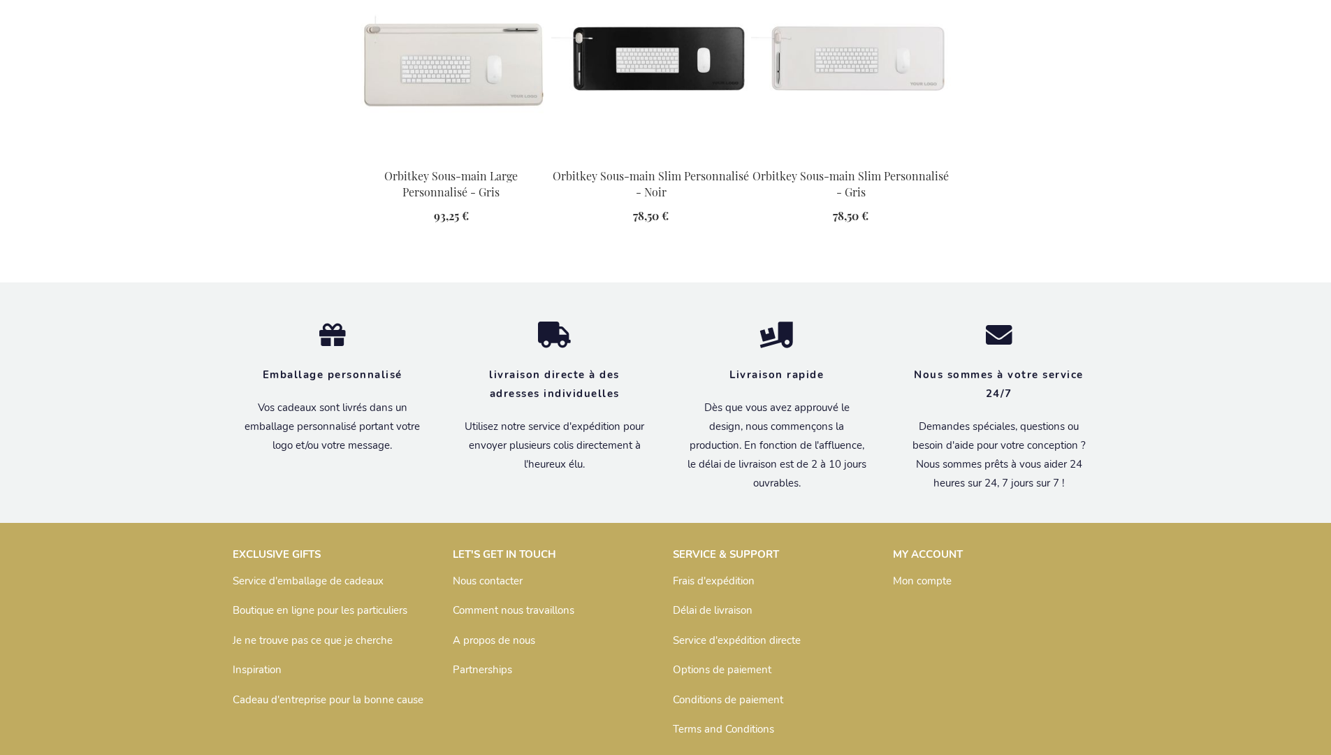
scroll to position [1881, 0]
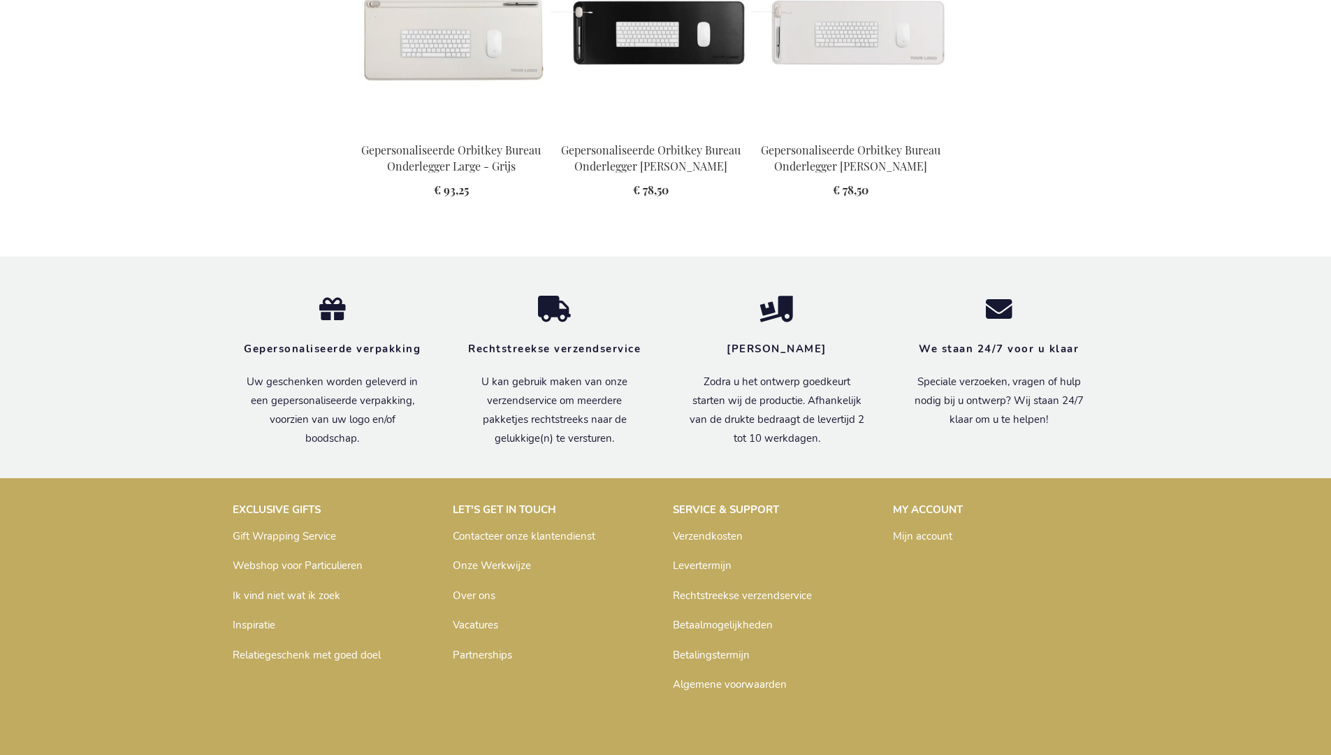
scroll to position [1874, 0]
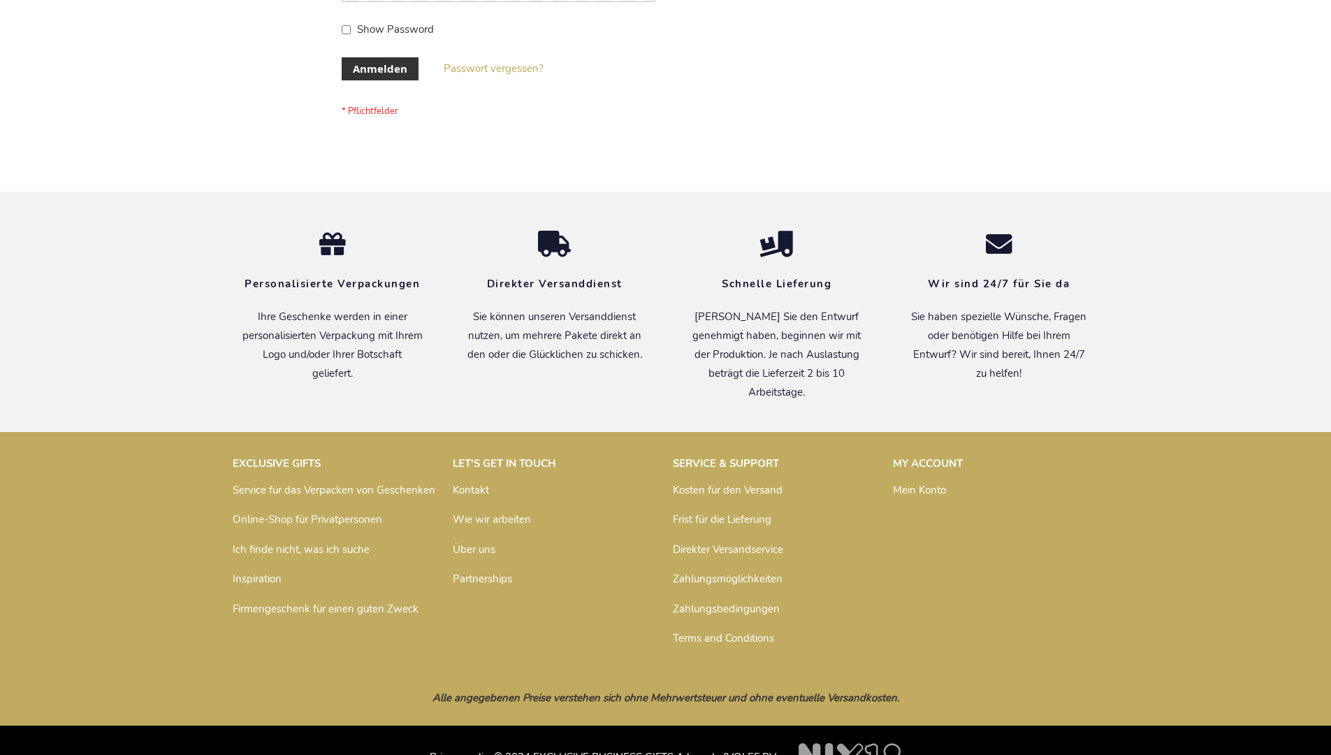
scroll to position [468, 0]
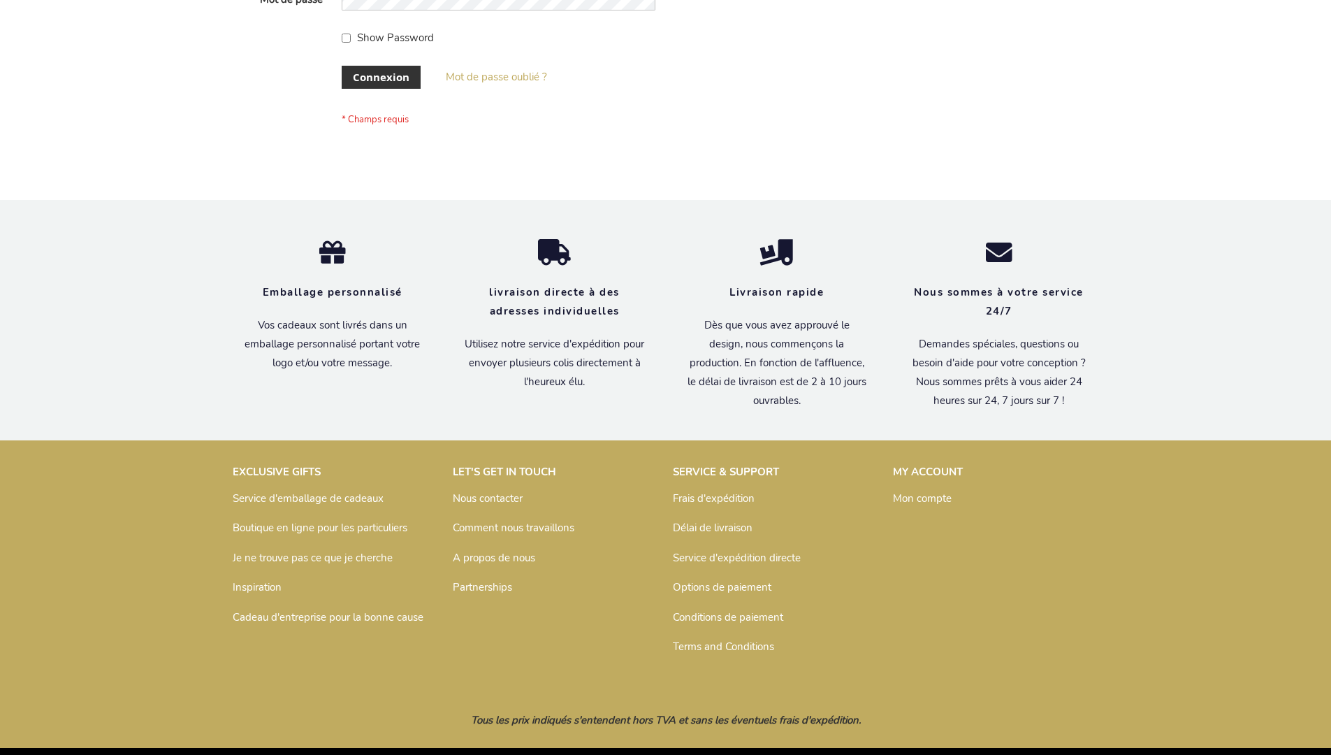
scroll to position [482, 0]
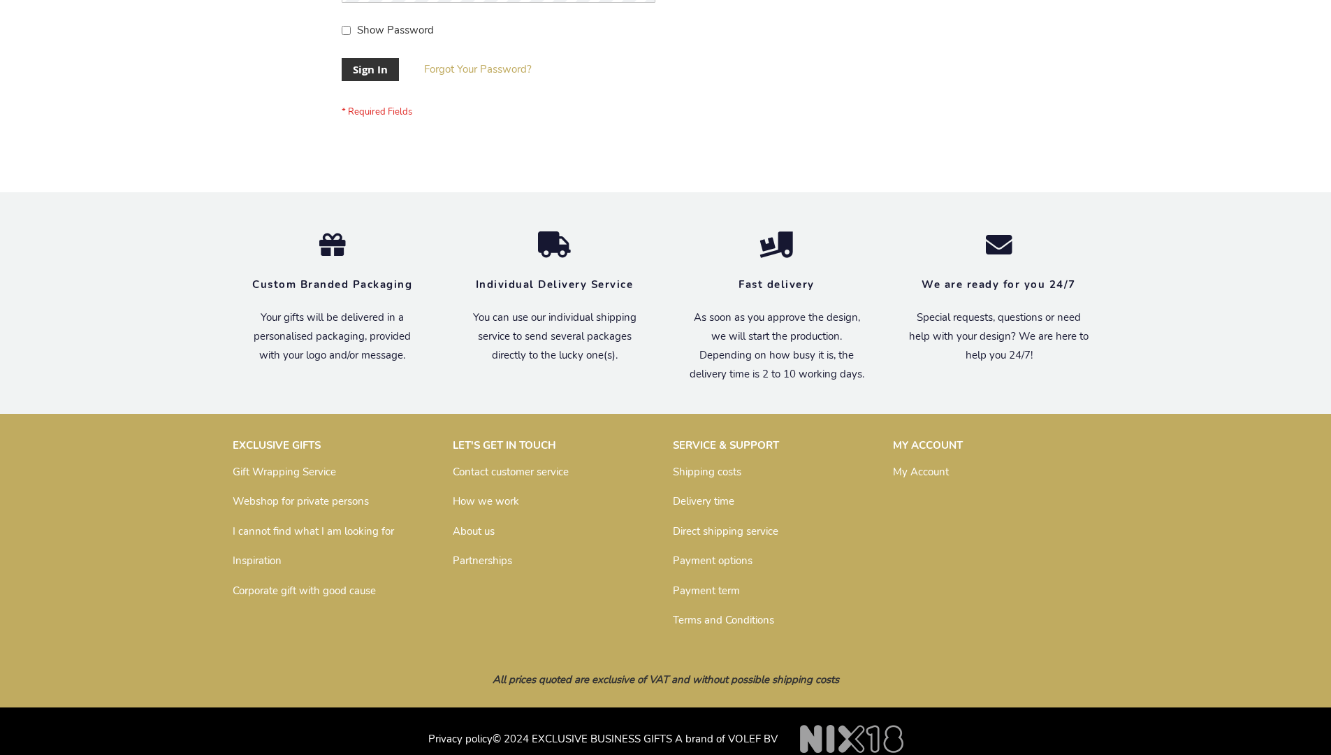
scroll to position [449, 0]
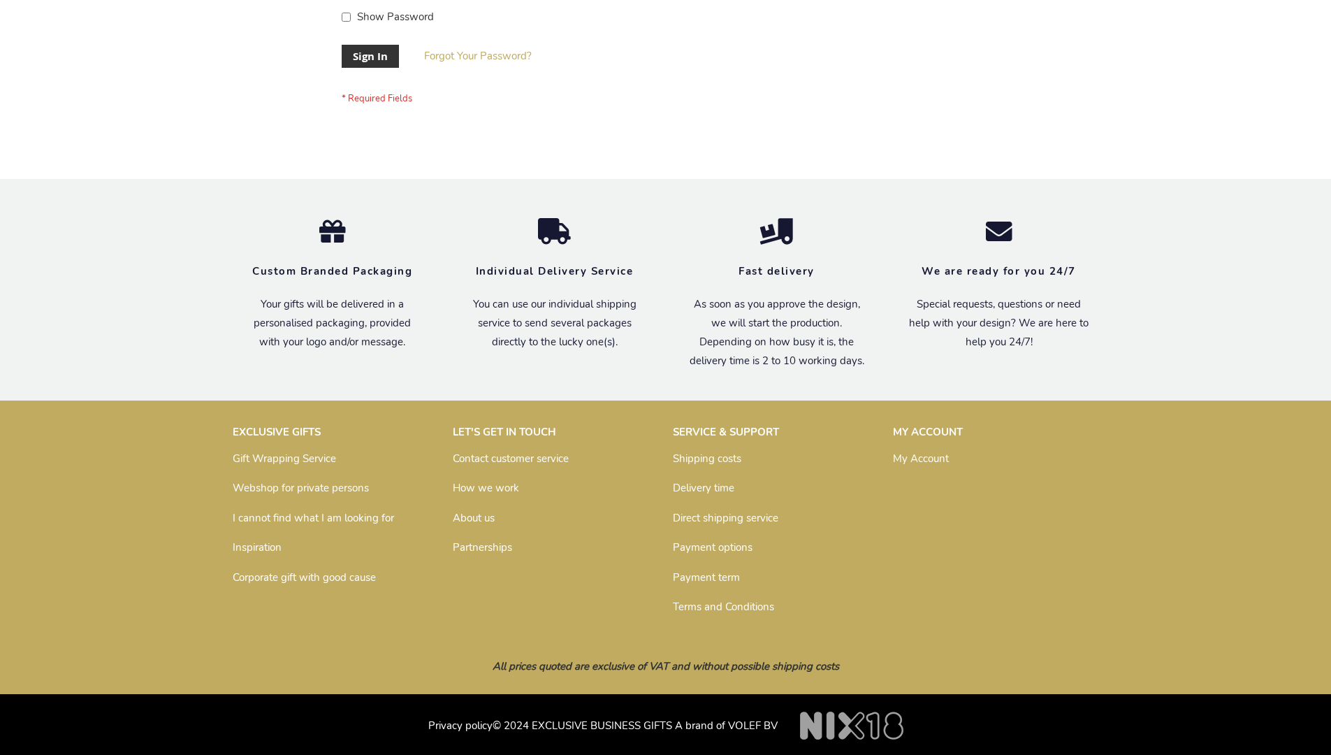
scroll to position [449, 0]
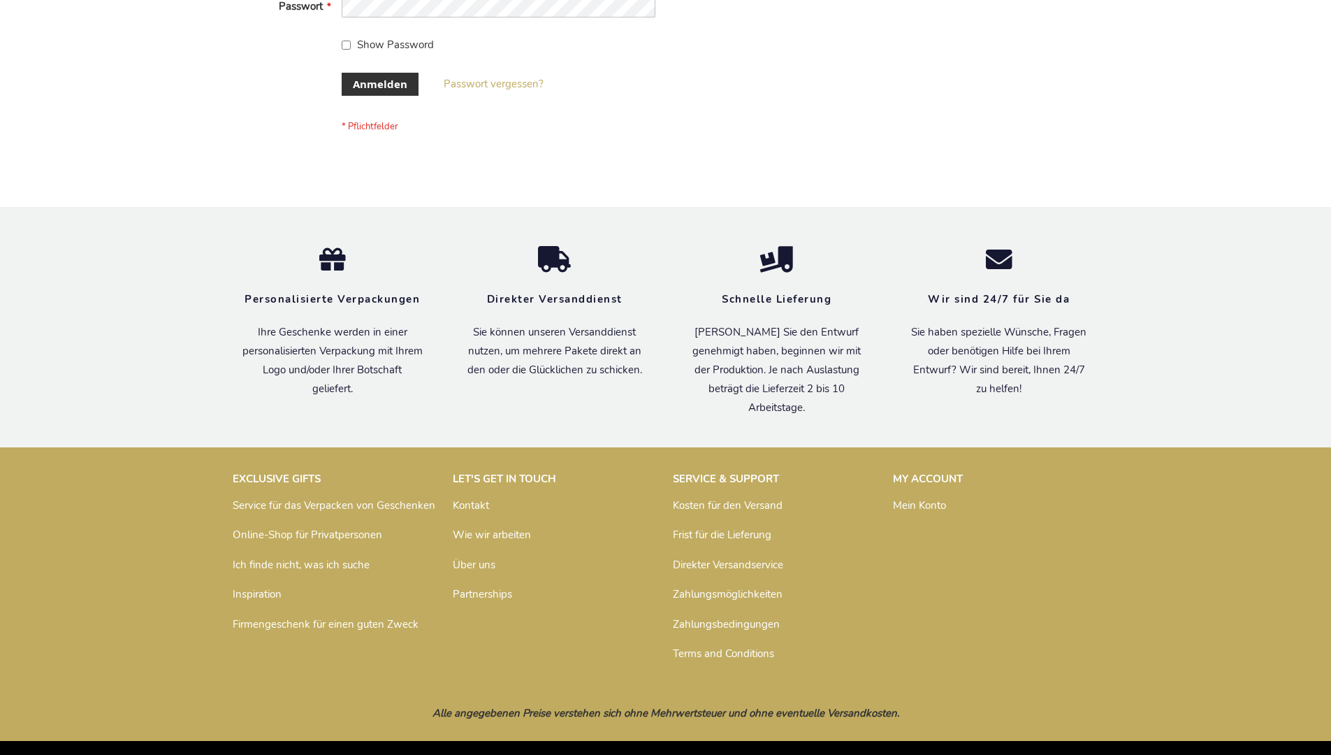
scroll to position [468, 0]
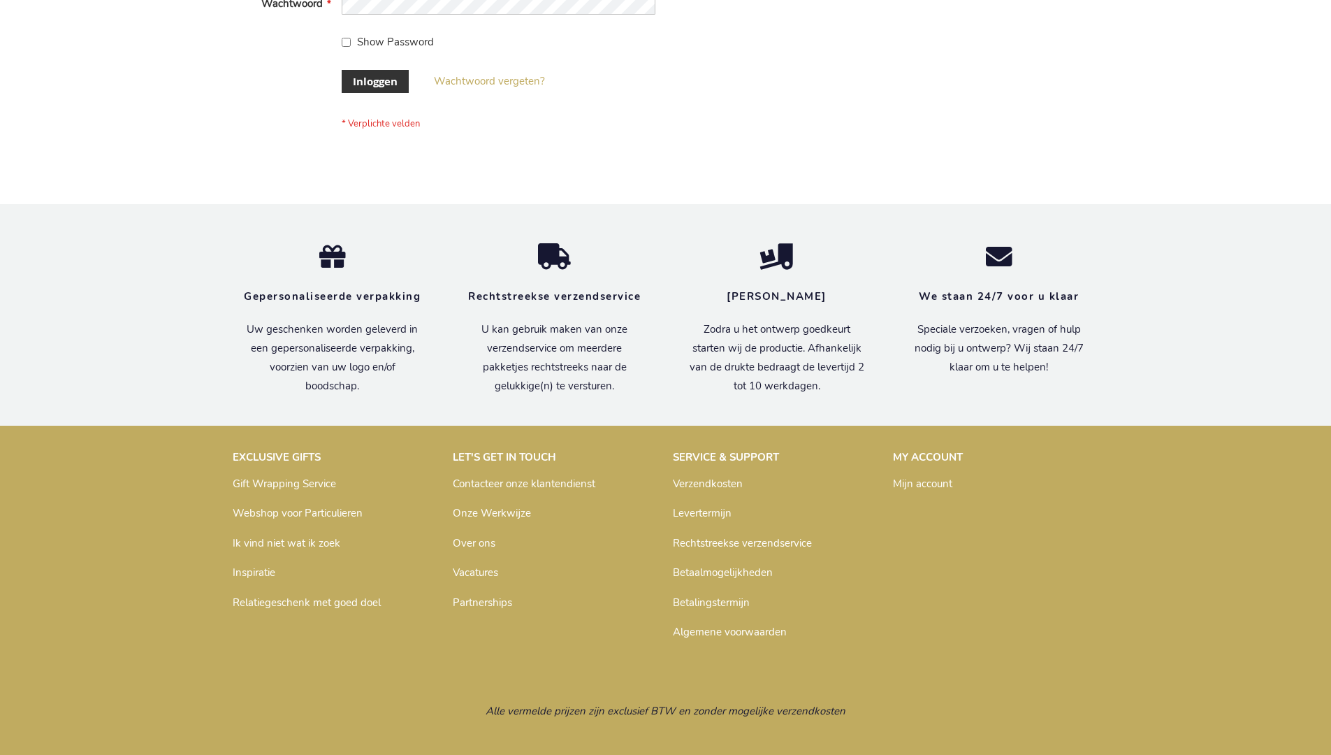
scroll to position [475, 0]
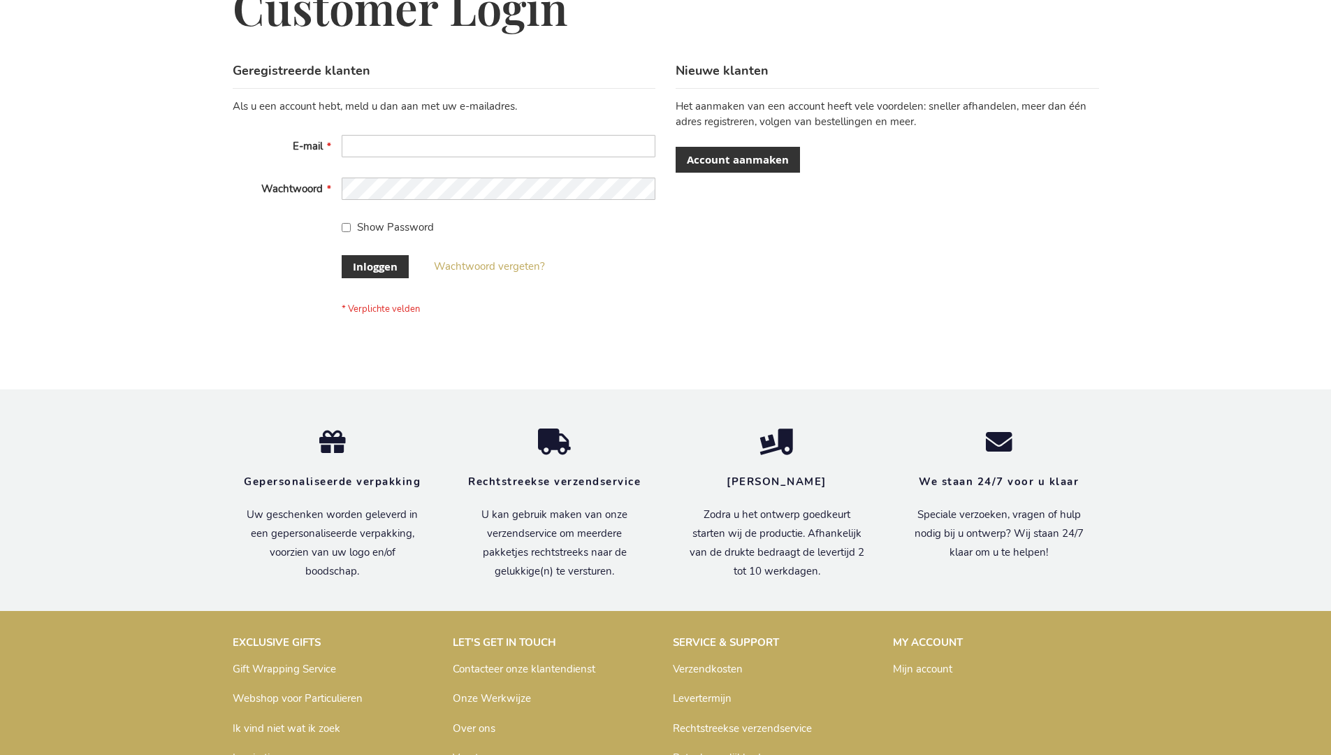
scroll to position [475, 0]
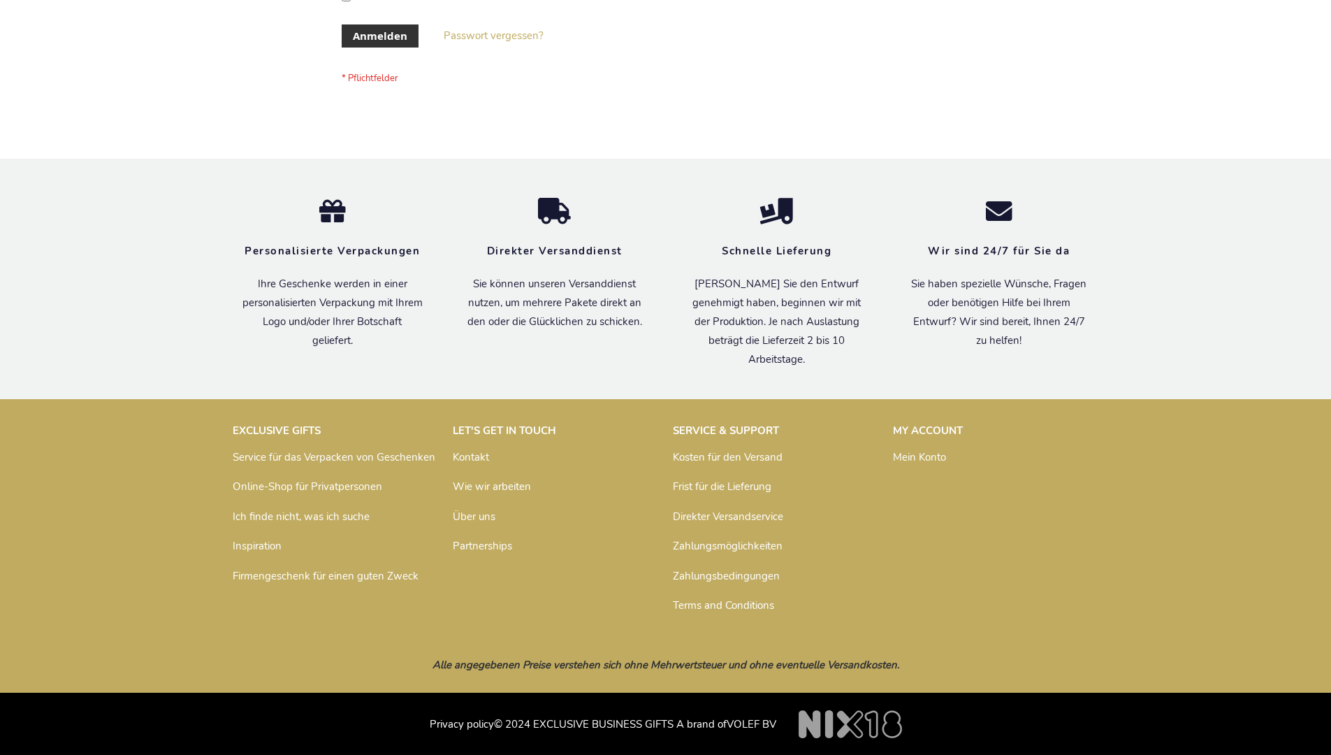
scroll to position [468, 0]
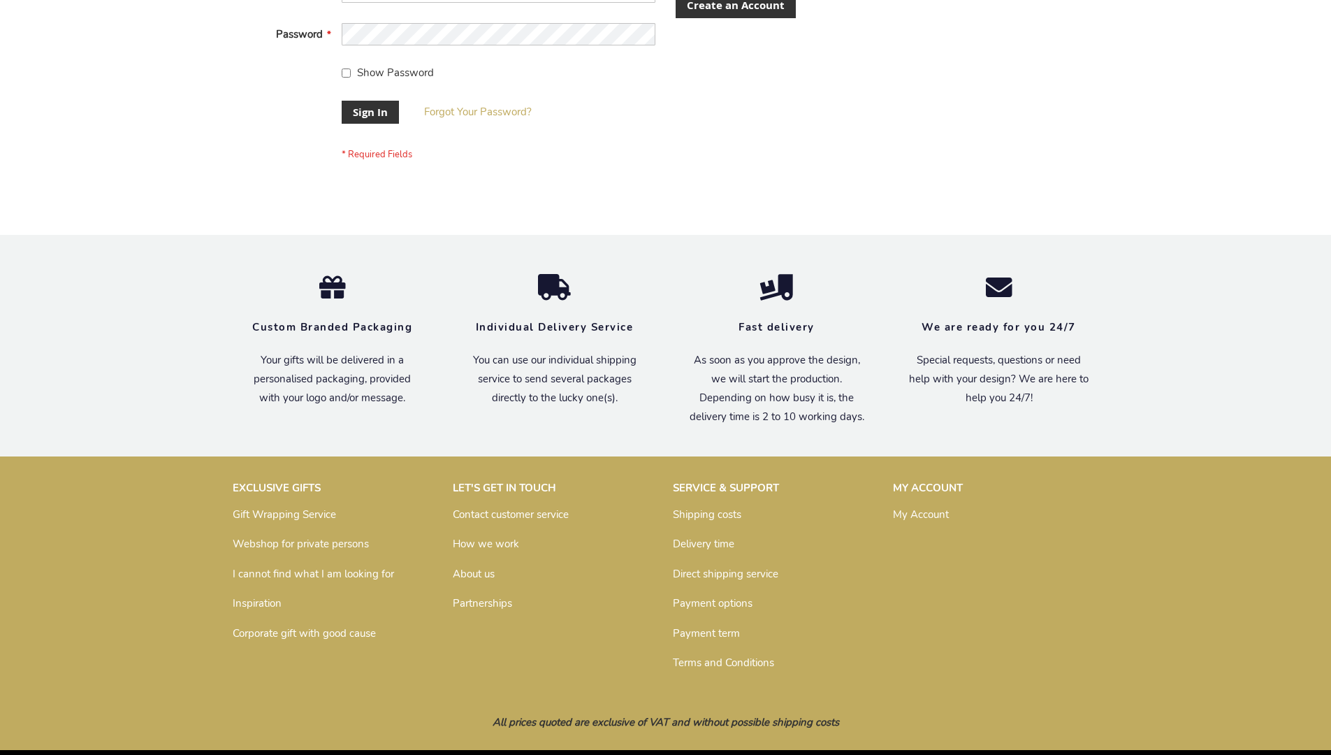
scroll to position [449, 0]
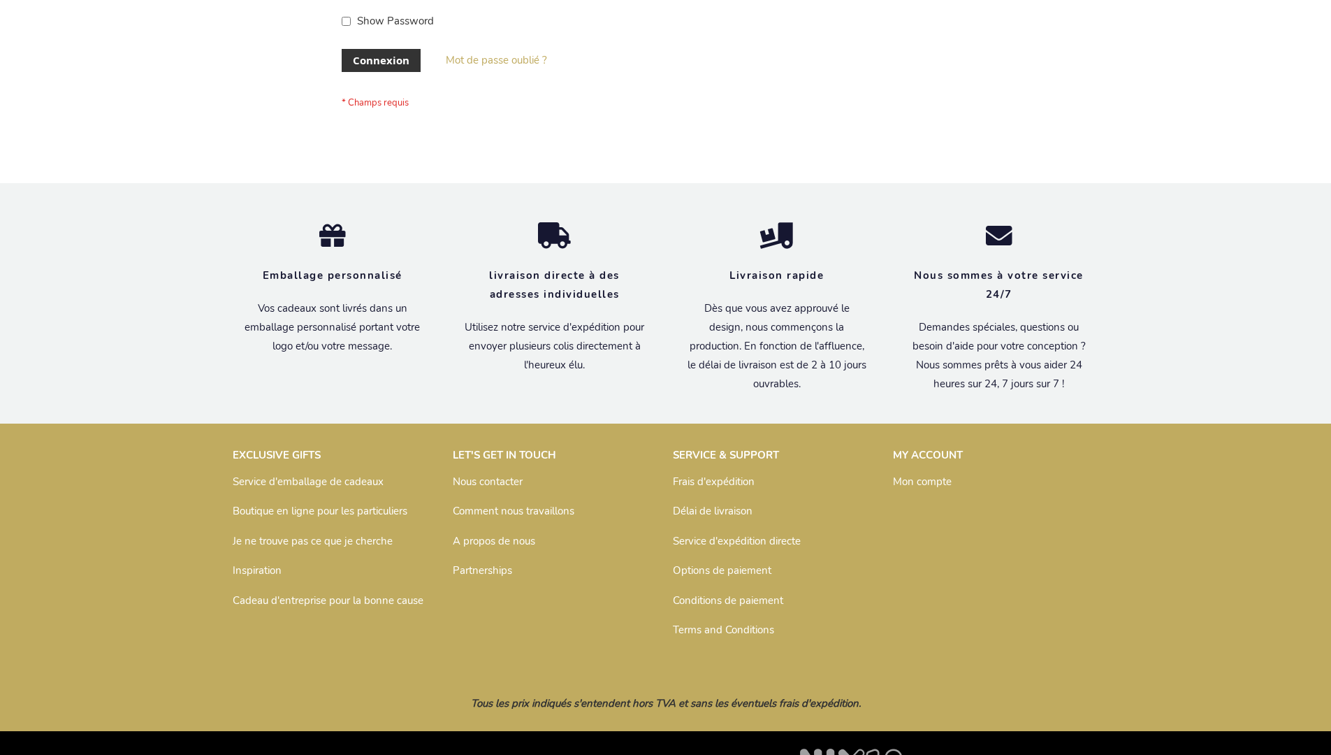
scroll to position [482, 0]
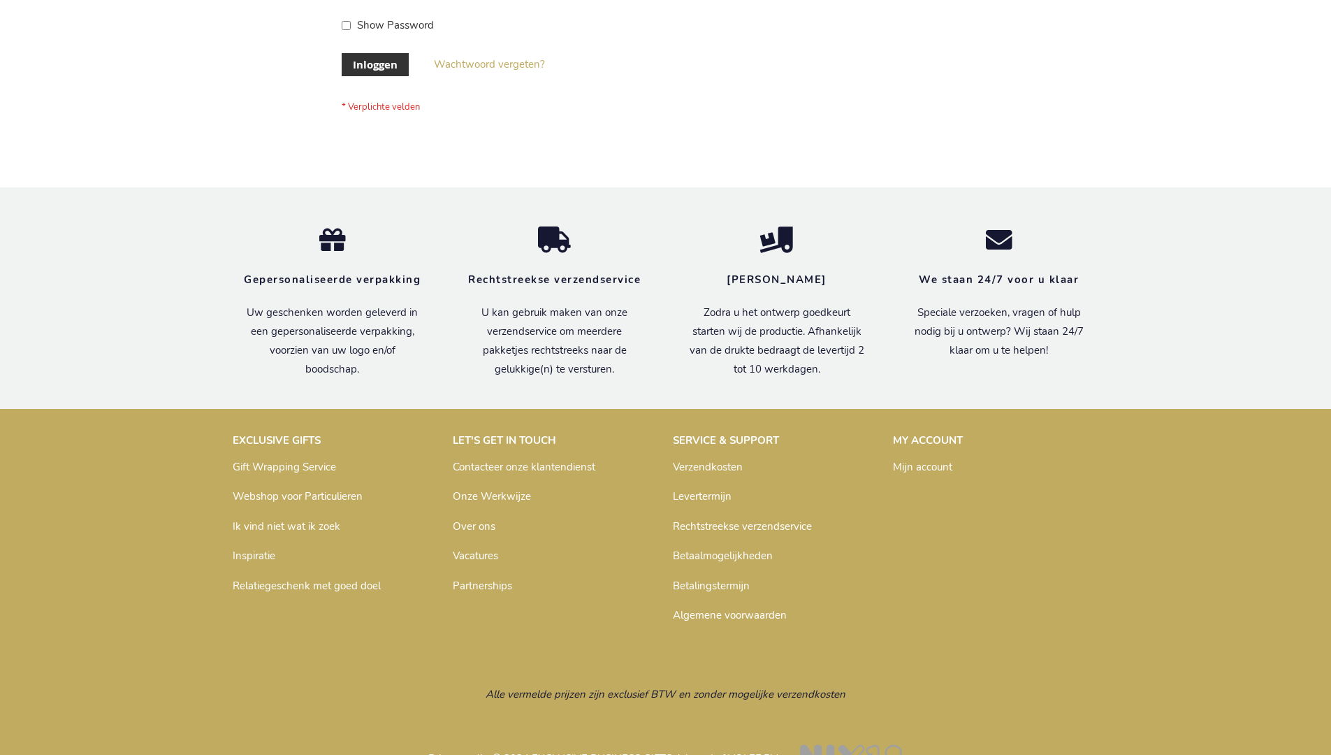
scroll to position [475, 0]
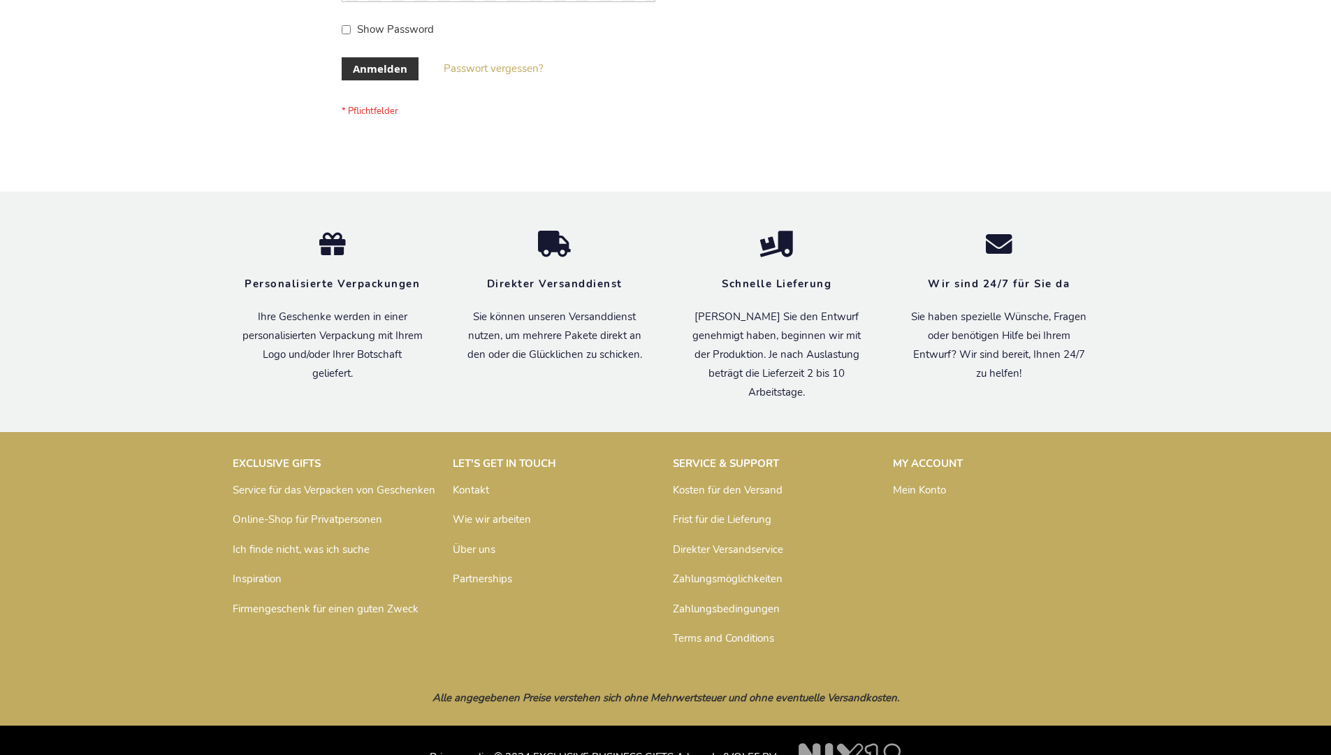
scroll to position [468, 0]
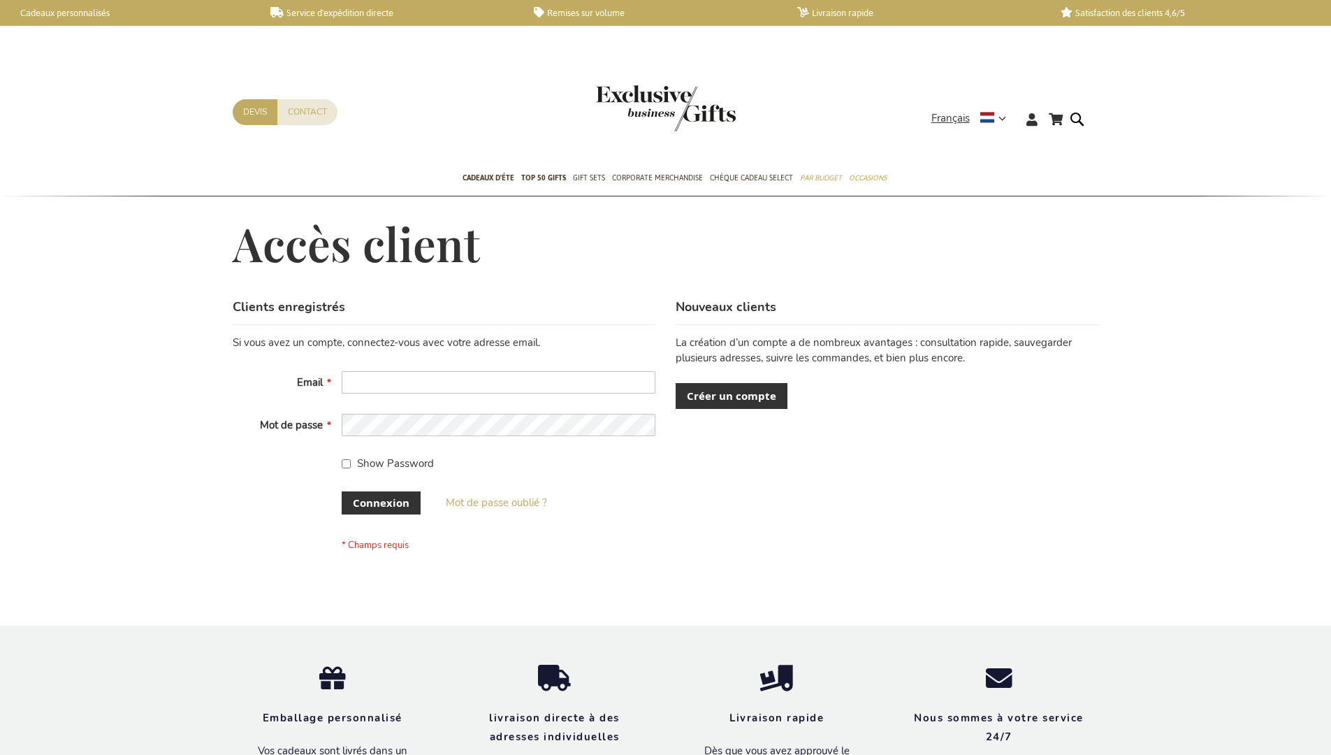
scroll to position [482, 0]
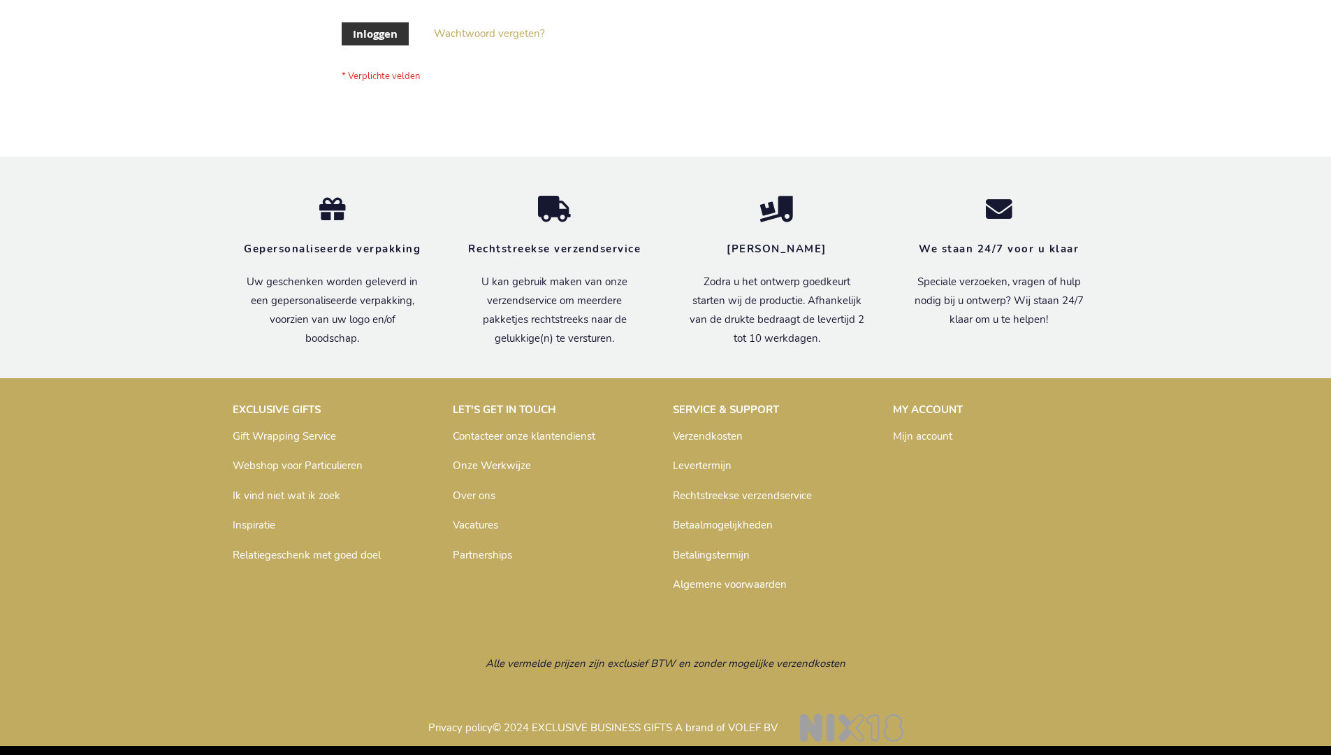
scroll to position [475, 0]
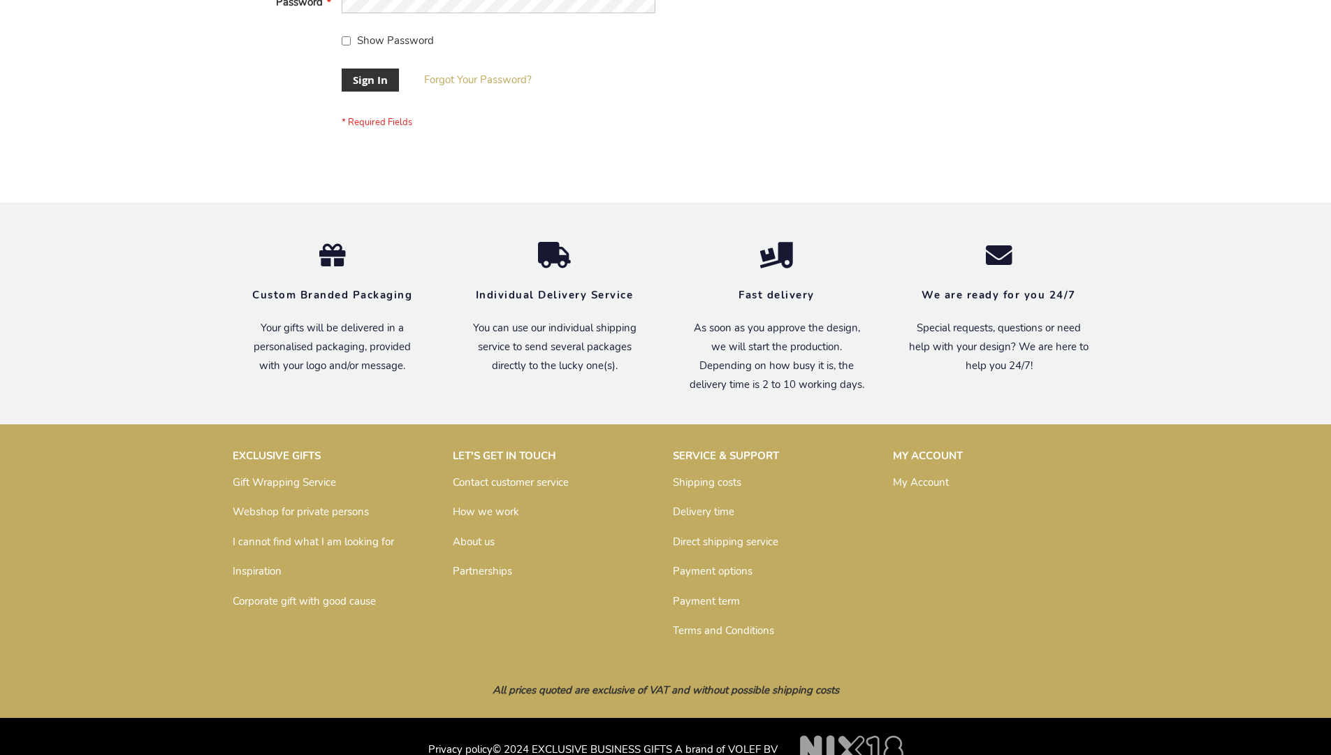
scroll to position [449, 0]
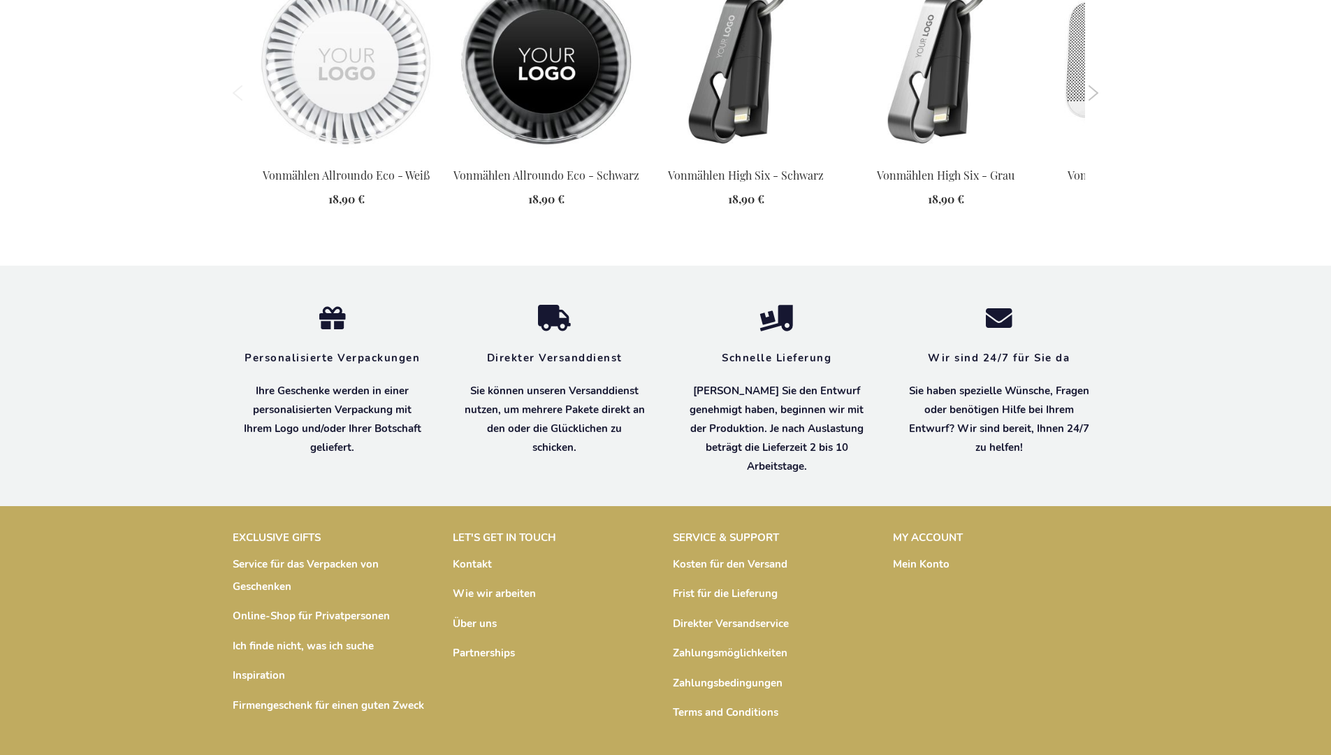
scroll to position [1930, 0]
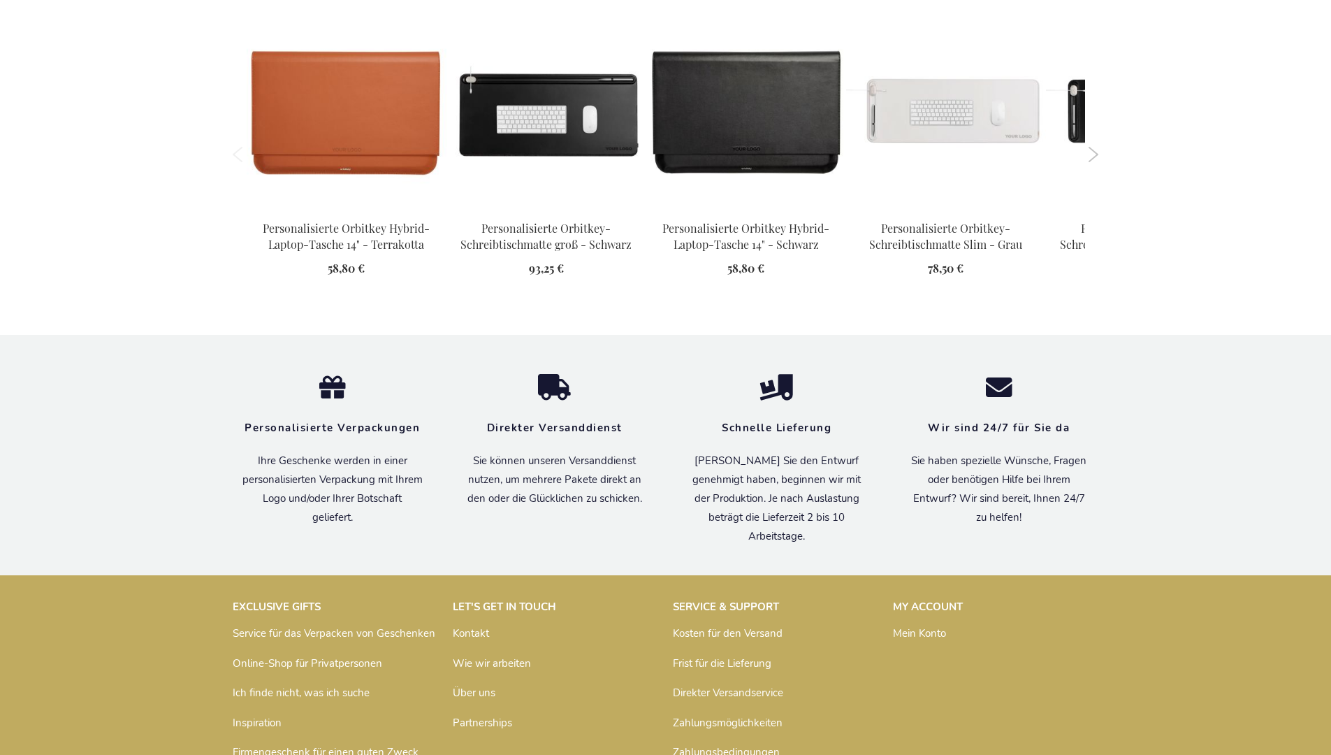
scroll to position [1884, 0]
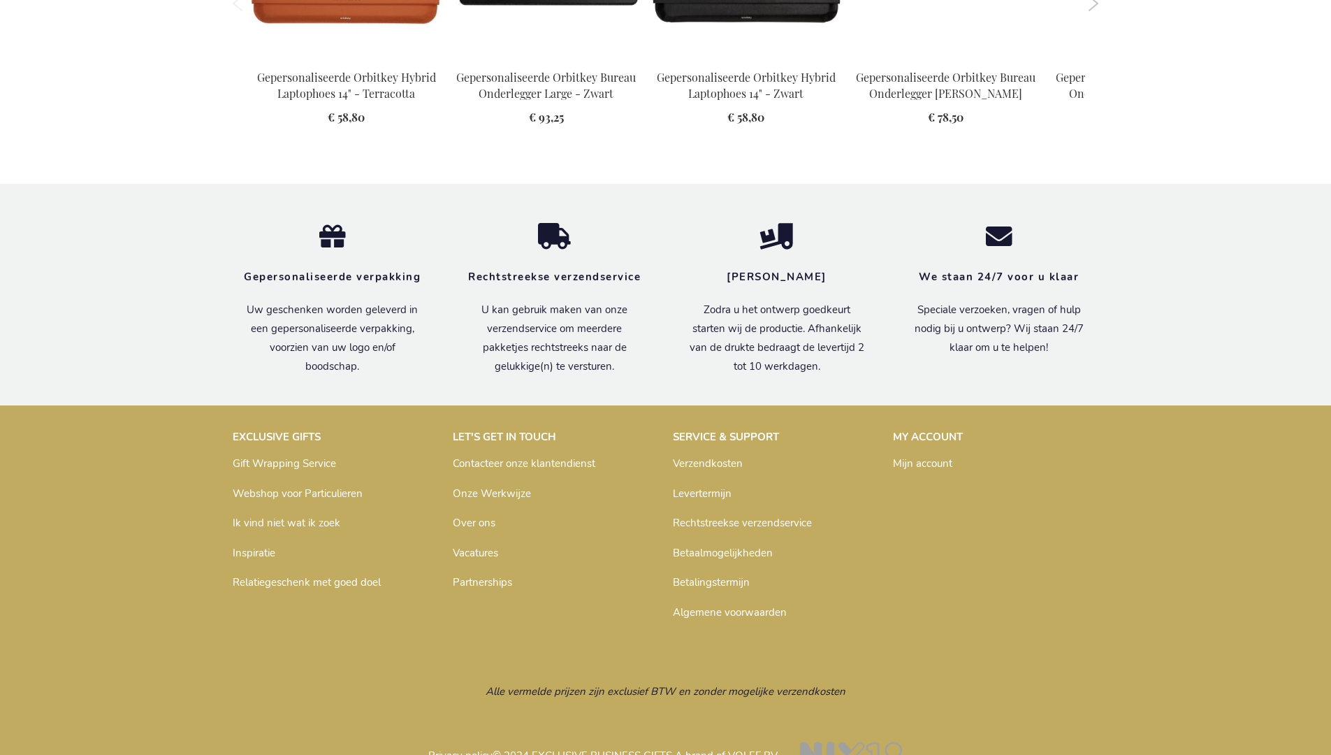
scroll to position [1875, 0]
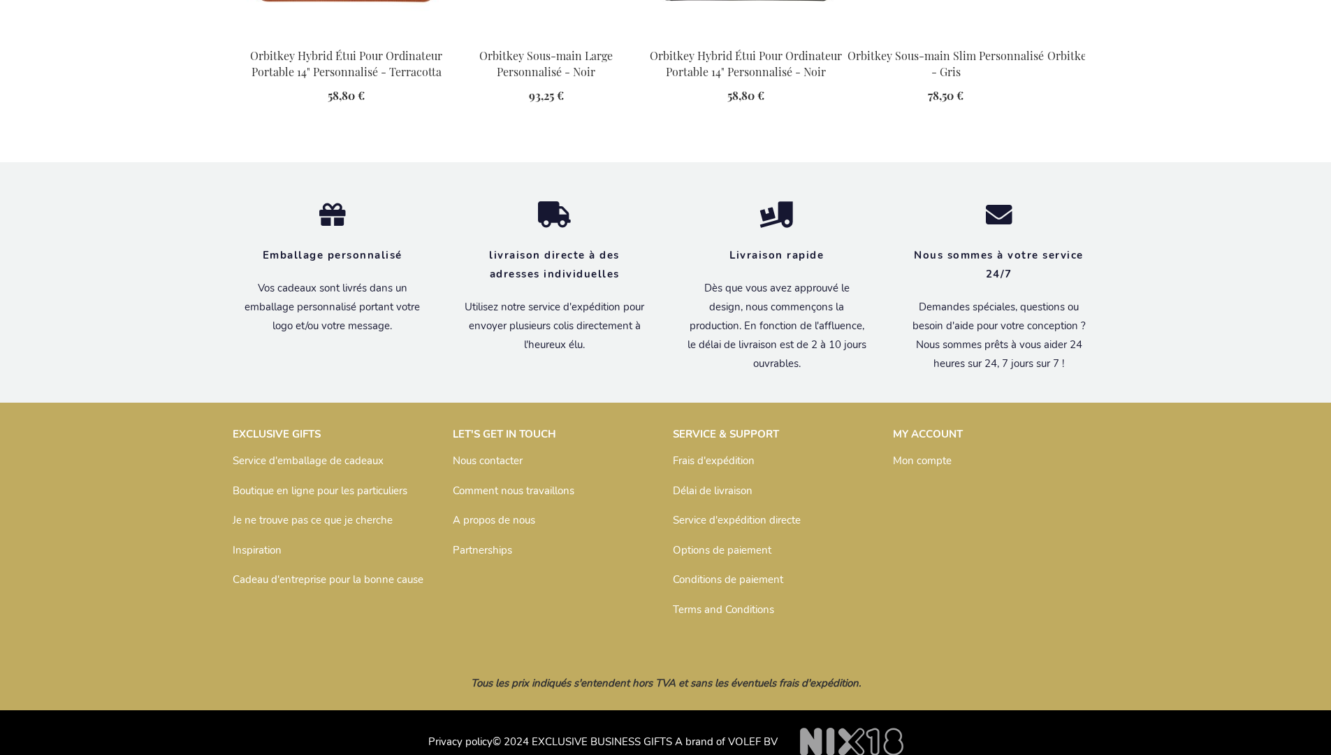
scroll to position [1882, 0]
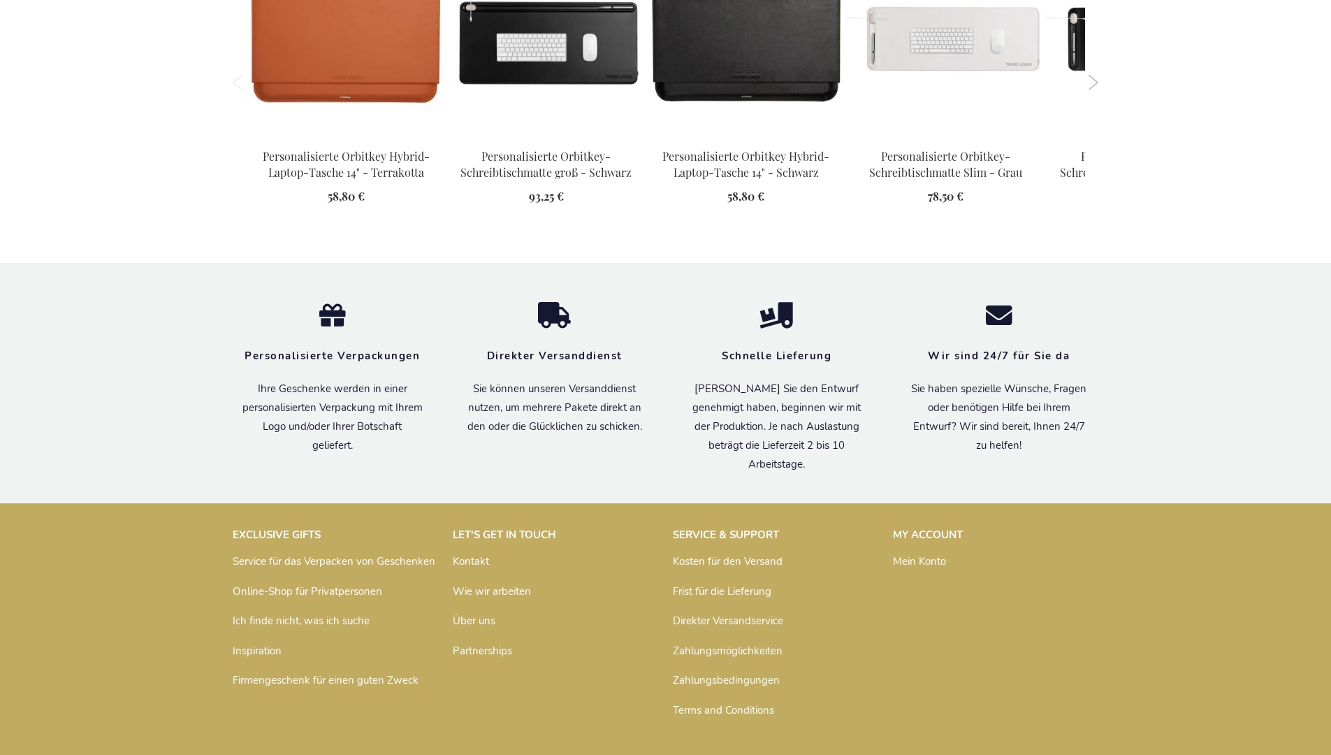
scroll to position [1884, 0]
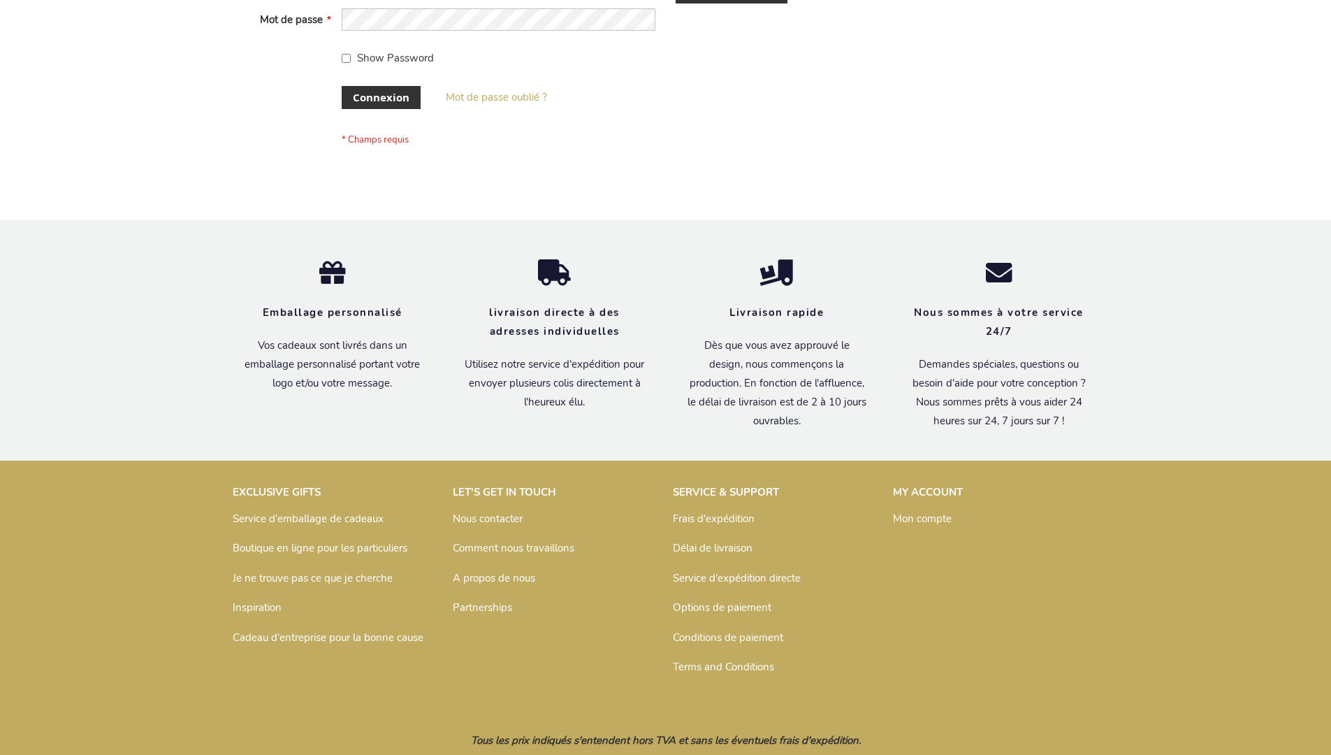
scroll to position [482, 0]
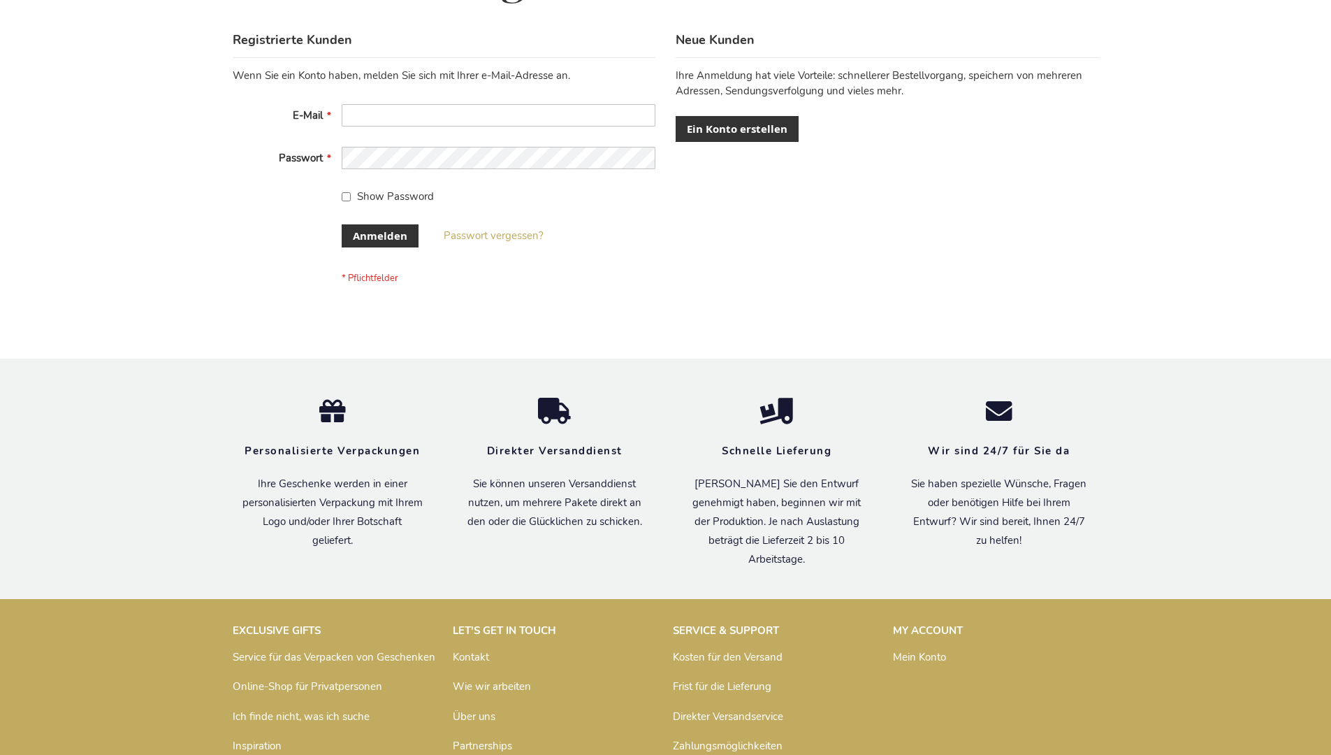
scroll to position [468, 0]
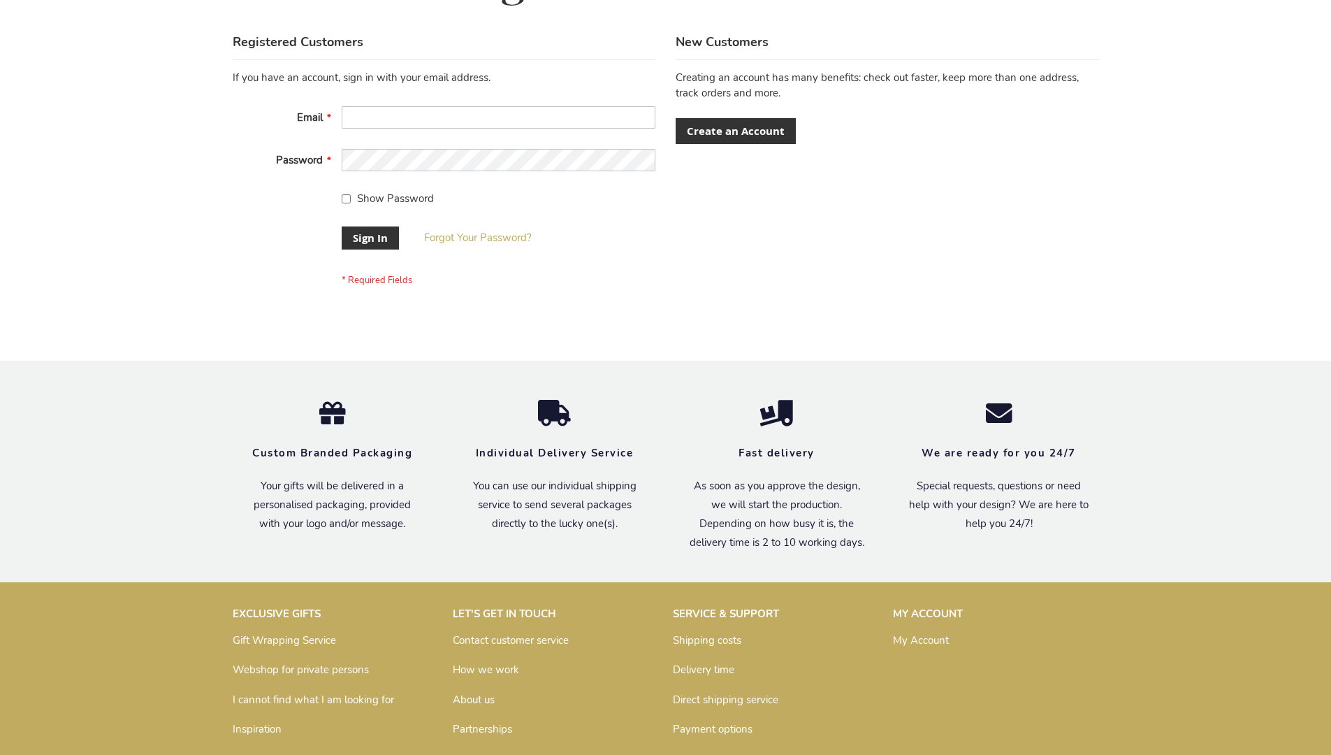
scroll to position [449, 0]
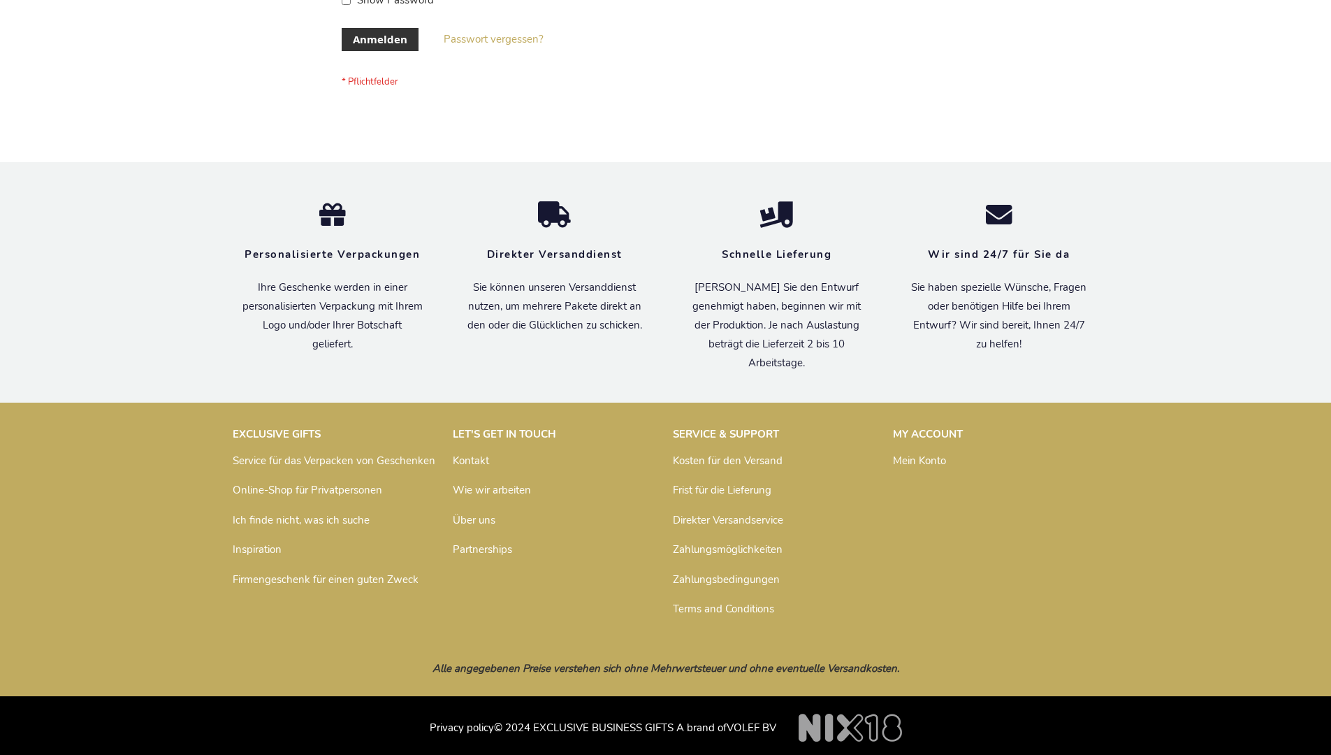
scroll to position [468, 0]
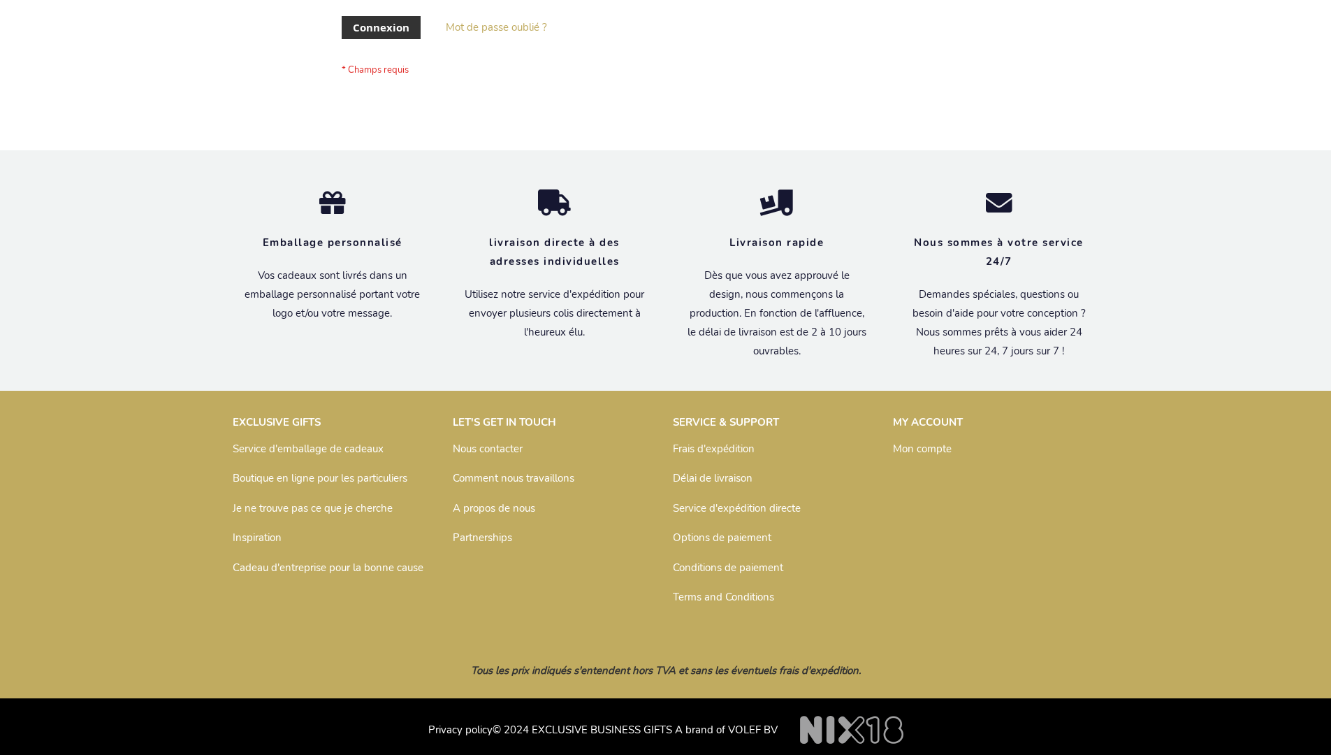
scroll to position [482, 0]
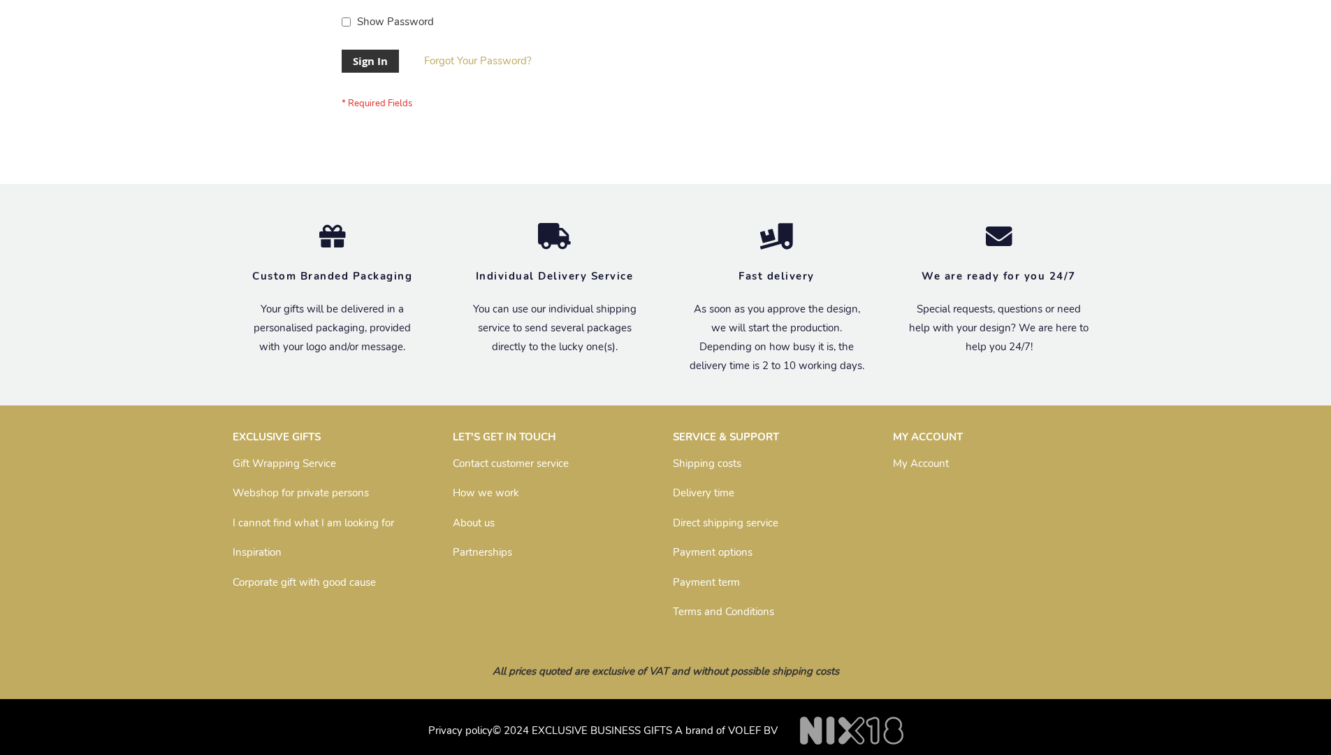
scroll to position [449, 0]
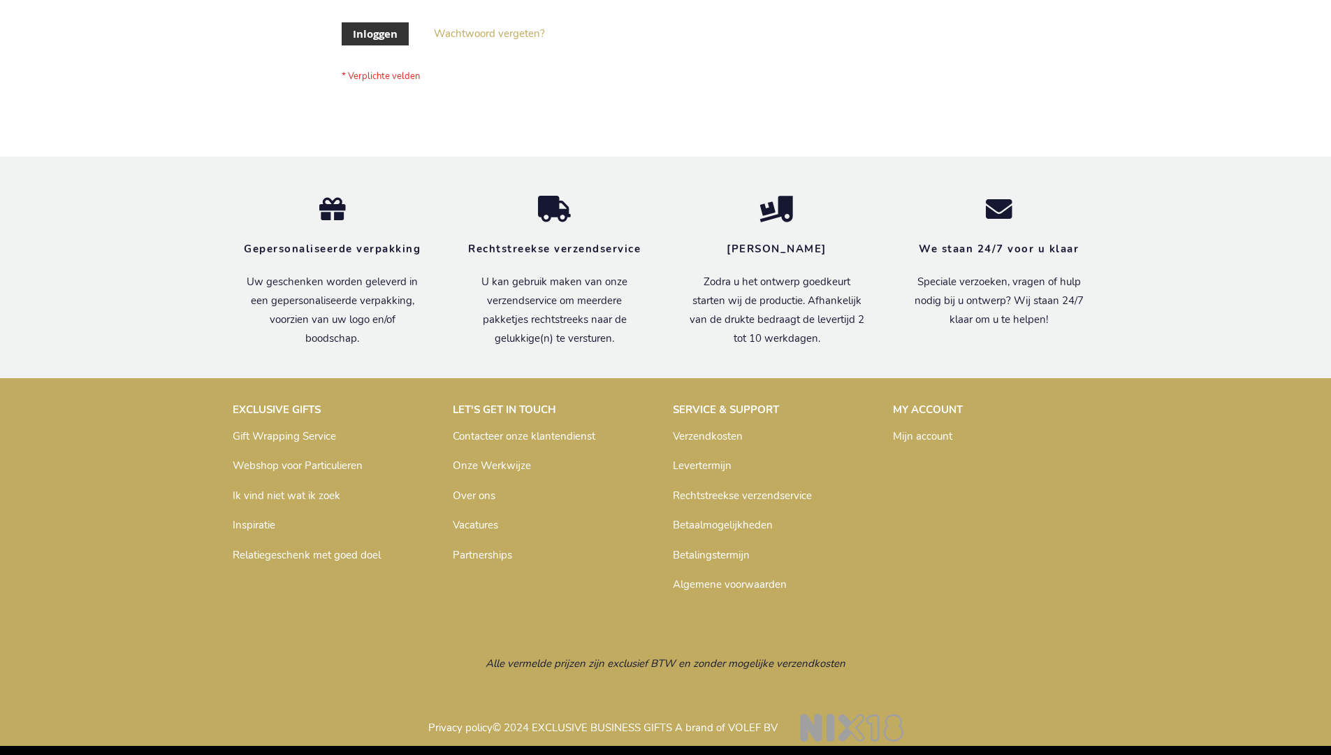
scroll to position [475, 0]
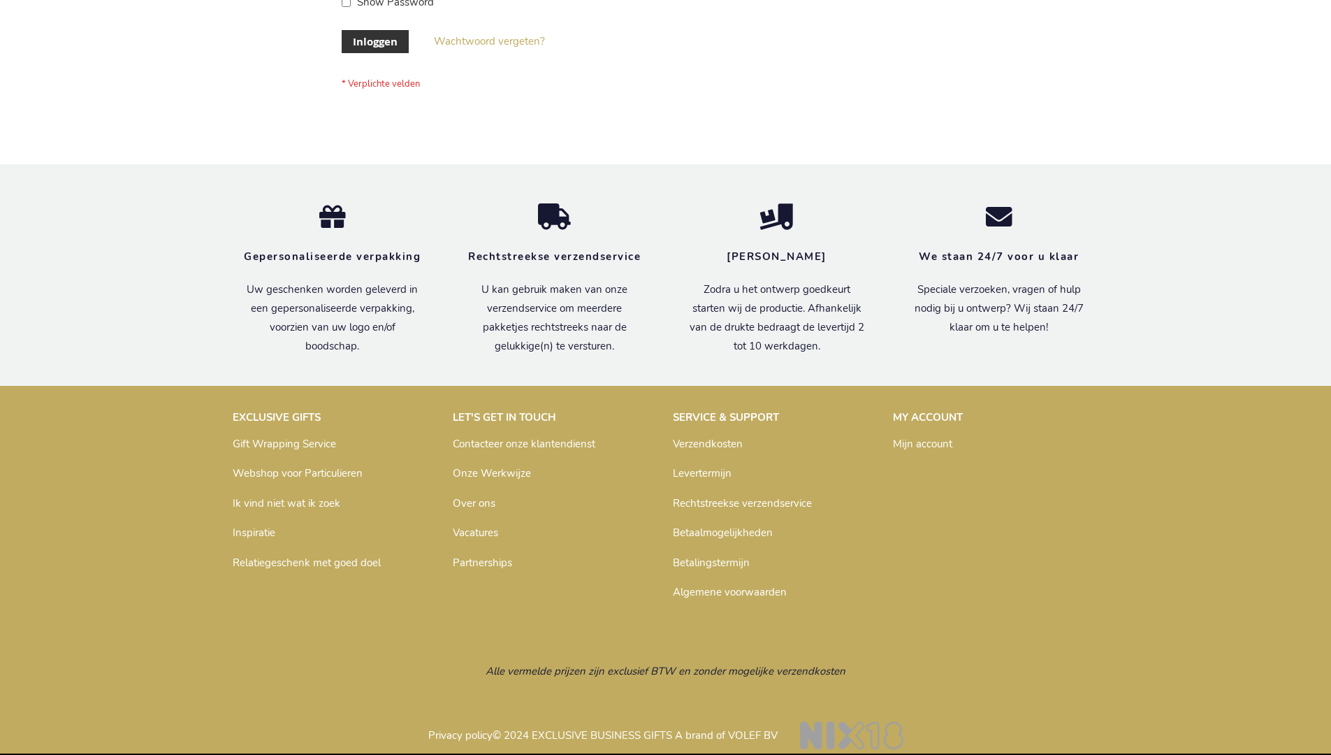
scroll to position [475, 0]
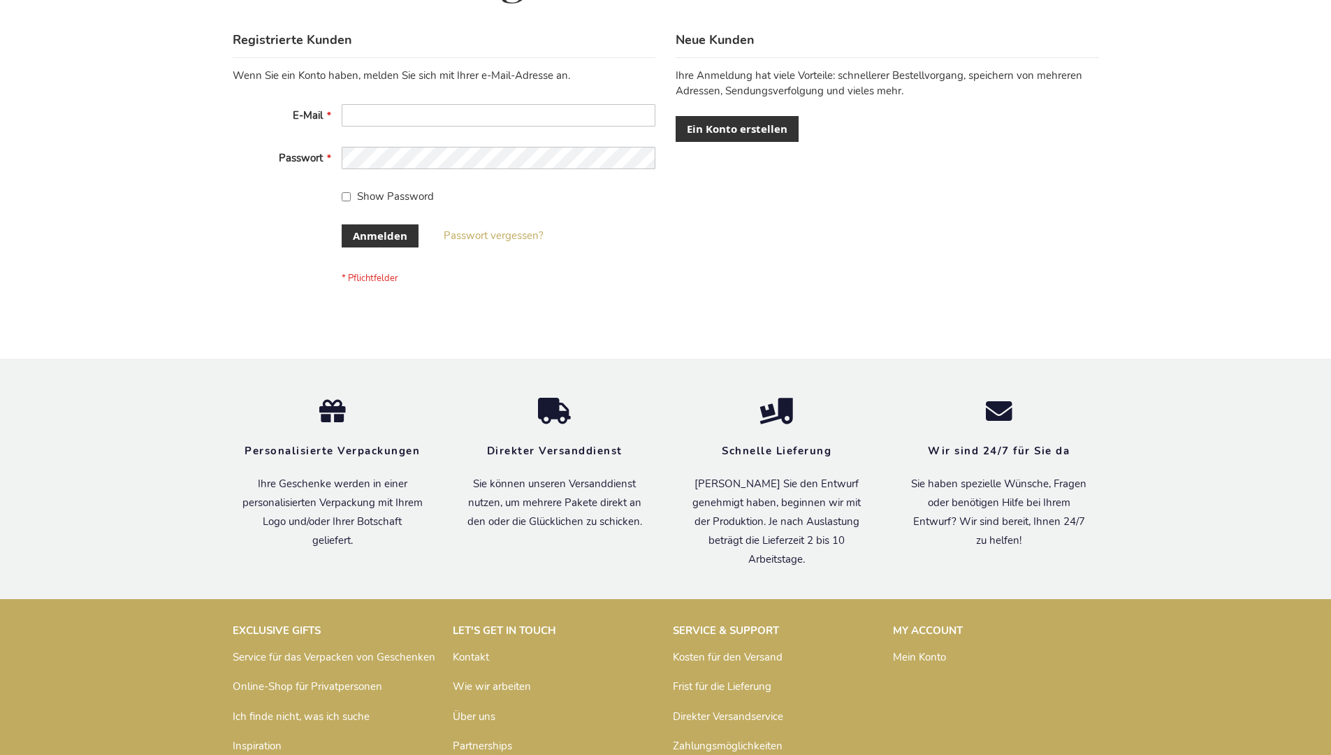
scroll to position [468, 0]
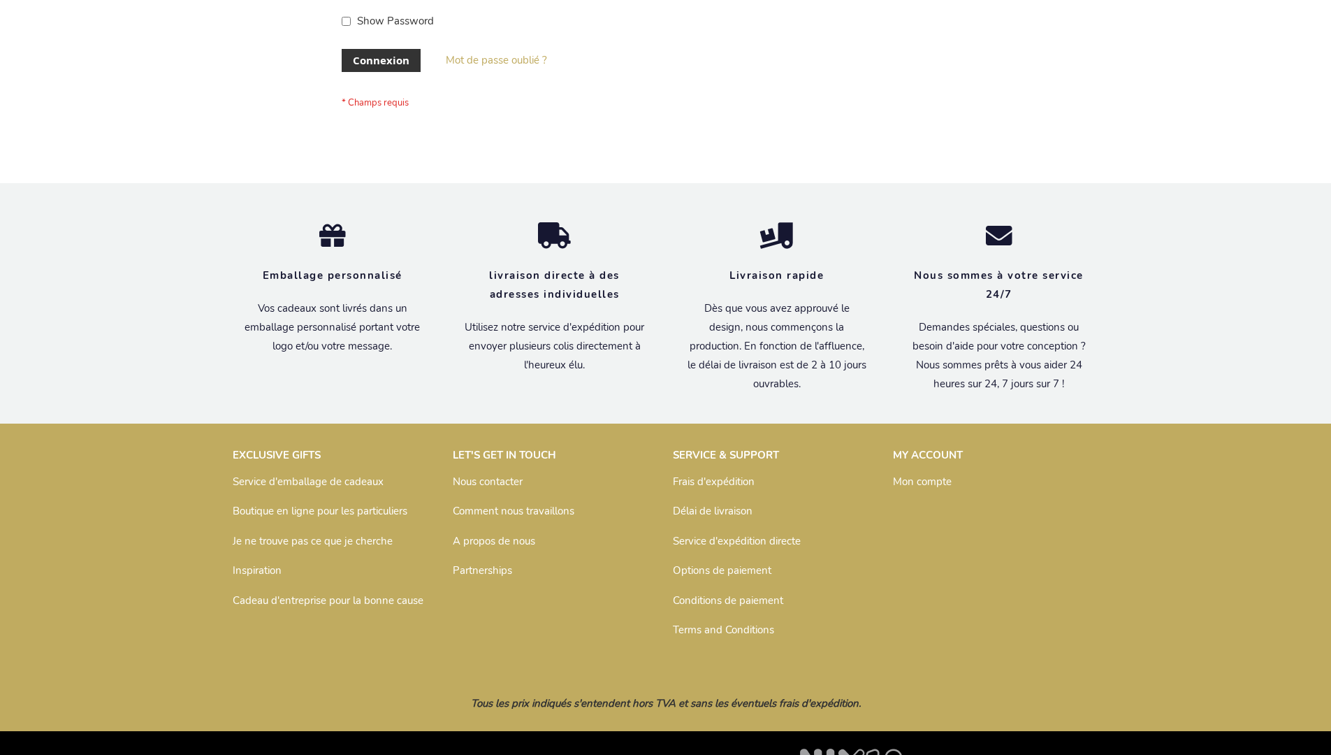
scroll to position [482, 0]
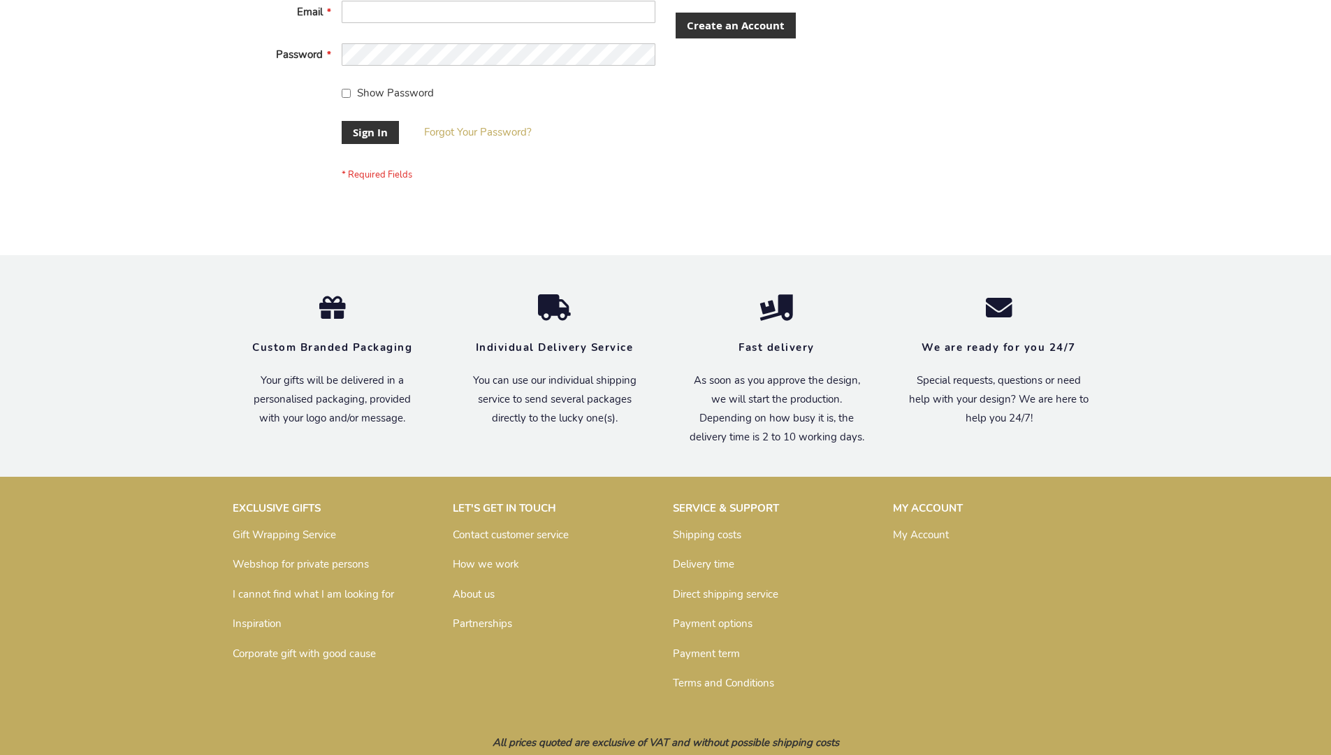
scroll to position [449, 0]
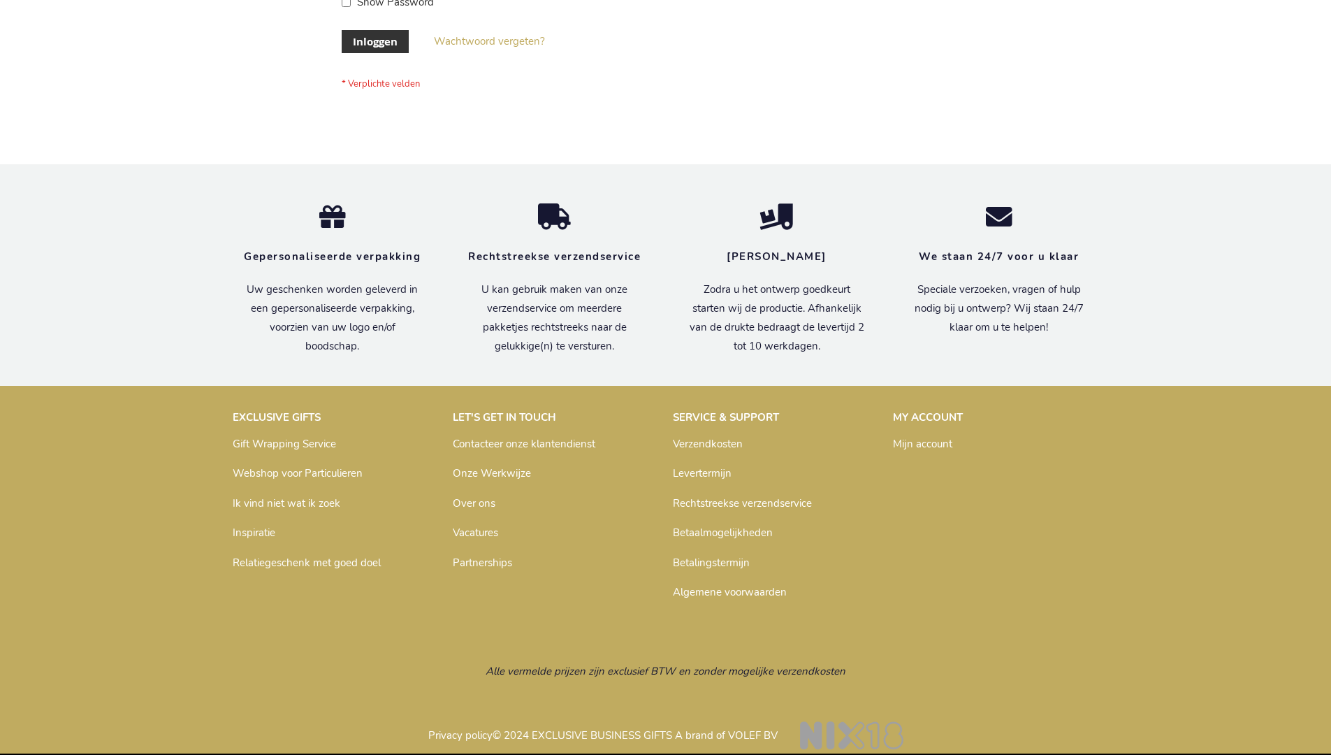
scroll to position [475, 0]
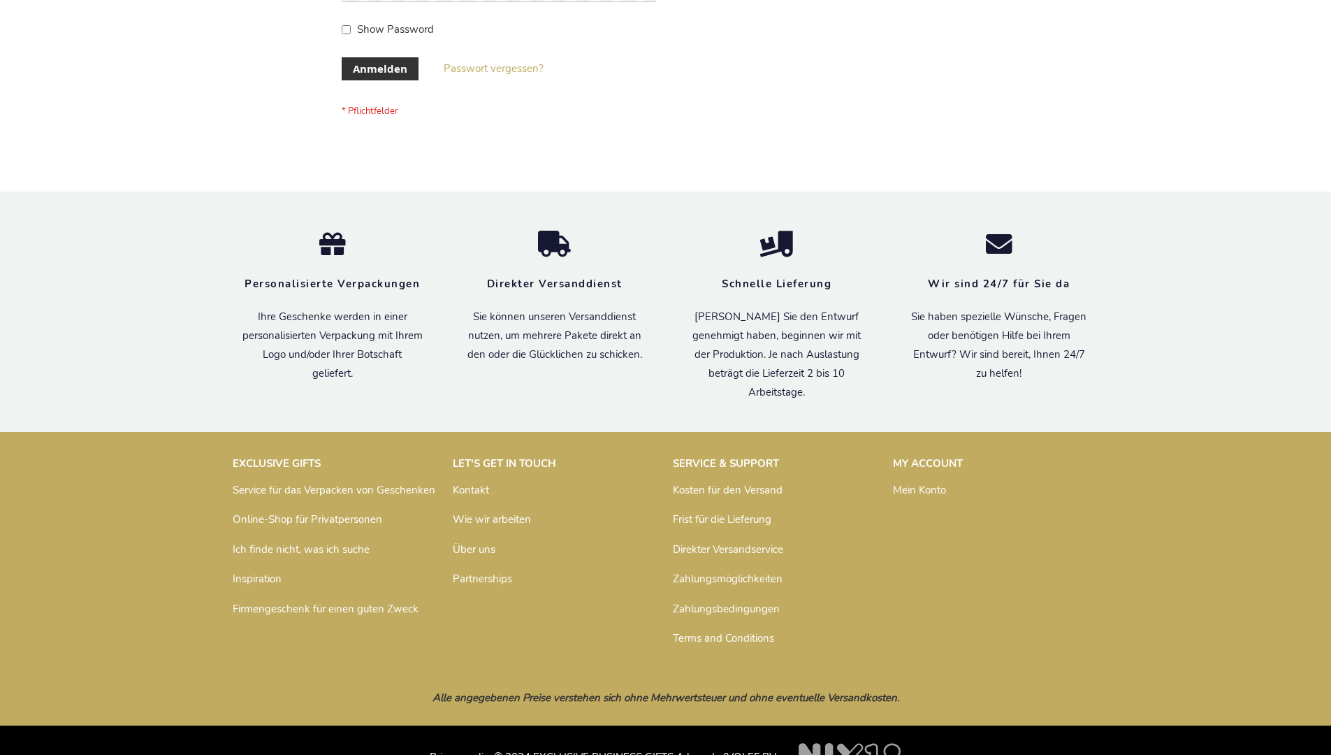
scroll to position [468, 0]
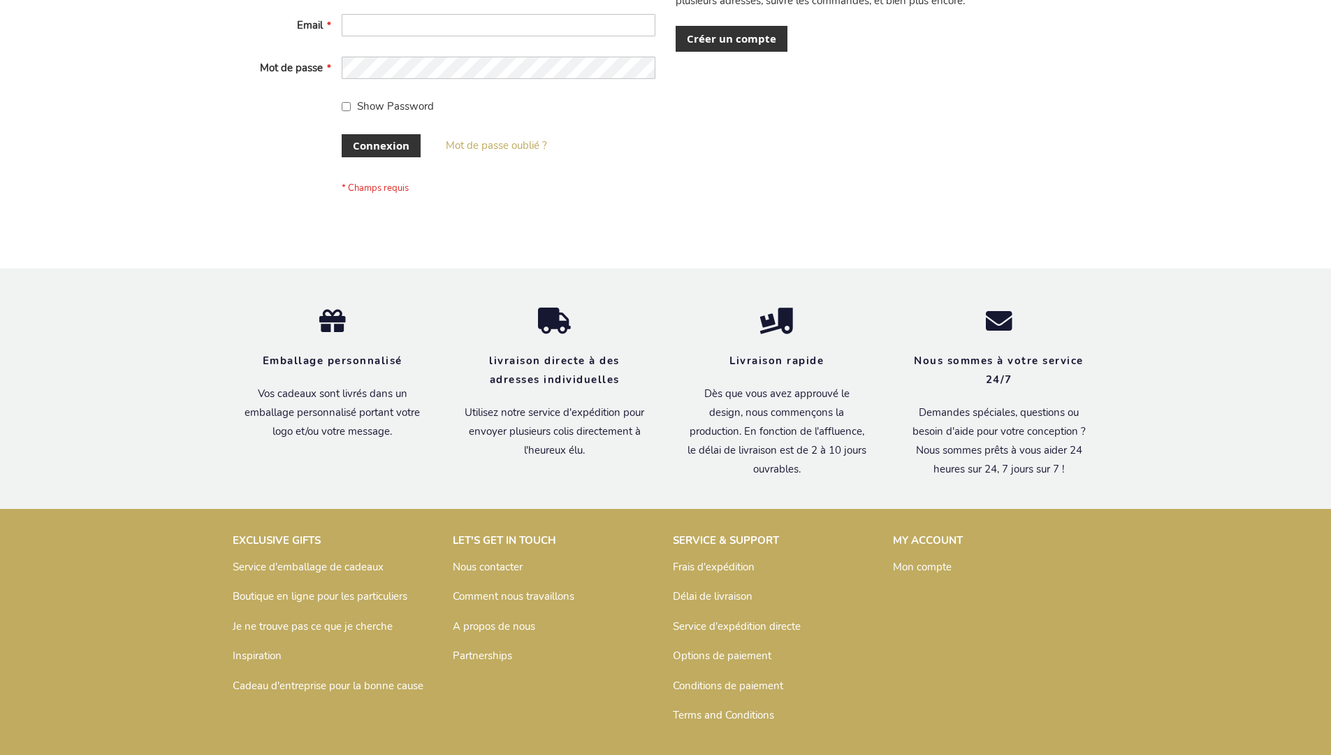
scroll to position [482, 0]
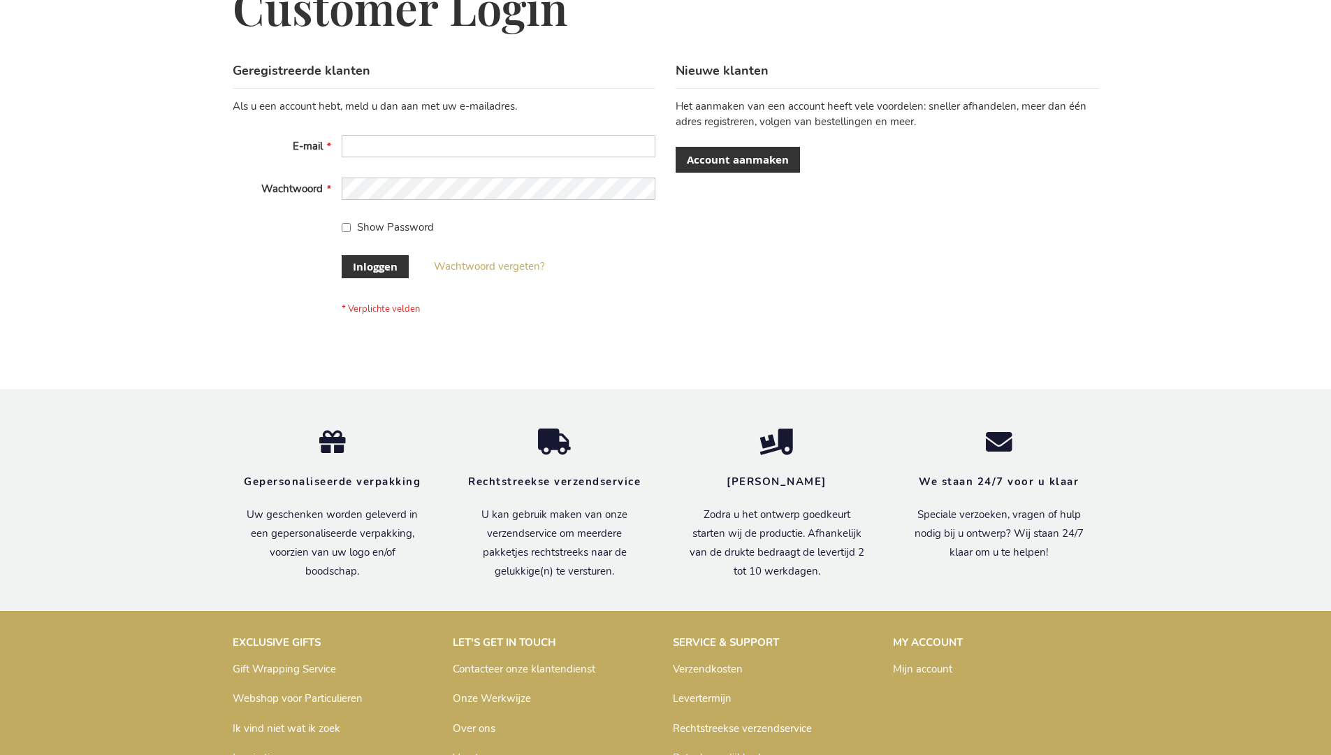
scroll to position [475, 0]
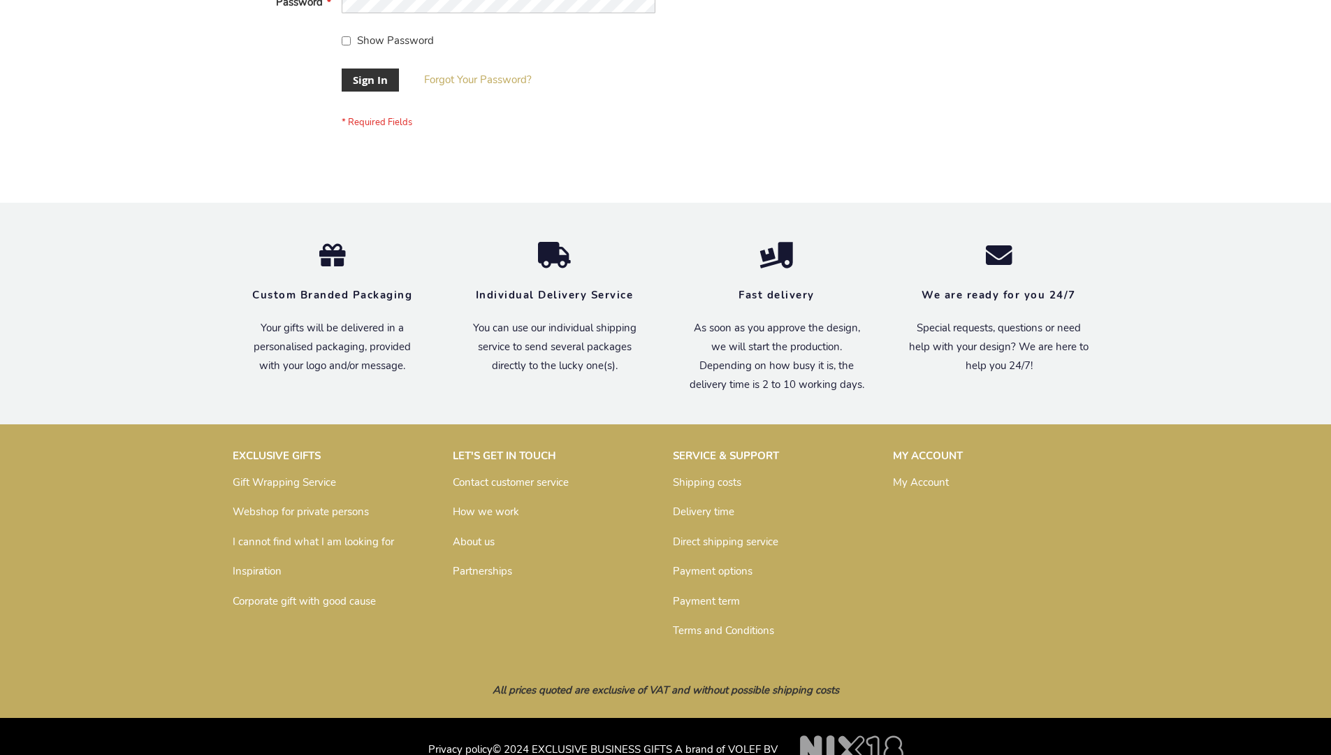
scroll to position [449, 0]
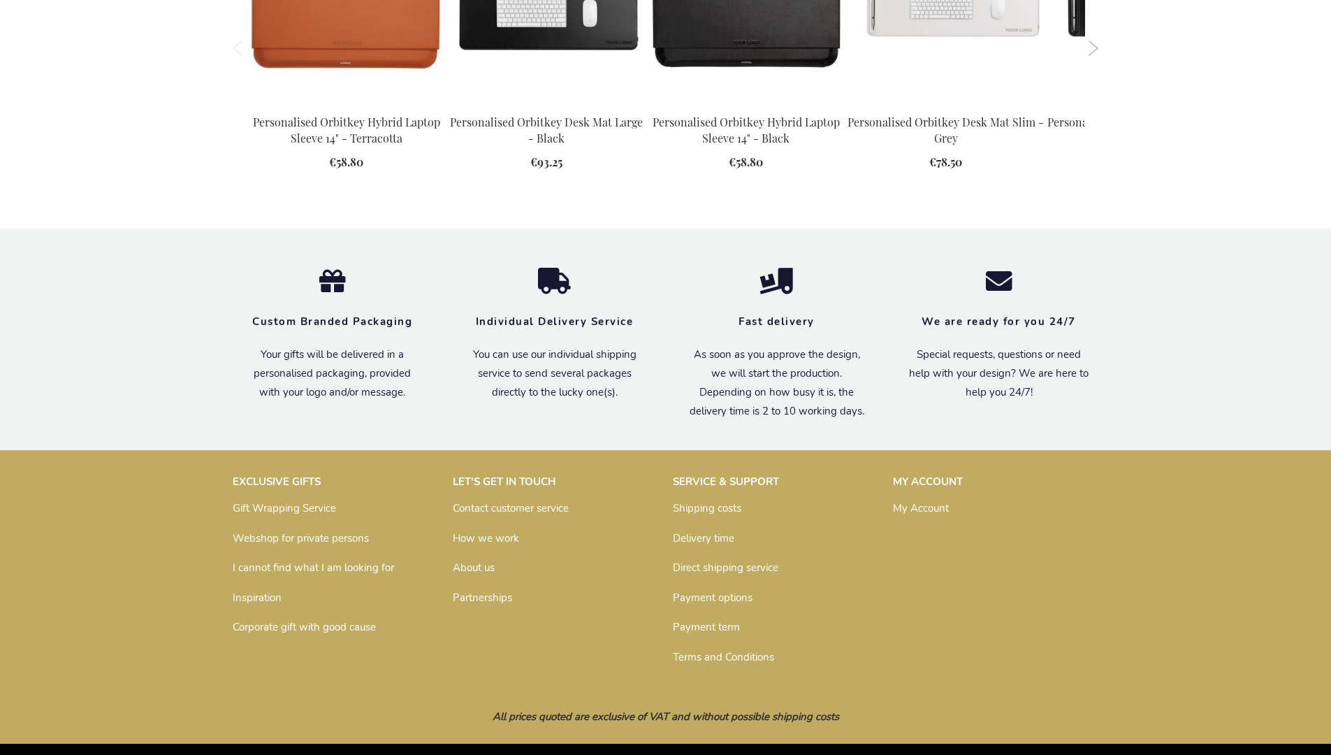
scroll to position [1849, 0]
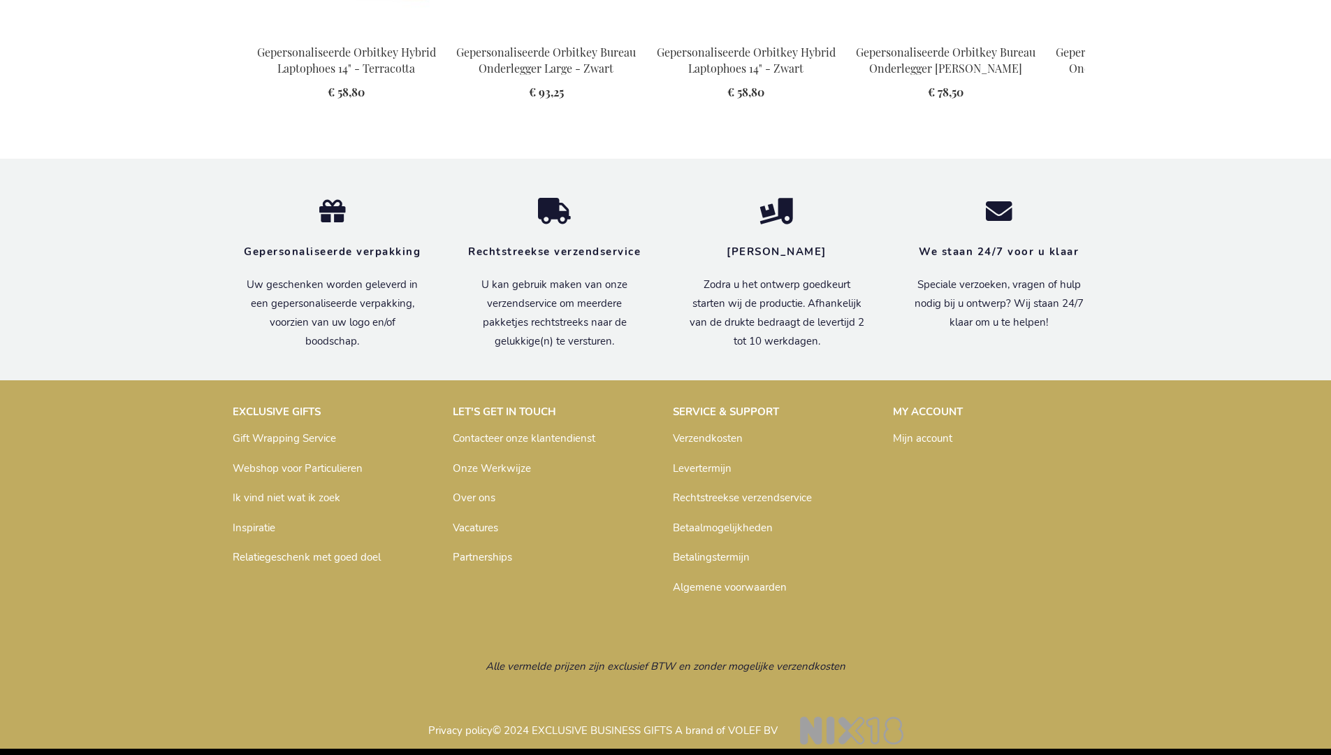
scroll to position [1875, 0]
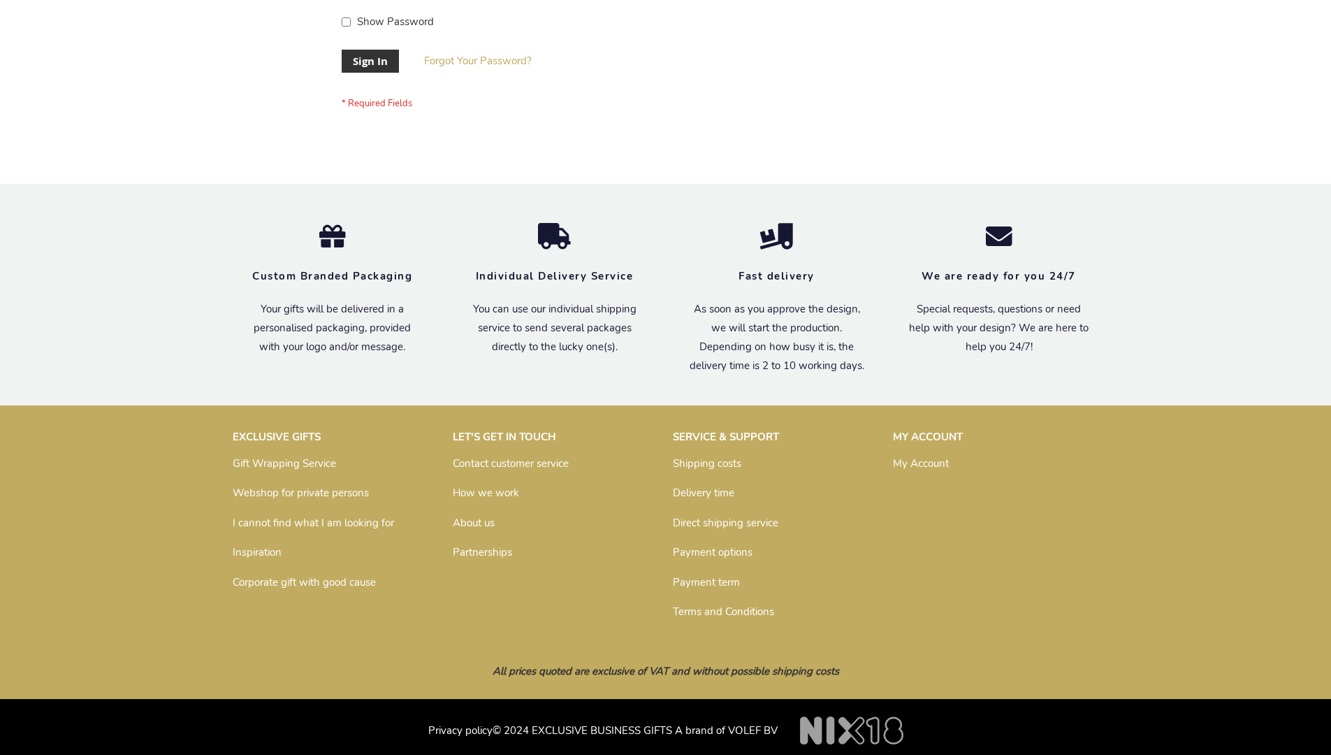
scroll to position [449, 0]
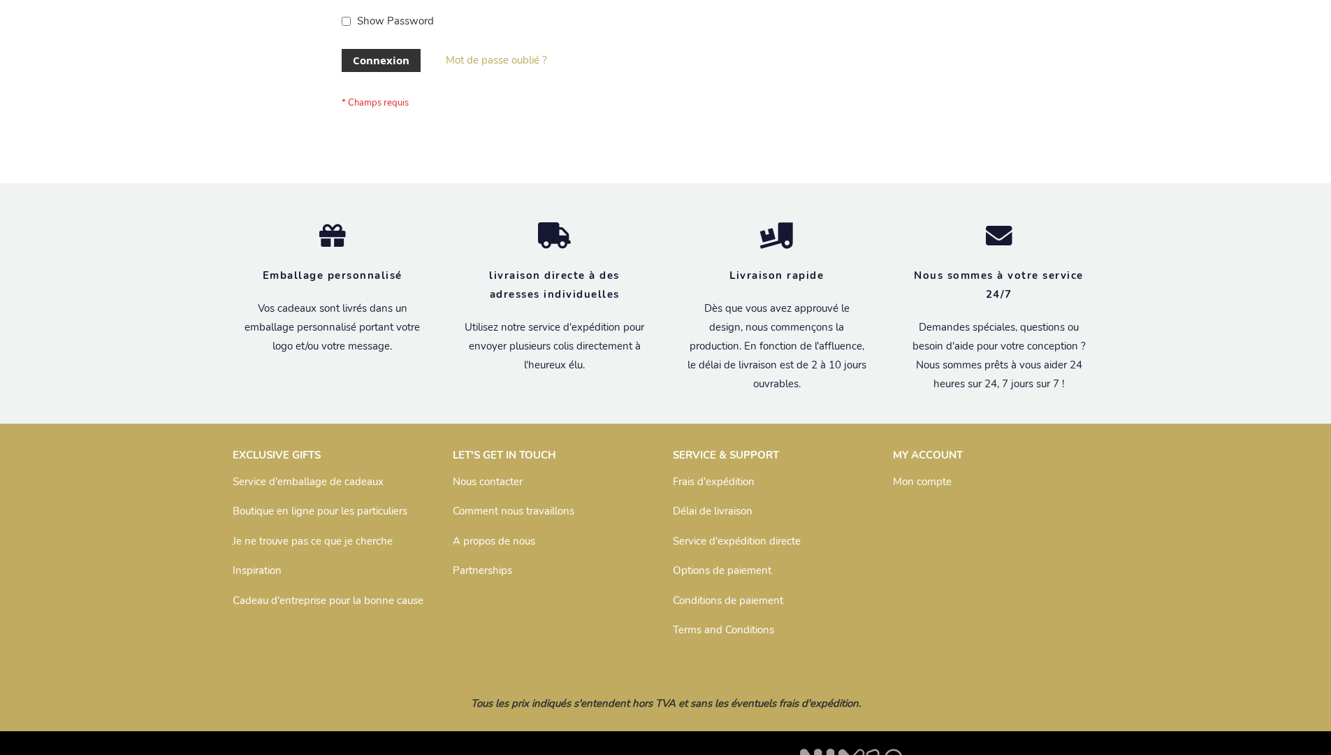
scroll to position [482, 0]
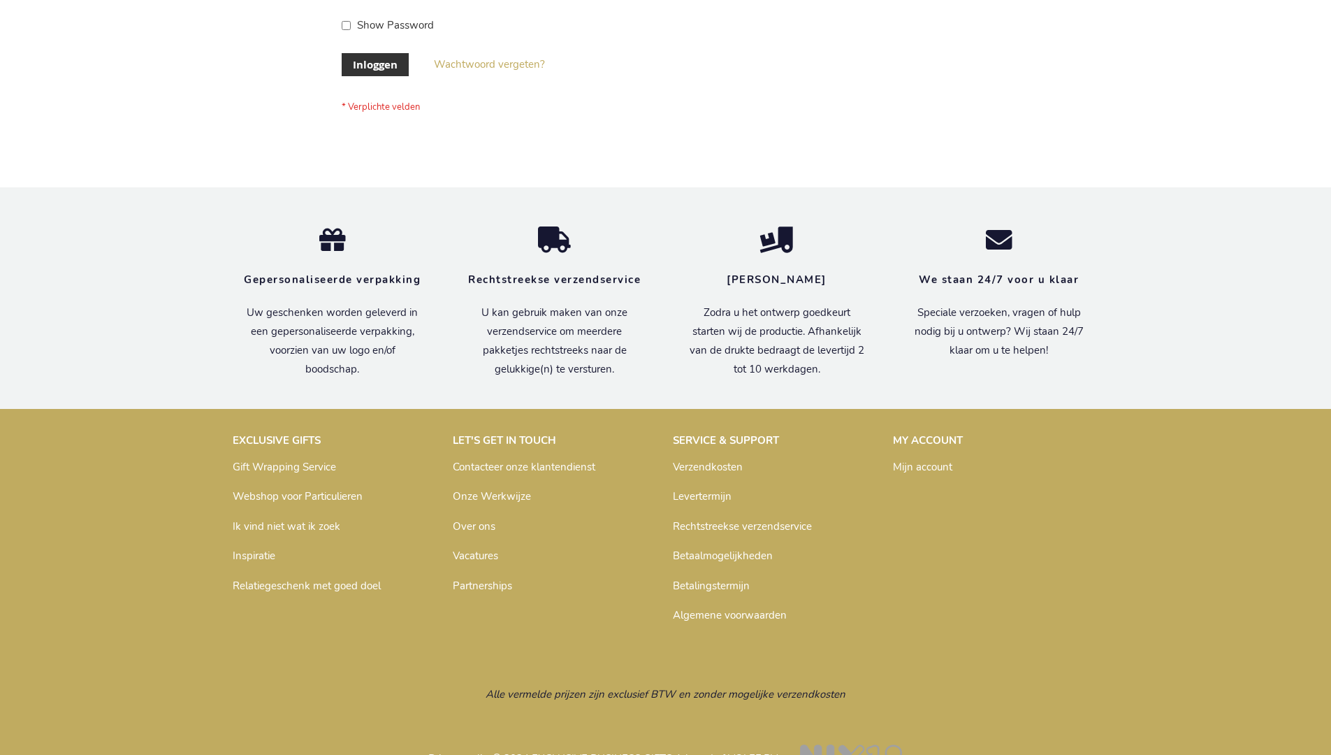
scroll to position [475, 0]
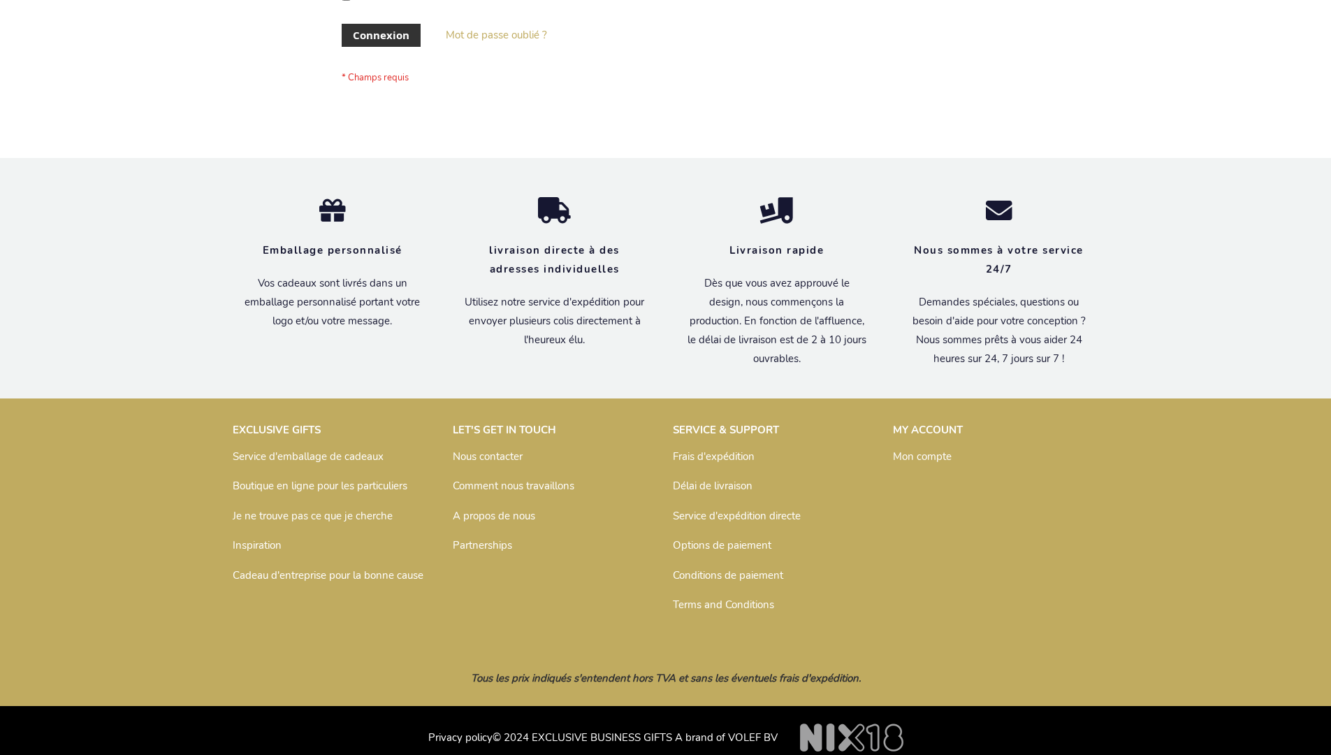
scroll to position [482, 0]
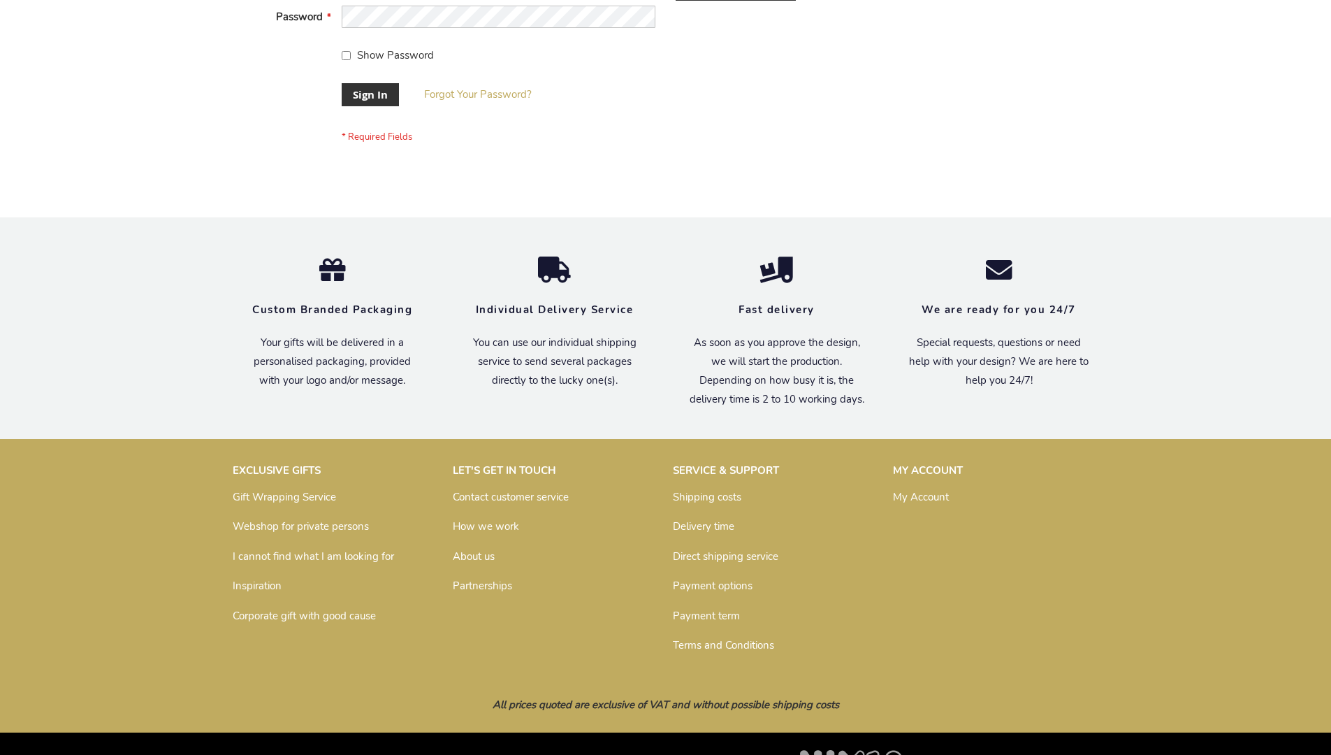
scroll to position [449, 0]
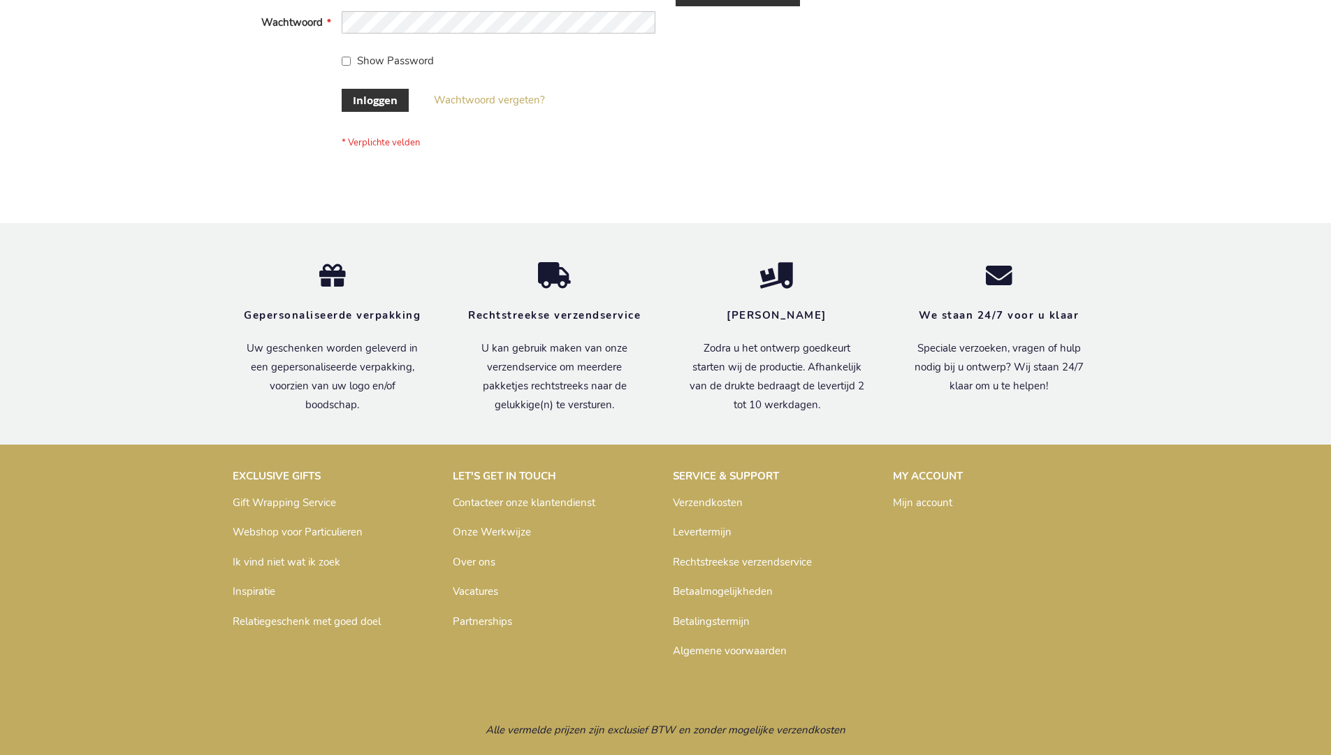
scroll to position [475, 0]
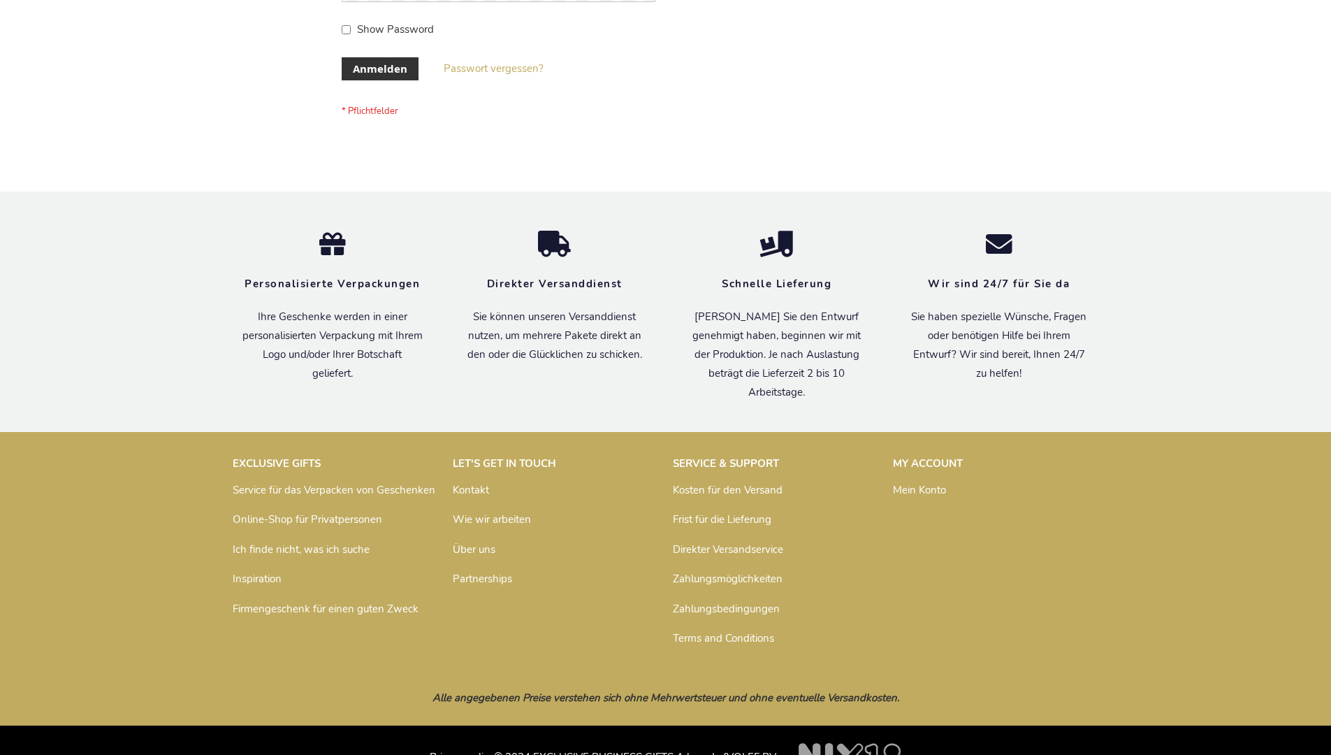
scroll to position [468, 0]
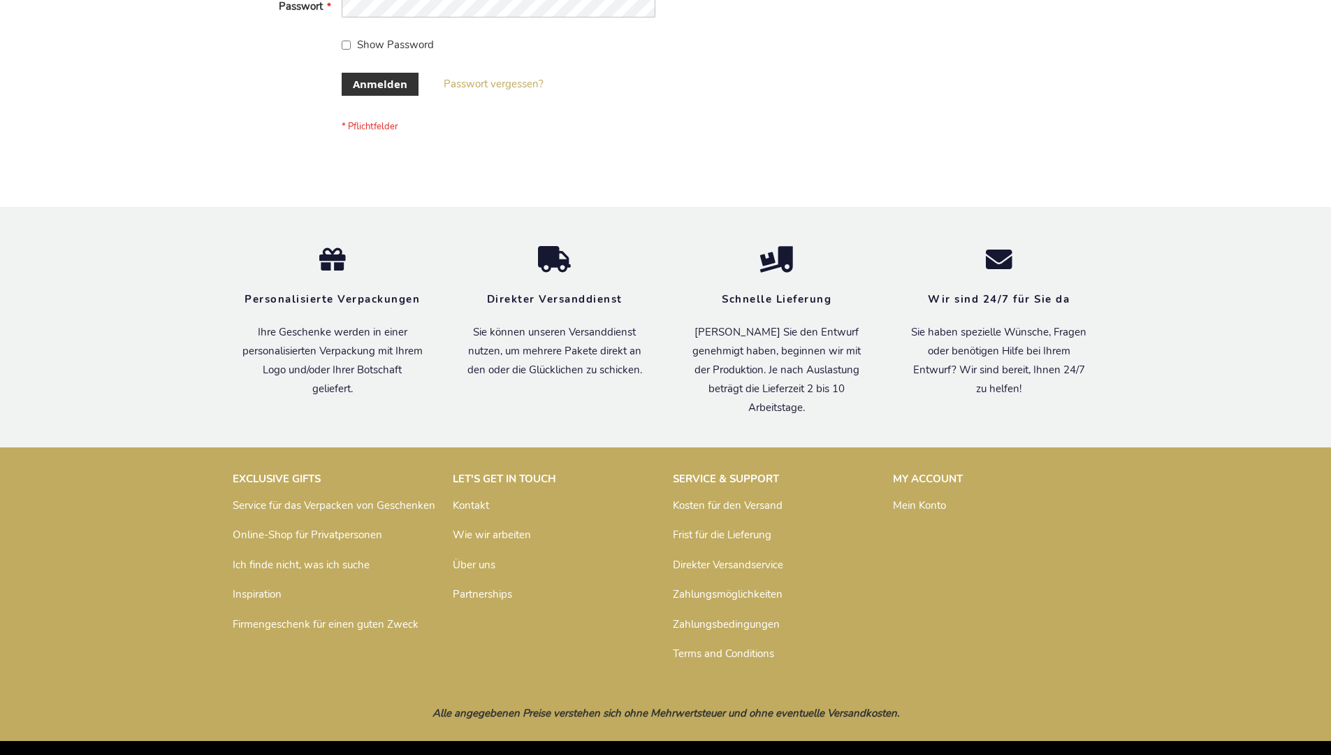
scroll to position [468, 0]
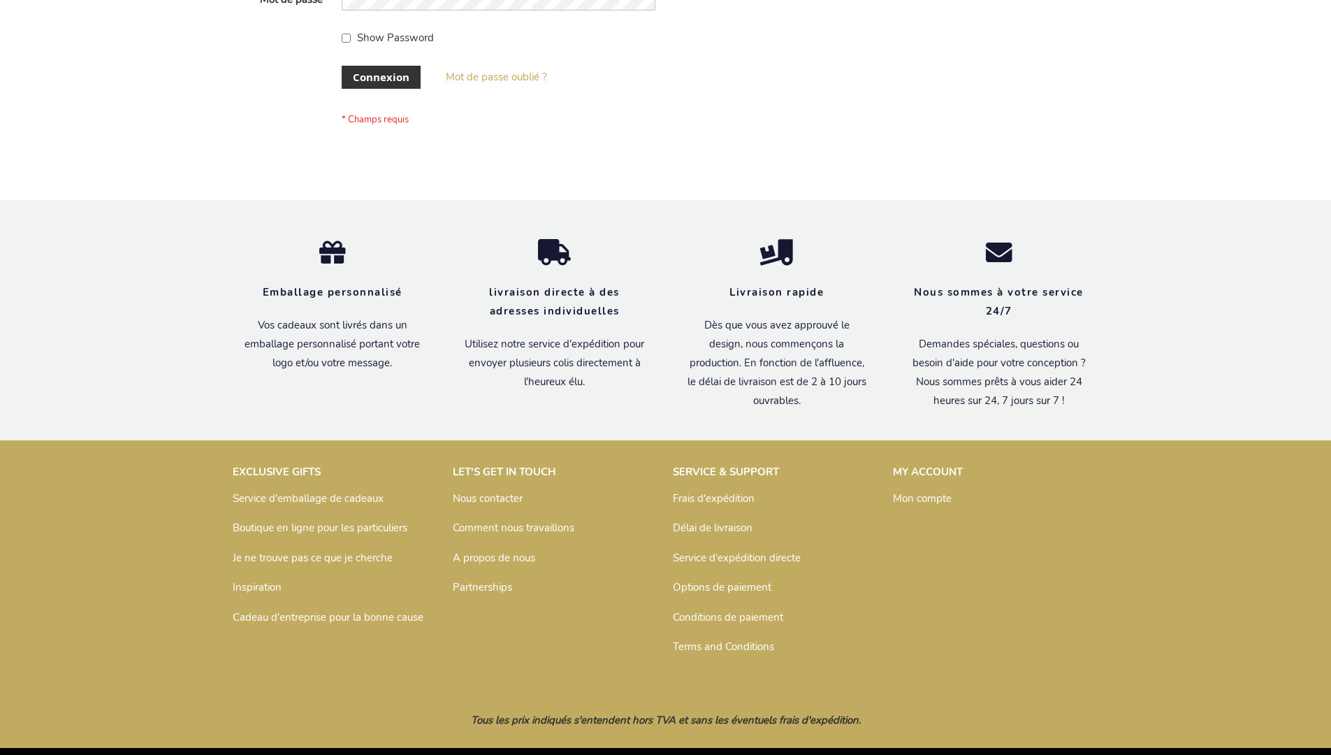
scroll to position [482, 0]
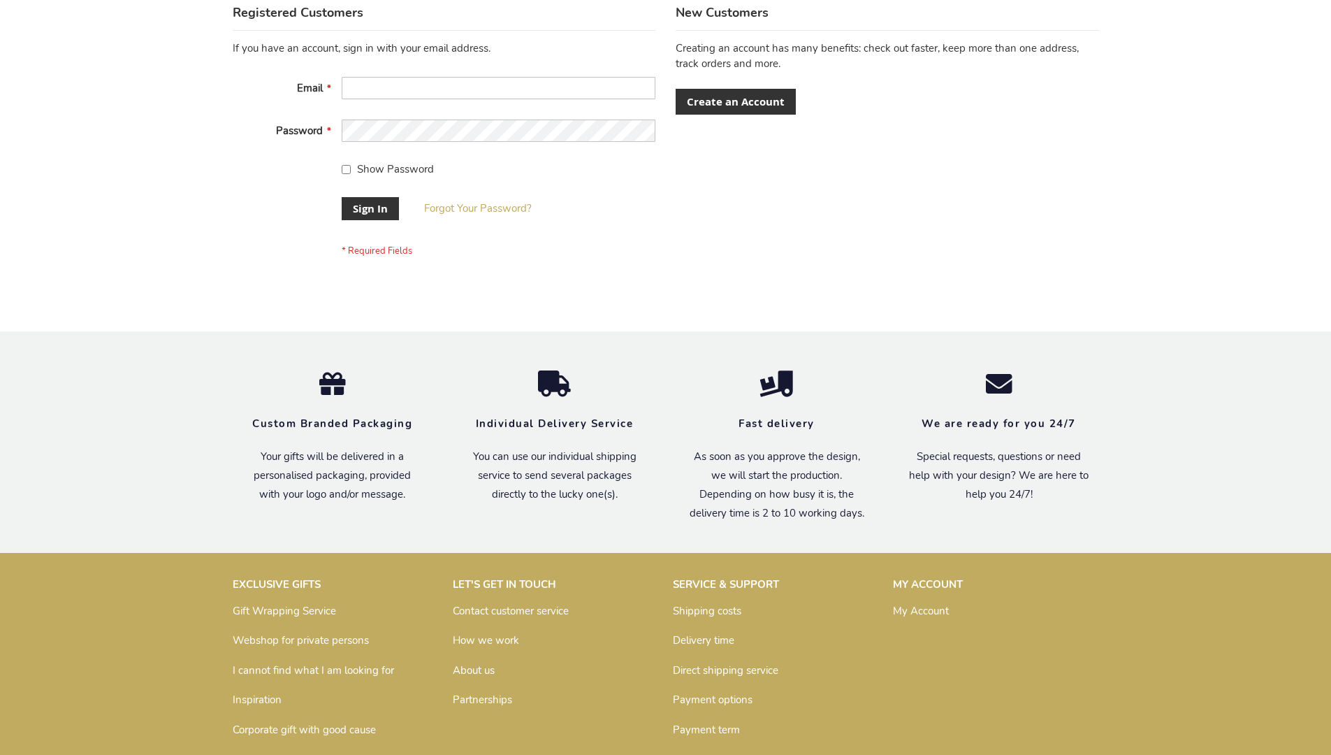
scroll to position [449, 0]
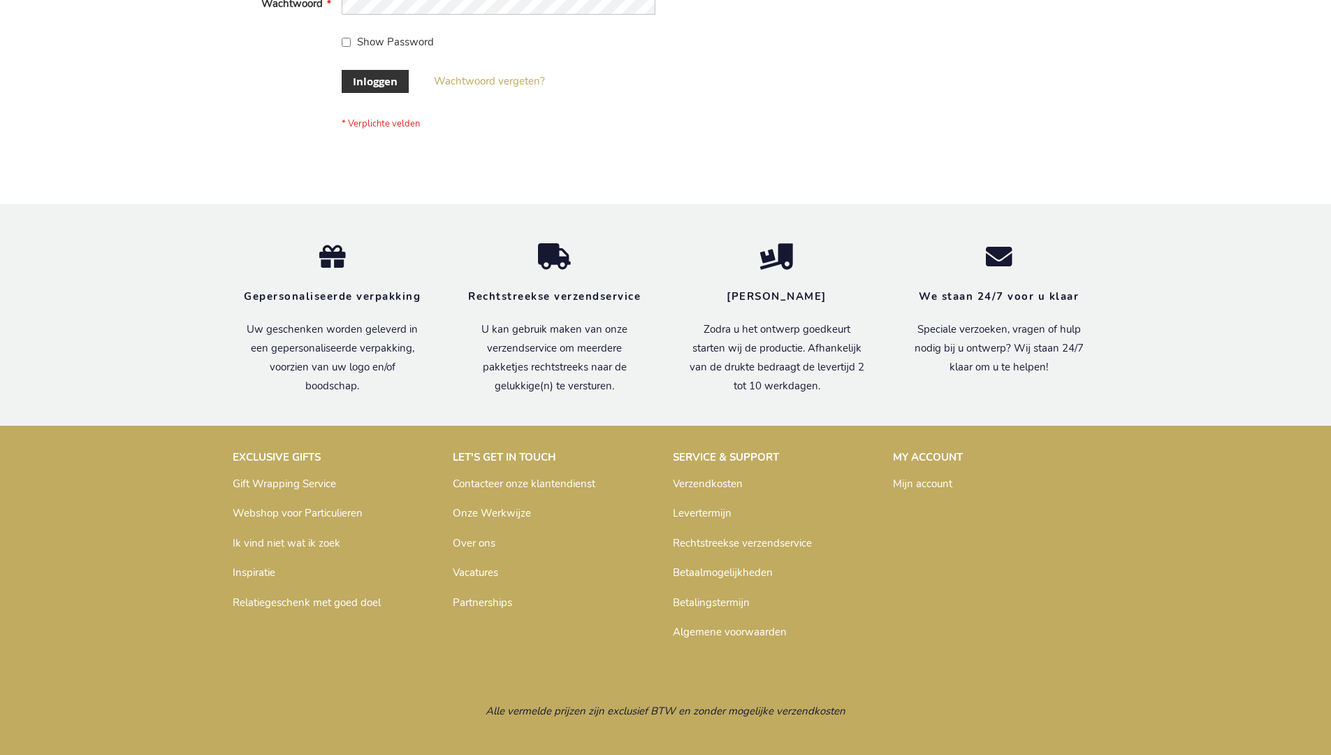
scroll to position [475, 0]
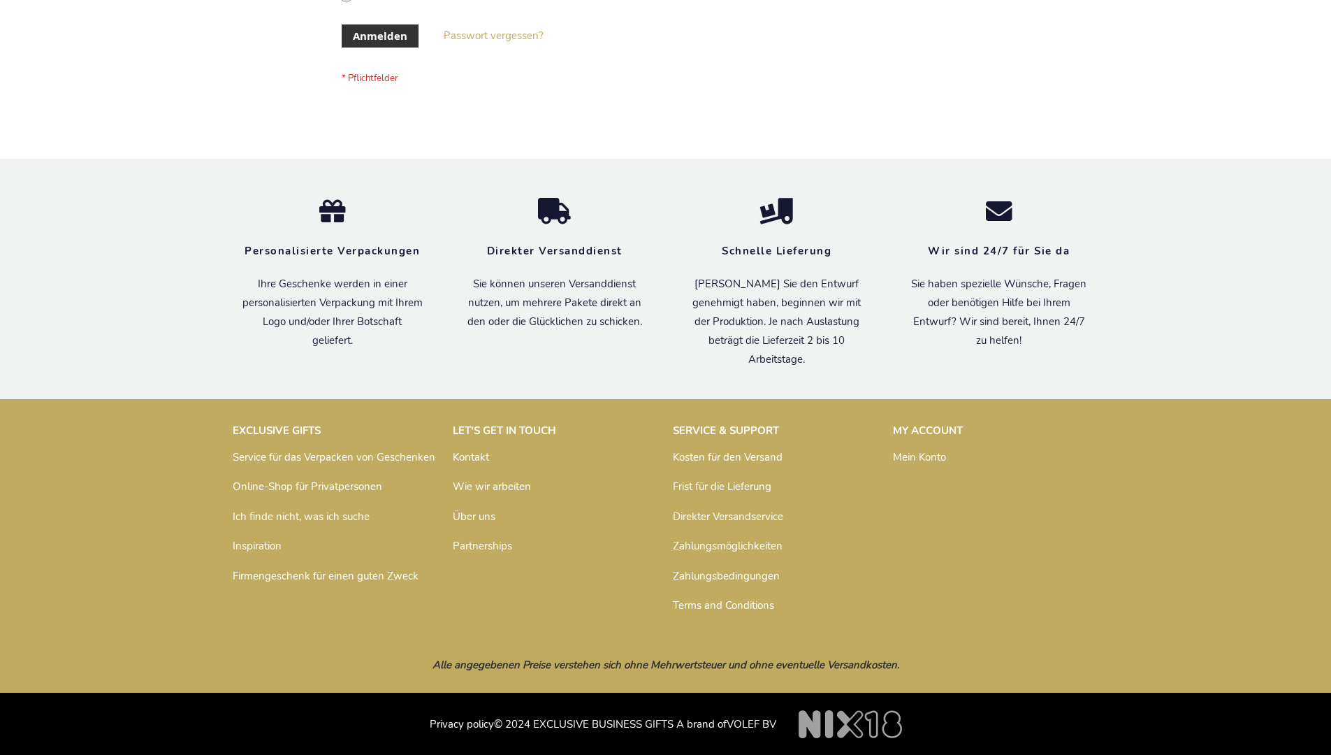
scroll to position [468, 0]
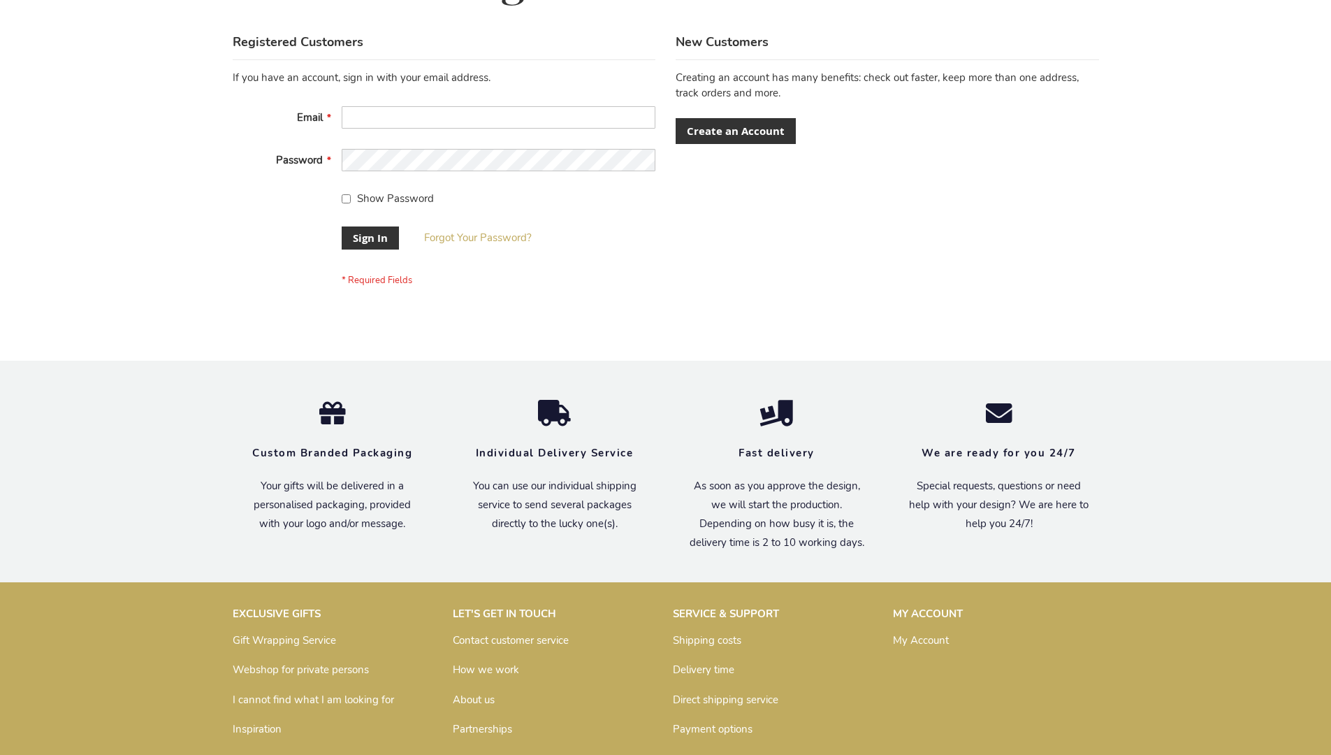
scroll to position [449, 0]
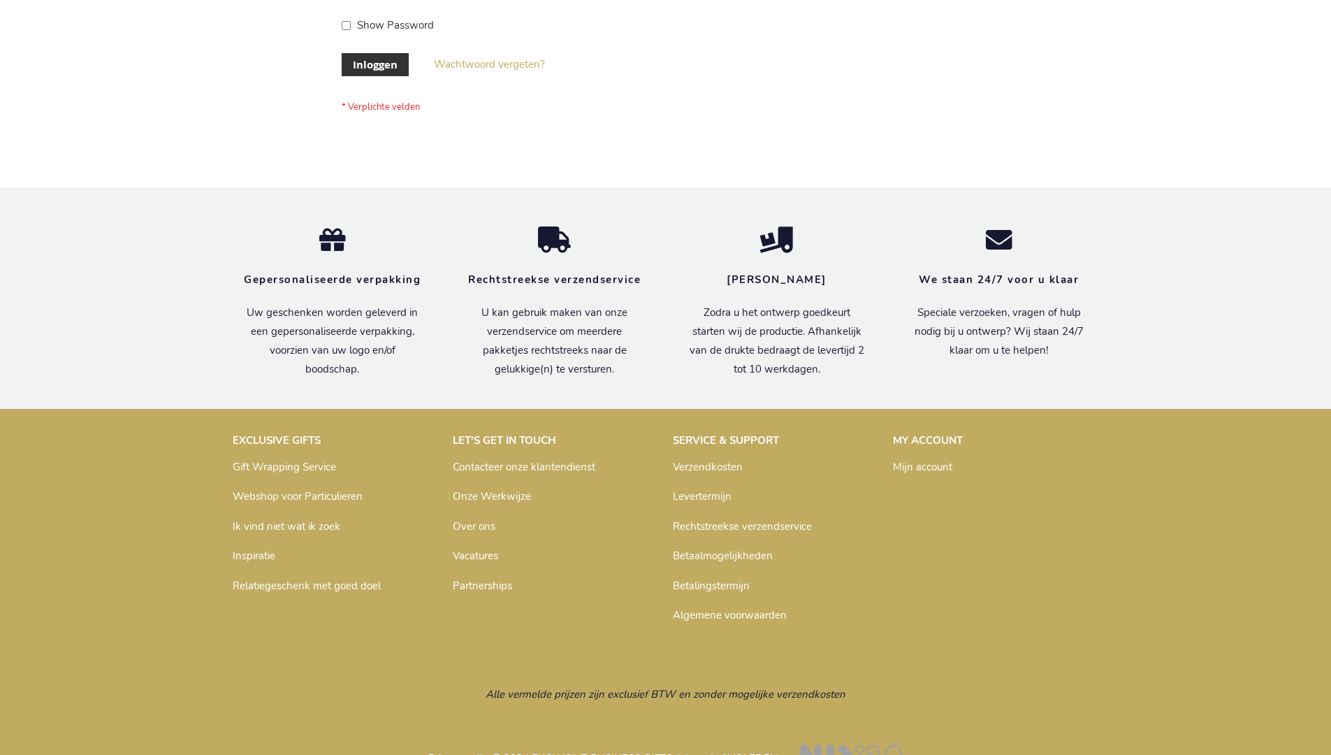
scroll to position [475, 0]
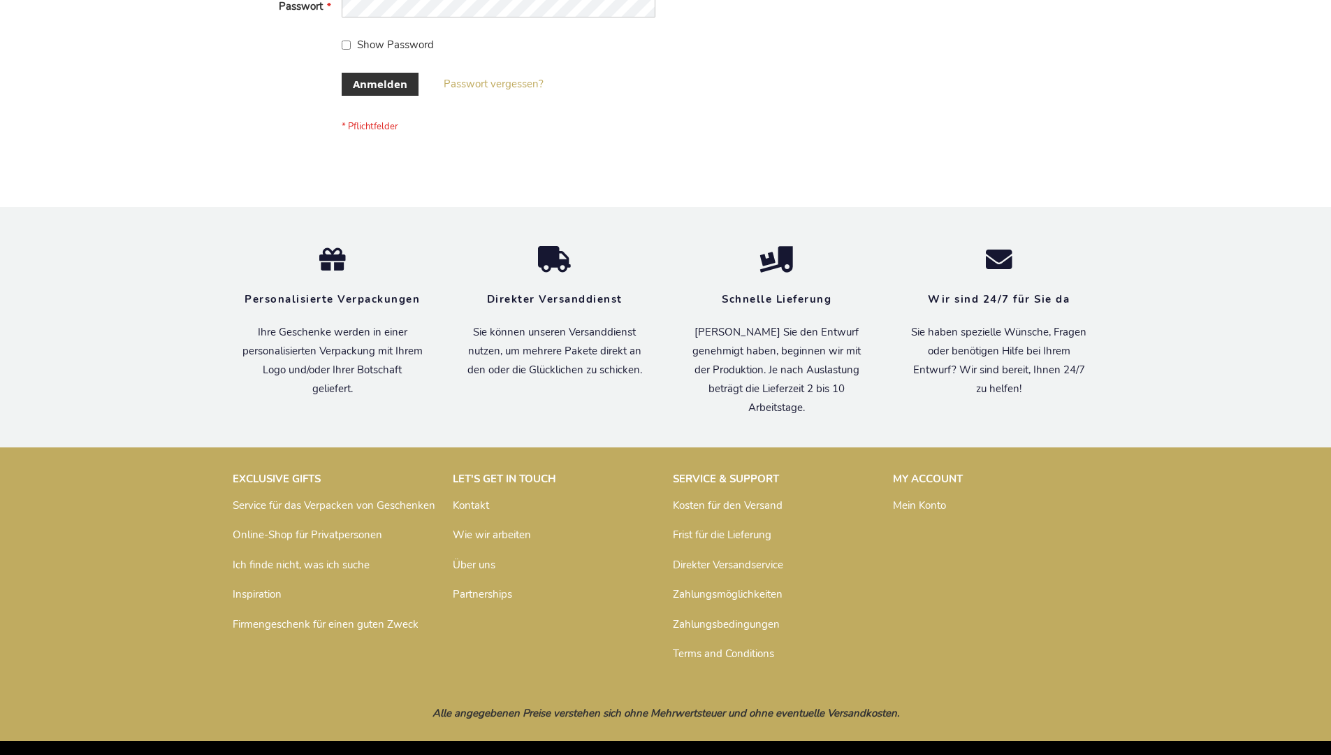
scroll to position [468, 0]
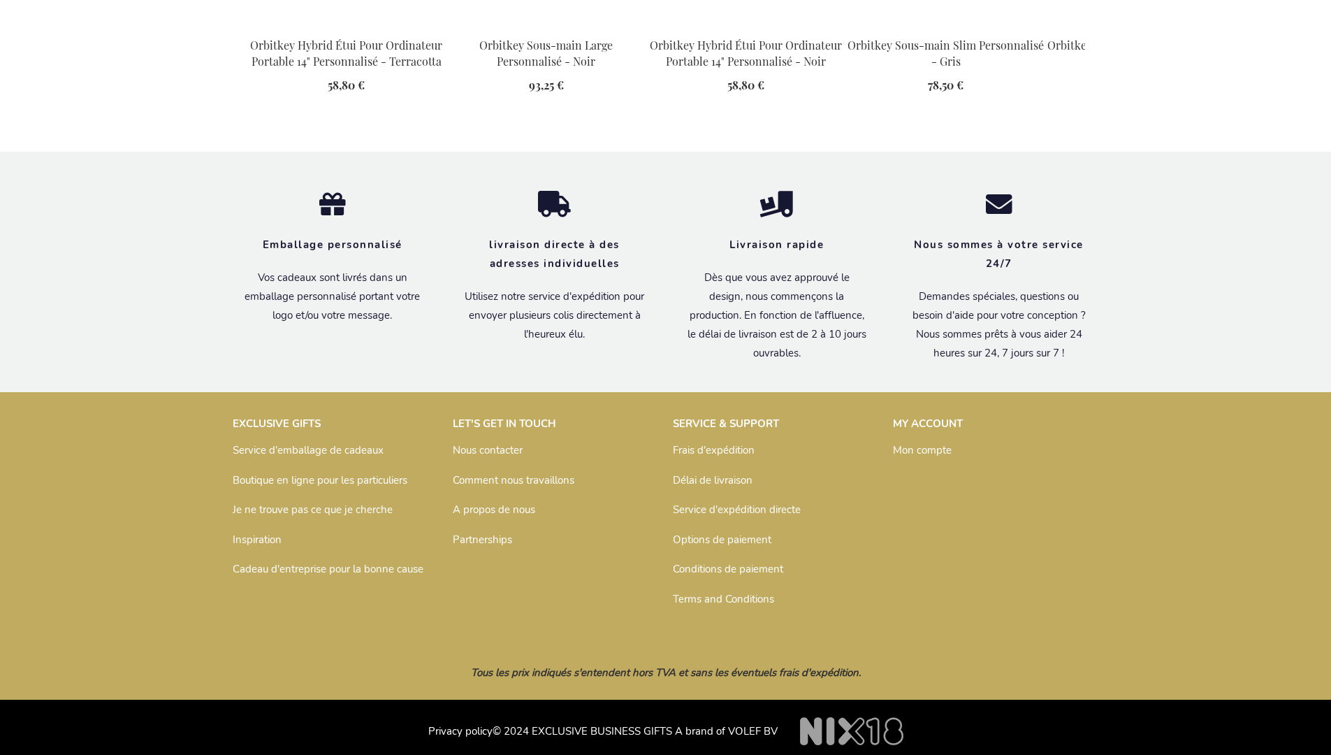
scroll to position [1882, 0]
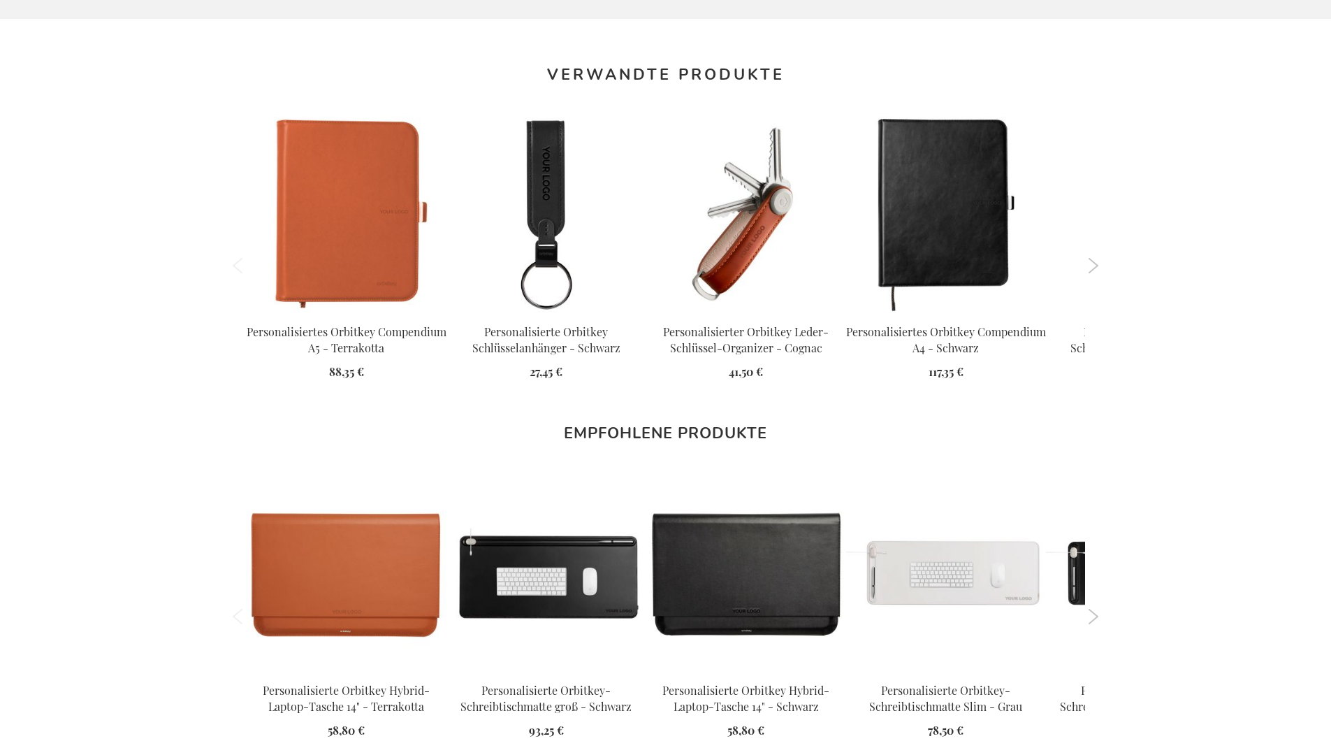
scroll to position [1884, 0]
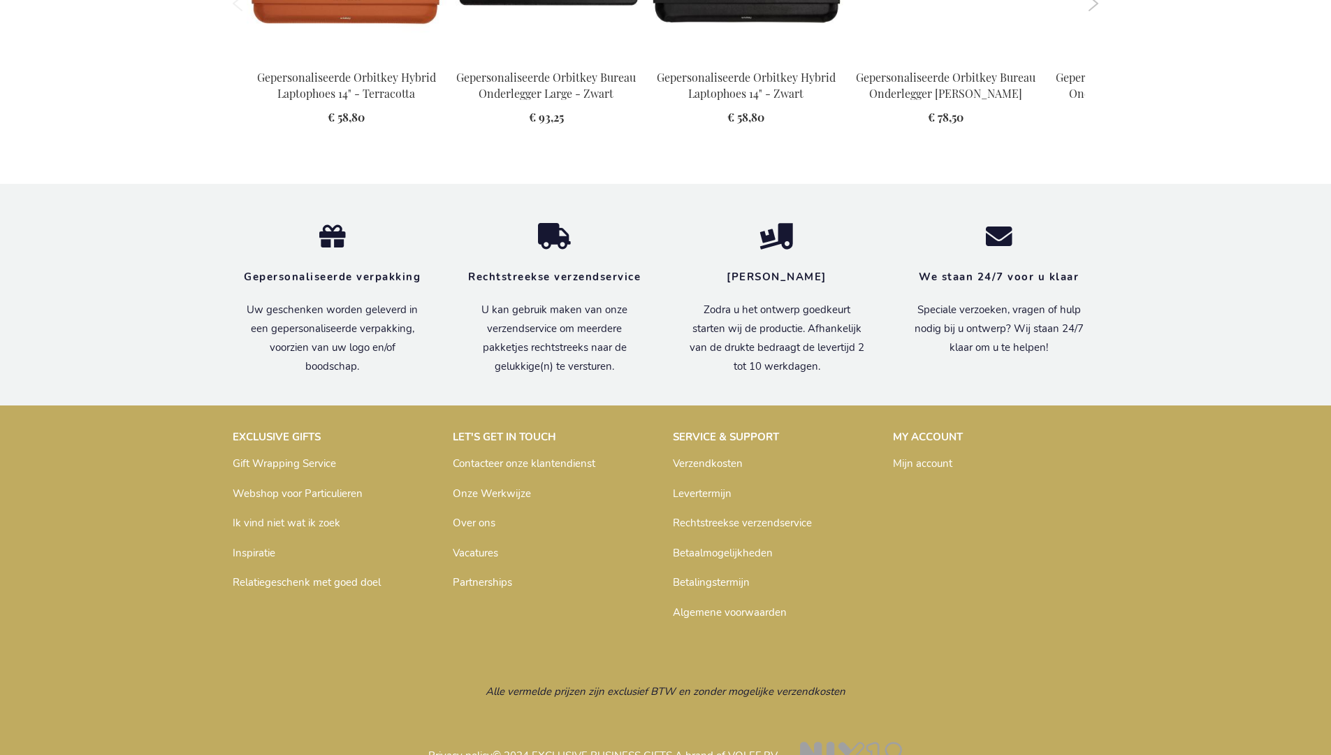
scroll to position [1875, 0]
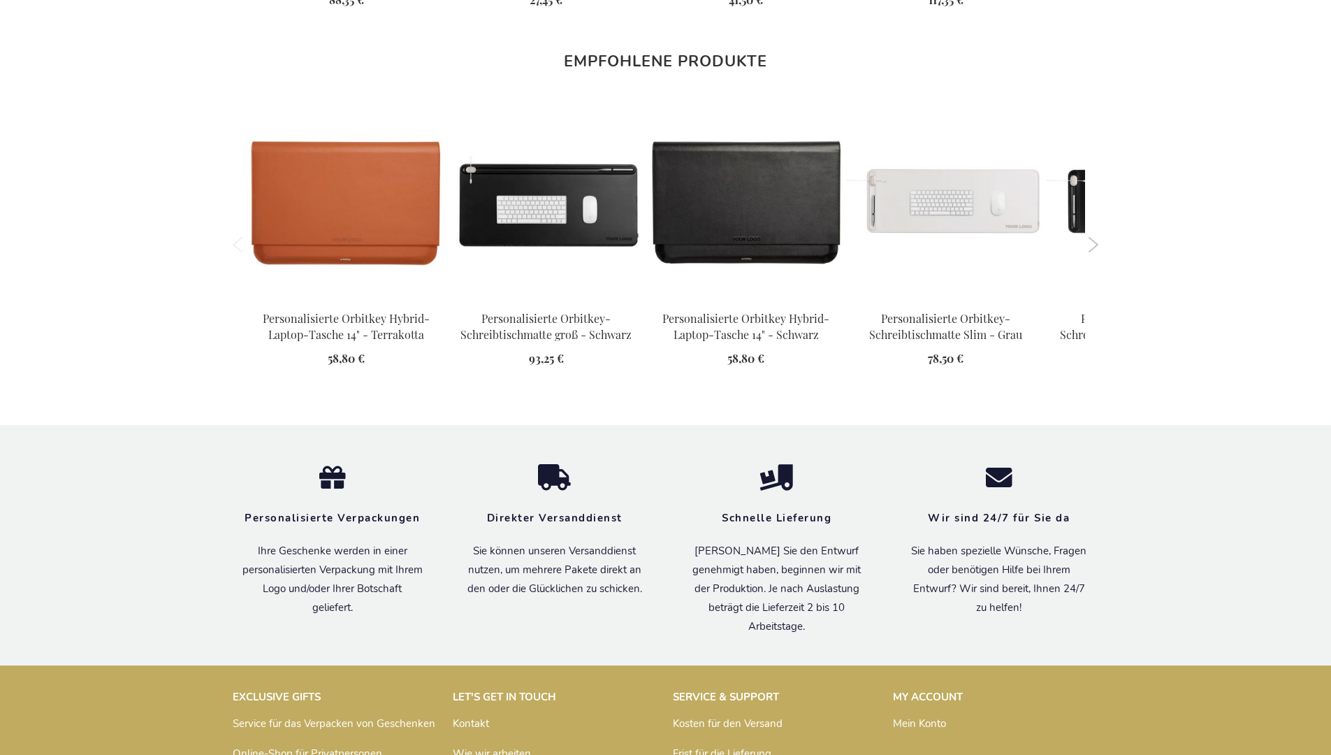
scroll to position [1884, 0]
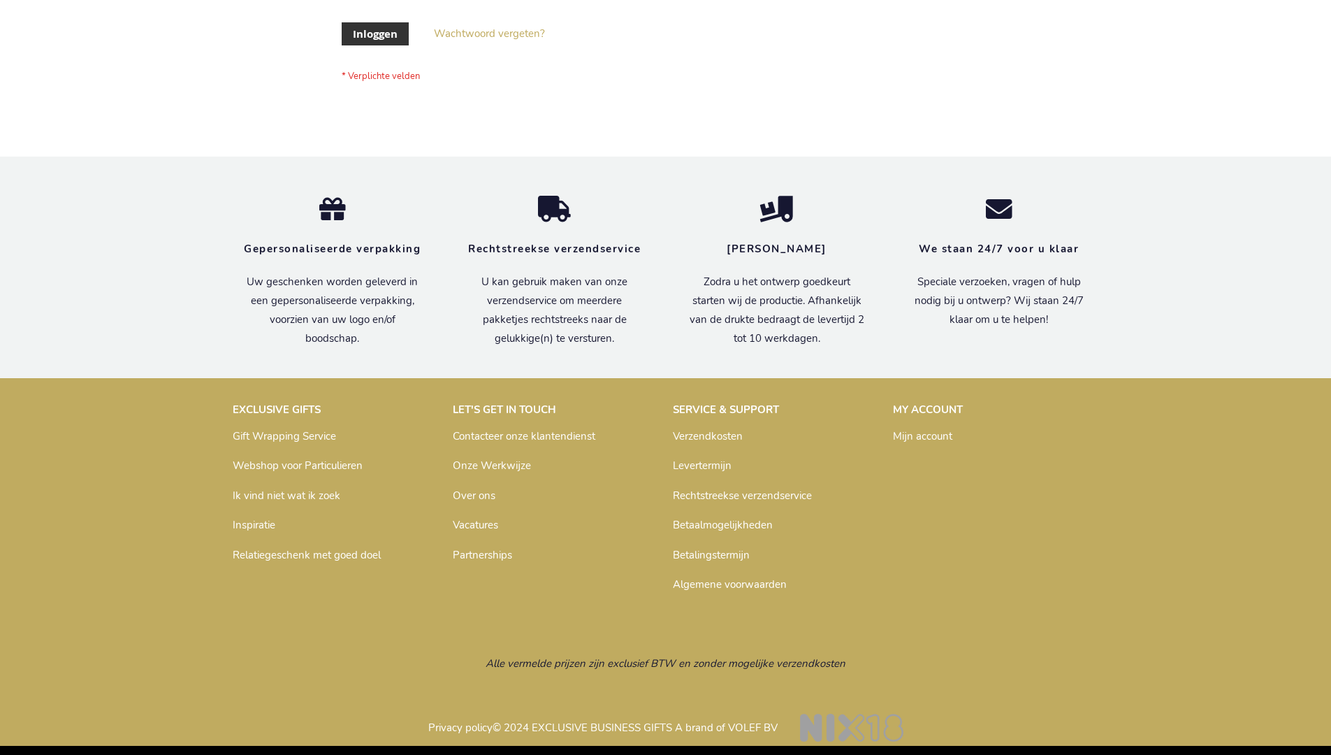
scroll to position [475, 0]
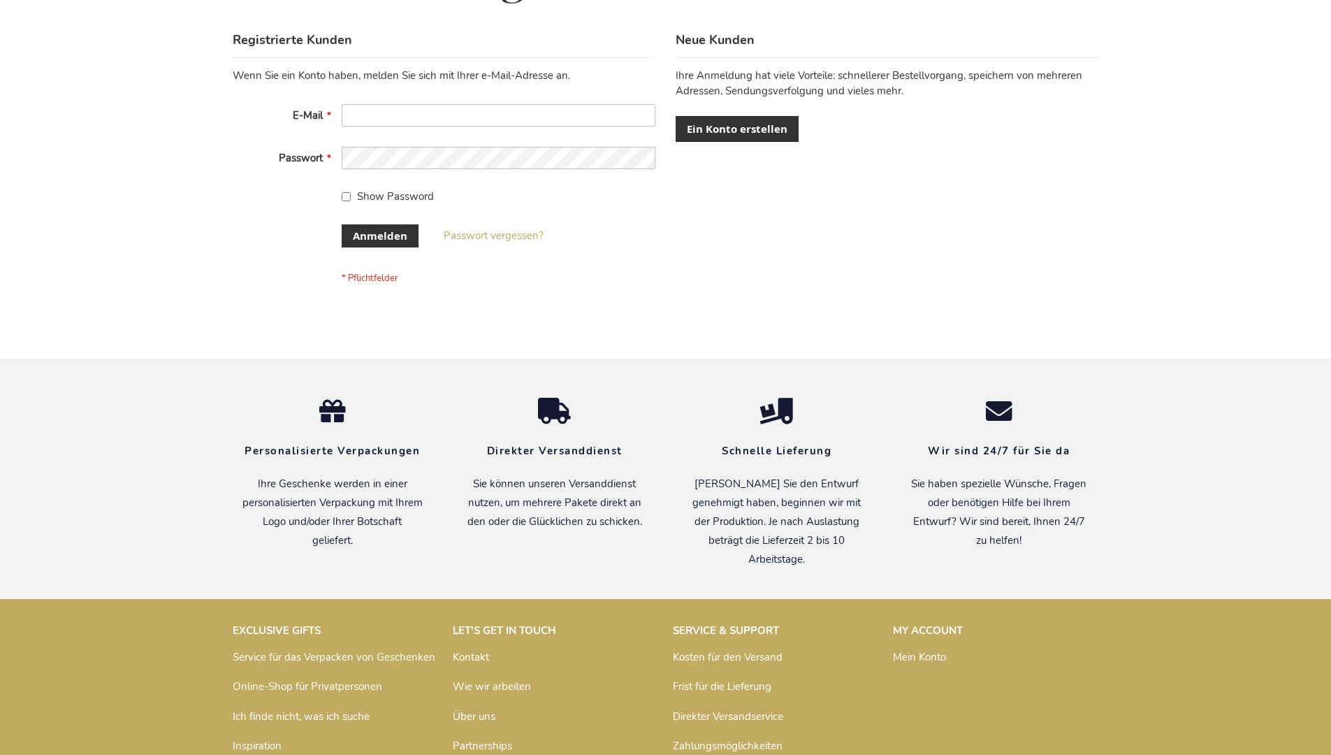
scroll to position [468, 0]
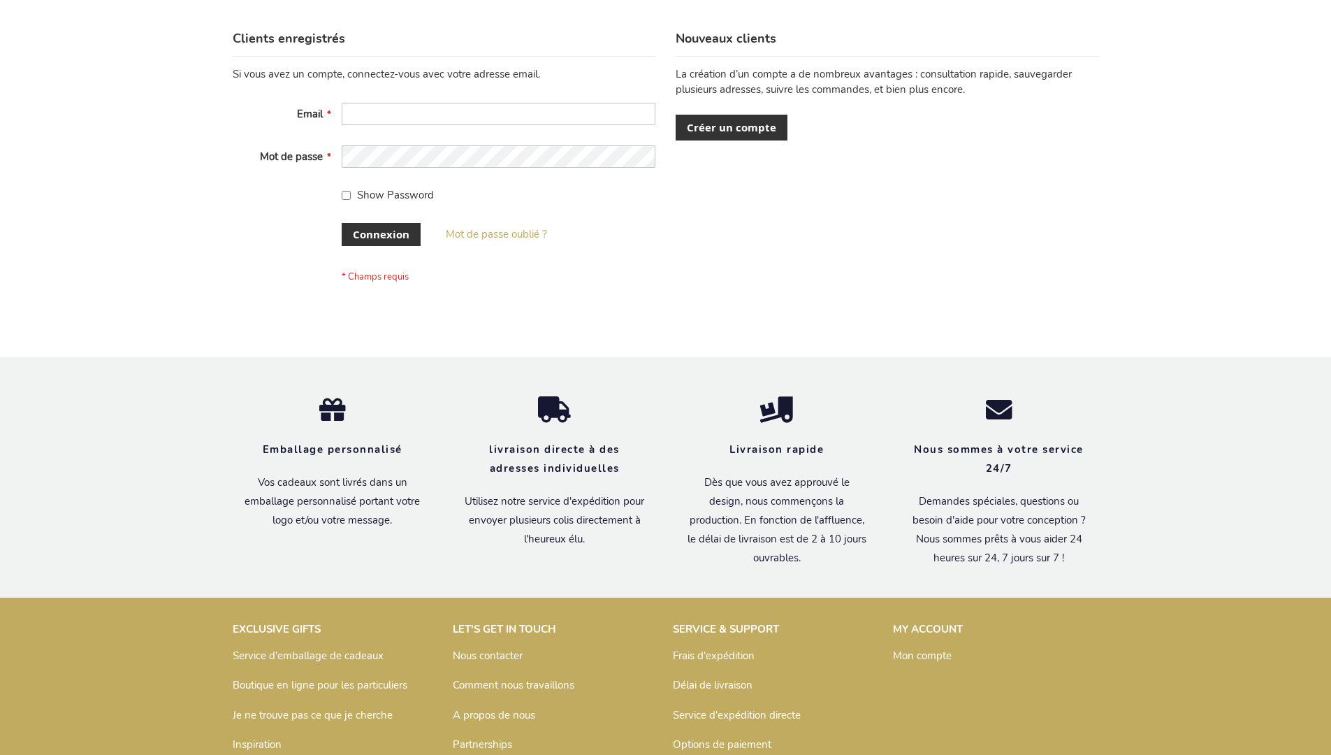
scroll to position [482, 0]
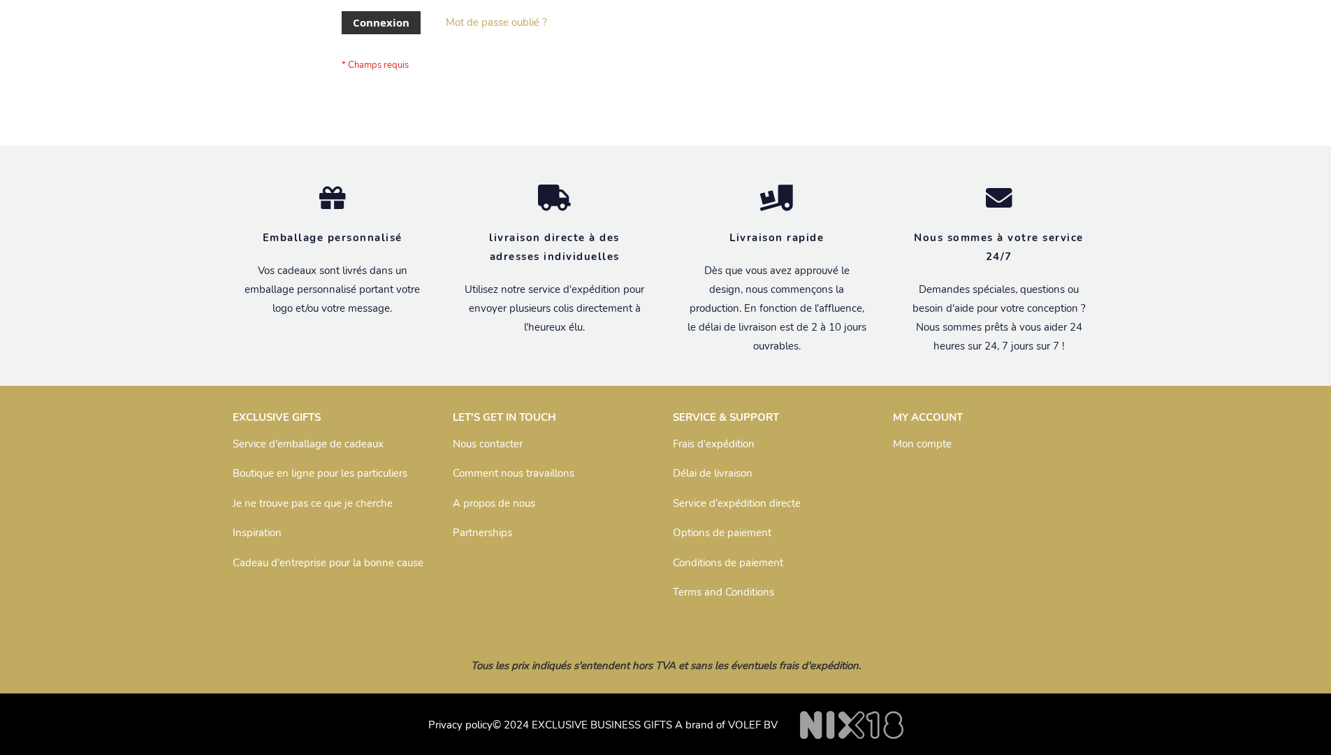
scroll to position [482, 0]
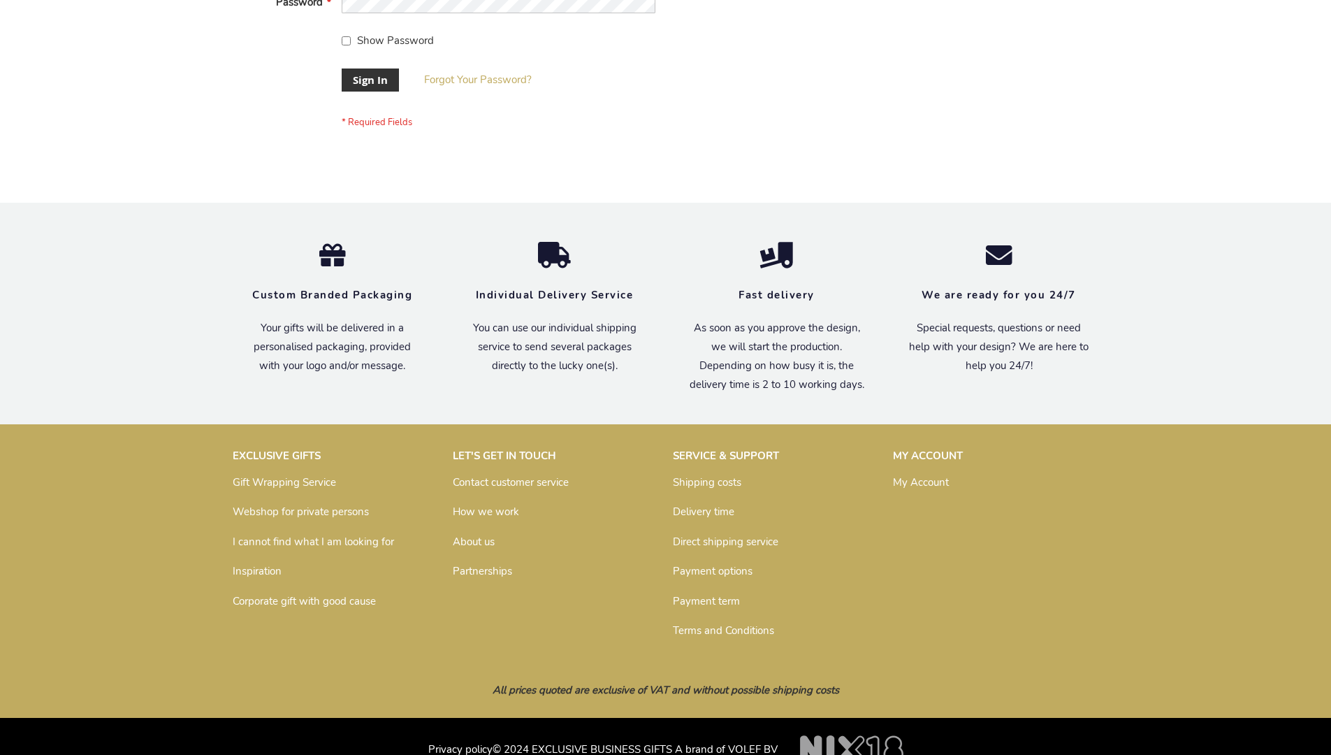
scroll to position [449, 0]
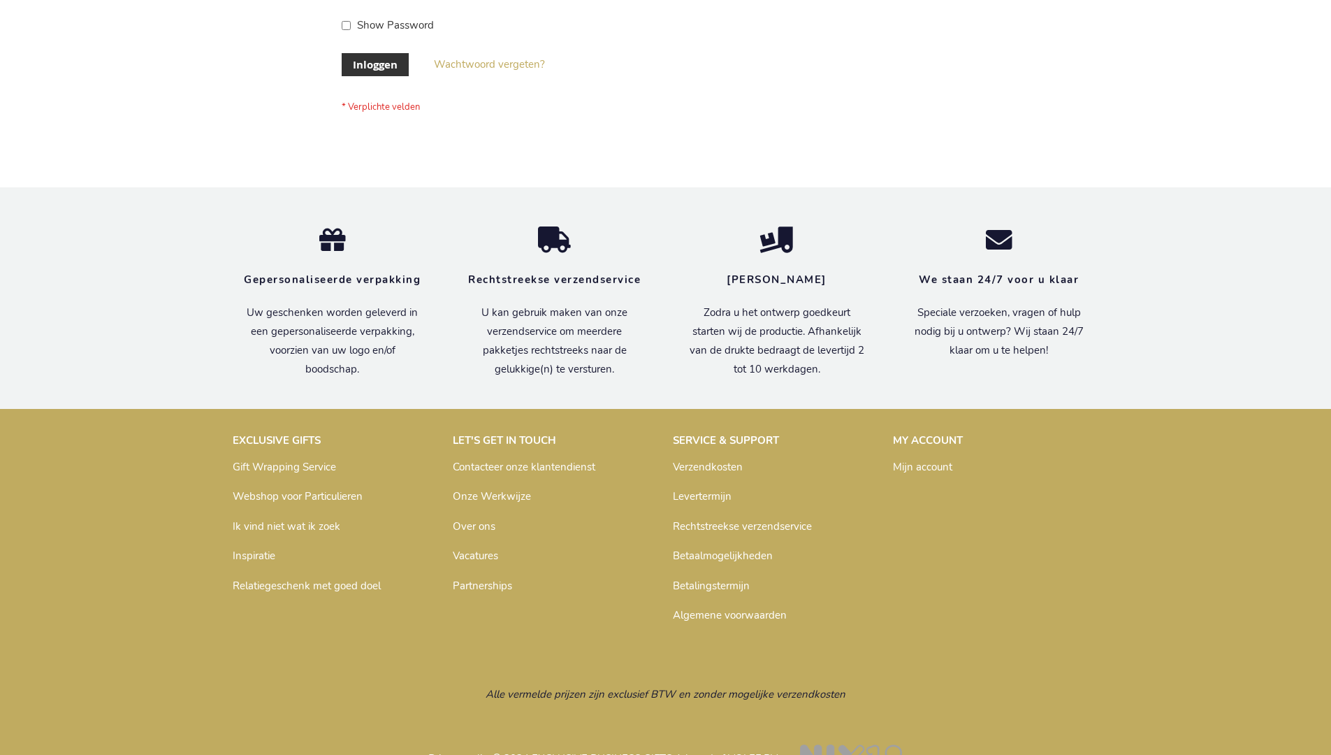
scroll to position [475, 0]
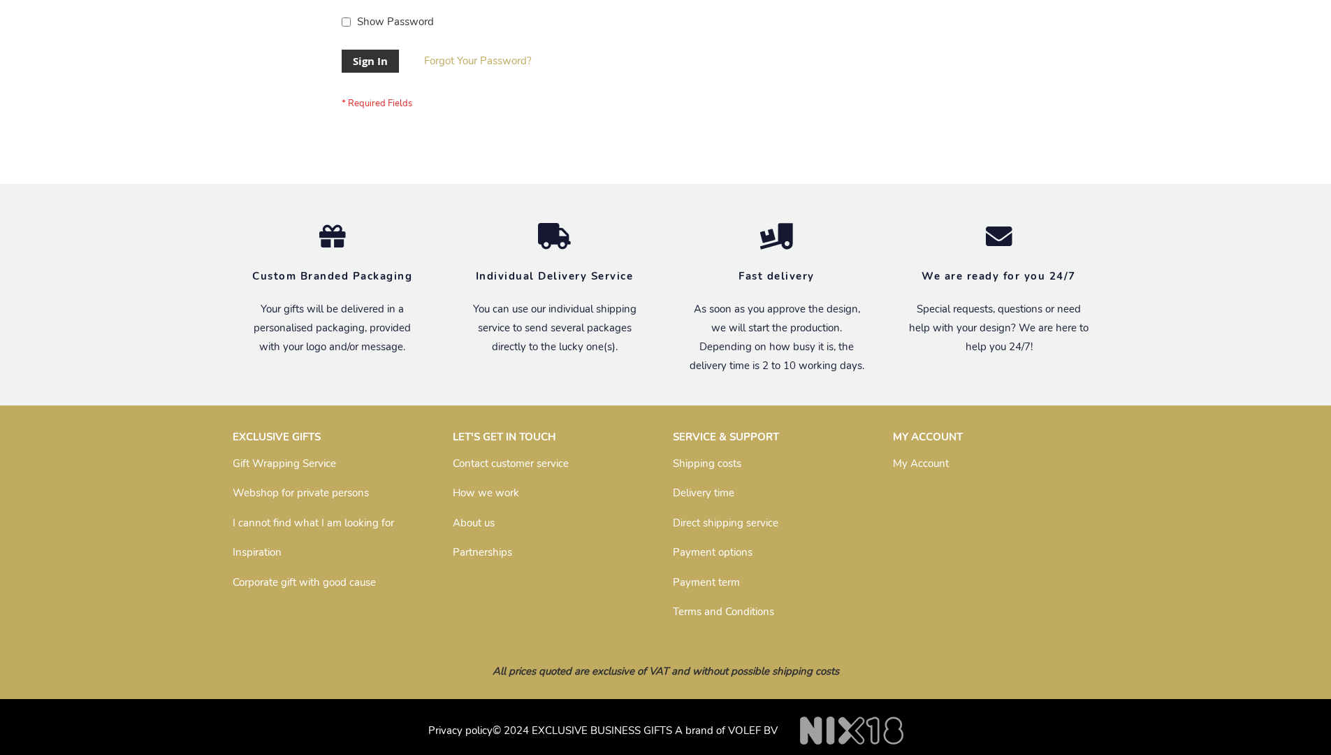
scroll to position [449, 0]
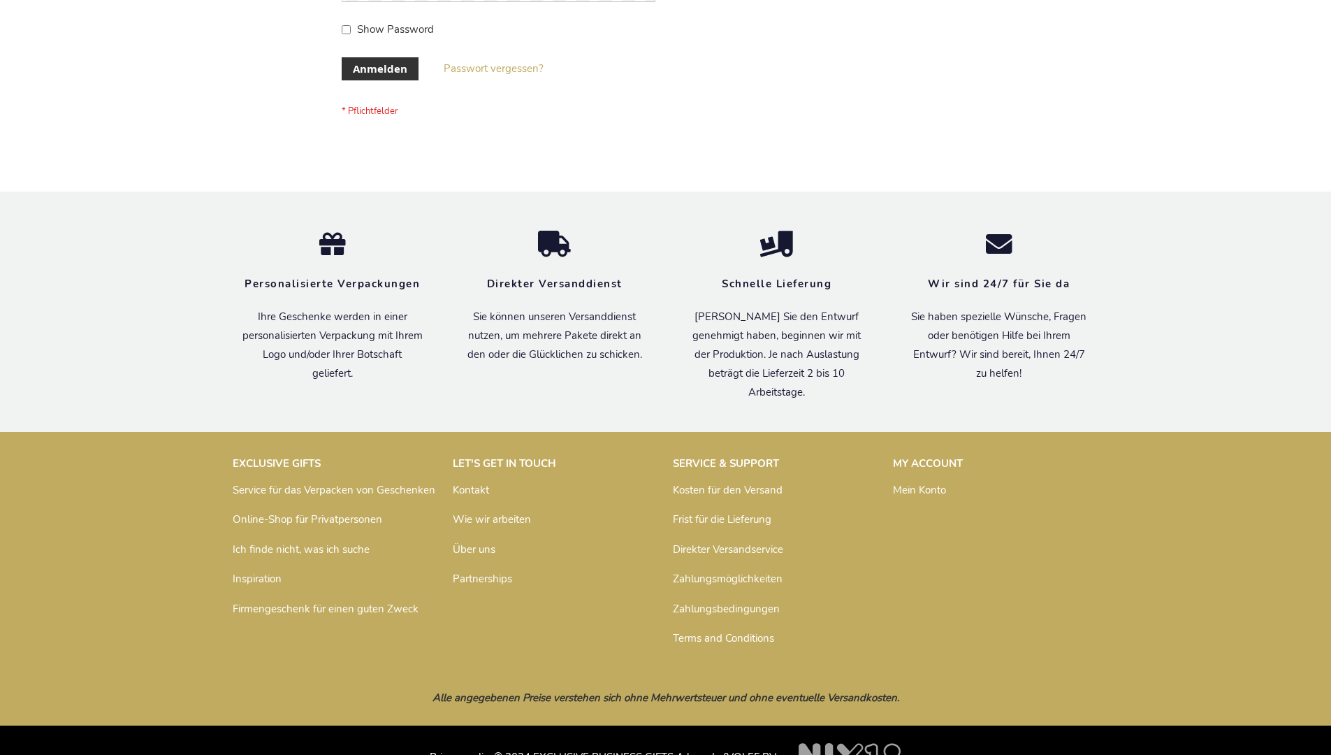
scroll to position [468, 0]
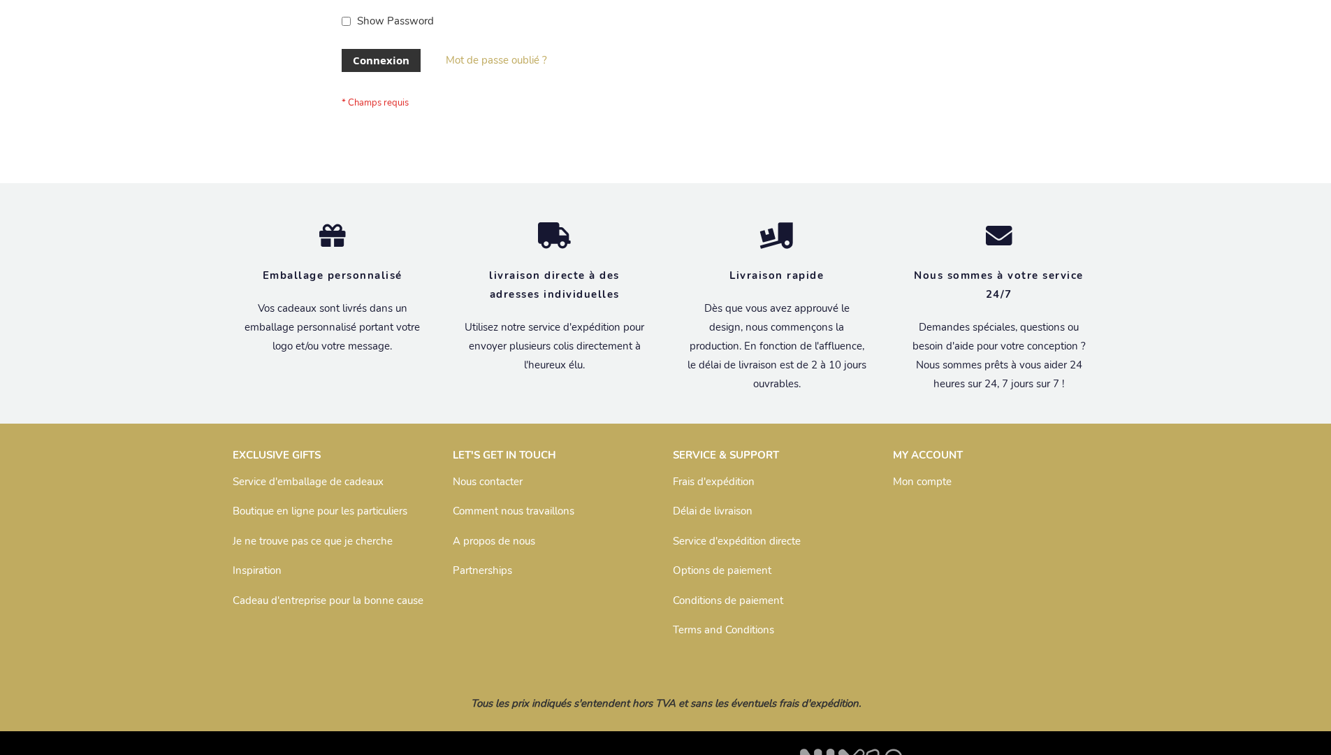
scroll to position [482, 0]
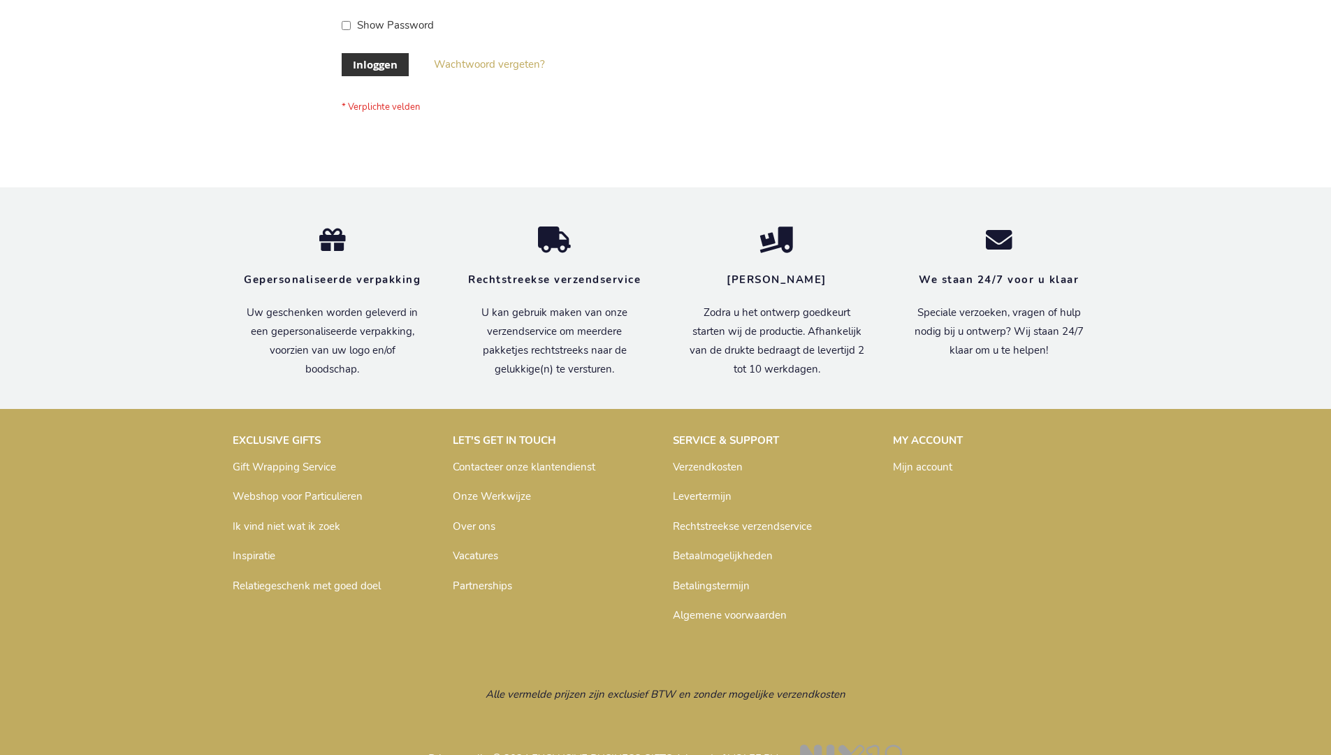
scroll to position [475, 0]
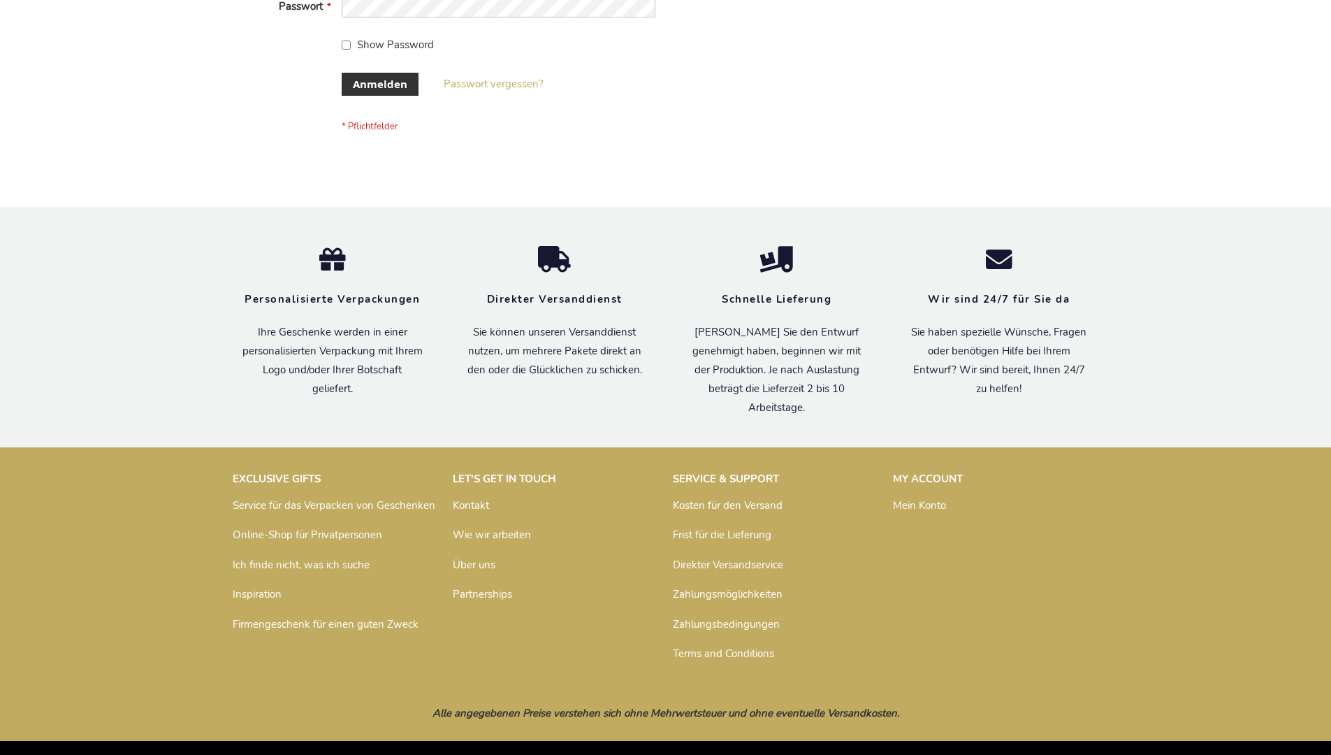
scroll to position [468, 0]
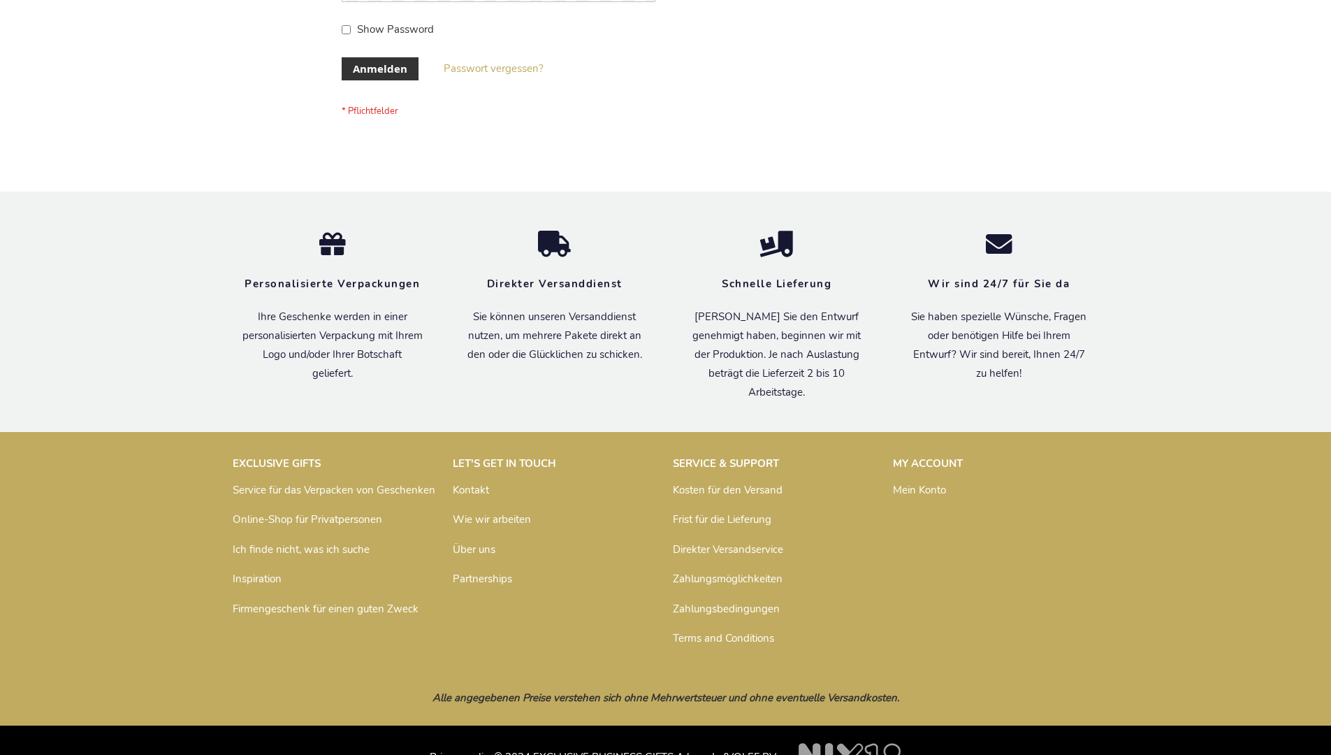
scroll to position [468, 0]
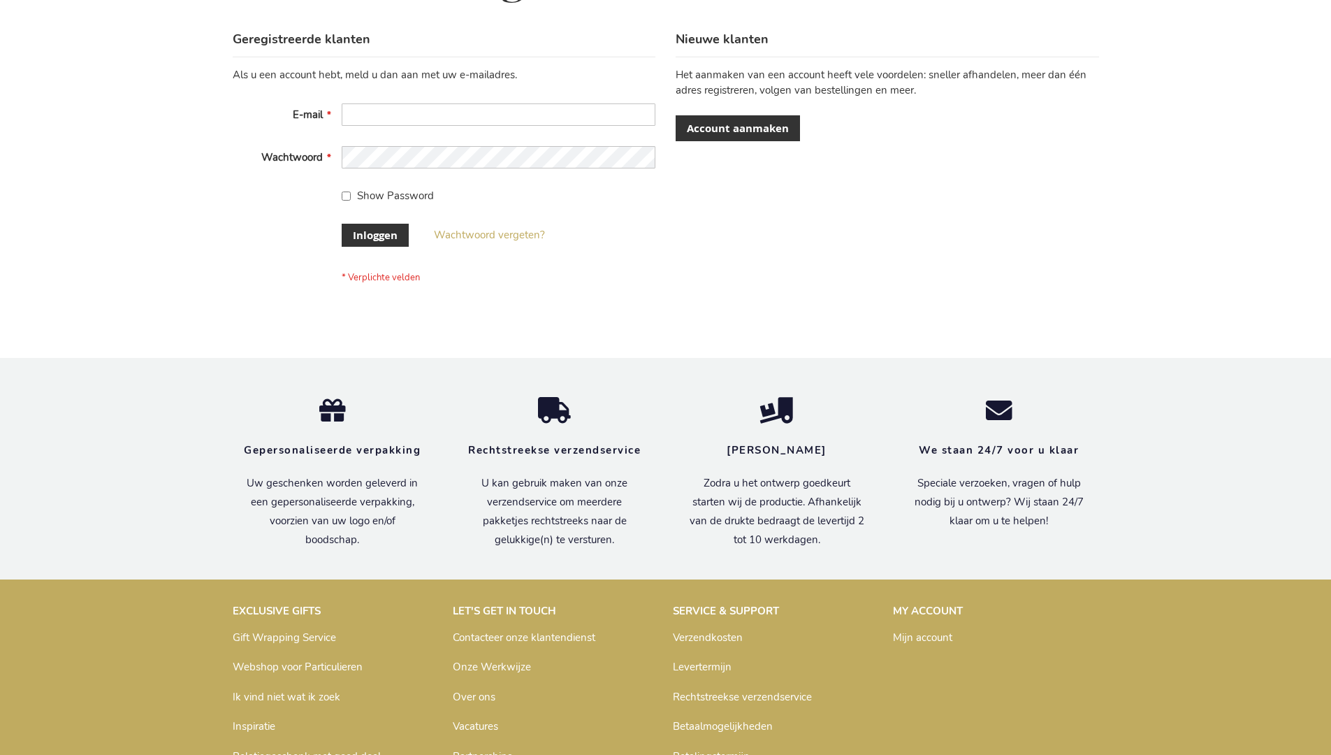
scroll to position [475, 0]
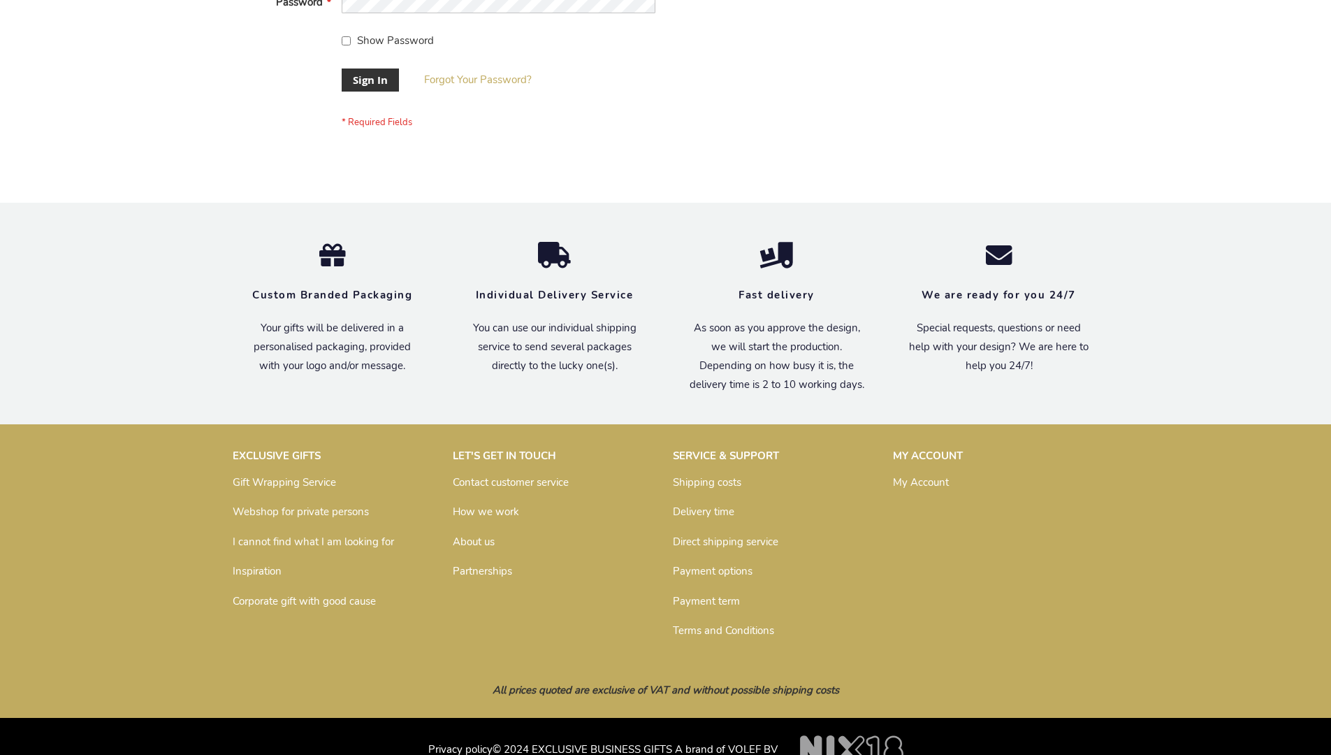
scroll to position [449, 0]
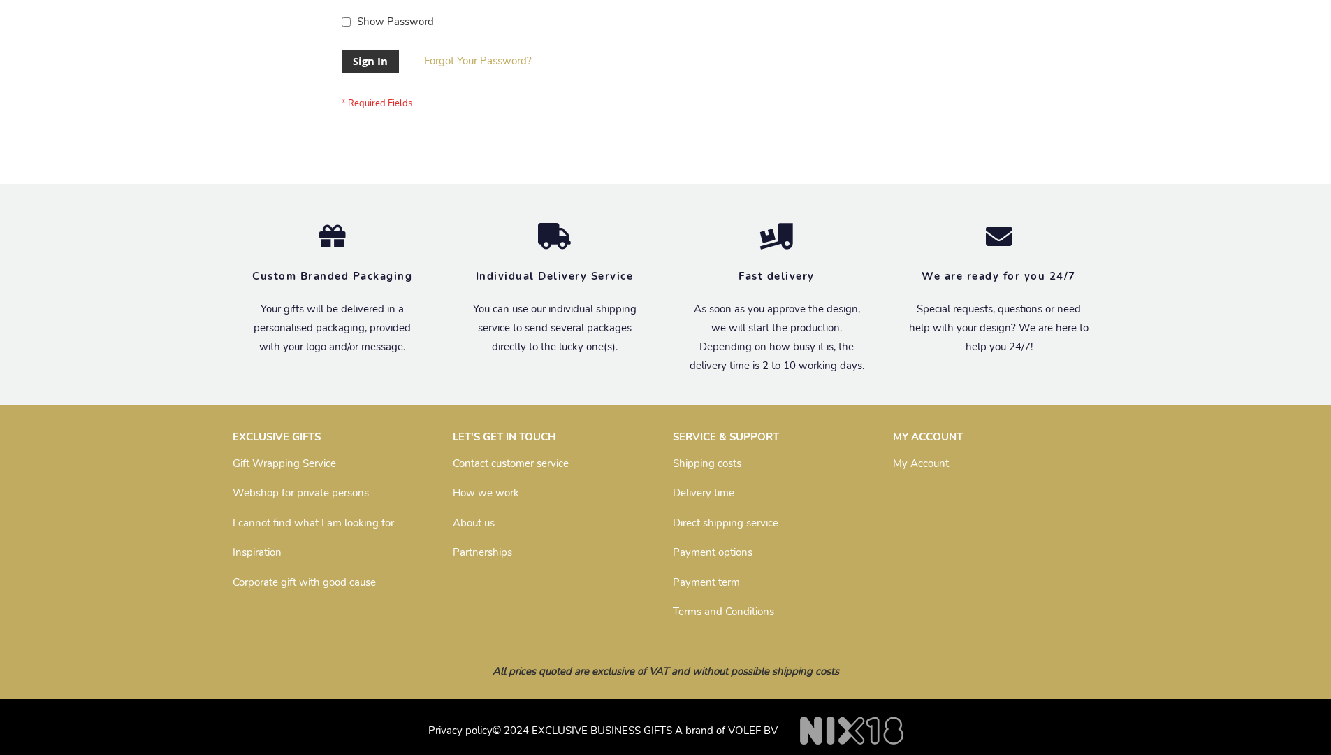
scroll to position [449, 0]
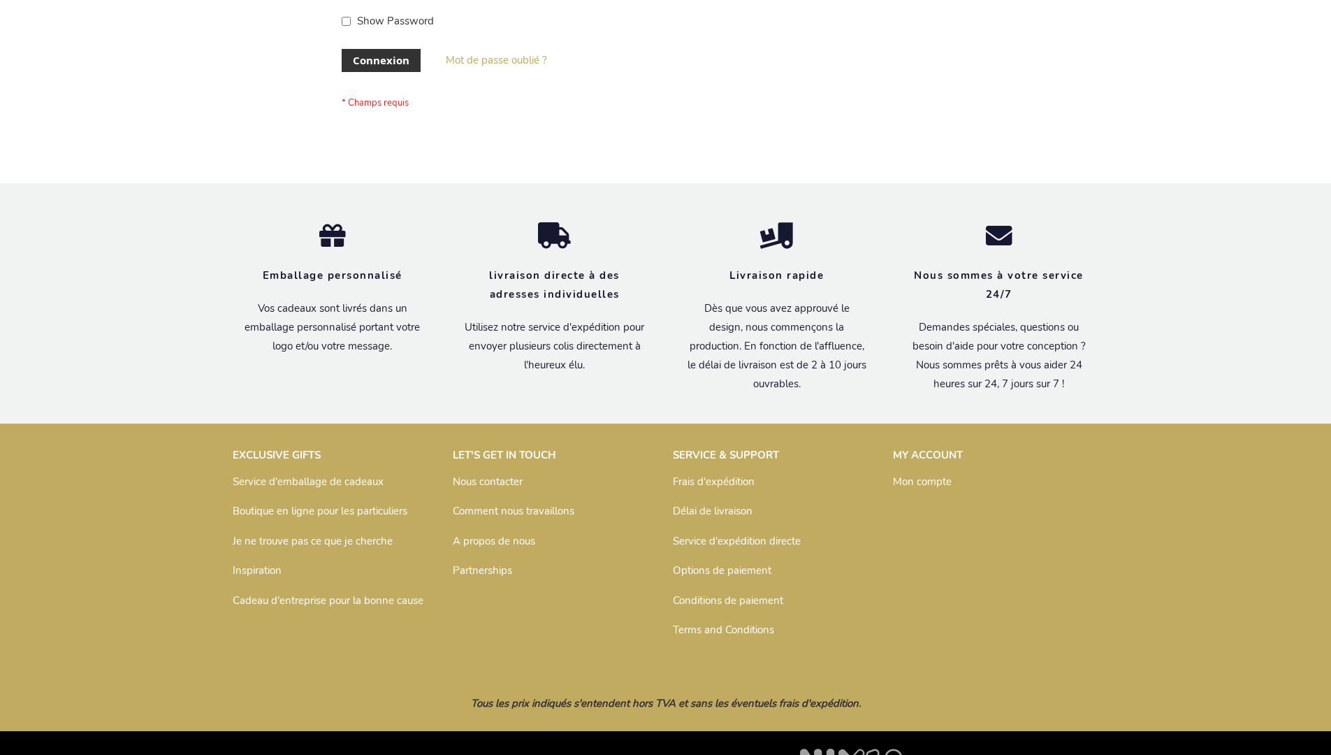
scroll to position [482, 0]
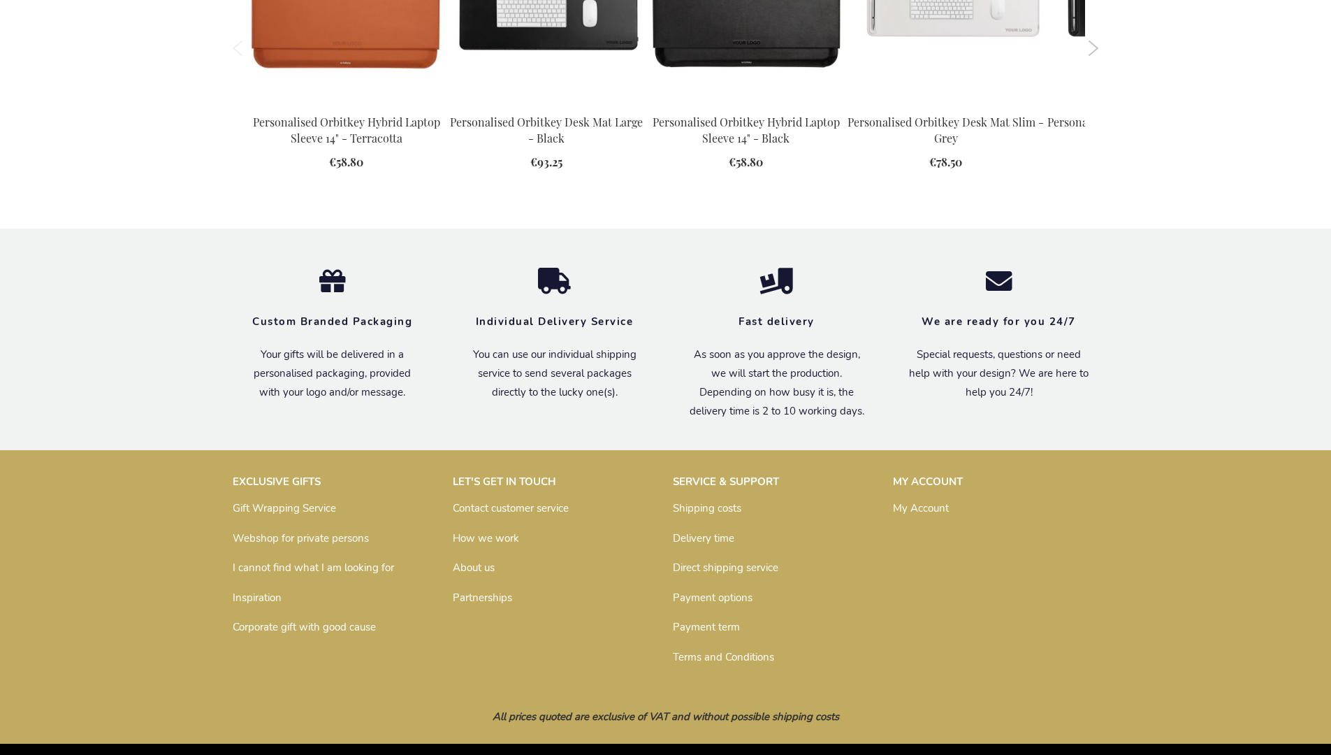
scroll to position [1849, 0]
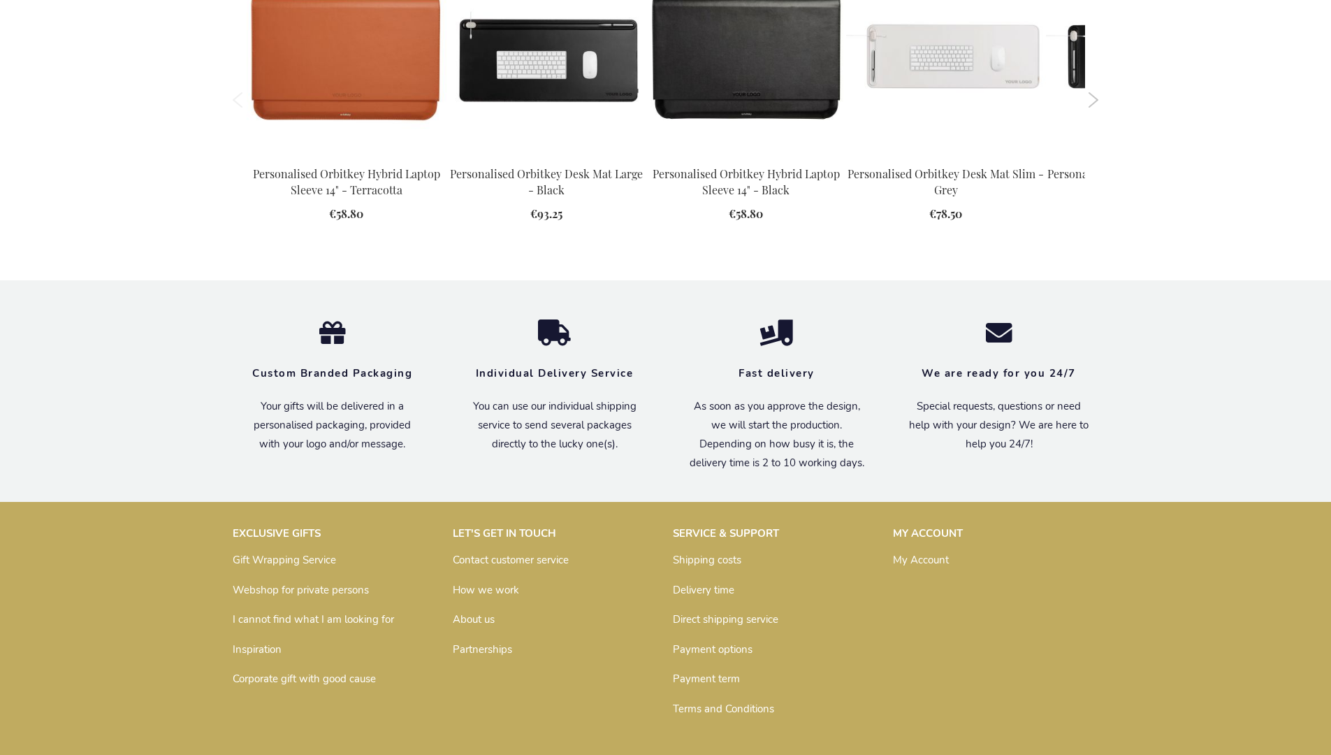
scroll to position [1849, 0]
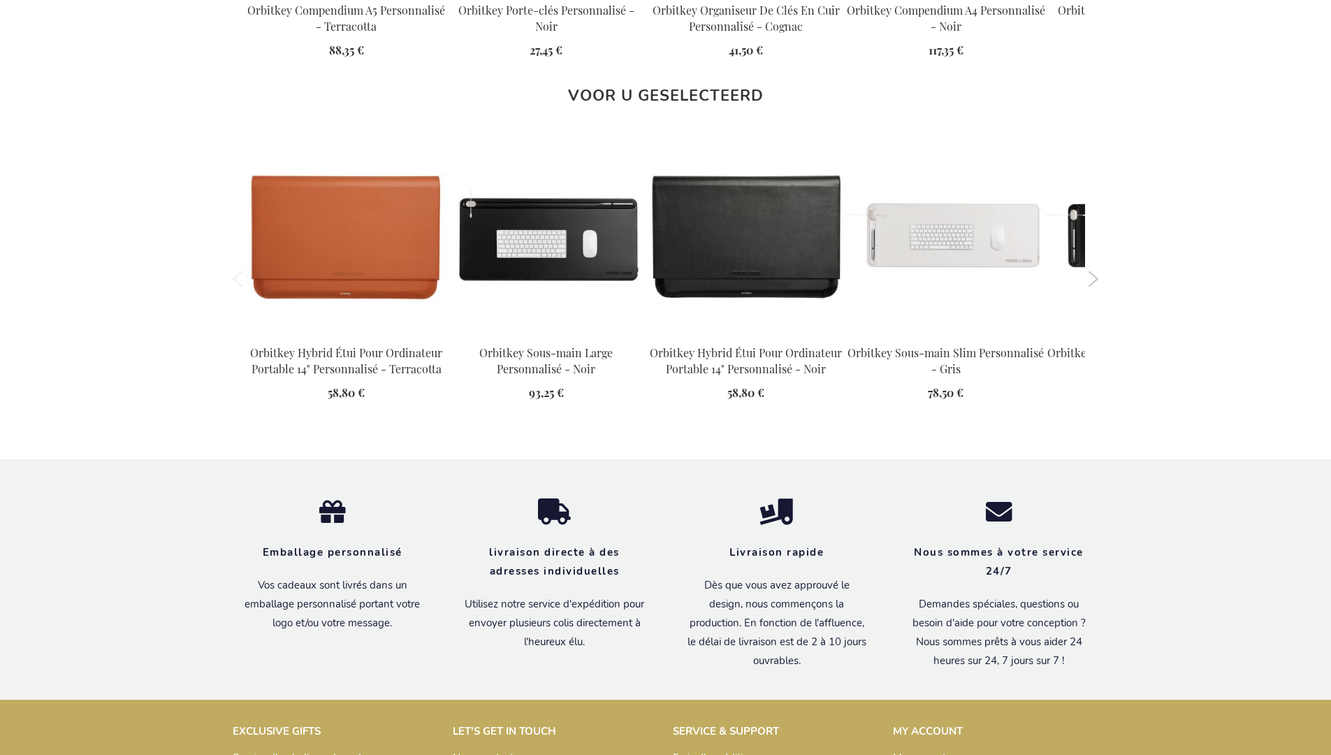
scroll to position [1882, 0]
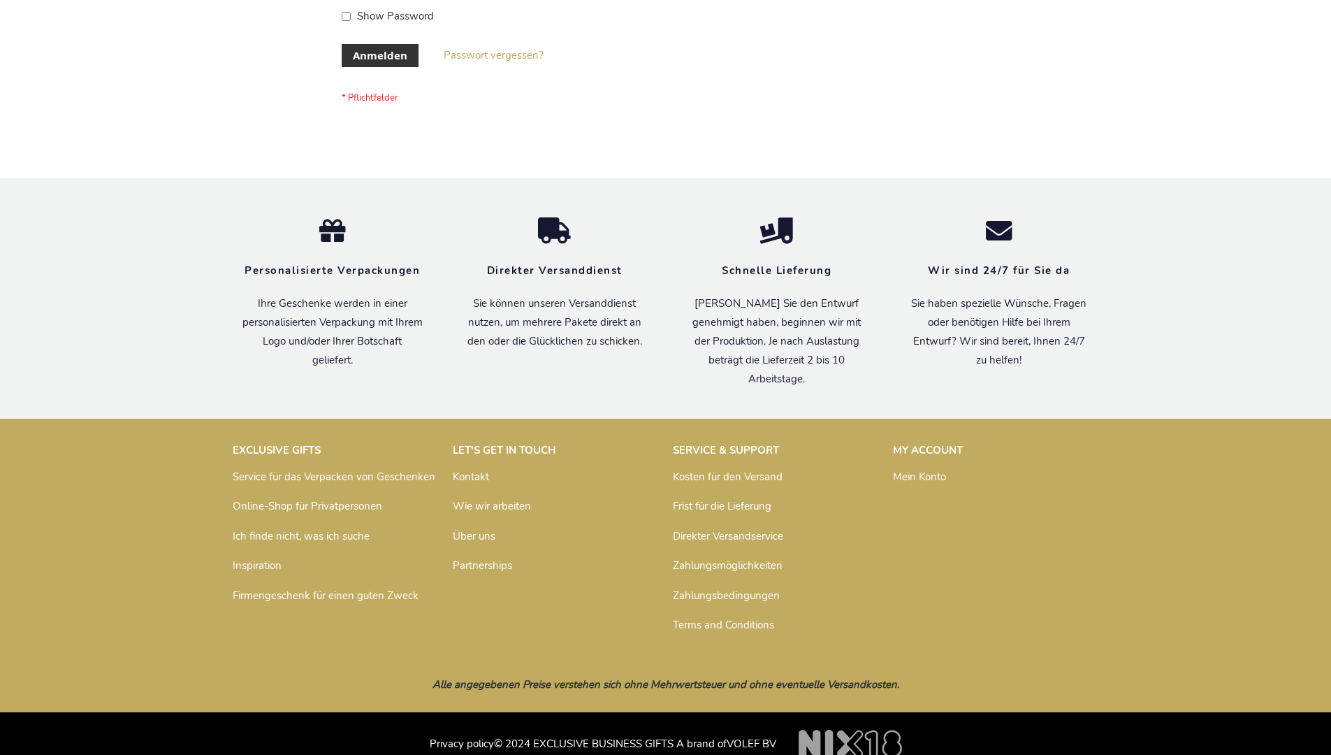
scroll to position [468, 0]
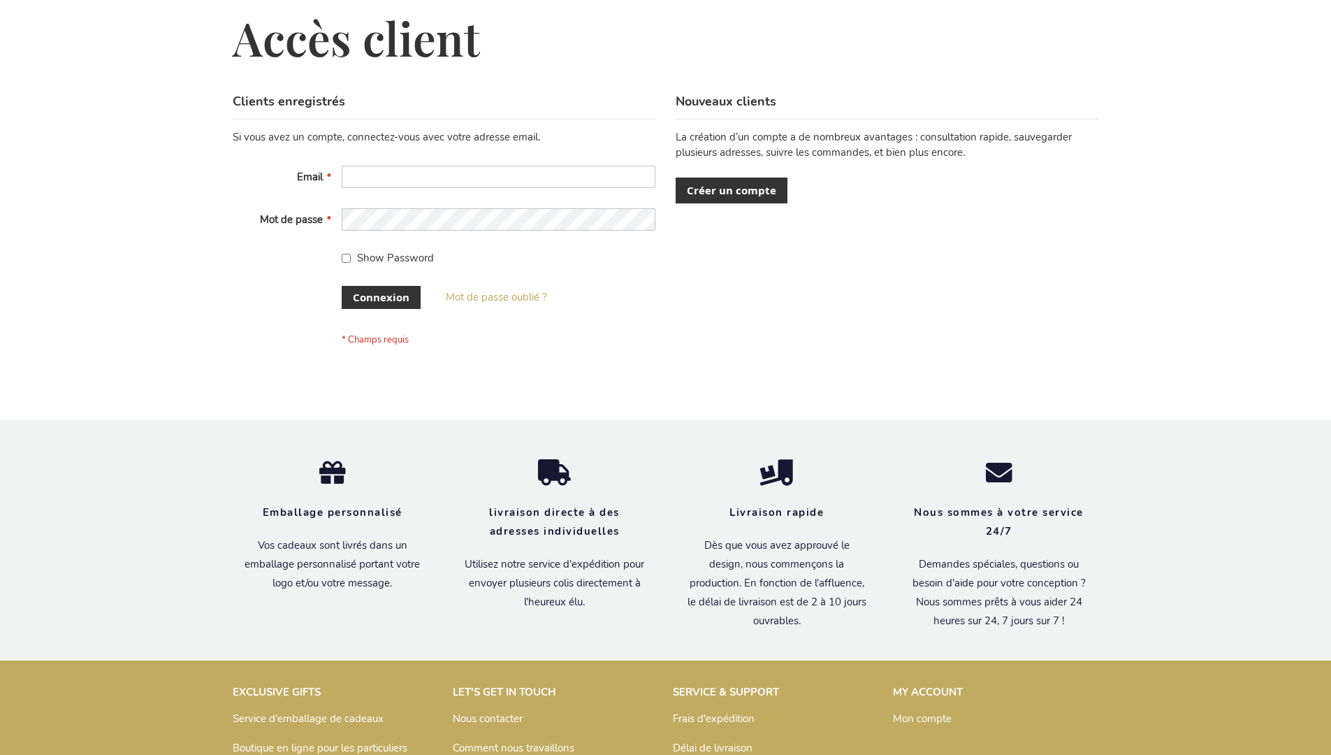
scroll to position [482, 0]
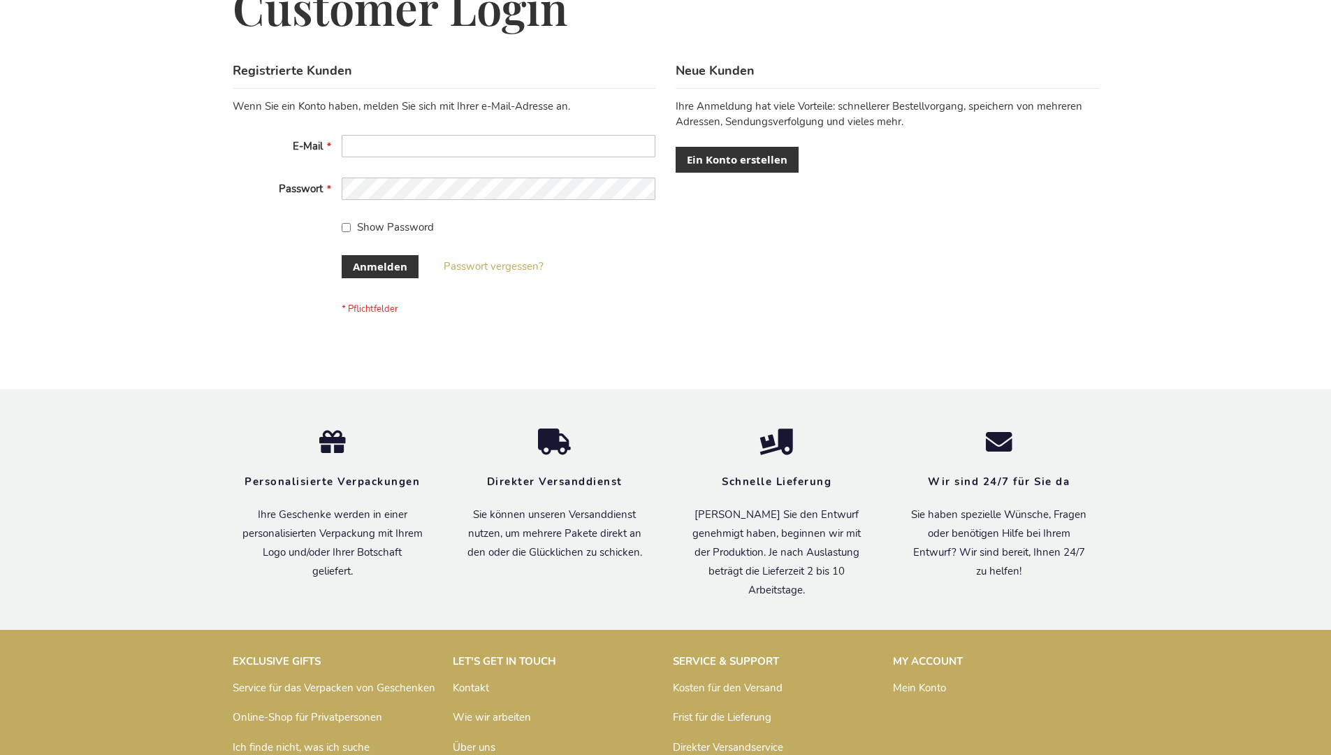
scroll to position [468, 0]
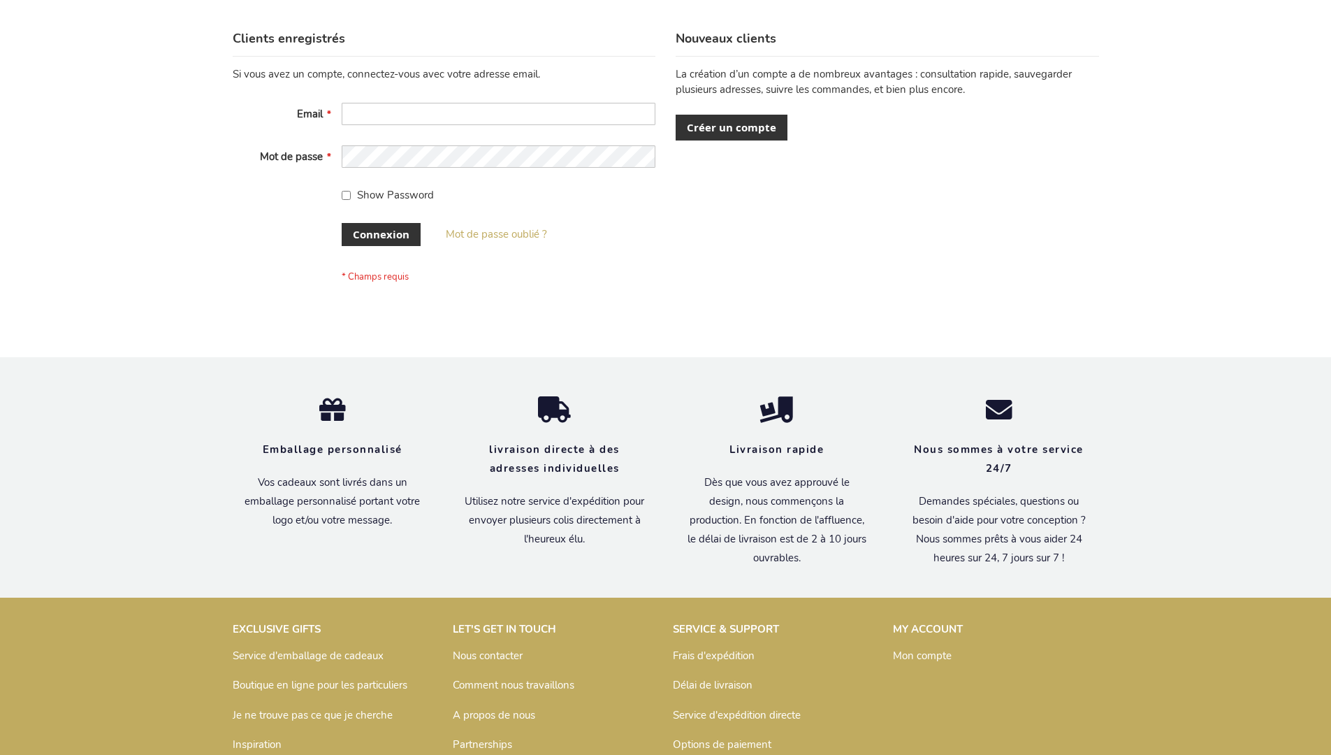
scroll to position [482, 0]
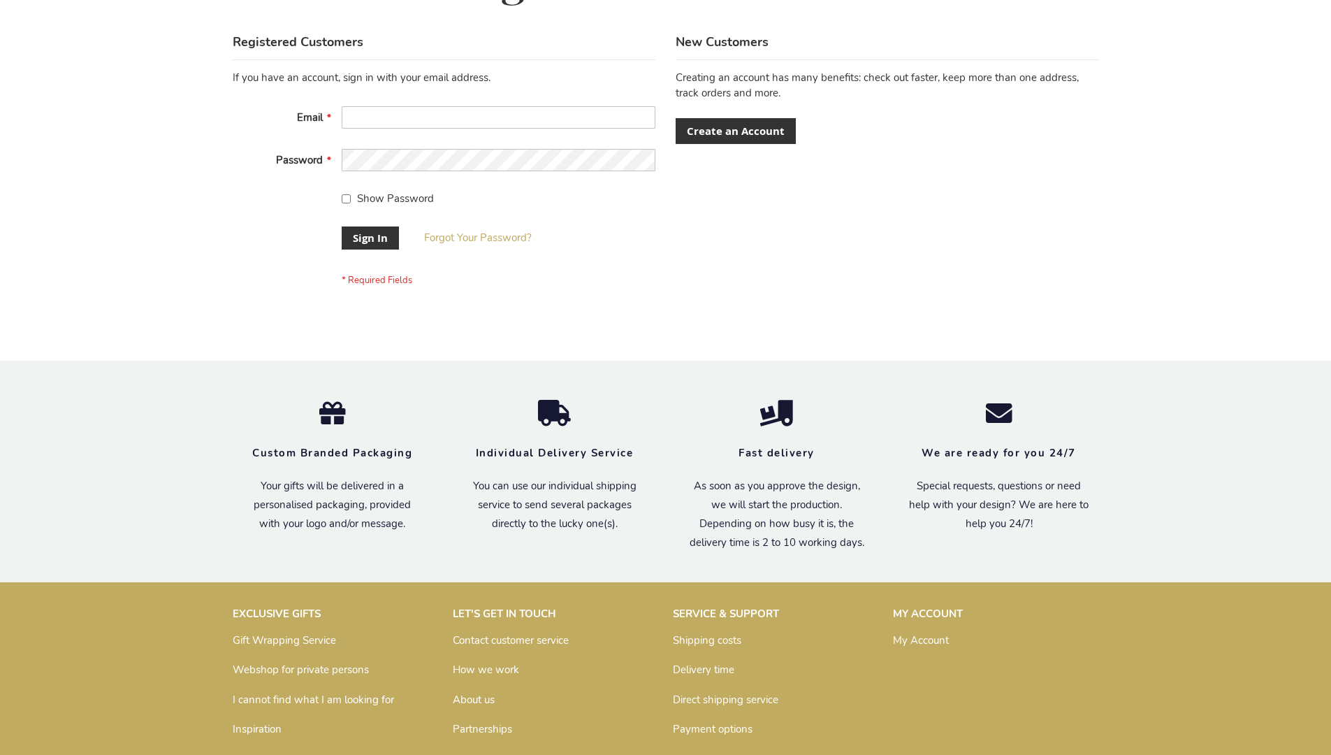
scroll to position [449, 0]
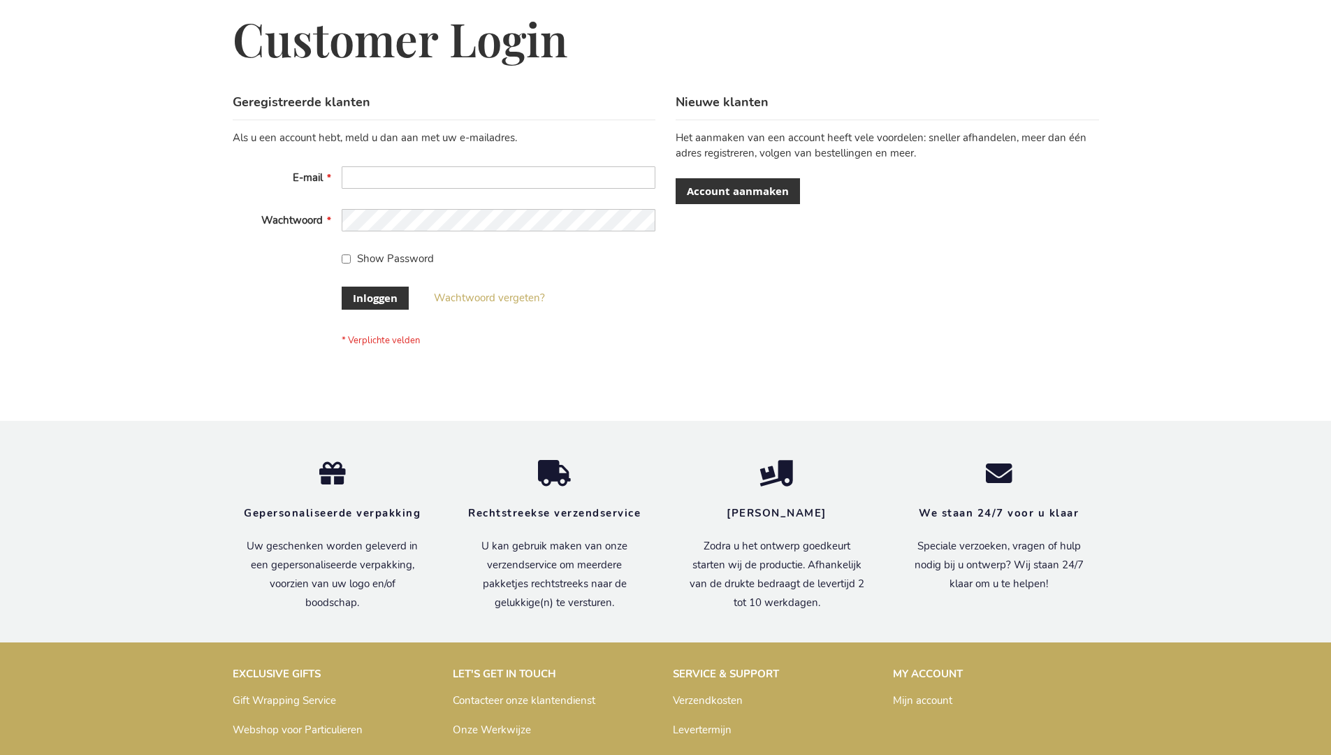
scroll to position [475, 0]
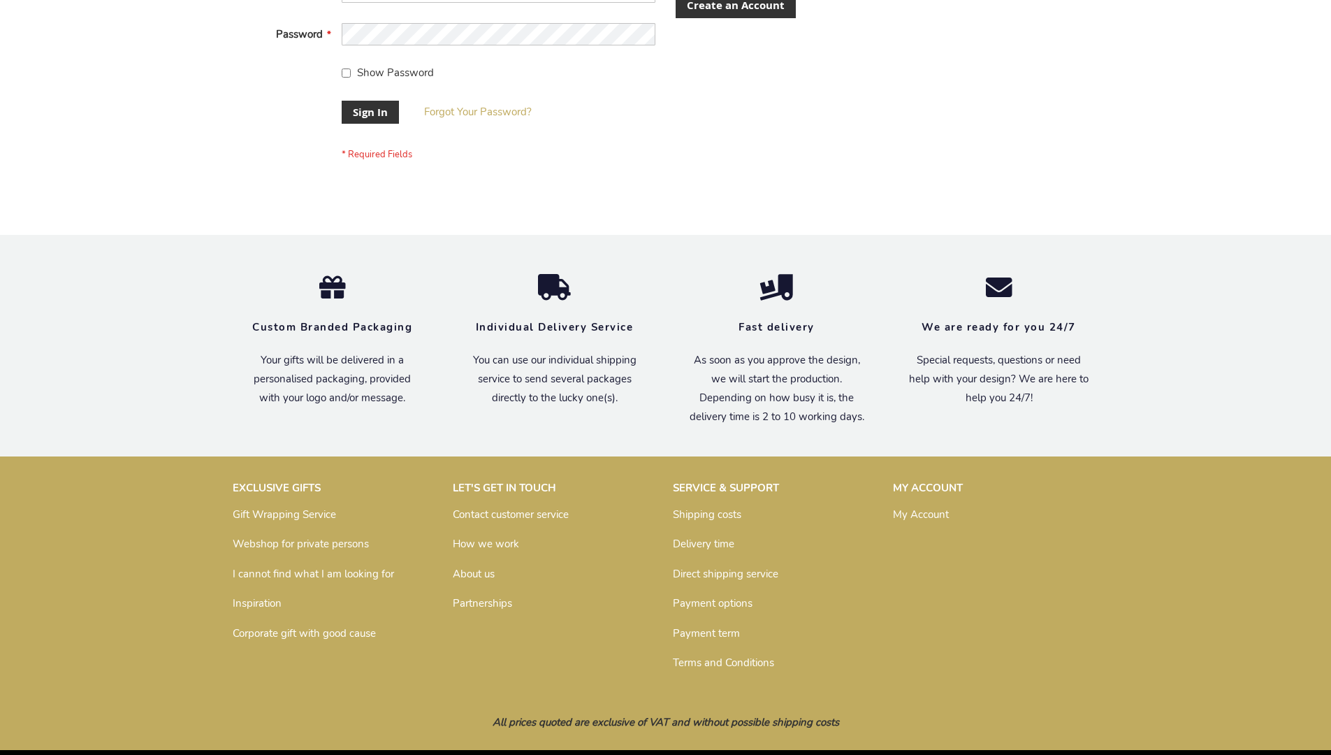
scroll to position [449, 0]
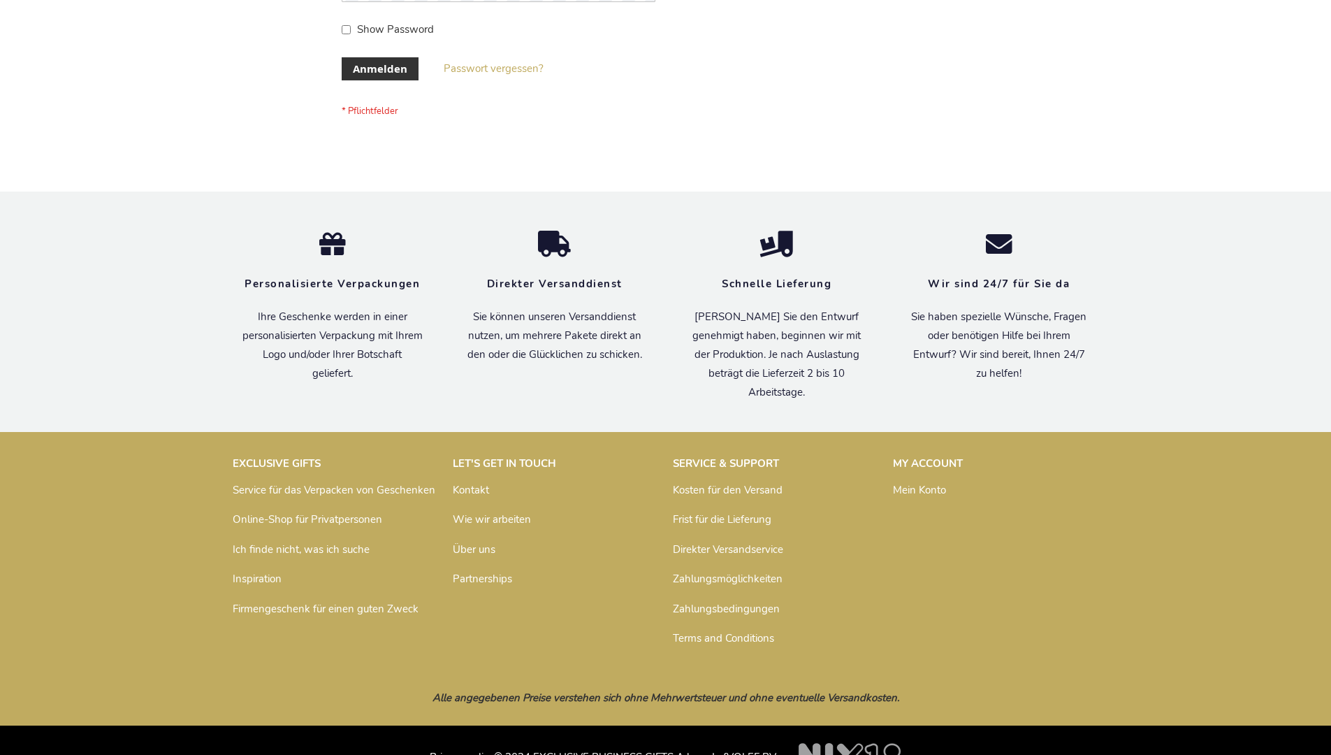
scroll to position [468, 0]
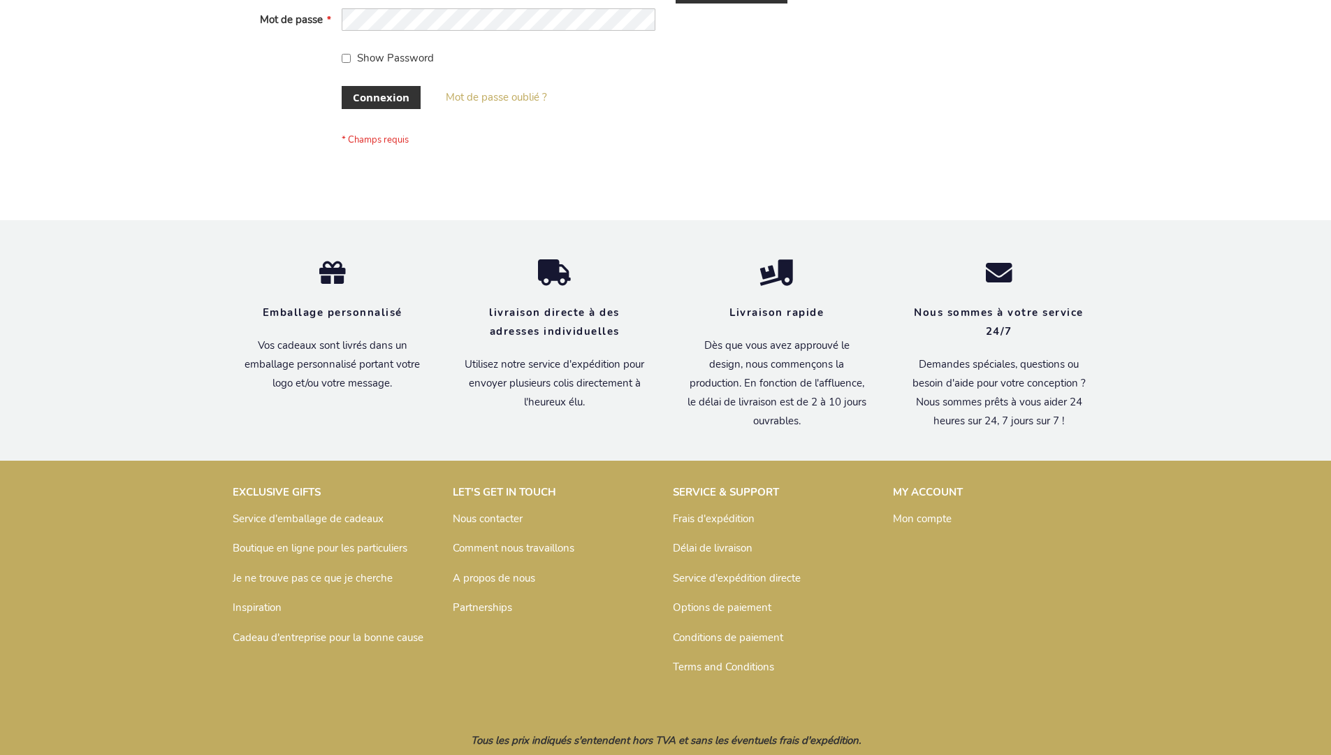
scroll to position [482, 0]
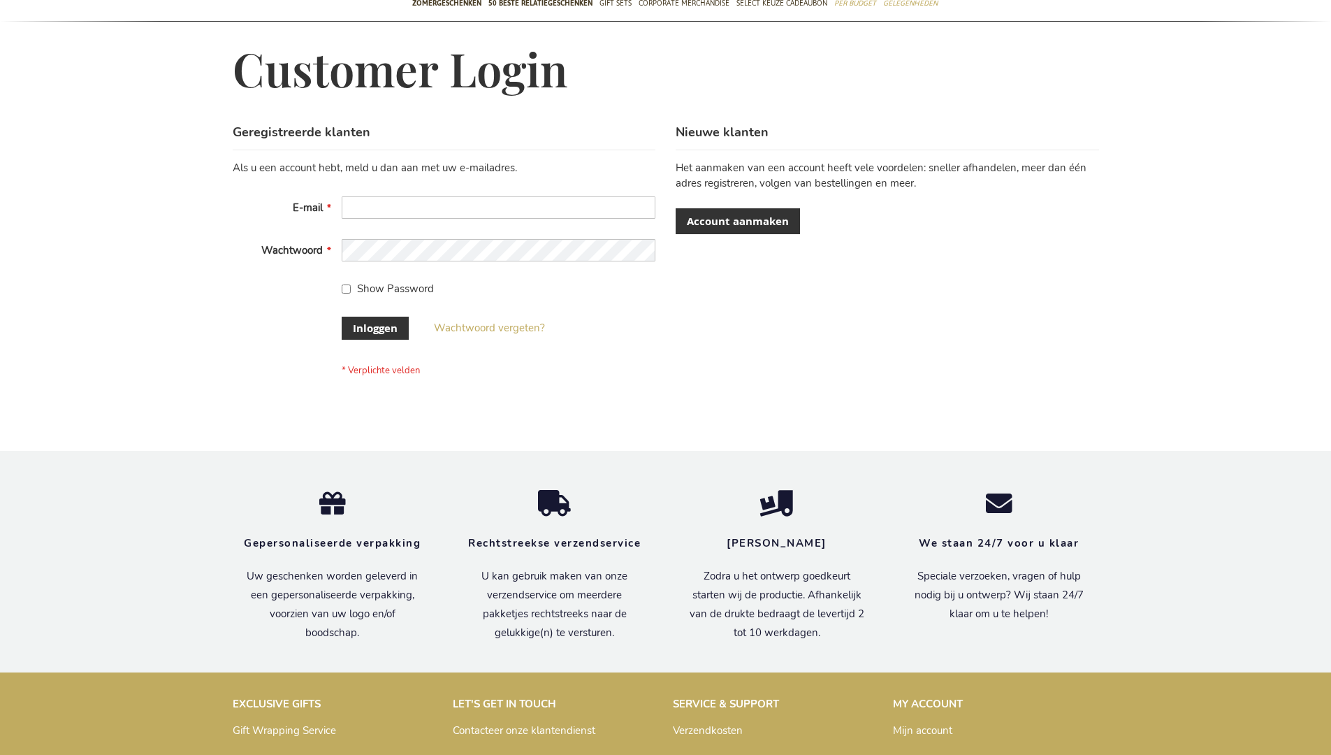
scroll to position [475, 0]
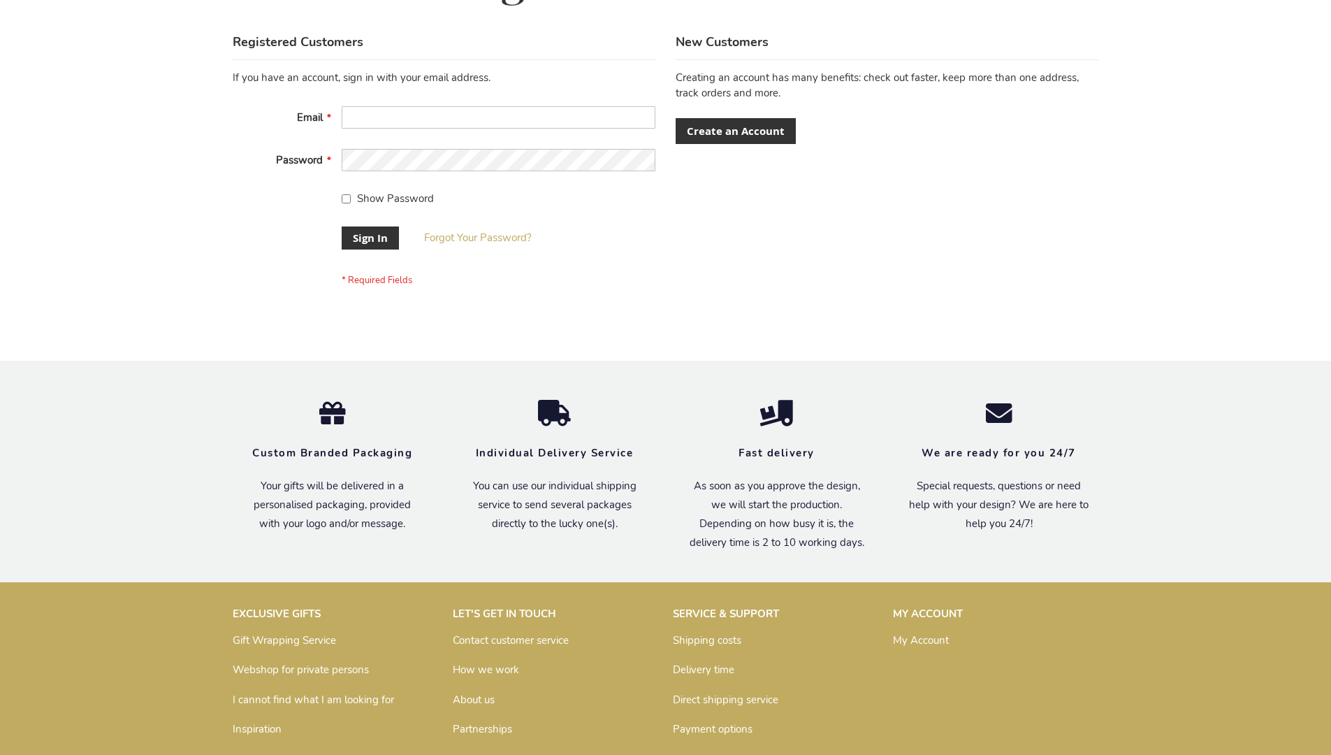
scroll to position [449, 0]
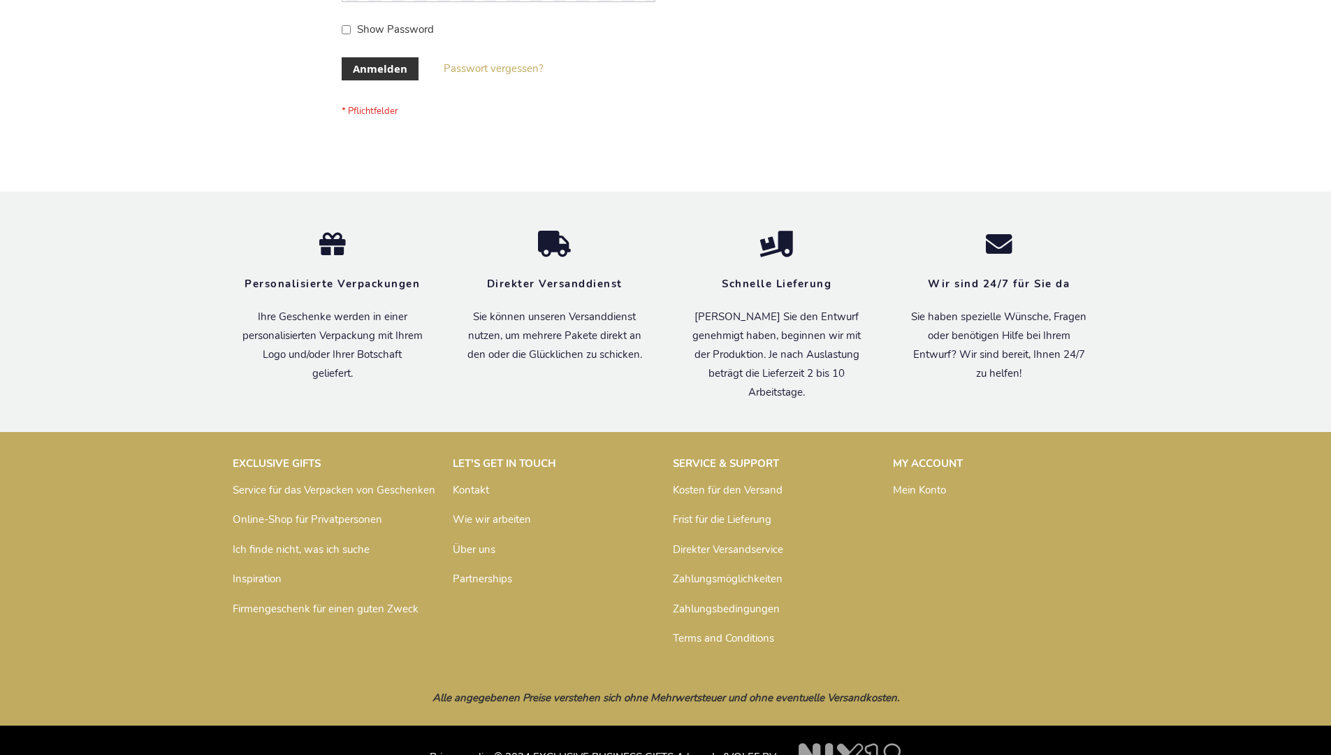
scroll to position [468, 0]
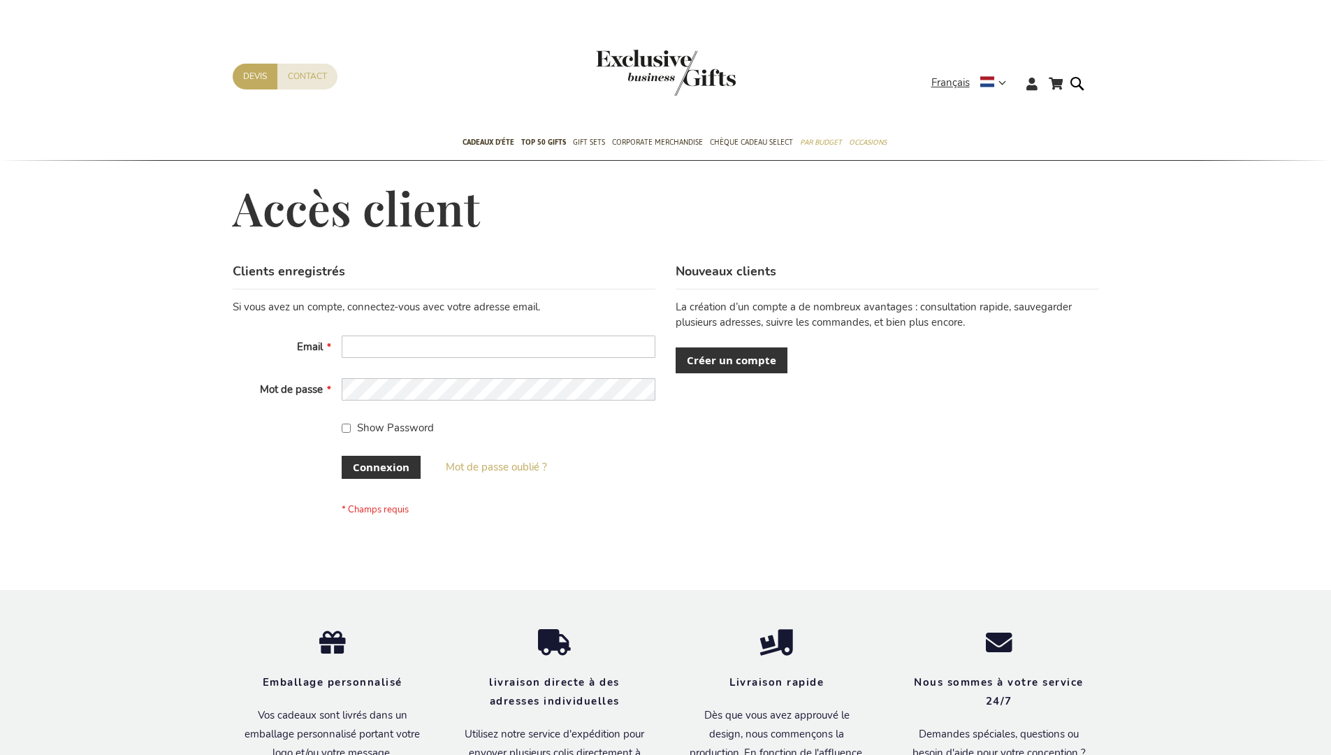
scroll to position [482, 0]
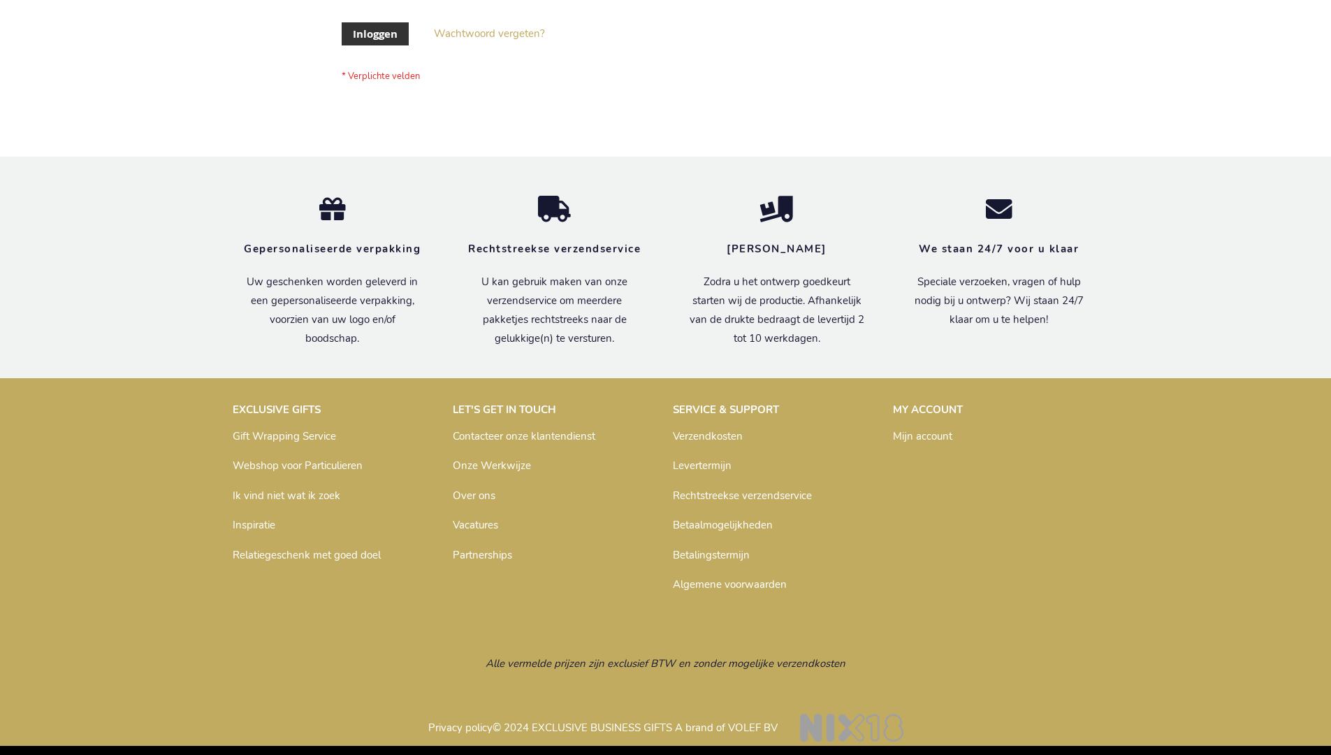
scroll to position [475, 0]
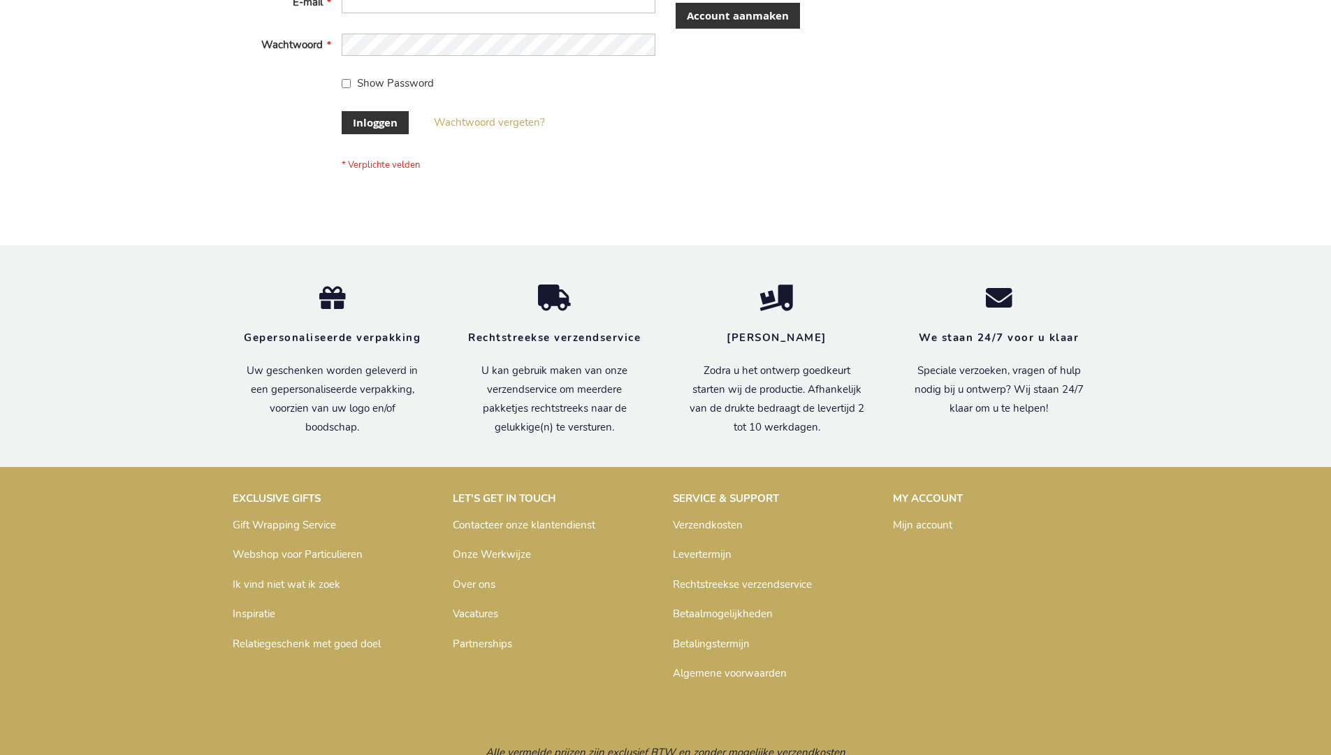
scroll to position [475, 0]
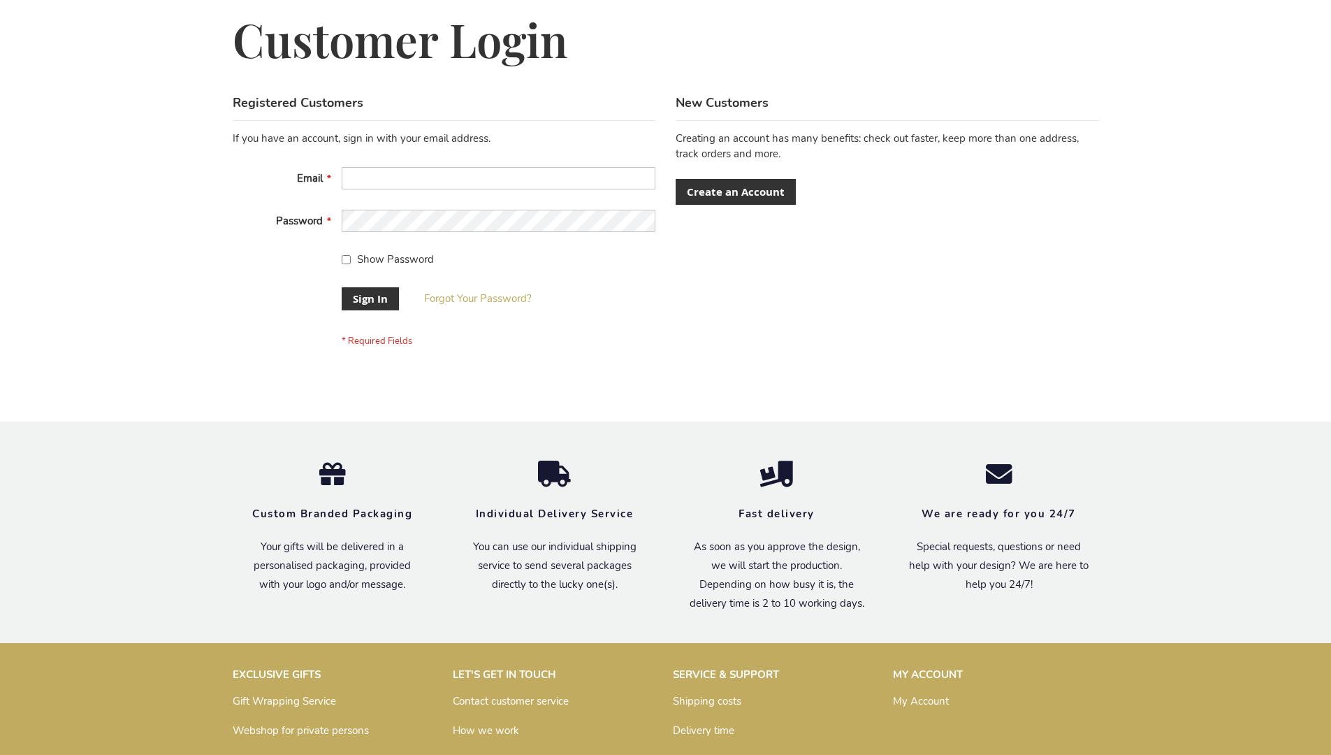
scroll to position [449, 0]
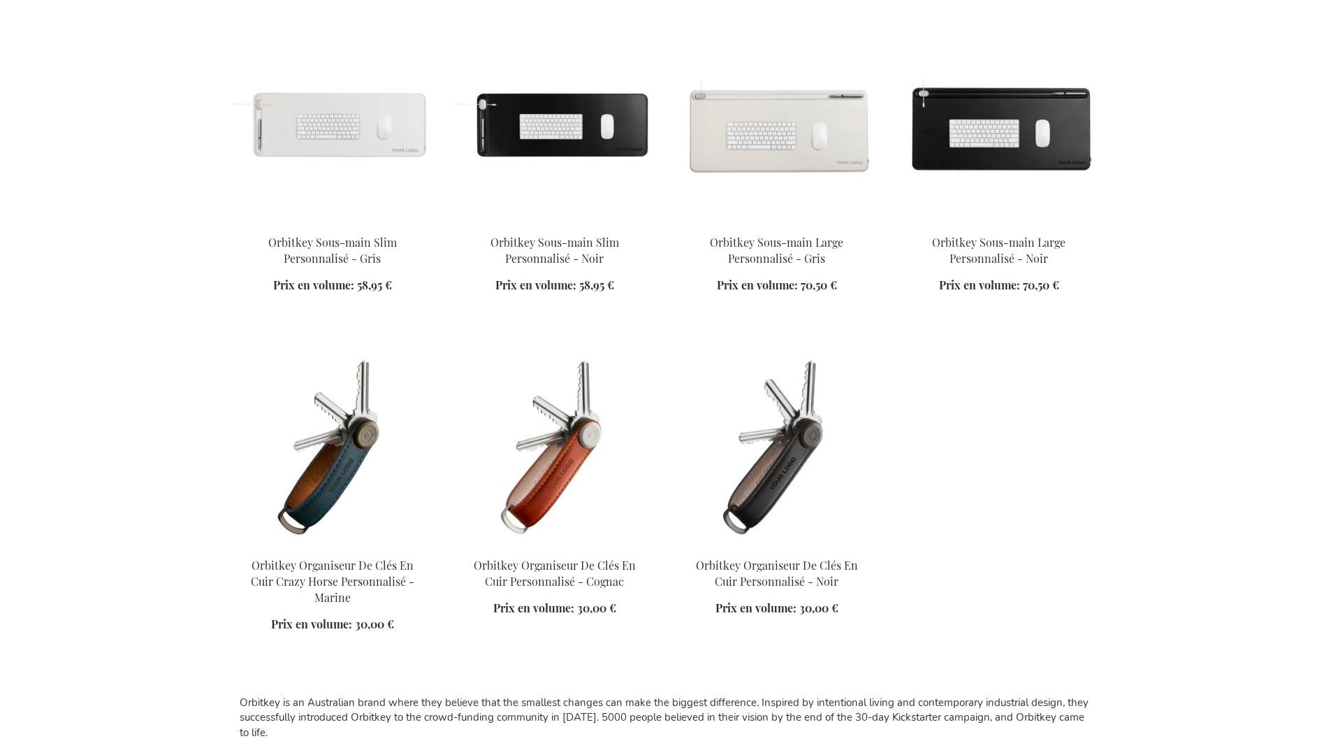
scroll to position [1711, 0]
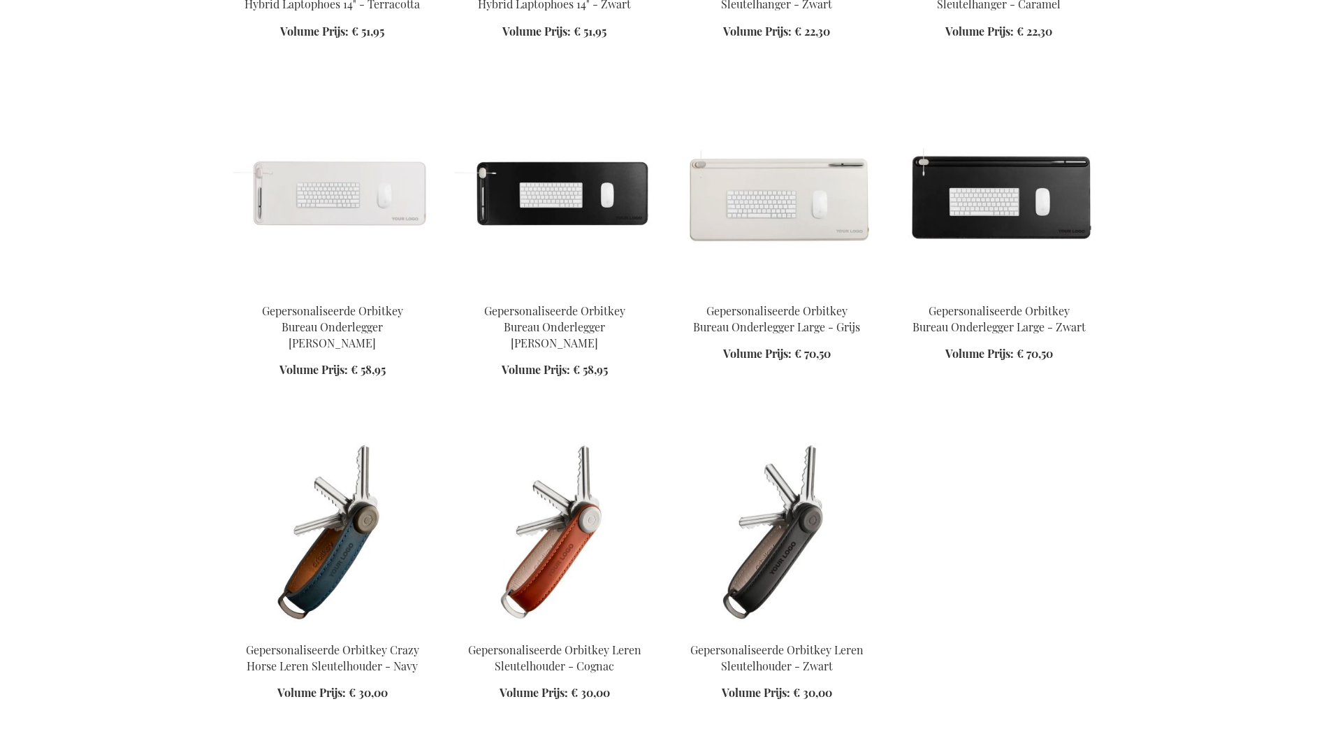
scroll to position [1672, 0]
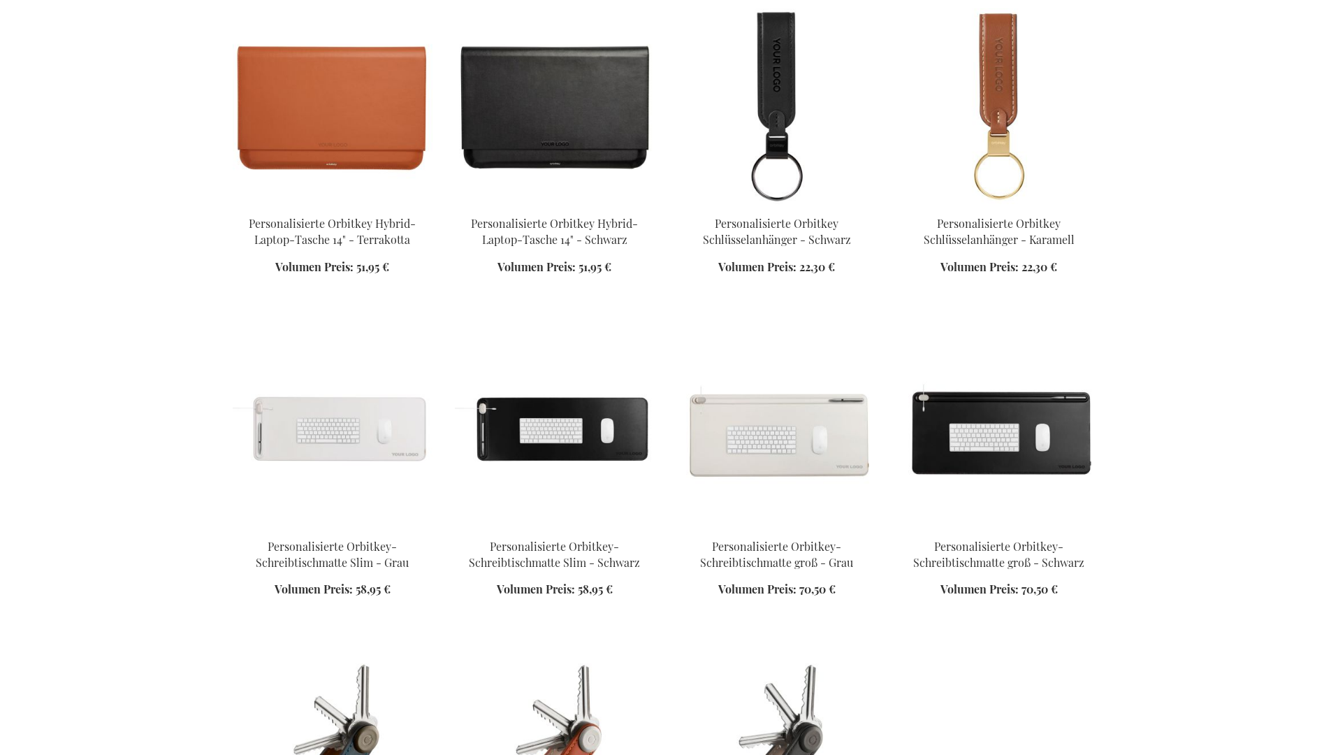
scroll to position [1665, 0]
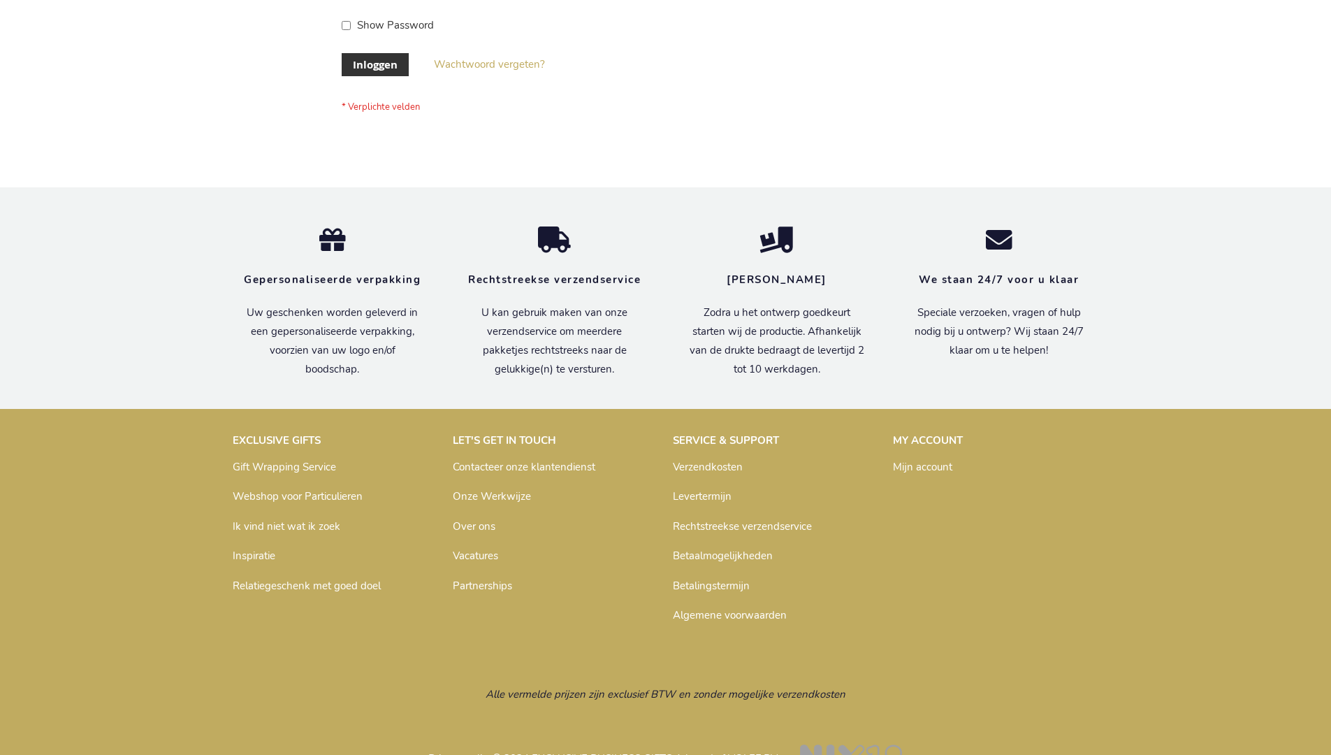
scroll to position [475, 0]
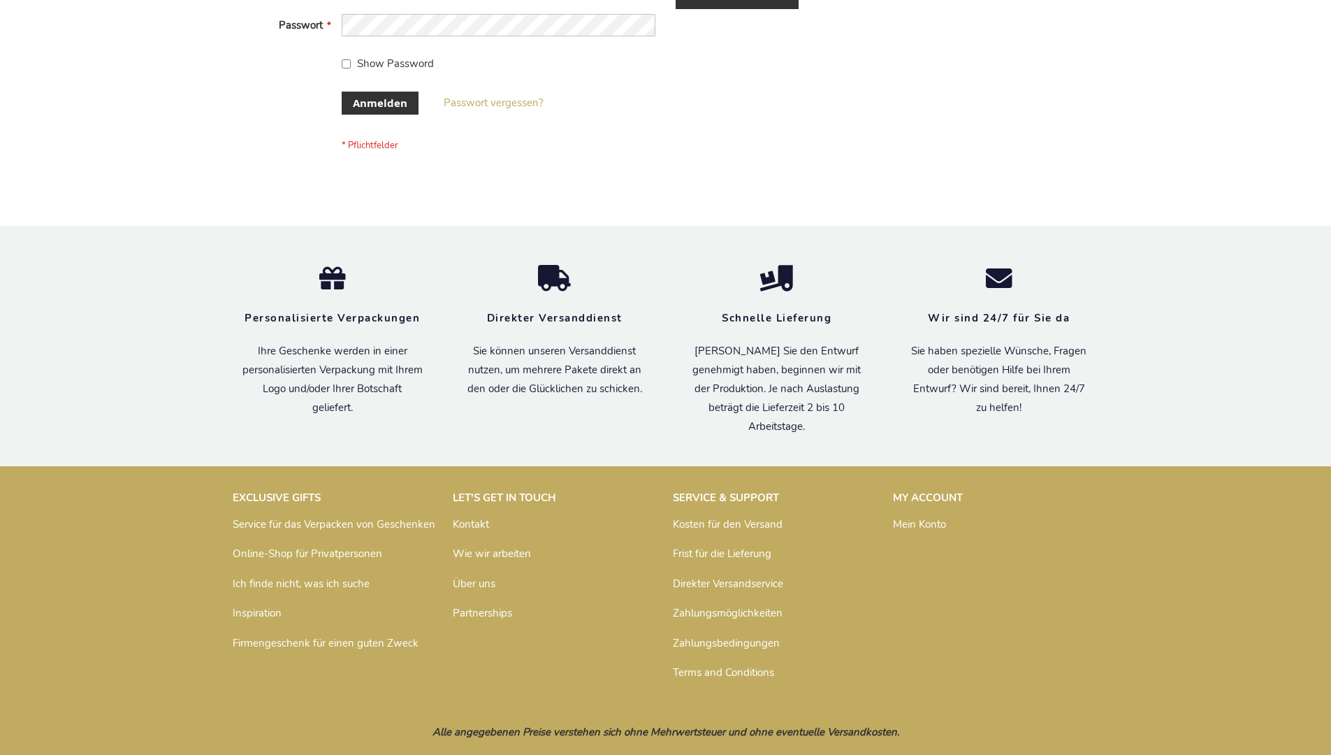
scroll to position [468, 0]
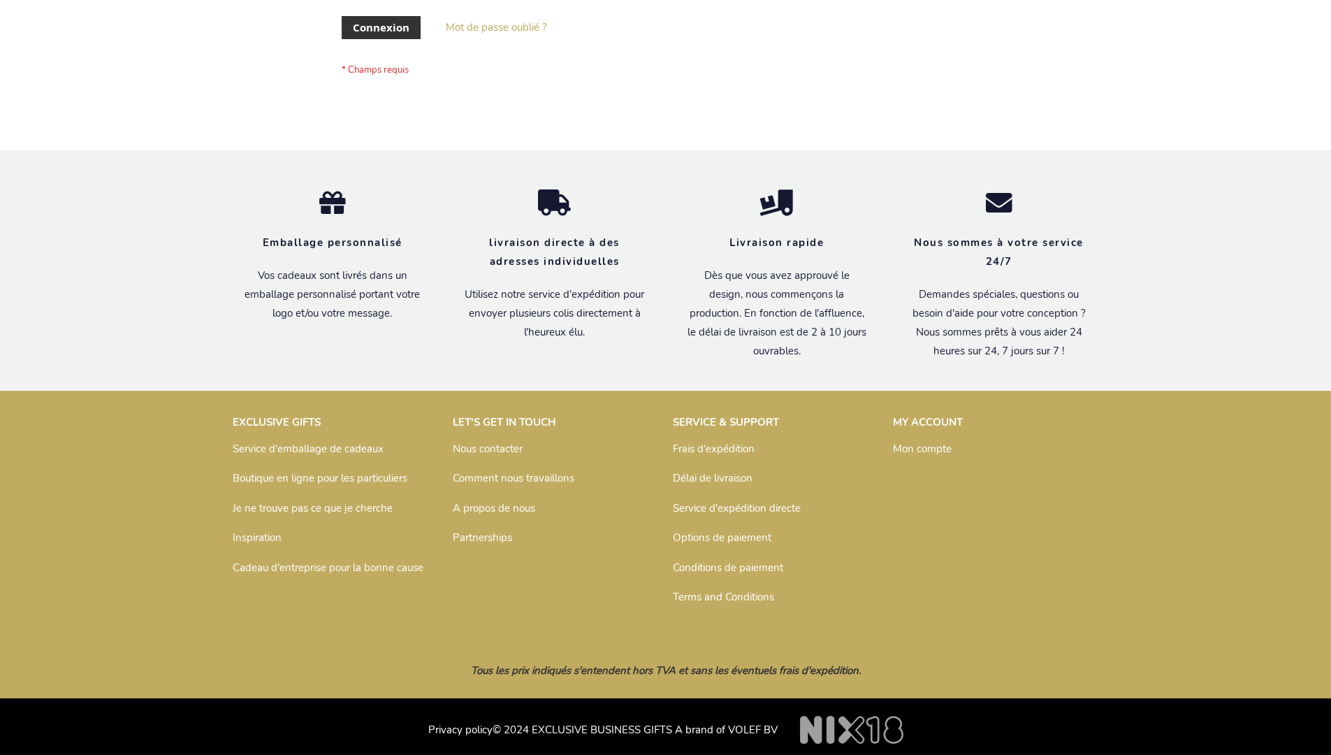
scroll to position [482, 0]
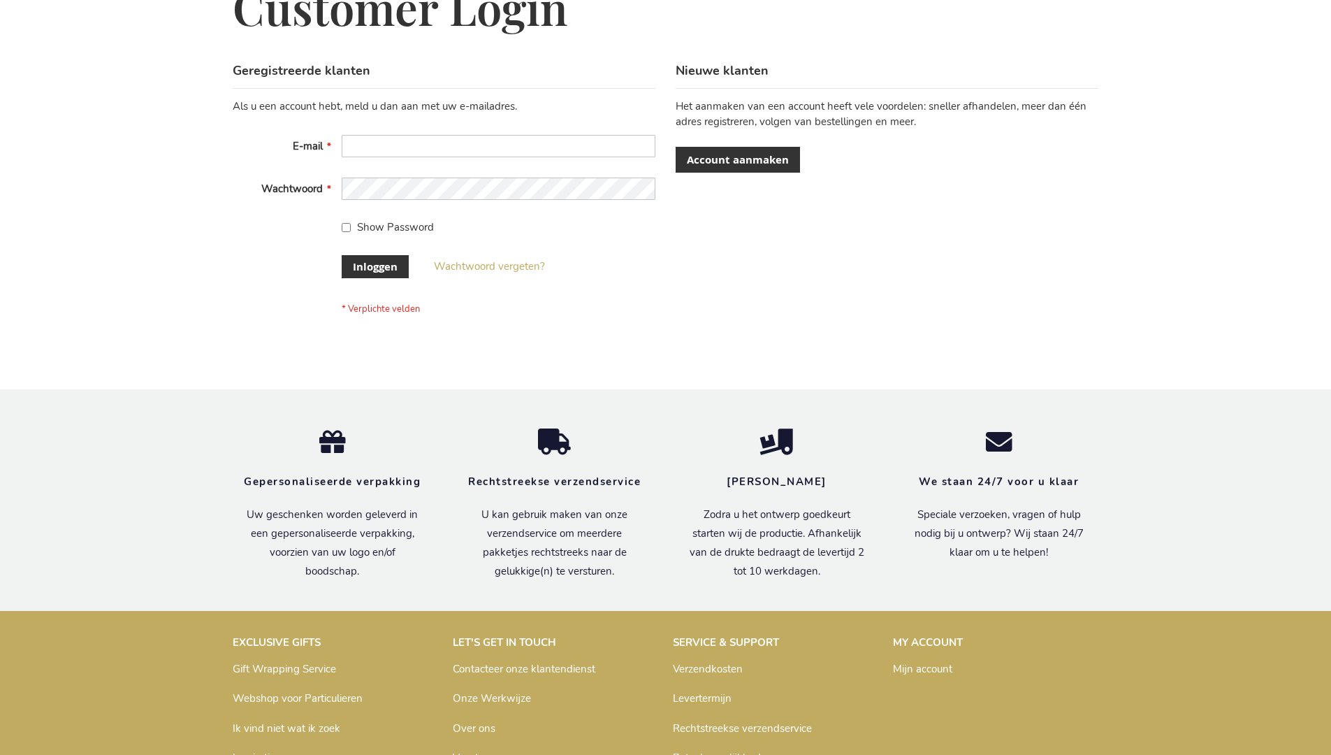
scroll to position [475, 0]
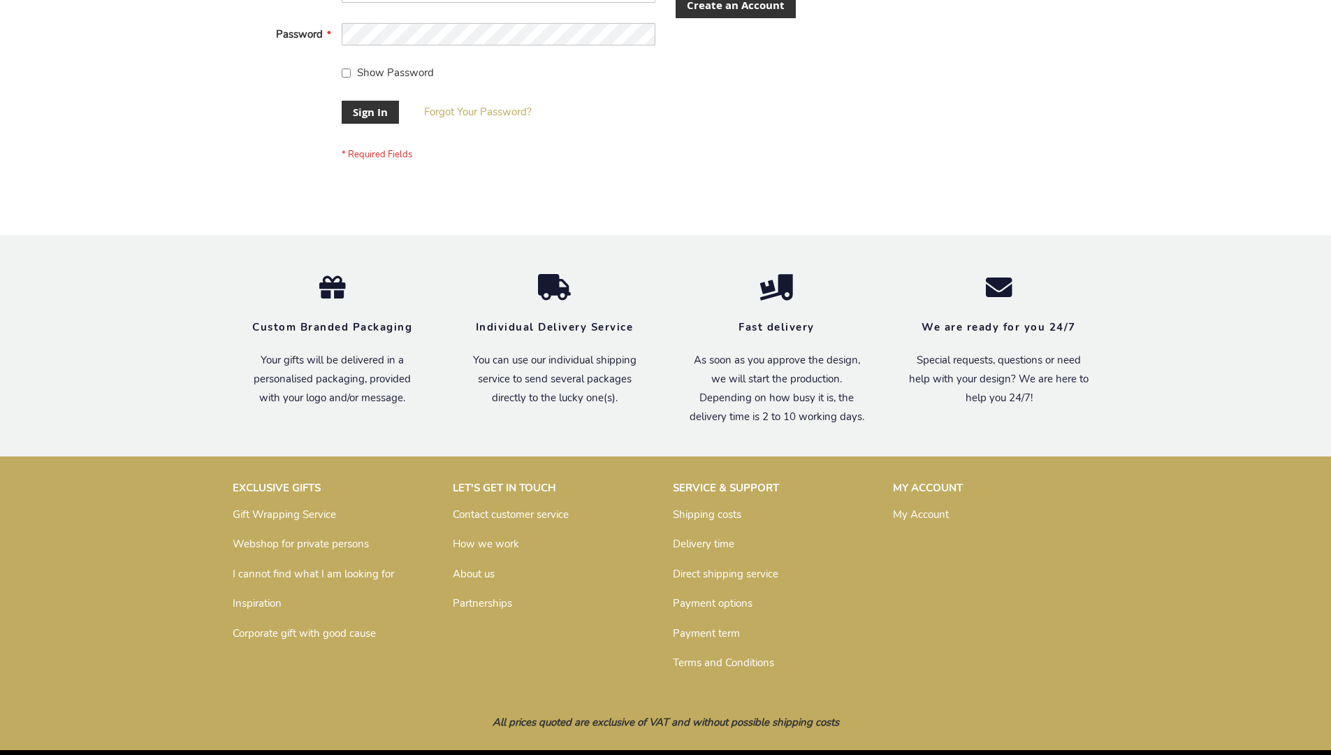
scroll to position [449, 0]
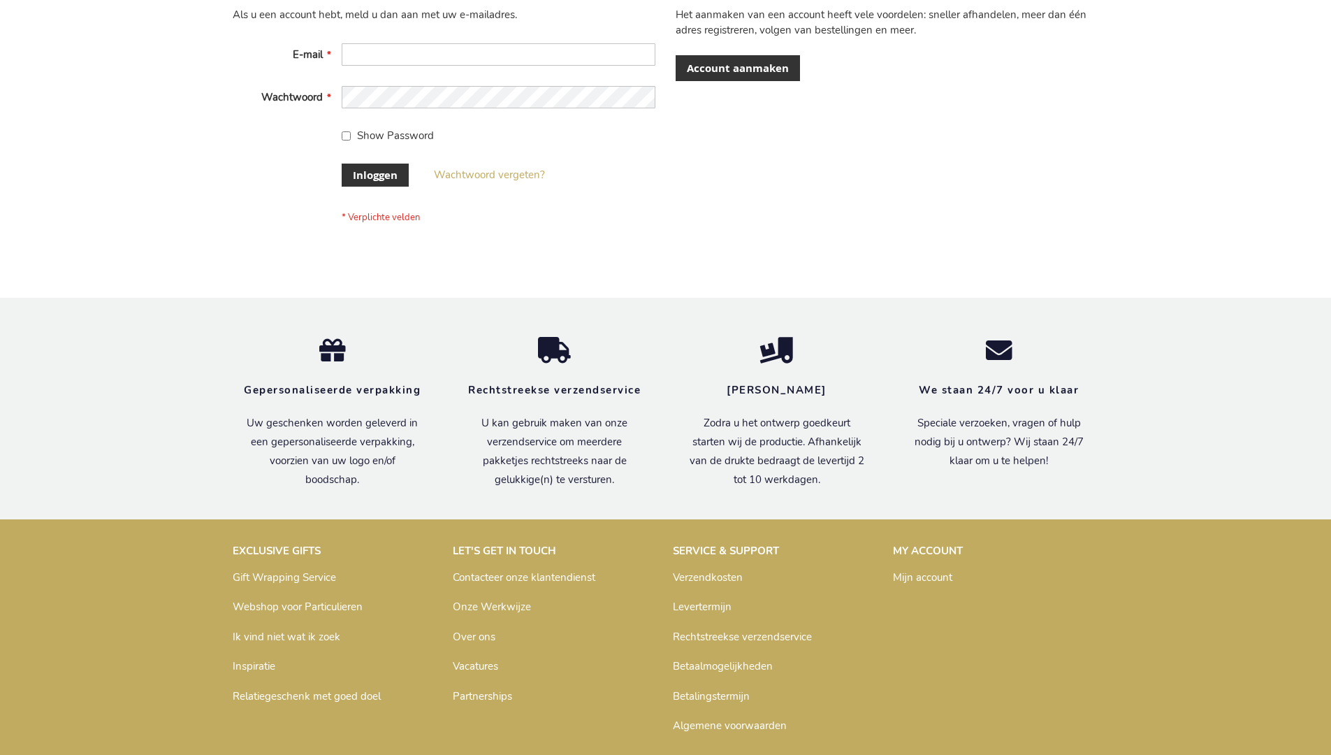
scroll to position [475, 0]
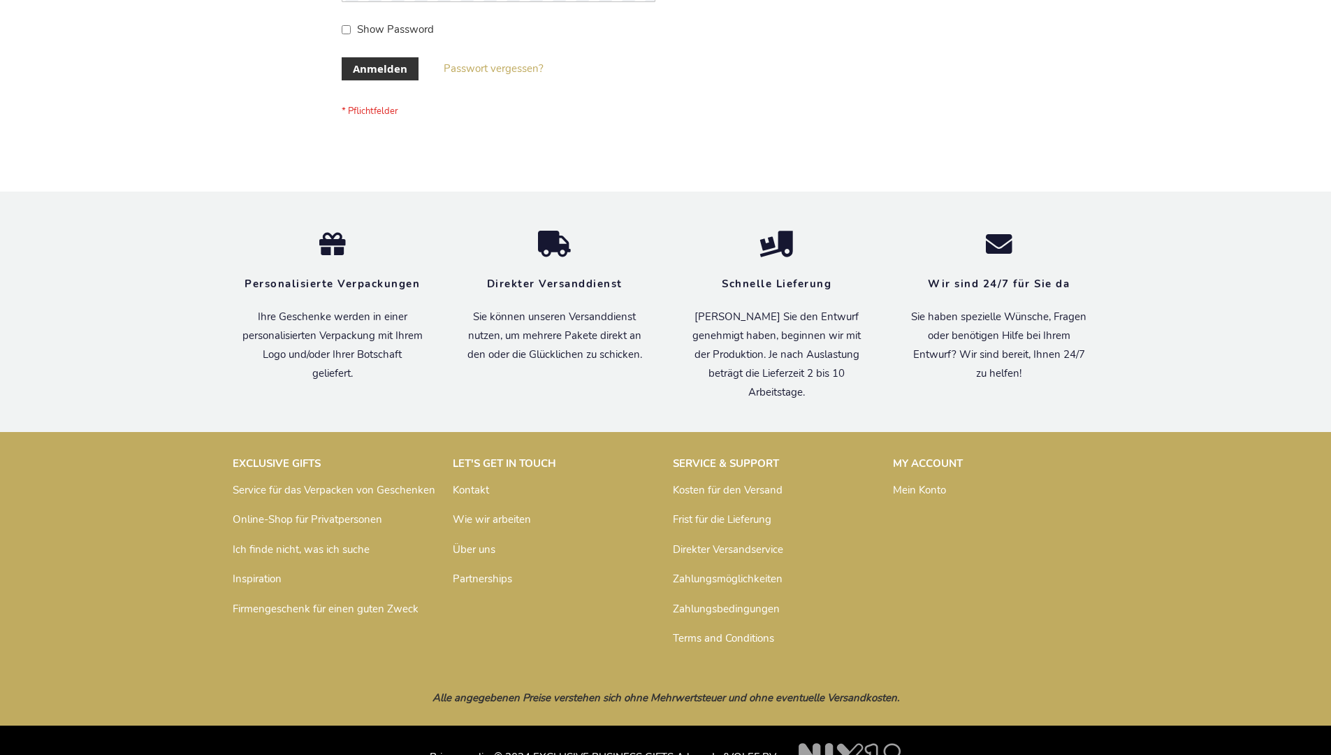
scroll to position [468, 0]
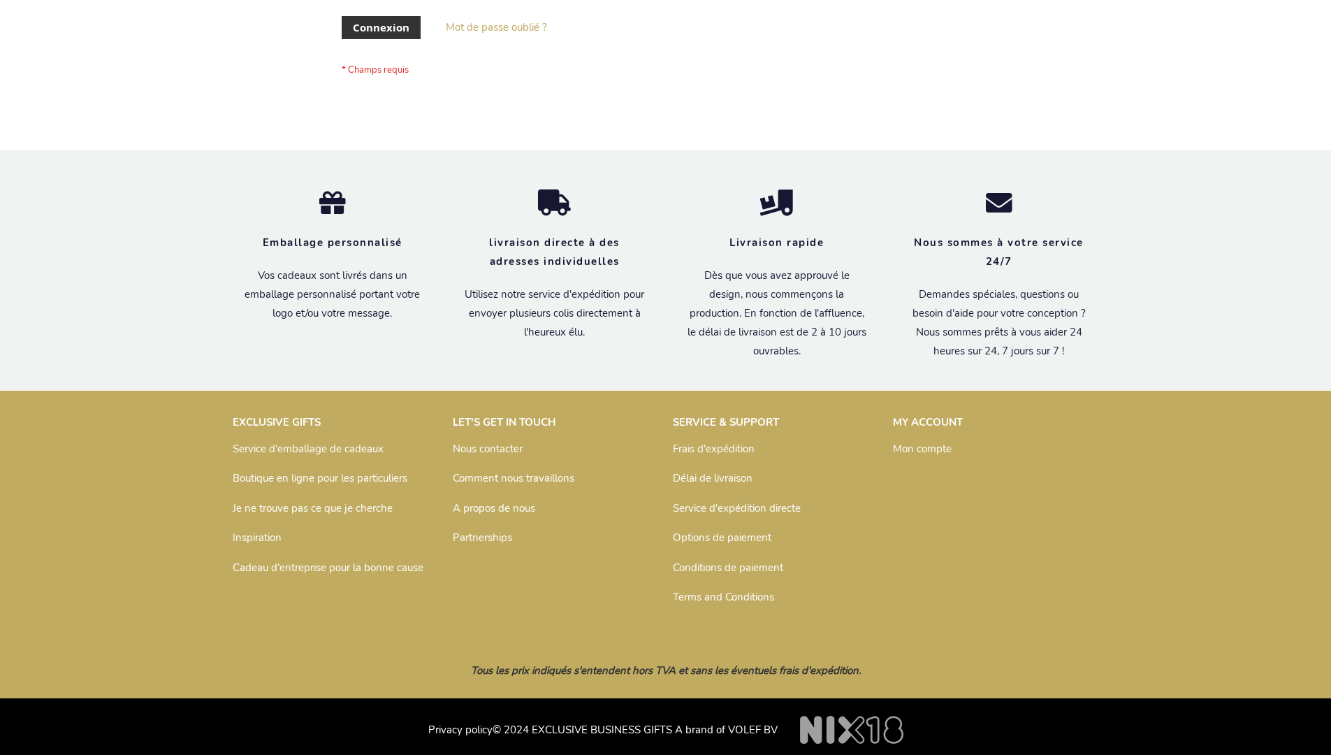
scroll to position [482, 0]
